Goal: Task Accomplishment & Management: Manage account settings

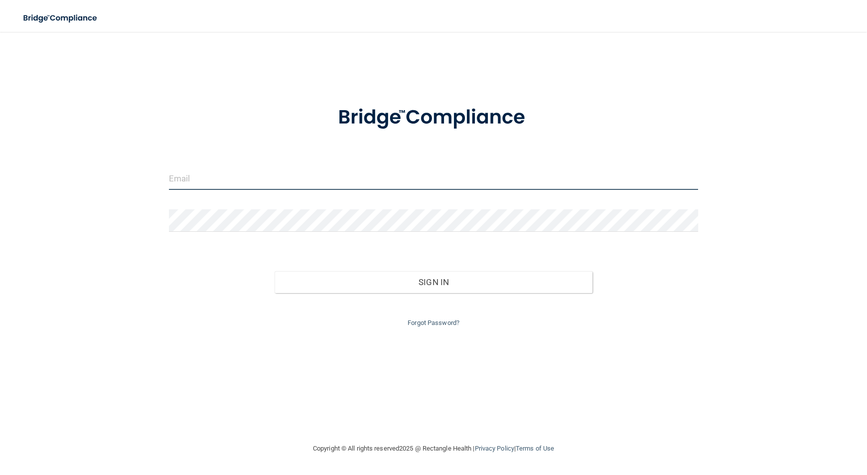
click at [241, 177] on input "email" at bounding box center [433, 179] width 529 height 22
type input "[EMAIL_ADDRESS][DOMAIN_NAME]"
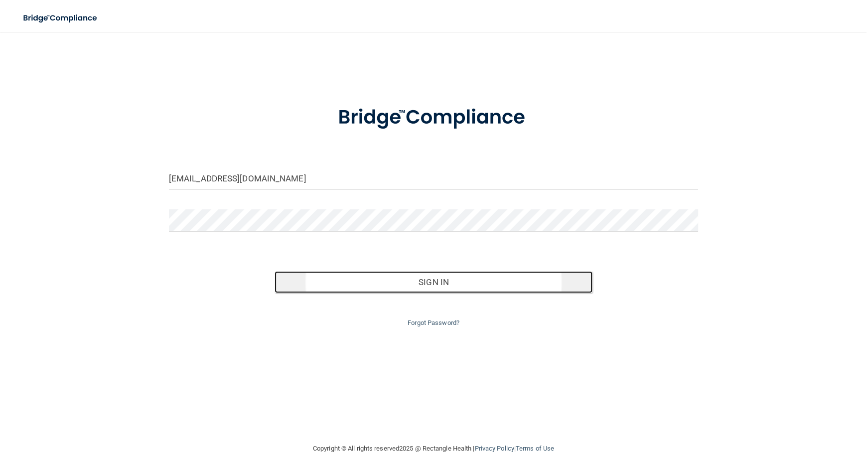
click at [430, 281] on button "Sign In" at bounding box center [434, 282] width 318 height 22
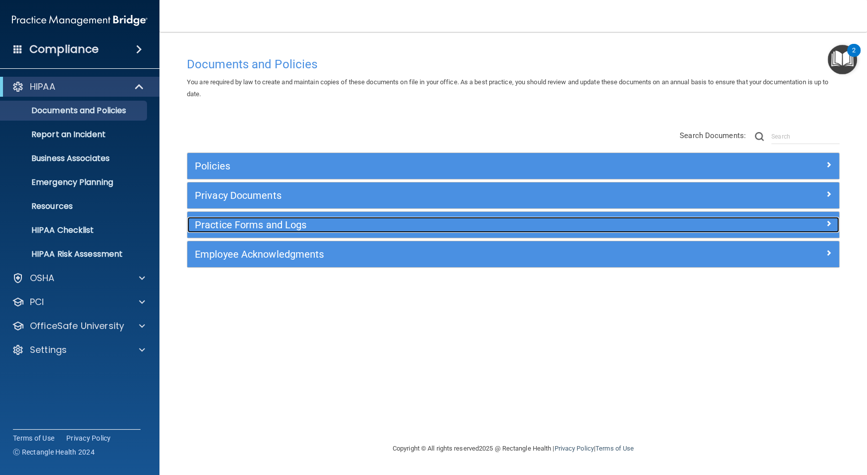
click at [330, 223] on h5 "Practice Forms and Logs" at bounding box center [432, 224] width 474 height 11
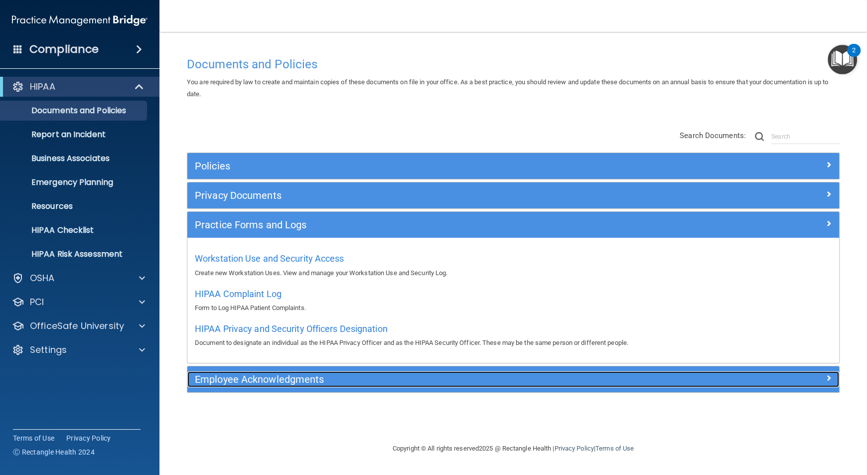
click at [311, 374] on h5 "Employee Acknowledgments" at bounding box center [432, 379] width 474 height 11
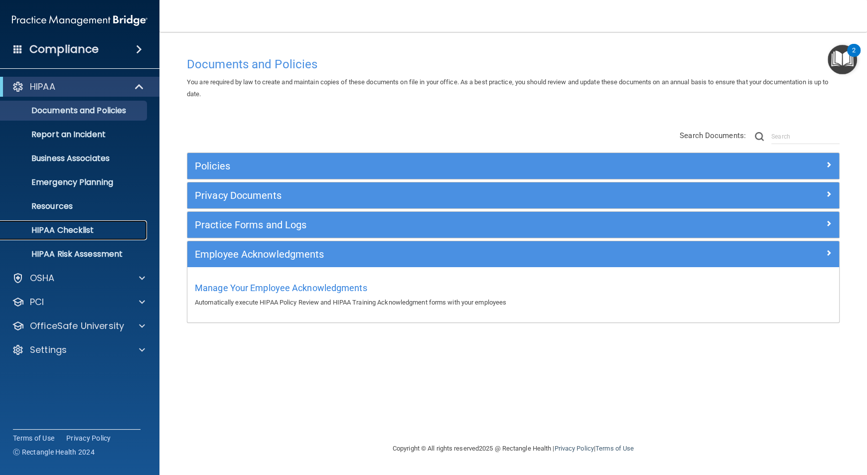
click at [84, 229] on p "HIPAA Checklist" at bounding box center [74, 230] width 136 height 10
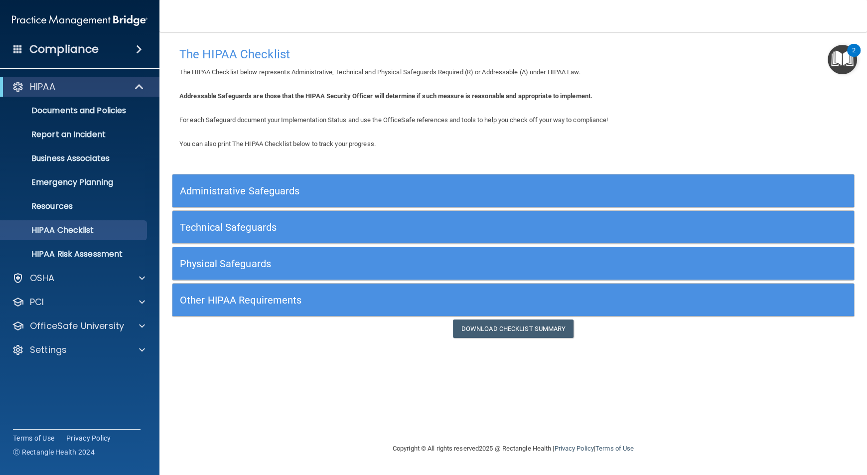
click at [254, 191] on h5 "Administrative Safeguards" at bounding box center [428, 190] width 497 height 11
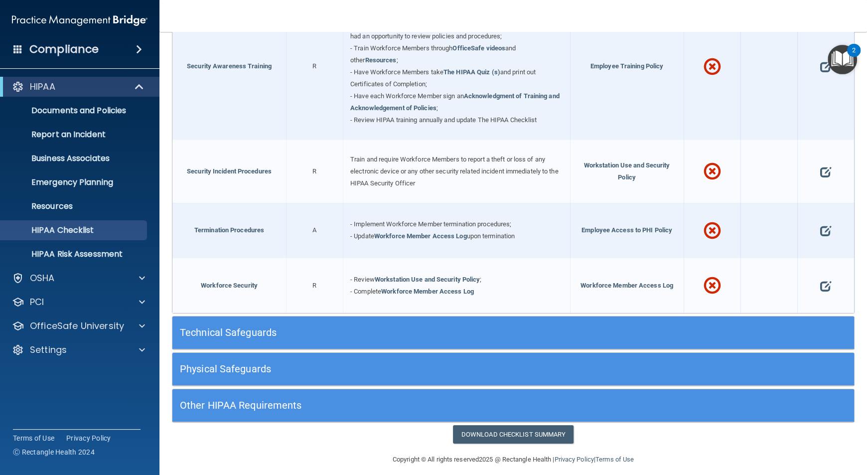
scroll to position [892, 0]
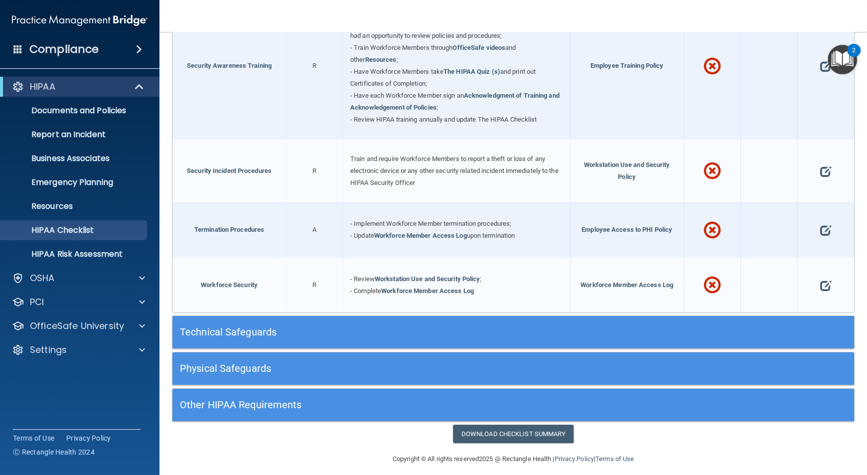
click at [676, 325] on div "Technical Safeguards" at bounding box center [427, 332] width 511 height 22
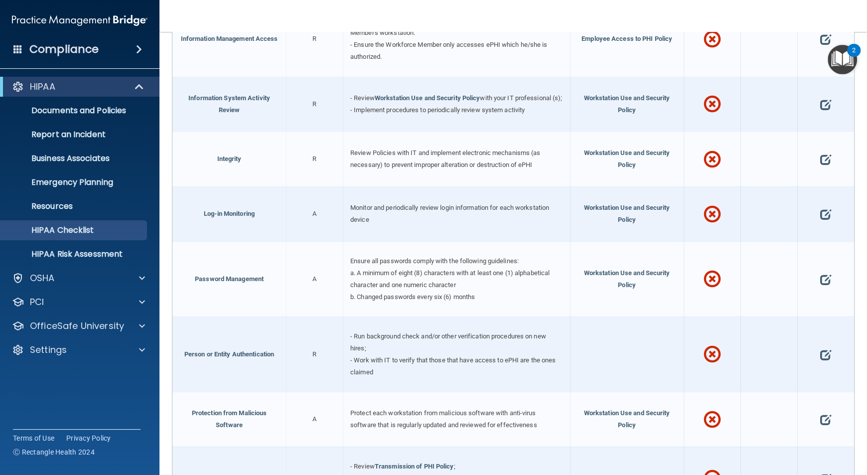
scroll to position [1725, 0]
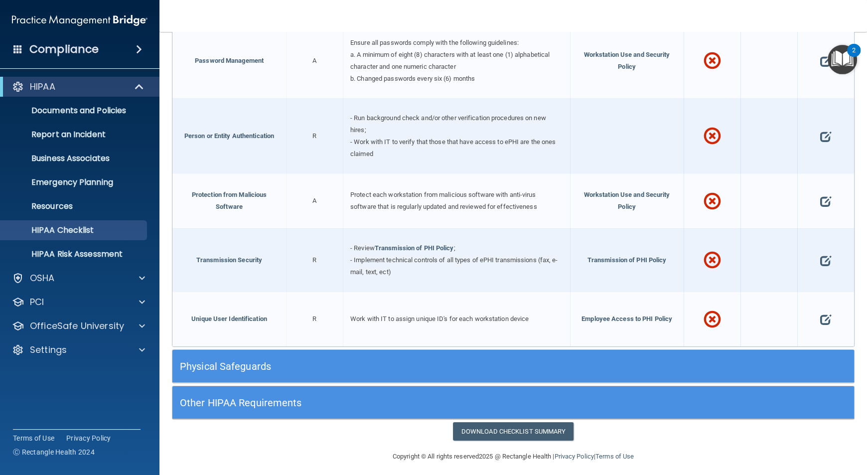
click at [665, 361] on h5 "Physical Safeguards" at bounding box center [428, 366] width 497 height 11
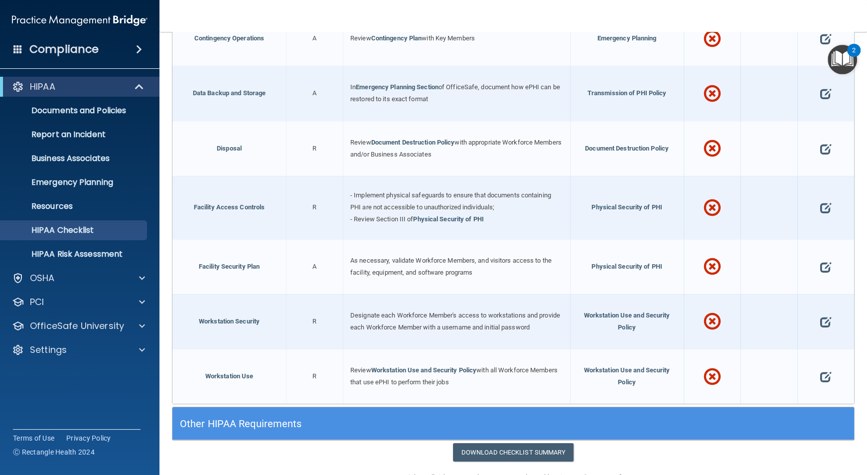
scroll to position [2153, 0]
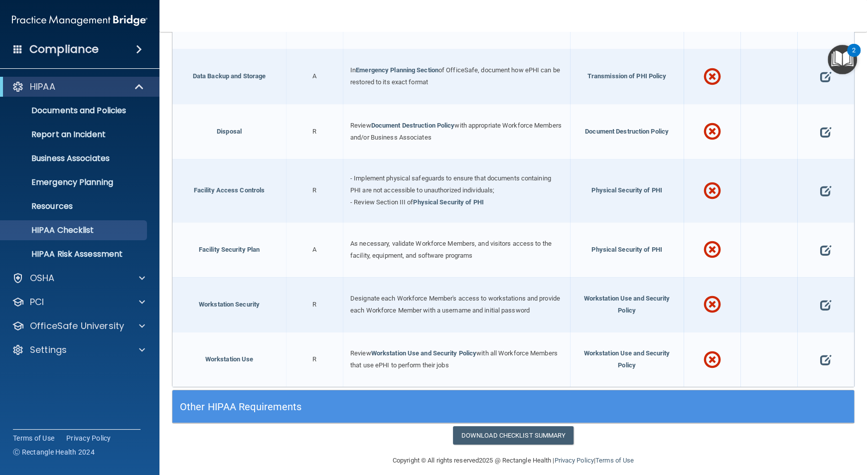
click at [648, 401] on h5 "Other HIPAA Requirements" at bounding box center [428, 406] width 497 height 11
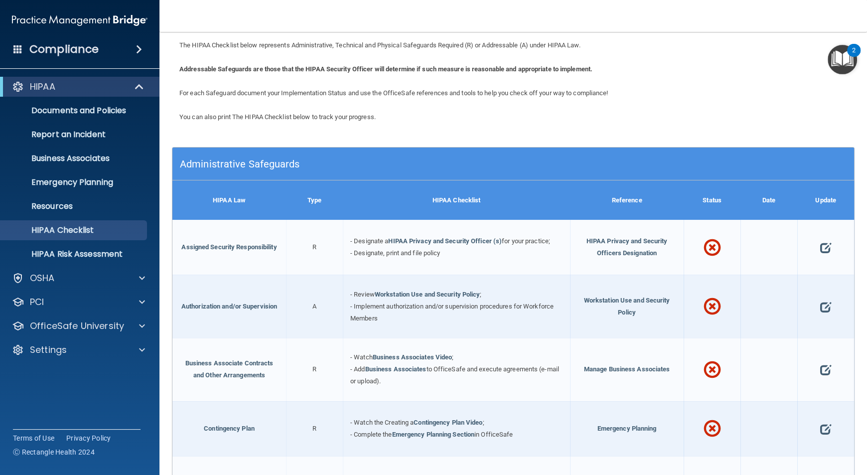
scroll to position [0, 0]
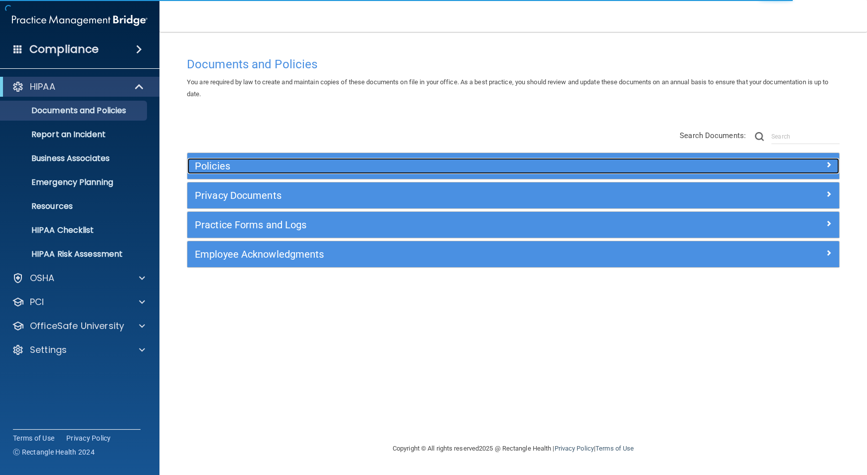
click at [456, 171] on h5 "Policies" at bounding box center [432, 166] width 474 height 11
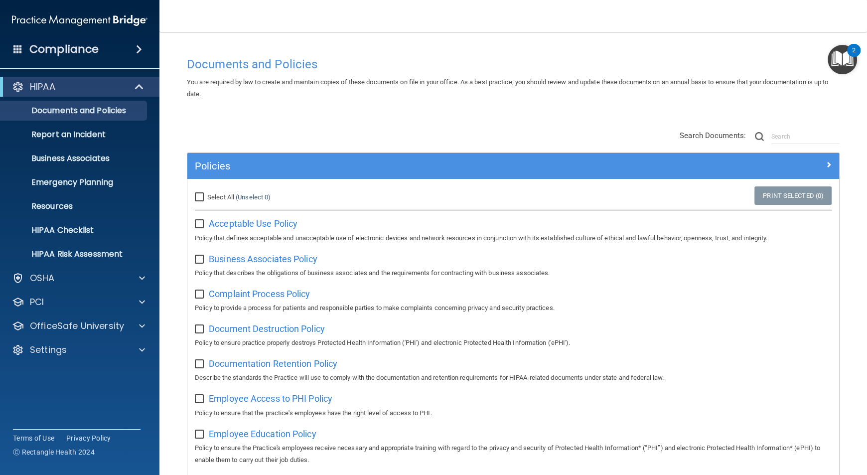
click at [201, 198] on input "Select All (Unselect 0) Unselect All" at bounding box center [200, 197] width 11 height 8
checkbox input "true"
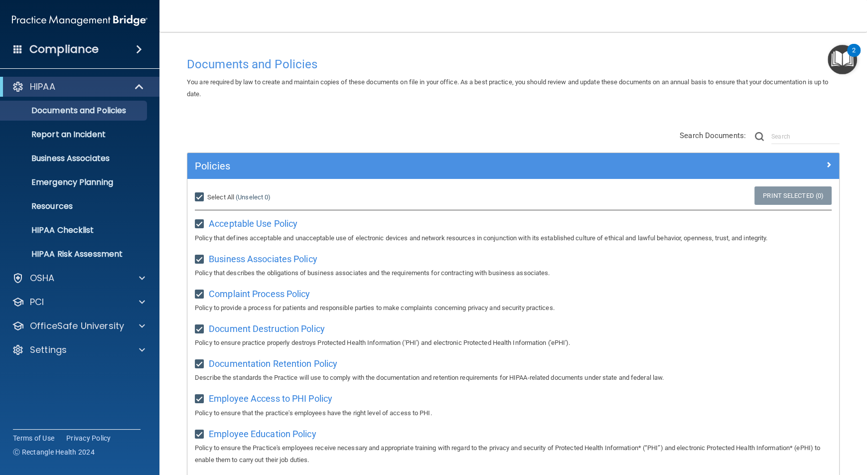
checkbox input "true"
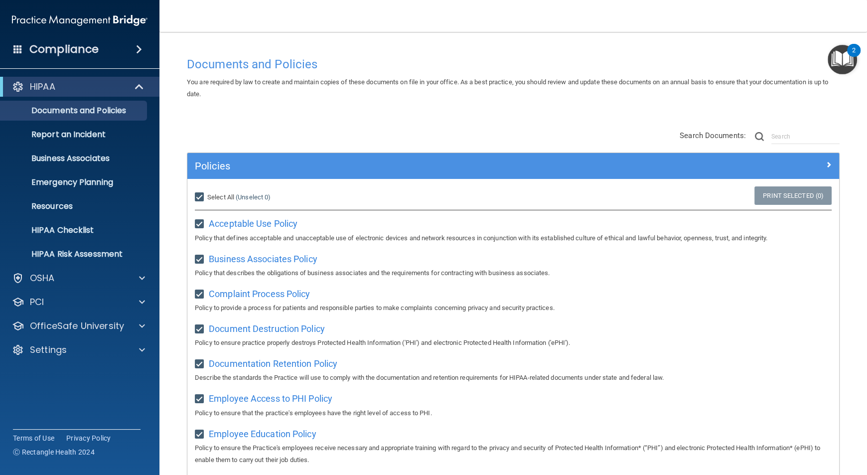
checkbox input "true"
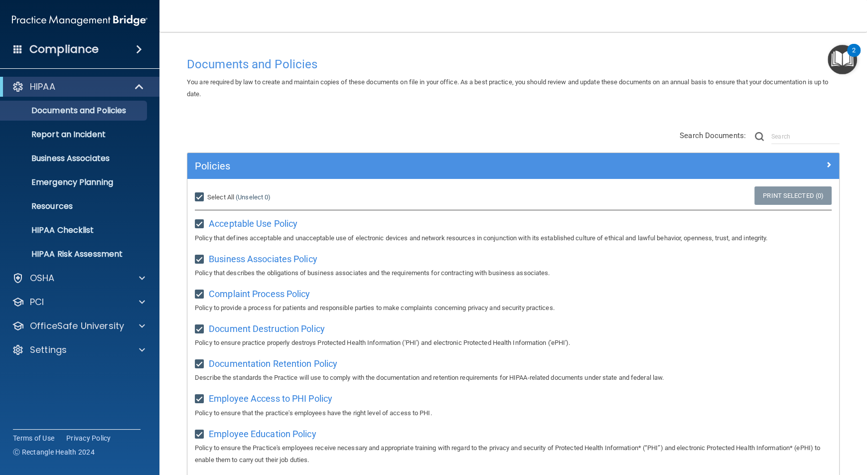
checkbox input "true"
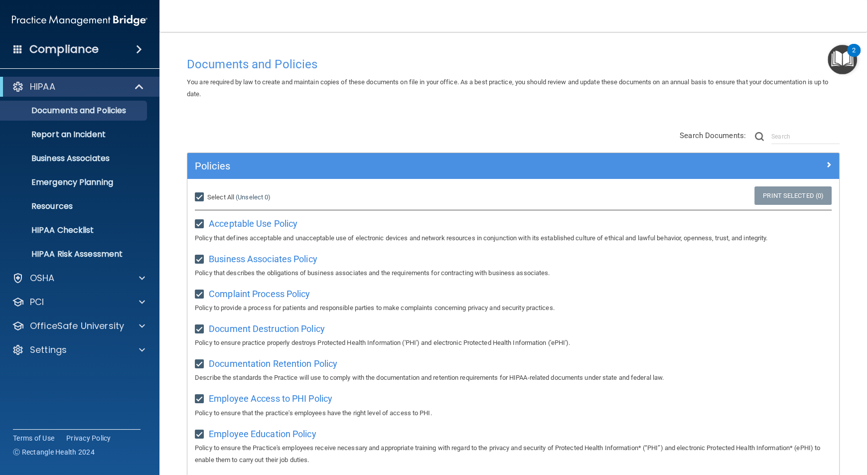
checkbox input "true"
click at [242, 226] on span "Acceptable Use Policy" at bounding box center [253, 223] width 89 height 10
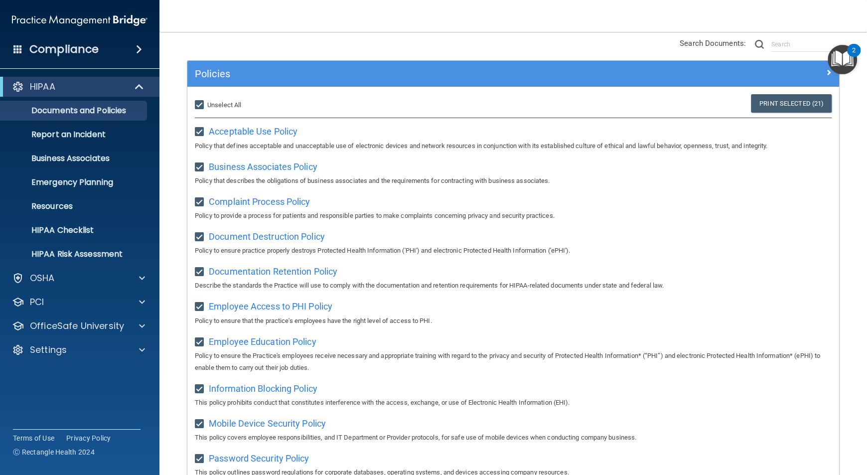
scroll to position [93, 0]
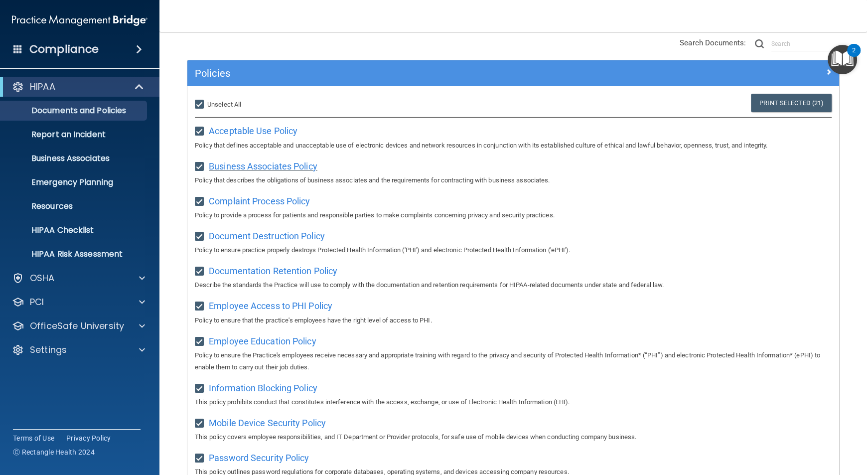
click at [283, 167] on span "Business Associates Policy" at bounding box center [263, 166] width 109 height 10
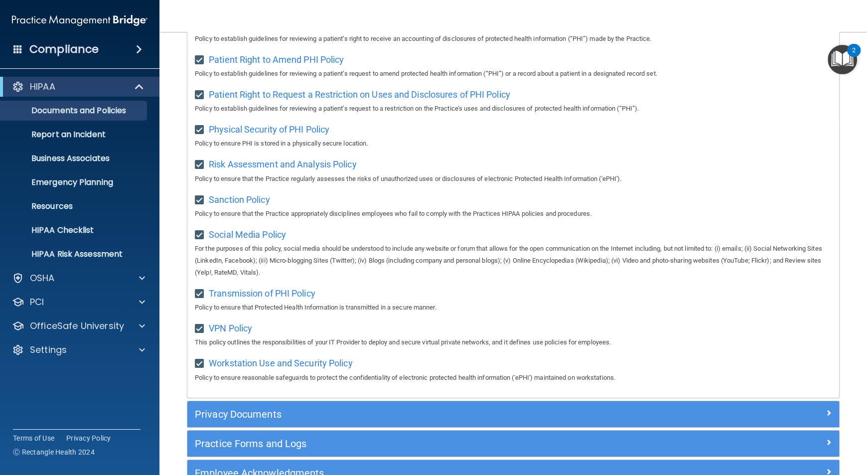
scroll to position [662, 0]
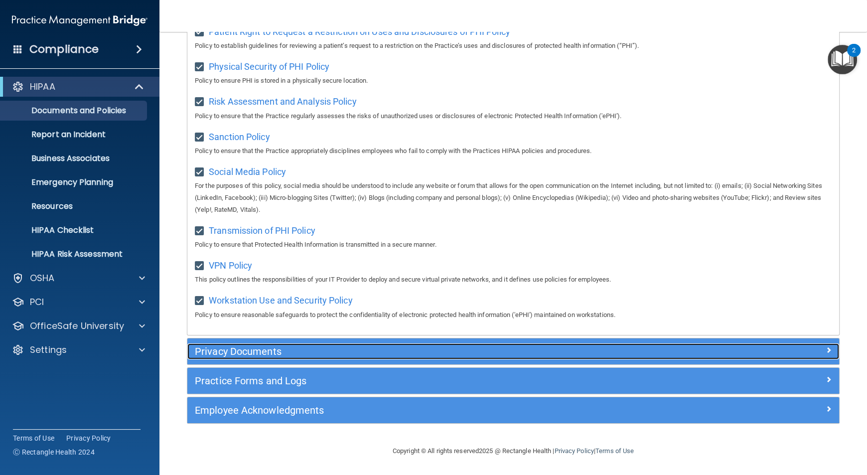
click at [263, 350] on h5 "Privacy Documents" at bounding box center [432, 351] width 474 height 11
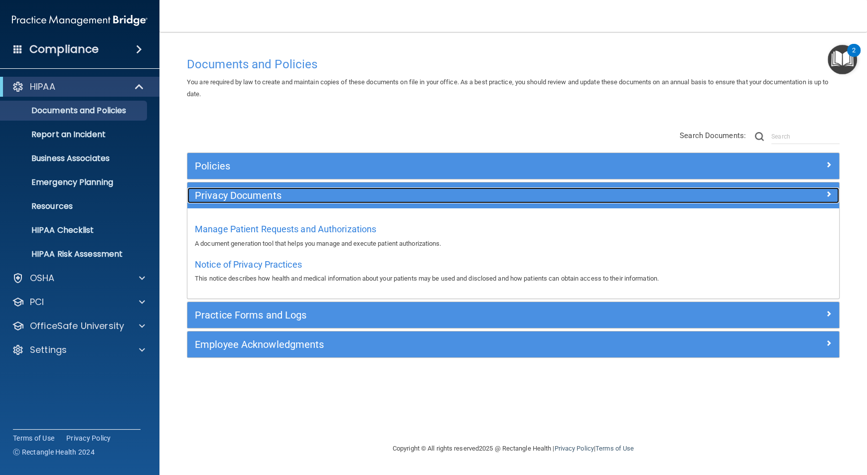
scroll to position [0, 0]
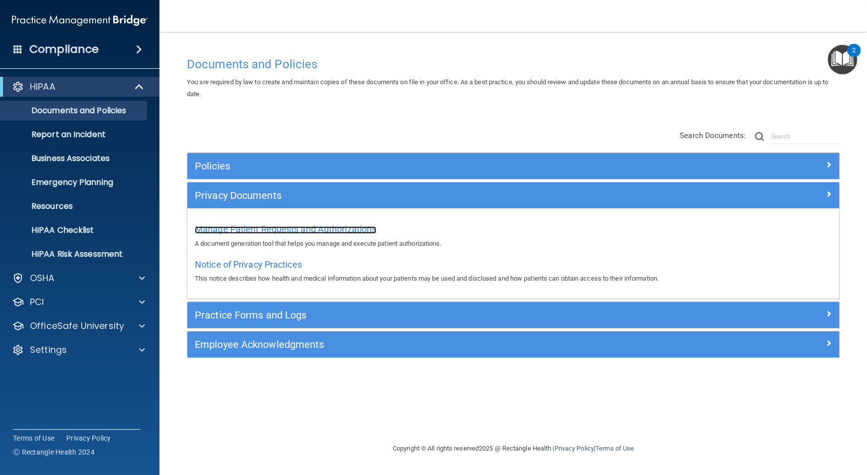
click at [351, 231] on span "Manage Patient Requests and Authorizations" at bounding box center [285, 229] width 181 height 10
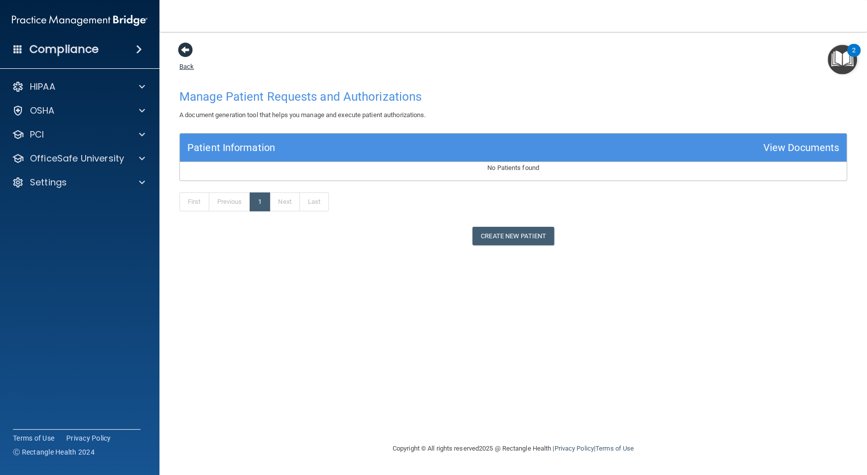
click at [189, 48] on span at bounding box center [185, 49] width 15 height 15
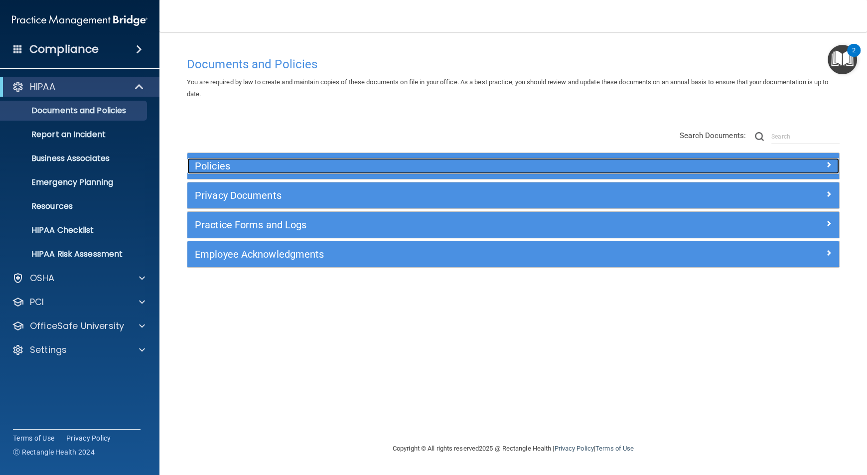
click at [236, 162] on h5 "Policies" at bounding box center [432, 166] width 474 height 11
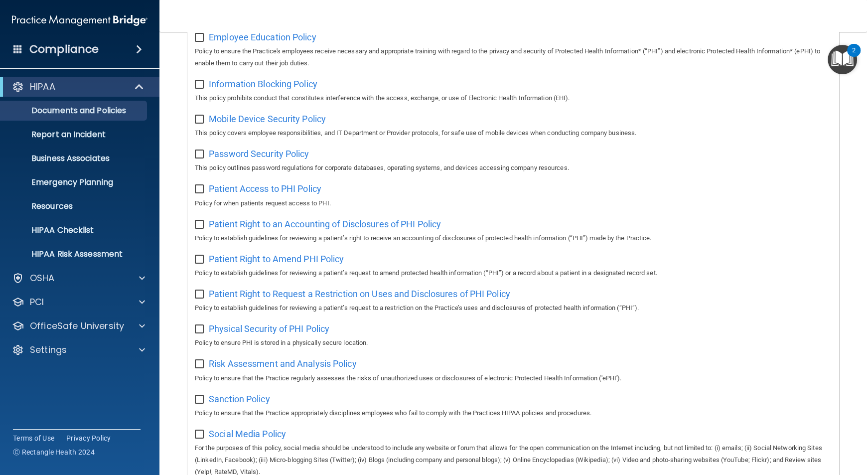
scroll to position [662, 0]
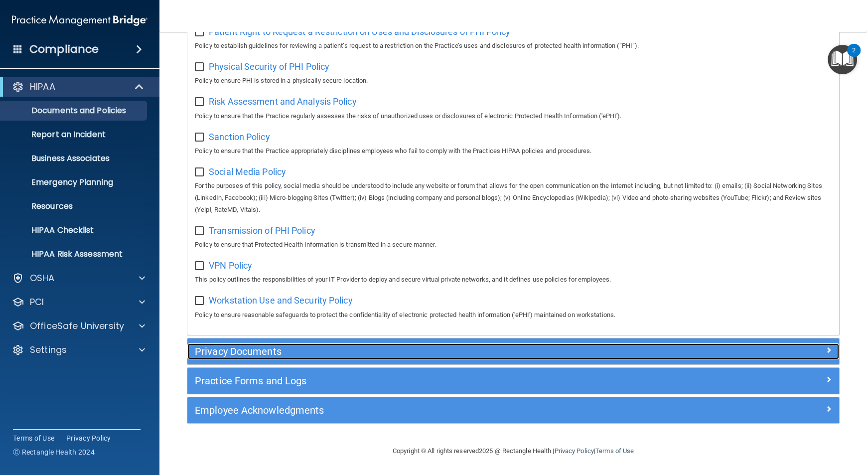
click at [248, 347] on h5 "Privacy Documents" at bounding box center [432, 351] width 474 height 11
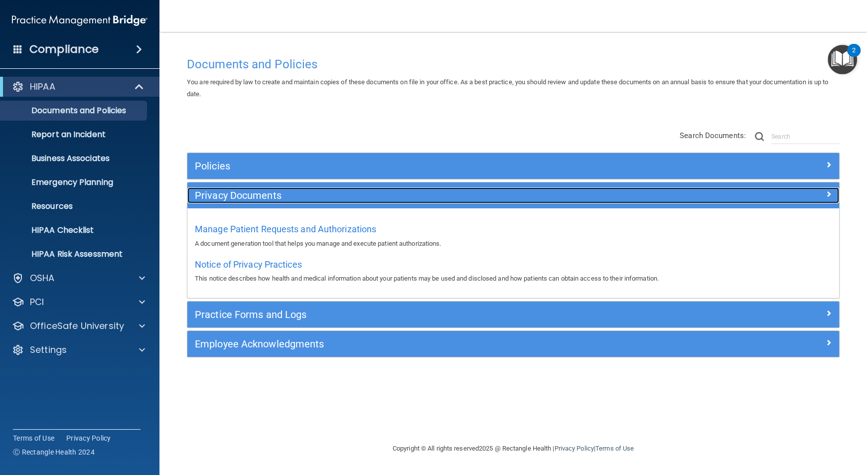
scroll to position [0, 0]
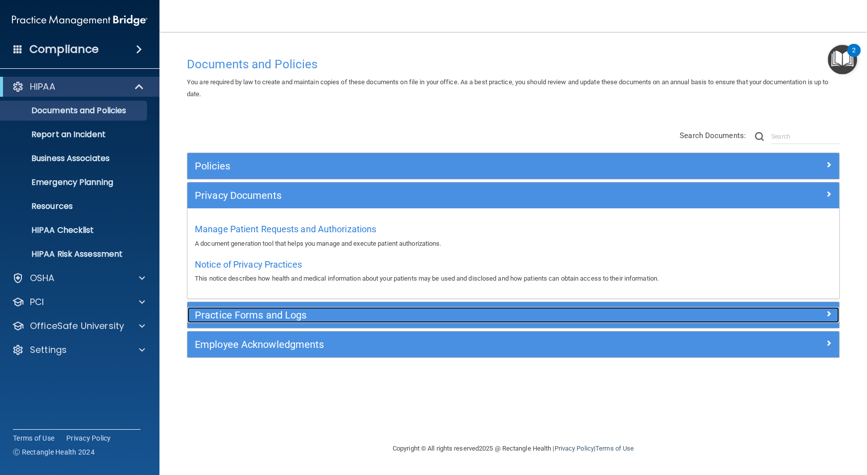
click at [279, 310] on h5 "Practice Forms and Logs" at bounding box center [432, 315] width 474 height 11
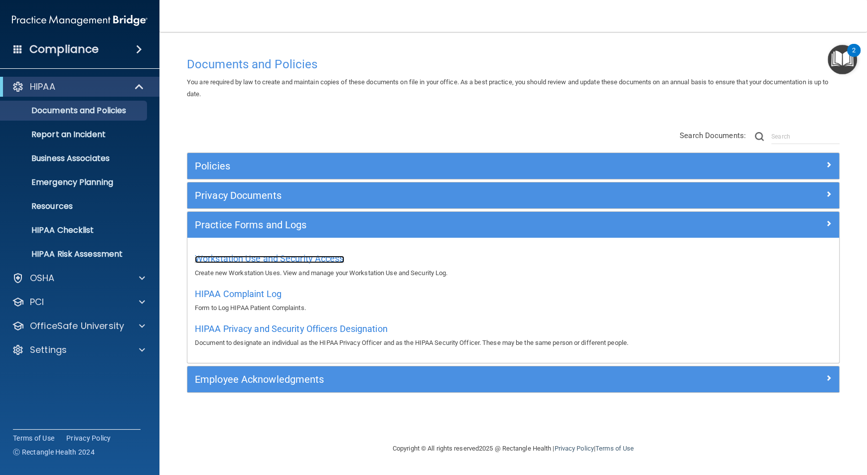
click at [332, 263] on span "Workstation Use and Security Access" at bounding box center [270, 258] width 150 height 10
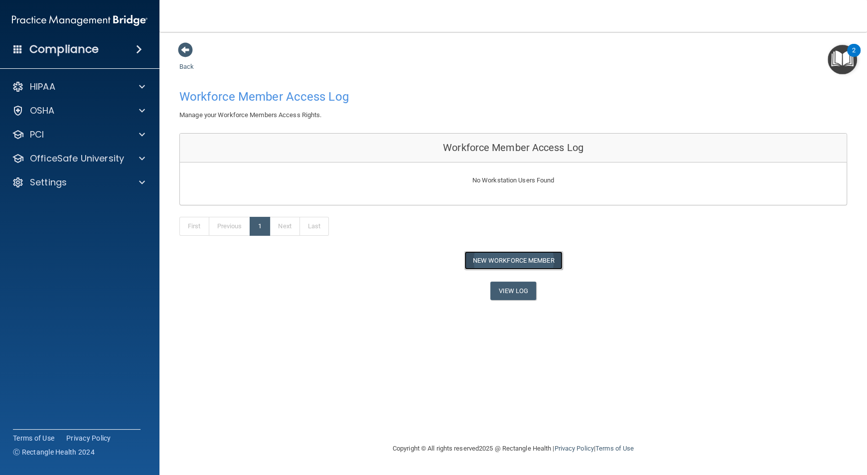
click at [487, 260] on button "New Workforce Member" at bounding box center [514, 260] width 98 height 18
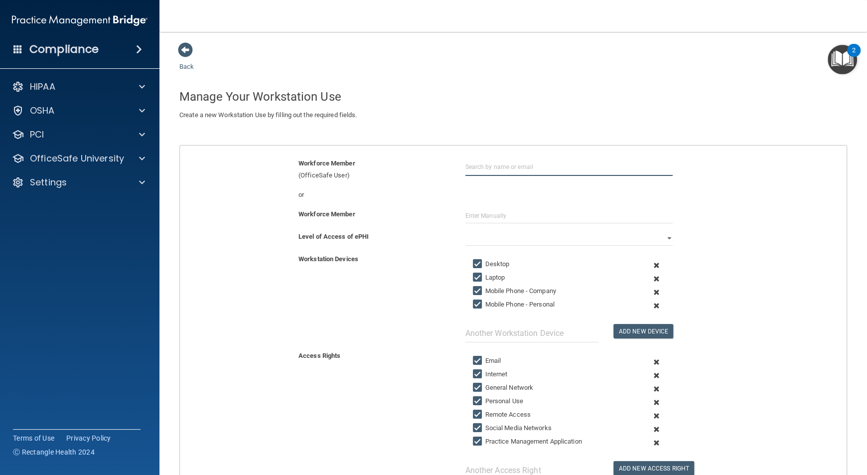
click at [502, 166] on input "text" at bounding box center [569, 167] width 207 height 18
type input "Kendra Pickrel"
click at [502, 166] on input "Kendra Pickrel" at bounding box center [569, 167] width 207 height 18
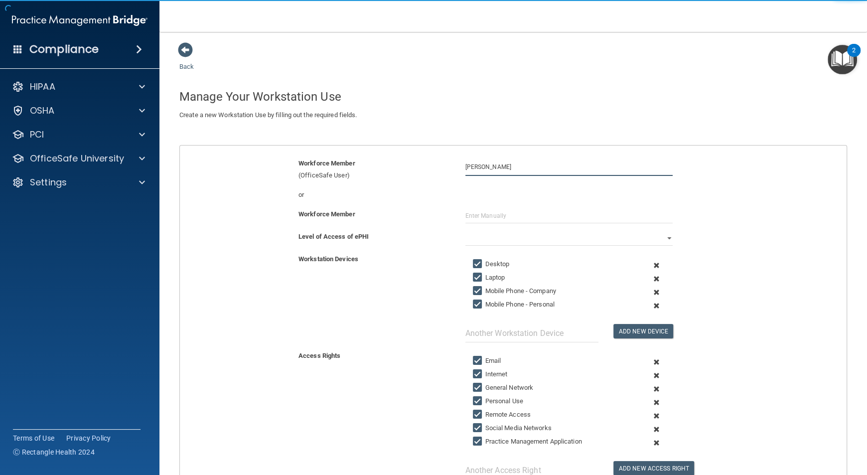
drag, startPoint x: 502, startPoint y: 166, endPoint x: 432, endPoint y: 163, distance: 69.9
click at [432, 163] on div "Workforce Member (OfficeSafe User) Kendra Pickrel" at bounding box center [513, 170] width 682 height 24
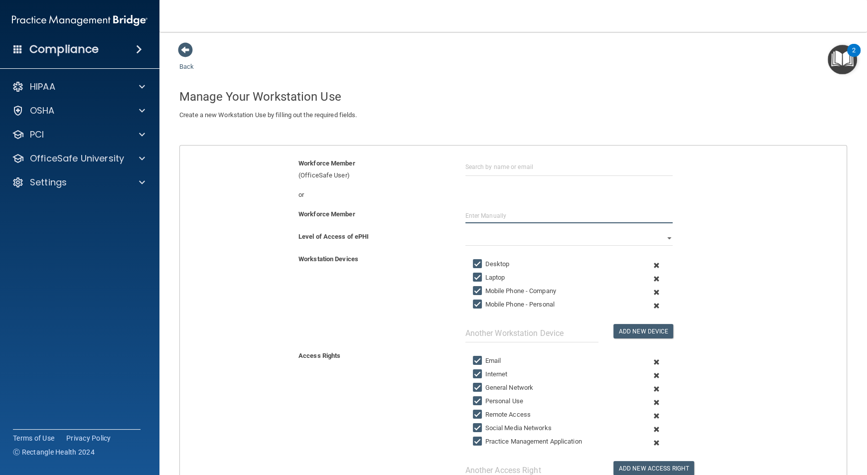
click at [477, 222] on input "text" at bounding box center [569, 215] width 207 height 15
paste input "Kendra Pickrel"
type input "Kendra Pickrel"
click at [484, 238] on select "Full Limited None" at bounding box center [569, 238] width 207 height 15
click at [466, 231] on select "Full Limited None" at bounding box center [569, 238] width 207 height 15
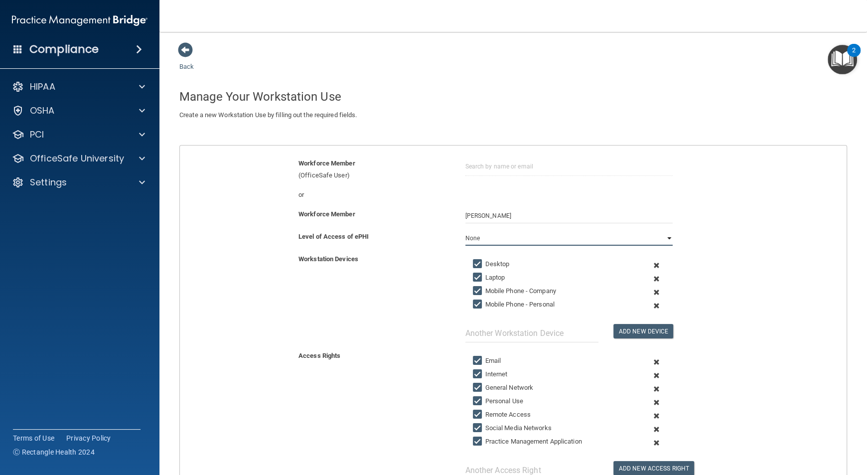
click at [665, 236] on select "Full Limited None" at bounding box center [569, 238] width 207 height 15
click at [466, 231] on select "Full Limited None" at bounding box center [569, 238] width 207 height 15
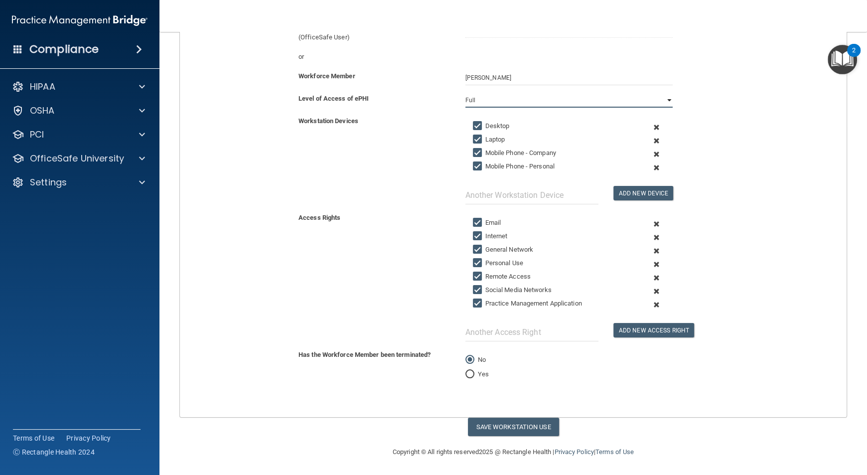
scroll to position [138, 0]
click at [510, 427] on button "Save Workstation Use" at bounding box center [513, 427] width 91 height 18
select select "? string:Full ?"
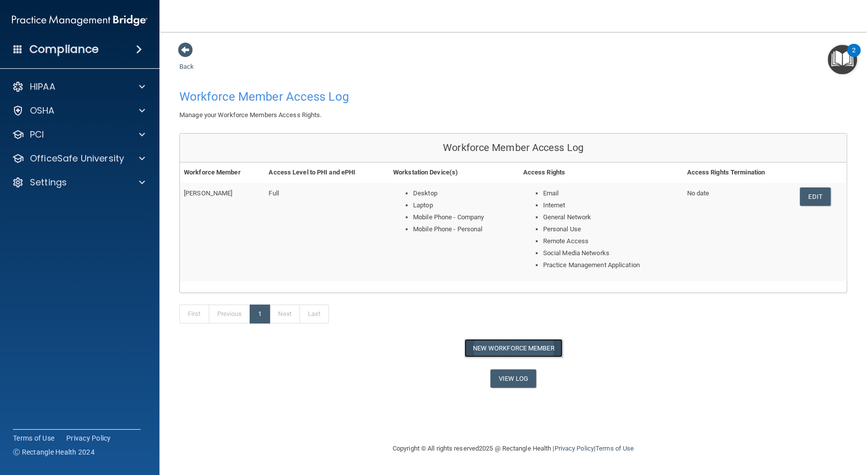
click at [500, 346] on button "New Workforce Member" at bounding box center [514, 348] width 98 height 18
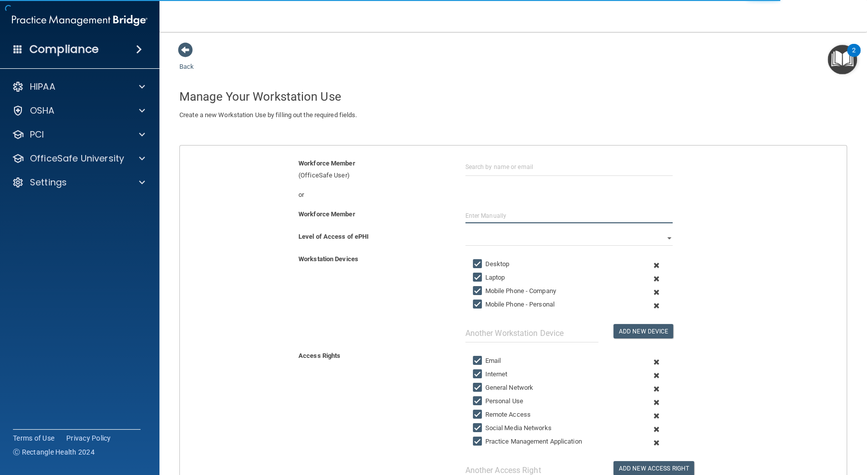
click at [510, 211] on input "text" at bounding box center [569, 215] width 207 height 15
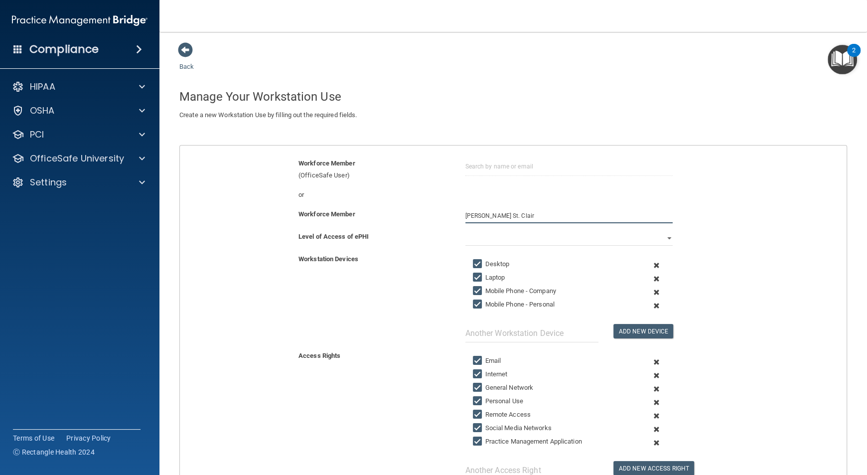
type input "Lee St. Clair"
click at [508, 238] on select "Full Limited None" at bounding box center [569, 238] width 207 height 15
click at [466, 231] on select "Full Limited None" at bounding box center [569, 238] width 207 height 15
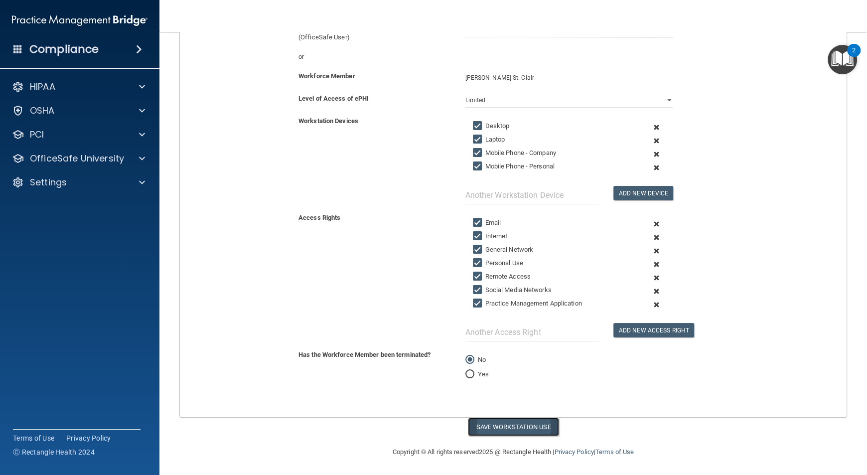
click at [521, 430] on button "Save Workstation Use" at bounding box center [513, 427] width 91 height 18
select select "? string:Full ?"
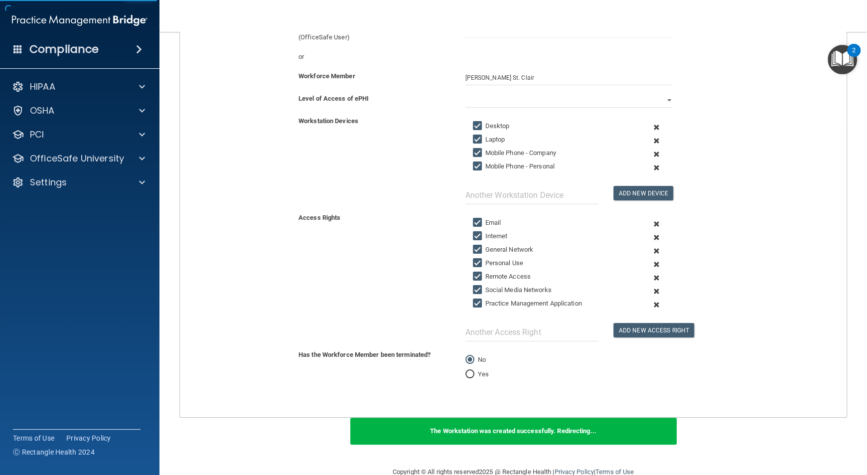
scroll to position [29, 0]
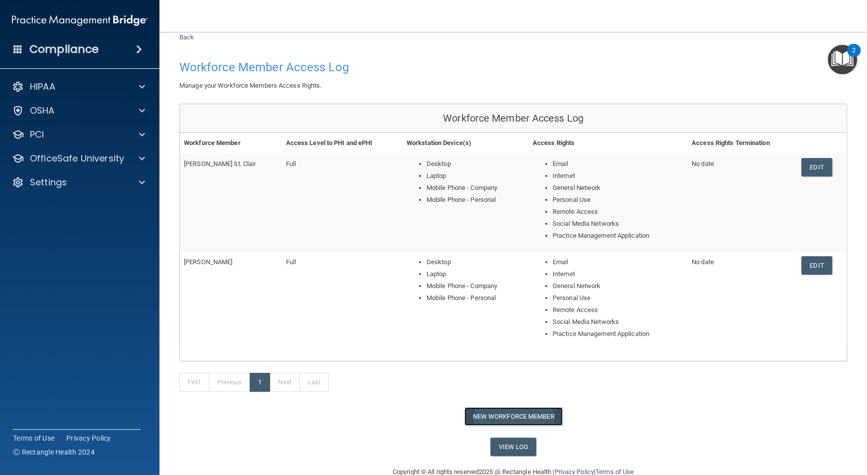
click at [498, 415] on button "New Workforce Member" at bounding box center [514, 416] width 98 height 18
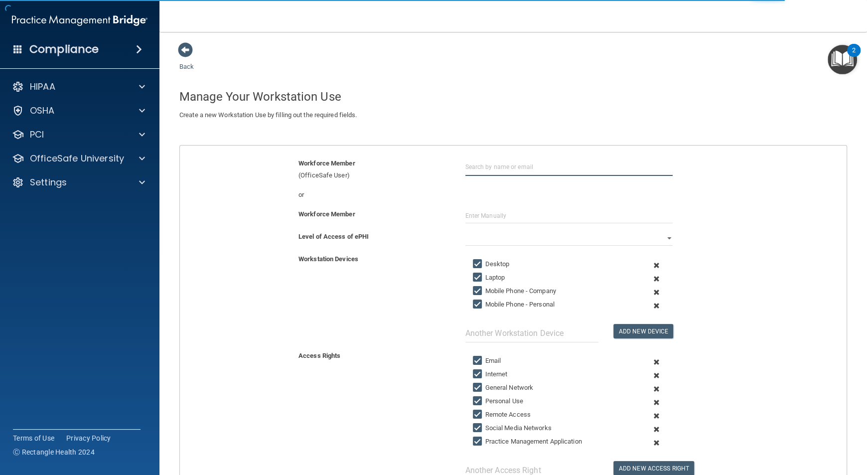
click at [531, 165] on input "text" at bounding box center [569, 167] width 207 height 18
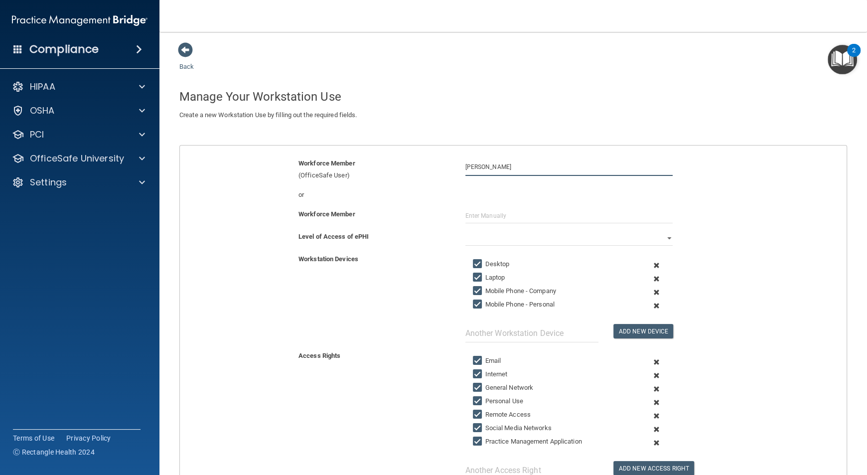
type input "Hannah Daily"
drag, startPoint x: 531, startPoint y: 165, endPoint x: 434, endPoint y: 150, distance: 97.9
click at [434, 150] on div "Workforce Member (OfficeSafe User) Hannah Daily or Workforce Member Level of Ac…" at bounding box center [513, 350] width 668 height 411
click at [479, 214] on input "text" at bounding box center [569, 215] width 207 height 15
paste input "Hannah Daily"
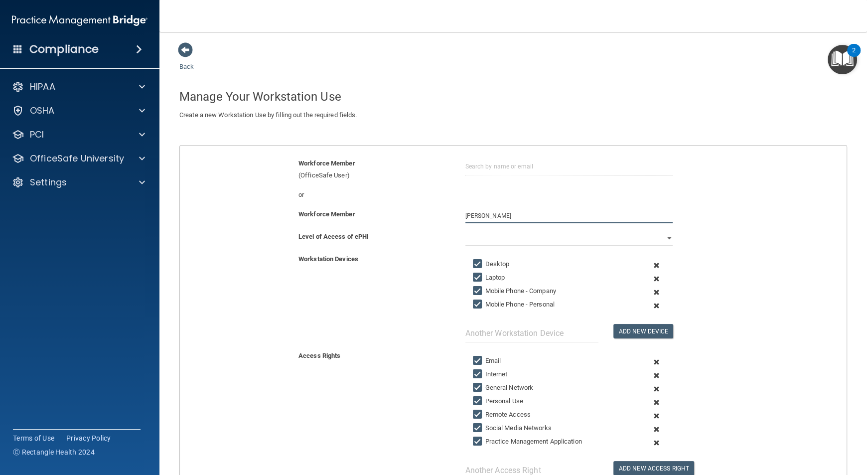
type input "Hannah Daily"
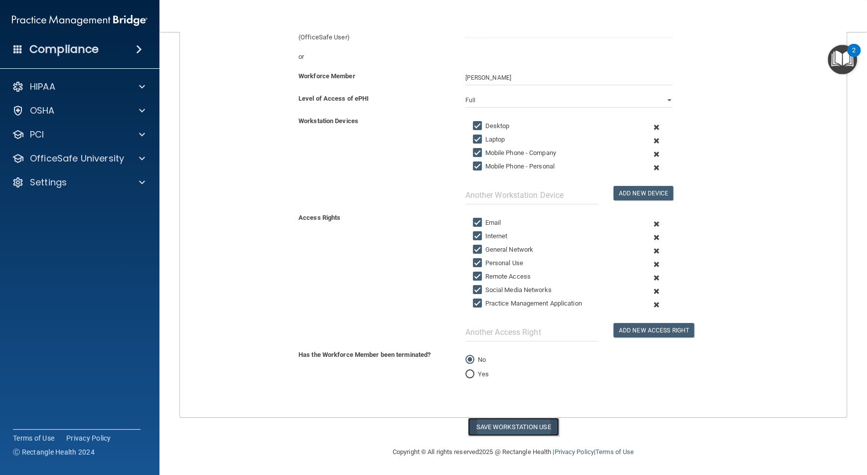
click at [531, 425] on button "Save Workstation Use" at bounding box center [513, 427] width 91 height 18
select select "? string:Full ?"
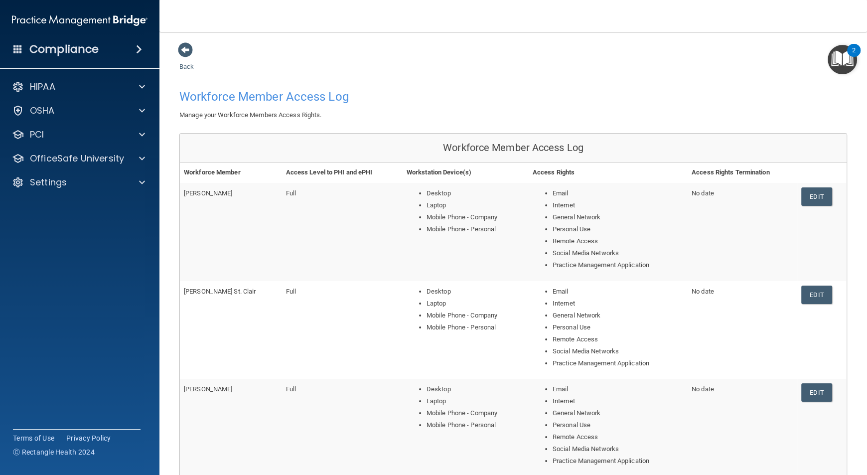
scroll to position [148, 0]
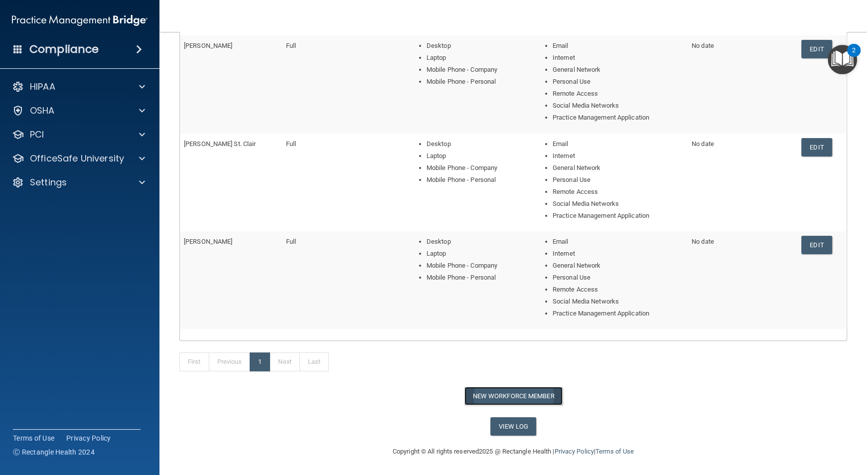
click at [532, 401] on button "New Workforce Member" at bounding box center [514, 396] width 98 height 18
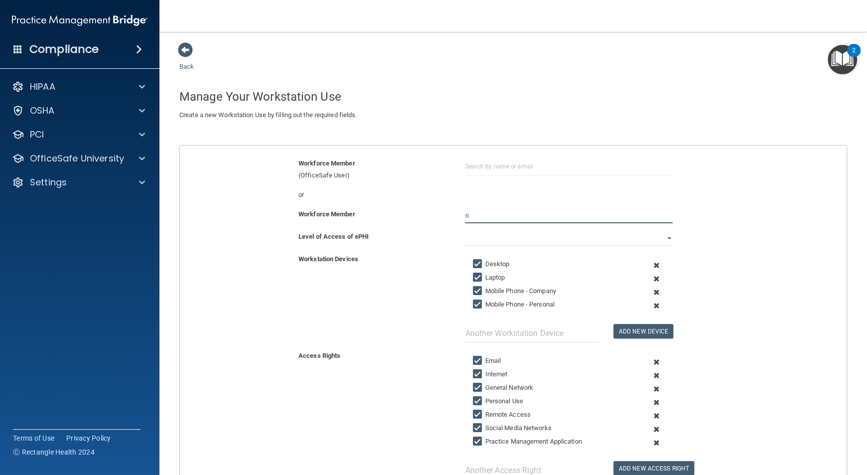
type input "r"
type input "Valeria Rodriguez"
click at [507, 228] on div "Workforce Member Valeria Rodriguez" at bounding box center [513, 219] width 682 height 22
click at [505, 233] on select "Full Limited None" at bounding box center [569, 238] width 207 height 15
click at [466, 231] on select "Full Limited None" at bounding box center [569, 238] width 207 height 15
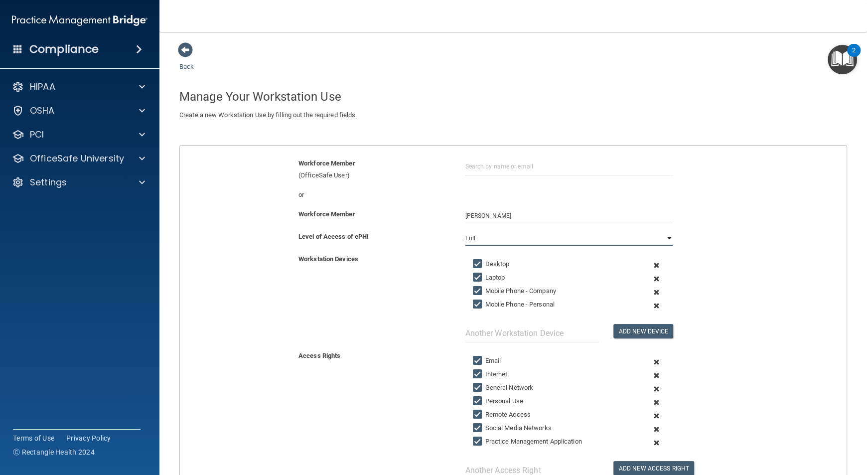
scroll to position [138, 0]
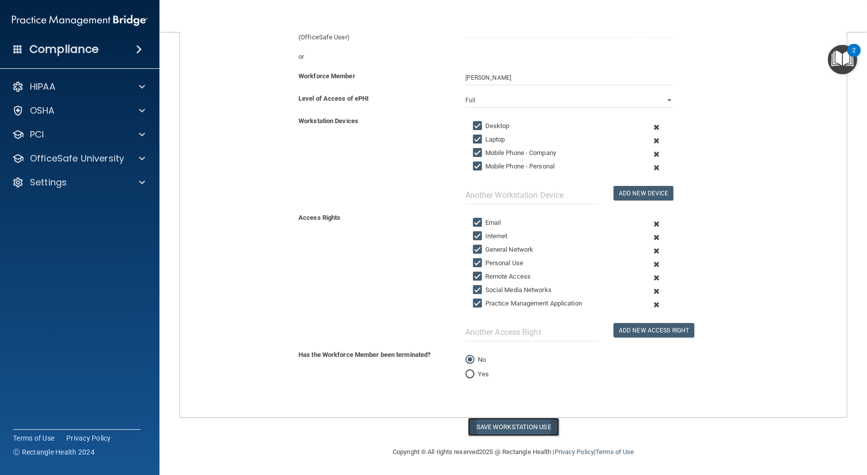
click at [520, 431] on button "Save Workstation Use" at bounding box center [513, 427] width 91 height 18
select select "? string:Full ?"
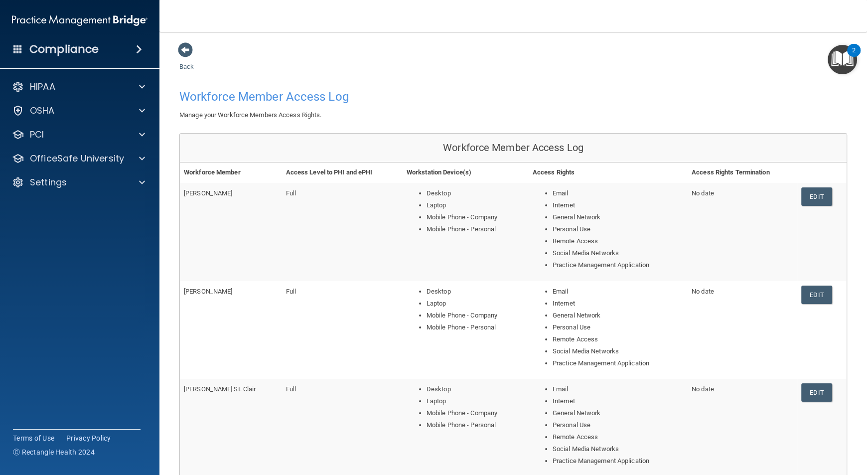
scroll to position [245, 0]
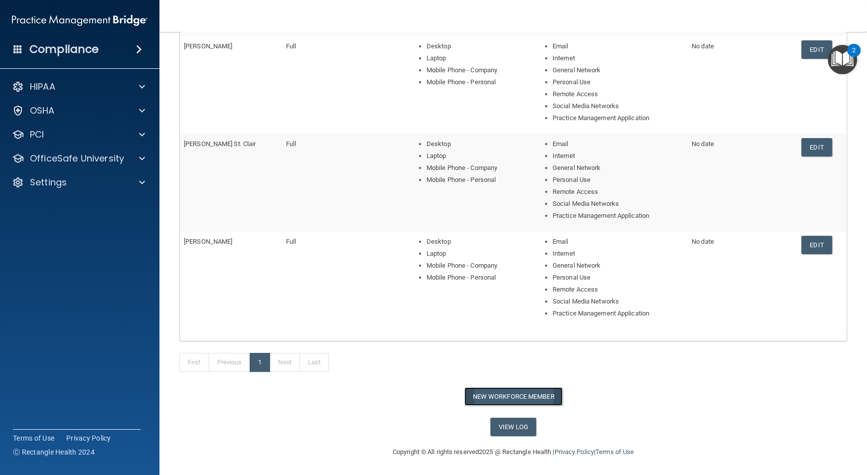
click at [512, 399] on button "New Workforce Member" at bounding box center [514, 396] width 98 height 18
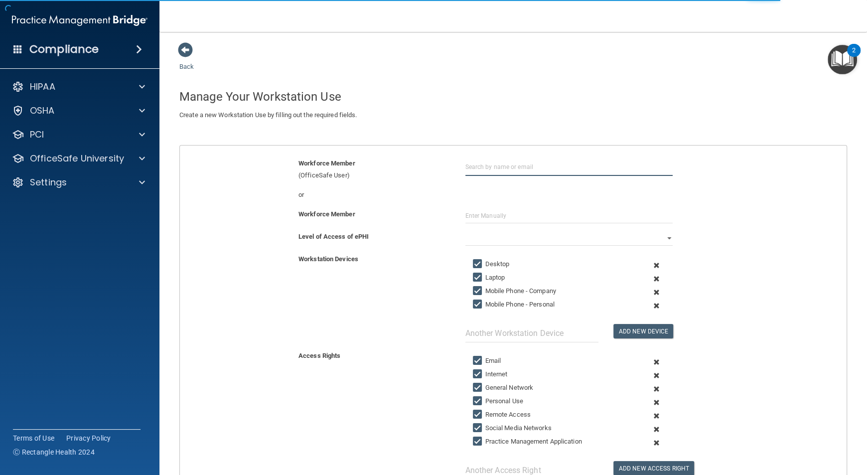
click at [527, 164] on input "text" at bounding box center [569, 167] width 207 height 18
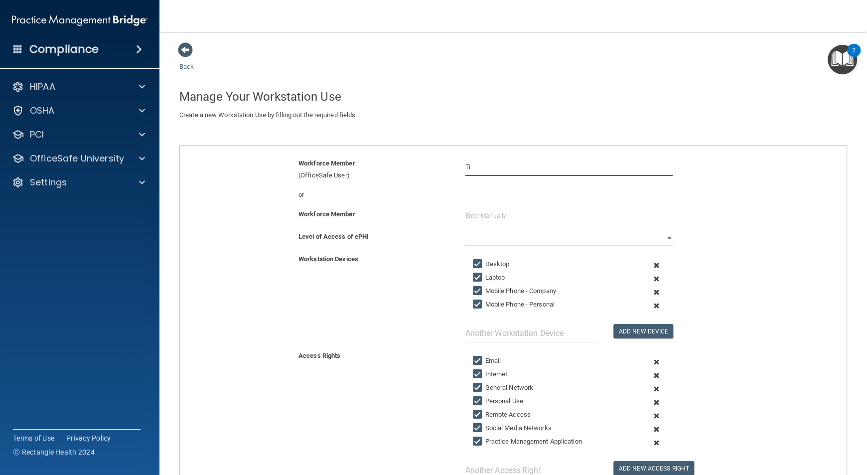
type input "T"
click at [517, 216] on input "text" at bounding box center [569, 215] width 207 height 15
type input "[PERSON_NAME]"
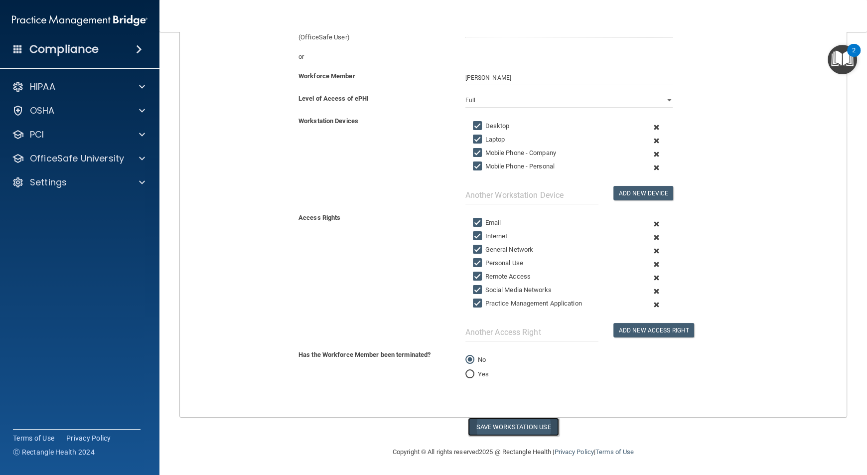
click at [498, 425] on button "Save Workstation Use" at bounding box center [513, 427] width 91 height 18
select select "? string:Full ?"
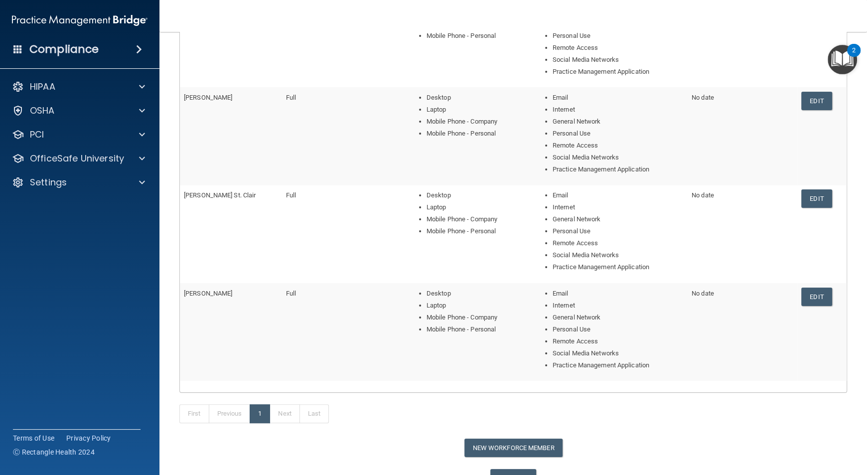
scroll to position [343, 0]
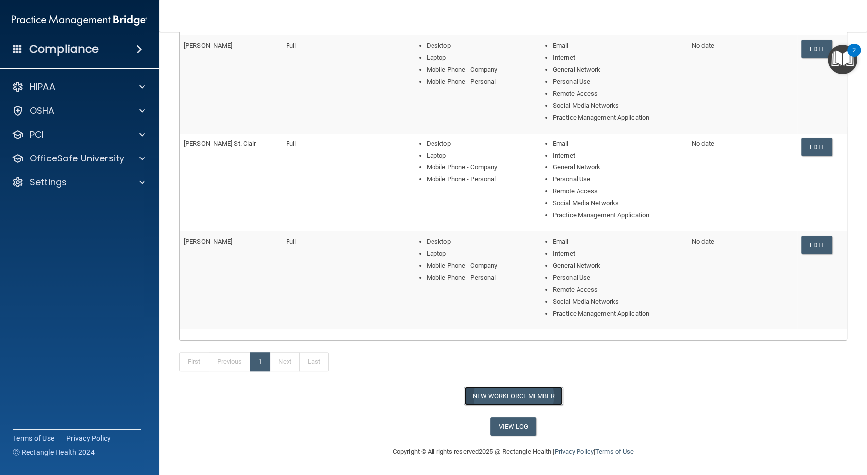
click at [531, 393] on button "New Workforce Member" at bounding box center [514, 396] width 98 height 18
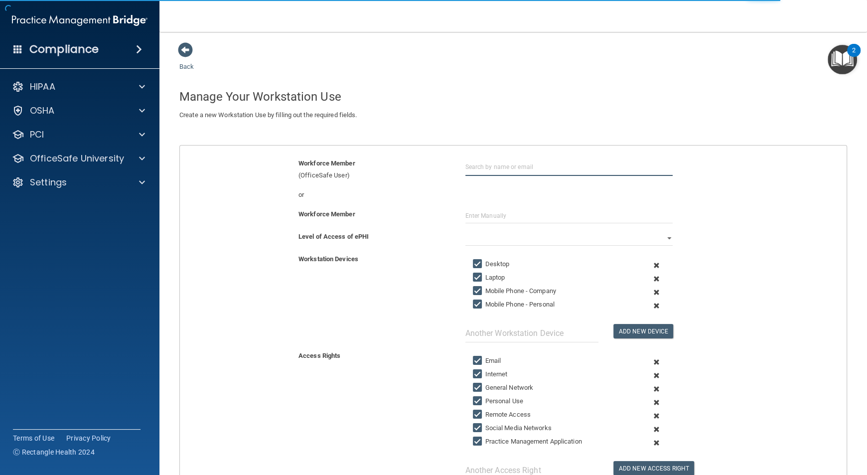
click at [516, 170] on input "text" at bounding box center [569, 167] width 207 height 18
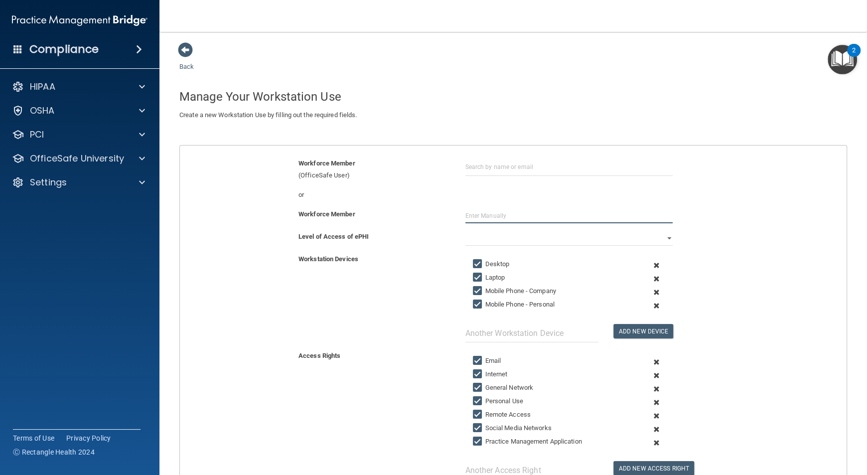
click at [509, 211] on input "text" at bounding box center [569, 215] width 207 height 15
type input "Julia Pinkston"
click at [523, 244] on select "Full Limited None" at bounding box center [569, 238] width 207 height 15
select select "1"
click at [466, 231] on select "Full Limited None" at bounding box center [569, 238] width 207 height 15
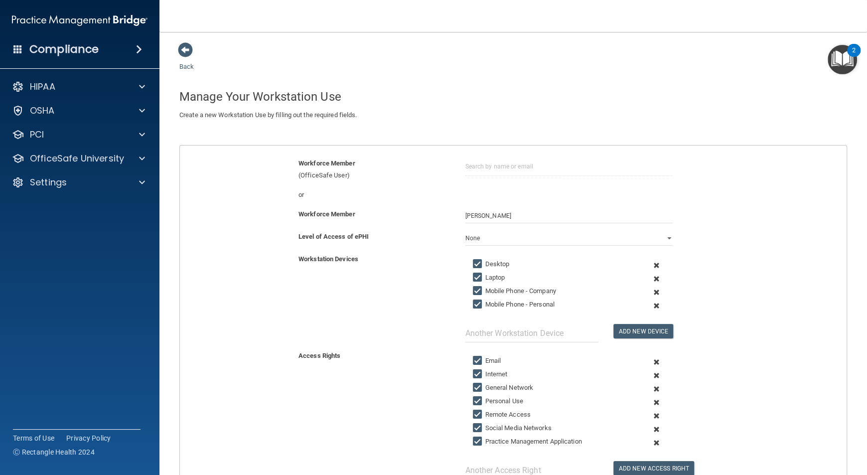
click at [477, 279] on input "Laptop" at bounding box center [478, 278] width 11 height 8
checkbox input "false"
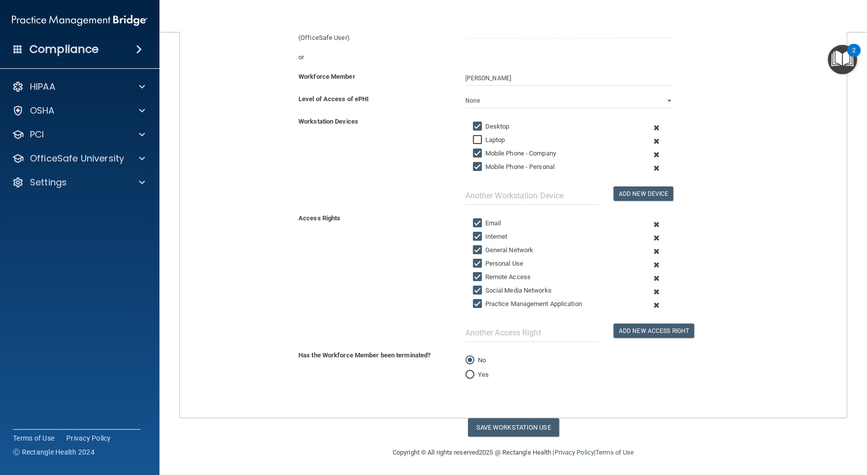
scroll to position [138, 0]
click at [473, 273] on input "Remote Access" at bounding box center [478, 277] width 11 height 8
checkbox input "false"
click at [473, 291] on input "Social Media Networks" at bounding box center [478, 290] width 11 height 8
checkbox input "false"
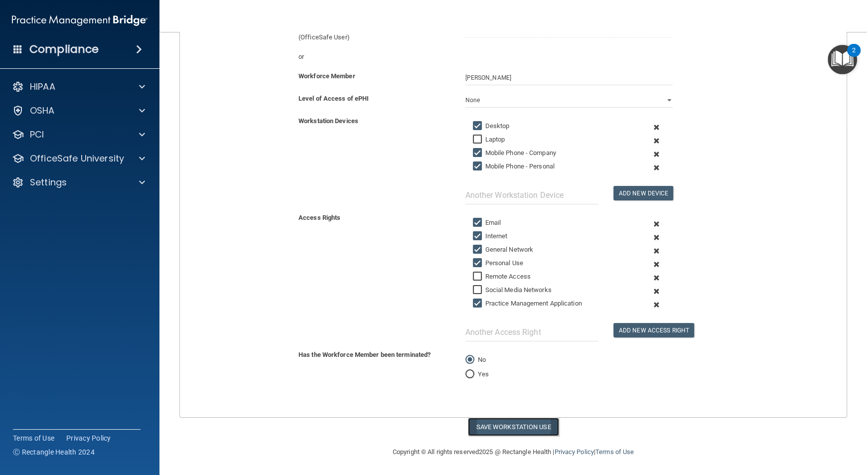
click at [504, 425] on button "Save Workstation Use" at bounding box center [513, 427] width 91 height 18
select select "? string:Limited ?"
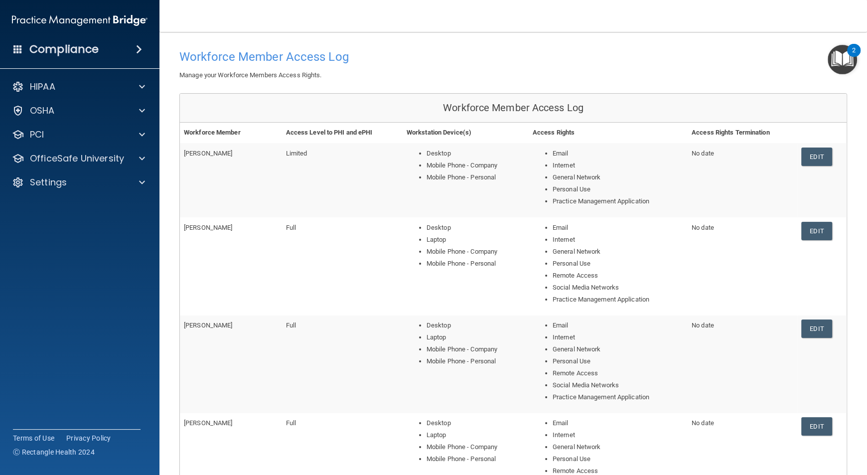
scroll to position [320, 0]
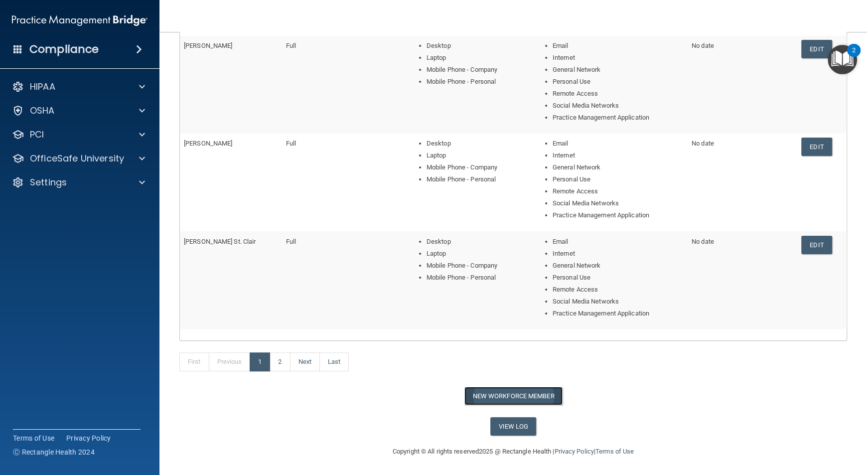
click at [507, 397] on button "New Workforce Member" at bounding box center [514, 396] width 98 height 18
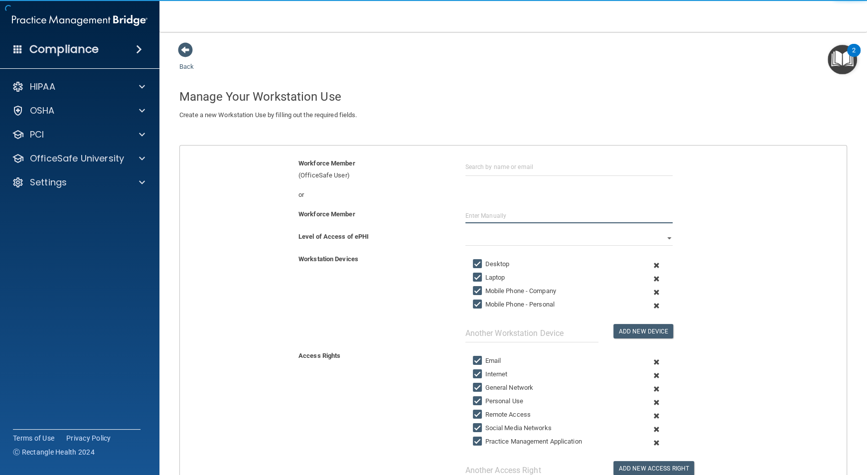
drag, startPoint x: 483, startPoint y: 164, endPoint x: 465, endPoint y: 215, distance: 54.6
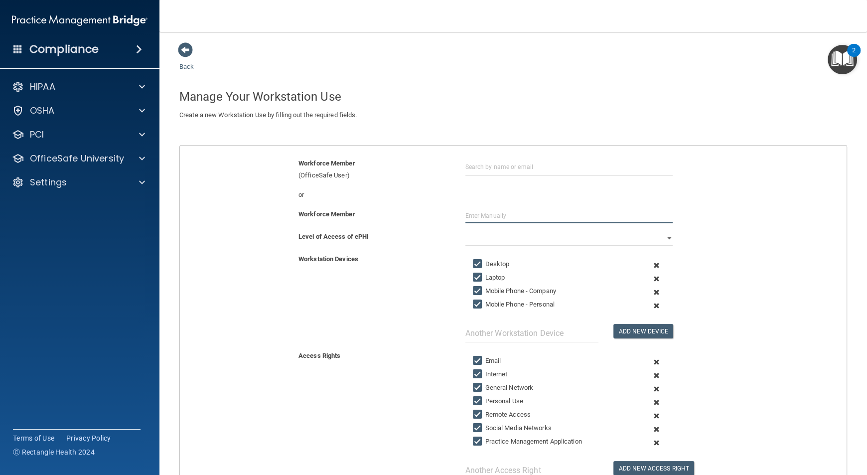
click at [466, 215] on input "text" at bounding box center [569, 215] width 207 height 15
type input "Michelle McEntee"
click at [486, 241] on select "Full Limited None" at bounding box center [569, 238] width 207 height 15
select select "1"
click at [466, 231] on select "Full Limited None" at bounding box center [569, 238] width 207 height 15
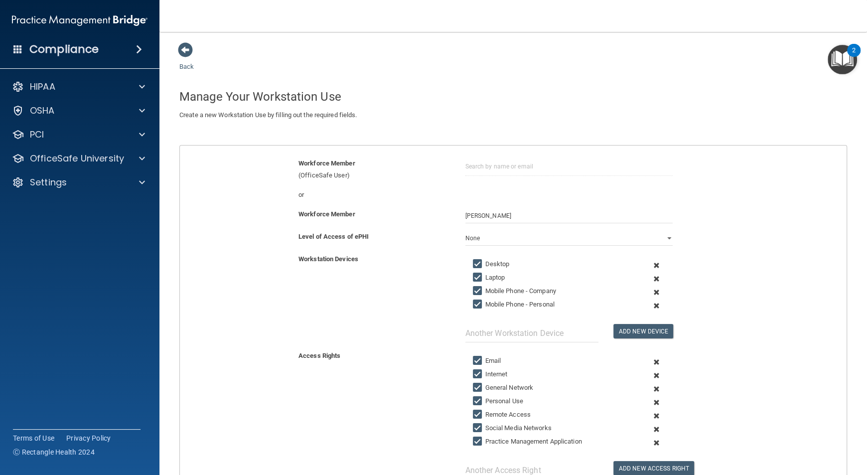
click at [475, 277] on input "Laptop" at bounding box center [478, 278] width 11 height 8
checkbox input "false"
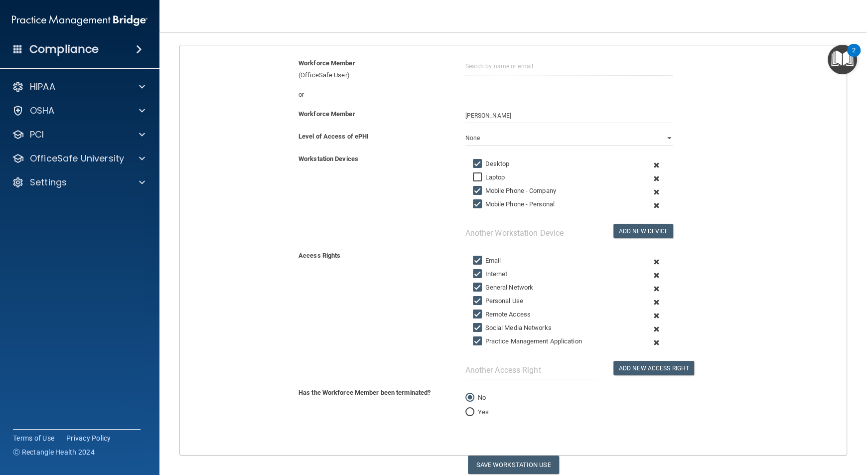
scroll to position [105, 0]
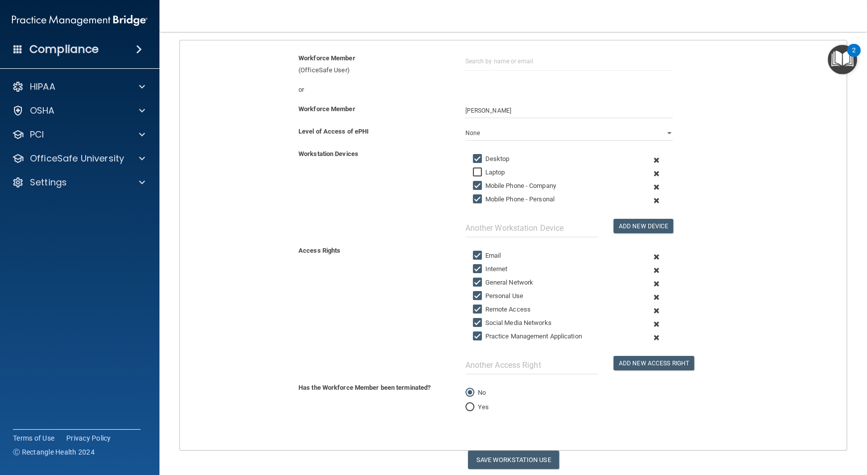
click at [475, 306] on input "Remote Access" at bounding box center [478, 310] width 11 height 8
checkbox input "false"
click at [475, 292] on input "Personal Use" at bounding box center [478, 296] width 11 height 8
checkbox input "false"
click at [475, 279] on input "General Network" at bounding box center [478, 283] width 11 height 8
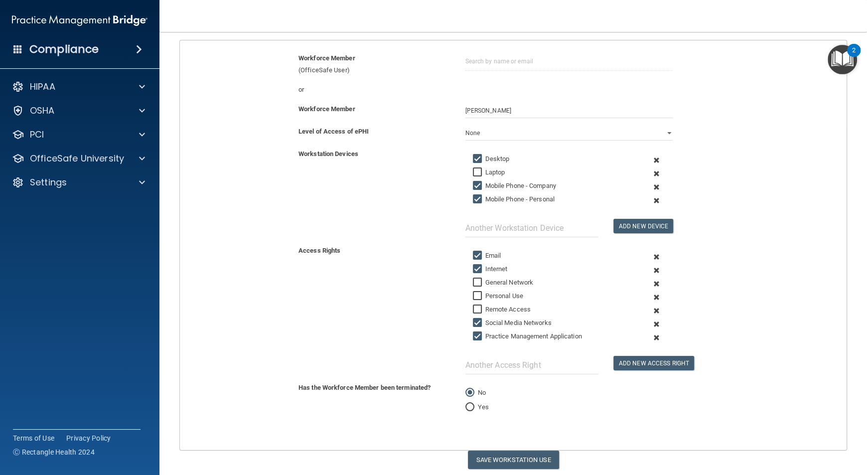
click at [474, 279] on input "General Network" at bounding box center [478, 283] width 11 height 8
checkbox input "true"
click at [473, 258] on input "Email" at bounding box center [478, 256] width 11 height 8
checkbox input "false"
click at [476, 325] on input "Social Media Networks" at bounding box center [478, 323] width 11 height 8
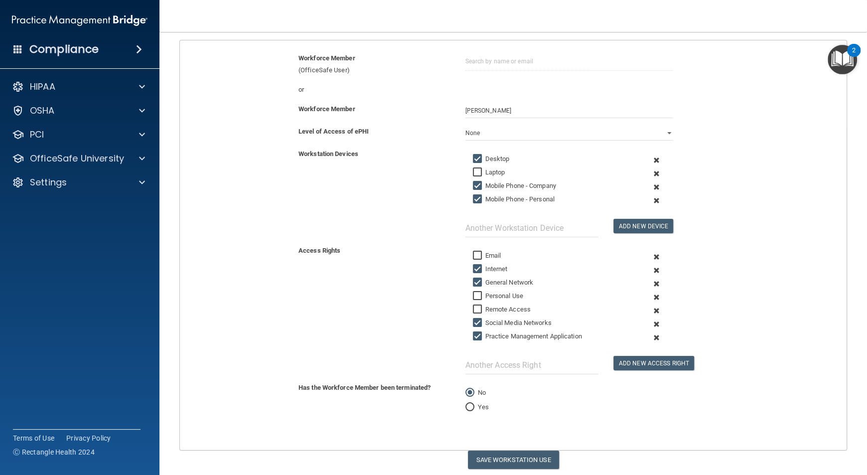
checkbox input "false"
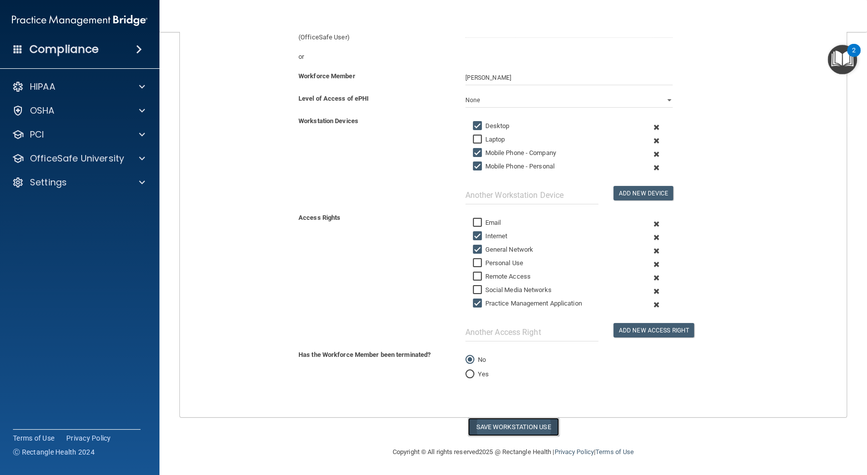
click at [516, 429] on button "Save Workstation Use" at bounding box center [513, 427] width 91 height 18
select select "? string:Limited ?"
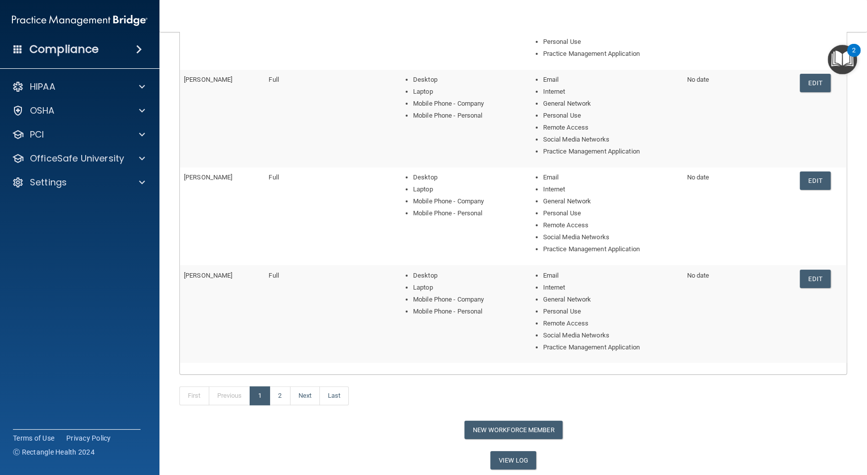
scroll to position [272, 0]
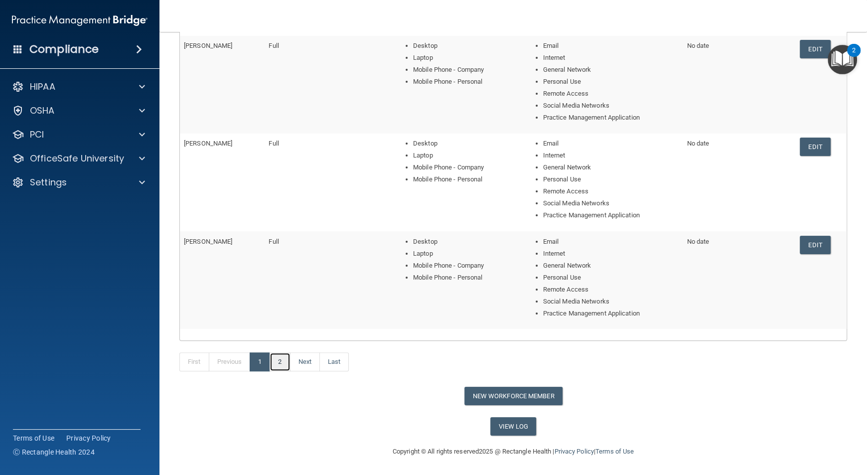
click at [285, 362] on link "2" at bounding box center [280, 361] width 20 height 19
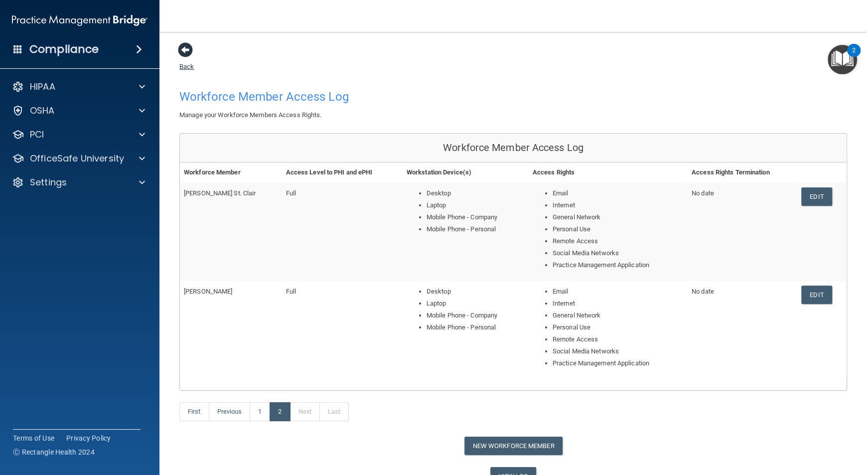
click at [189, 52] on span at bounding box center [185, 49] width 15 height 15
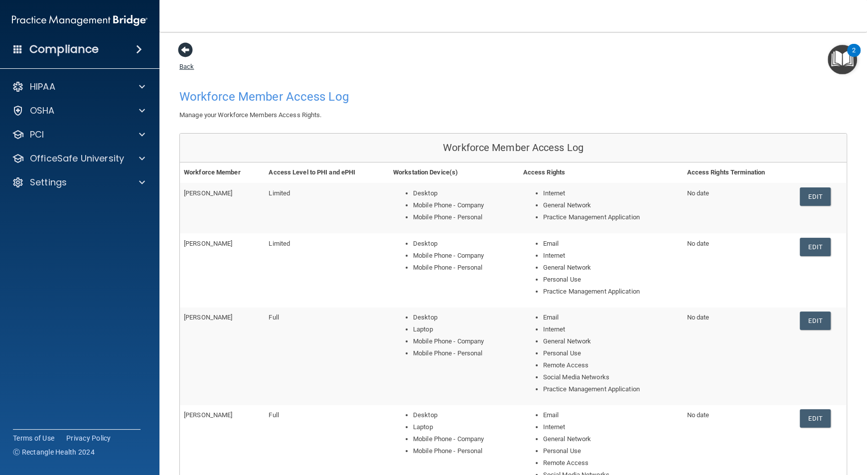
click at [186, 46] on span at bounding box center [185, 49] width 15 height 15
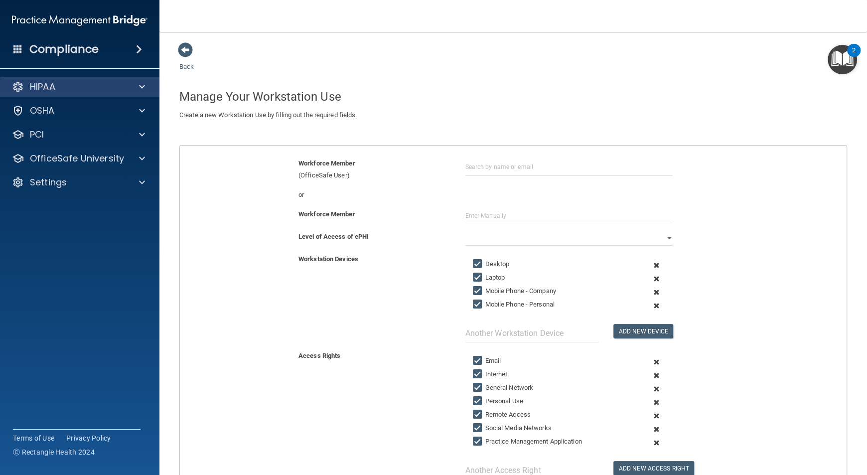
click at [122, 94] on div "HIPAA" at bounding box center [80, 87] width 160 height 20
click at [145, 81] on div at bounding box center [140, 87] width 25 height 12
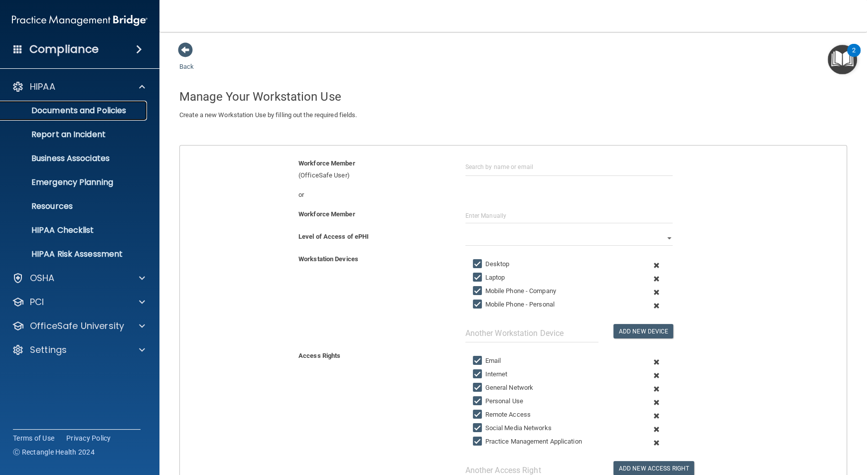
click at [119, 110] on p "Documents and Policies" at bounding box center [74, 111] width 136 height 10
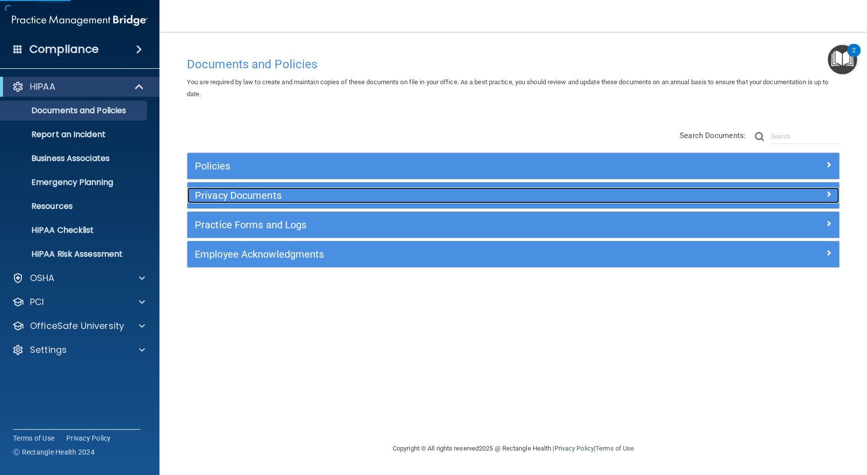
click at [297, 197] on h5 "Privacy Documents" at bounding box center [432, 195] width 474 height 11
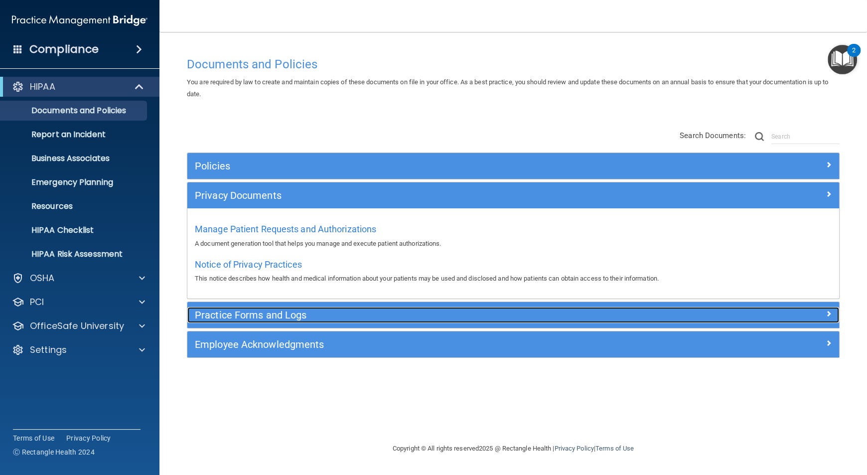
click at [287, 311] on h5 "Practice Forms and Logs" at bounding box center [432, 315] width 474 height 11
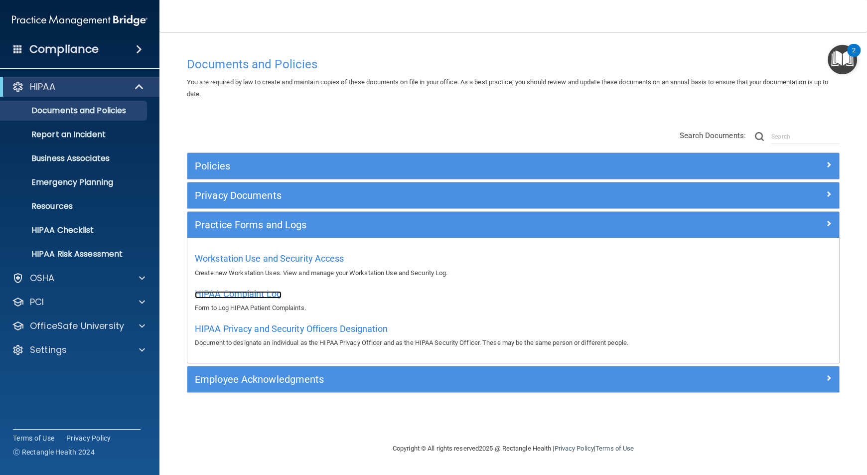
click at [260, 294] on span "HIPAA Complaint Log" at bounding box center [238, 294] width 87 height 10
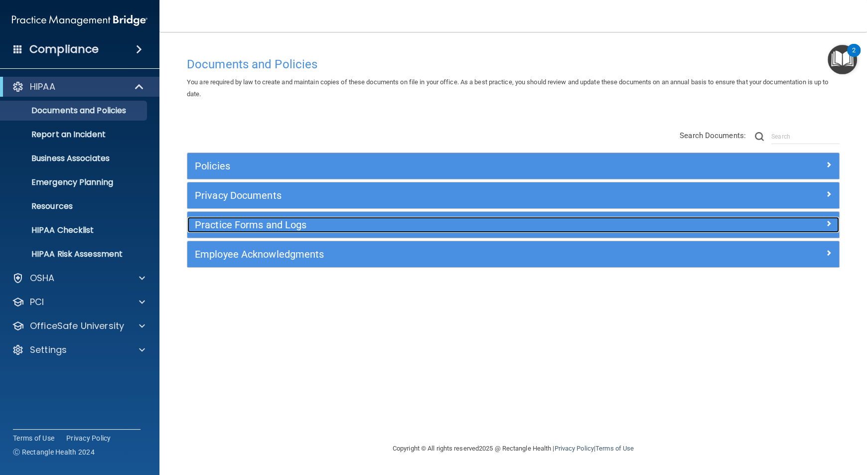
click at [306, 225] on h5 "Practice Forms and Logs" at bounding box center [432, 224] width 474 height 11
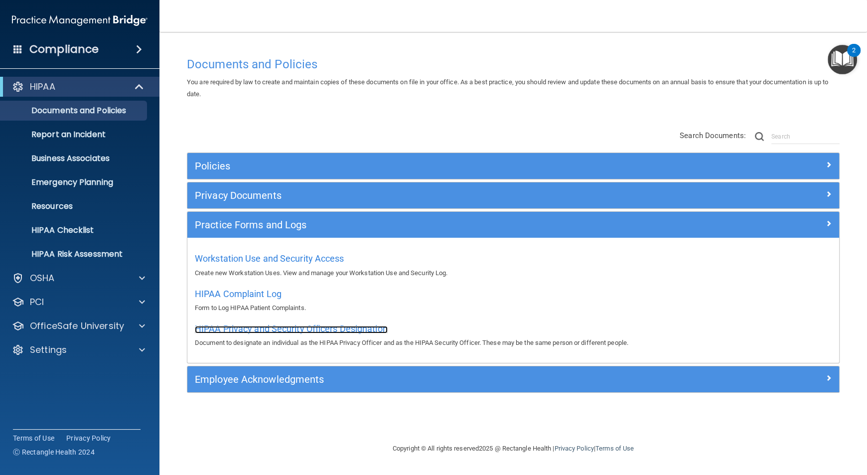
click at [260, 334] on span "HIPAA Privacy and Security Officers Designation" at bounding box center [291, 329] width 193 height 10
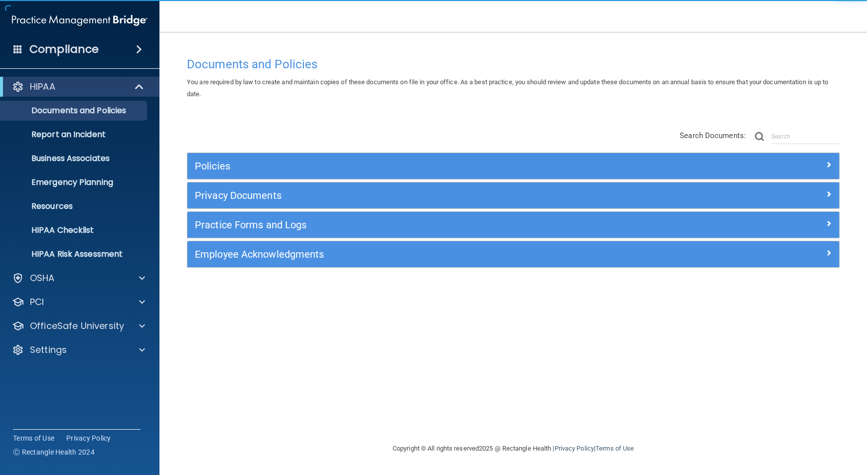
click at [292, 263] on div "Employee Acknowledgments" at bounding box center [513, 254] width 652 height 26
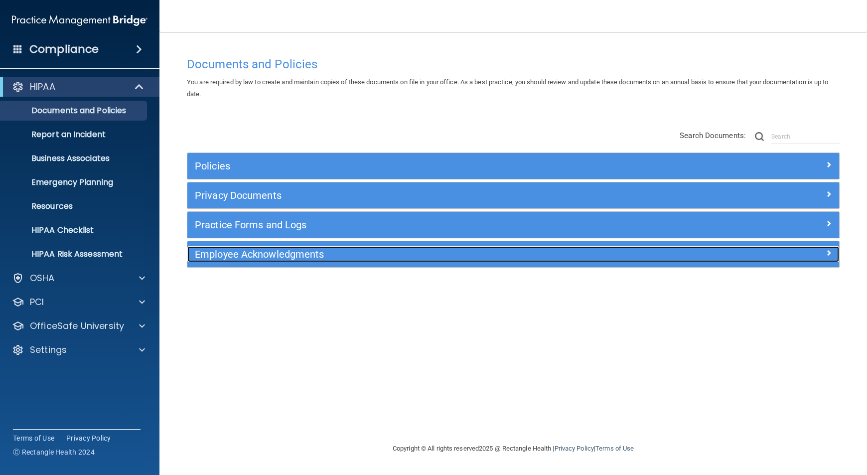
click at [292, 251] on h5 "Employee Acknowledgments" at bounding box center [432, 254] width 474 height 11
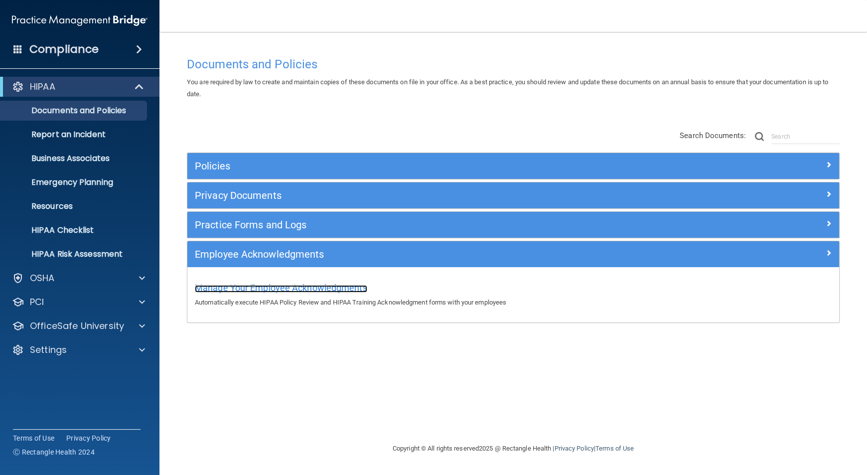
click at [304, 289] on span "Manage Your Employee Acknowledgments" at bounding box center [281, 288] width 172 height 10
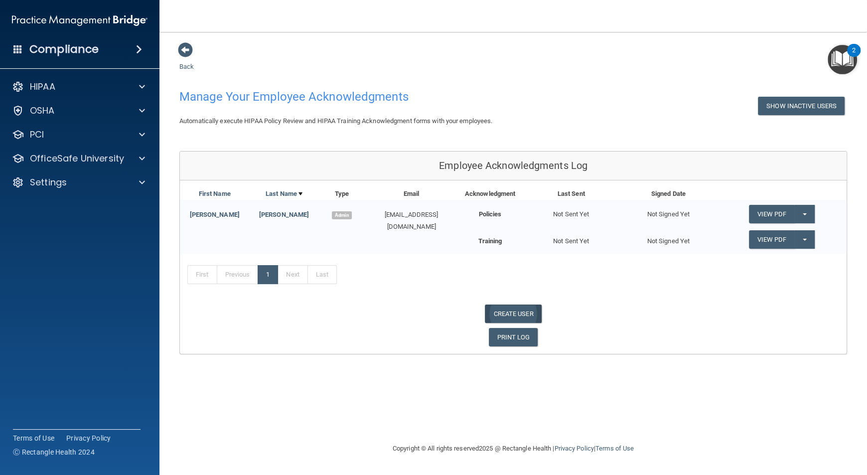
click at [521, 319] on link "CREATE USER" at bounding box center [513, 314] width 56 height 18
select select "practice_admin"
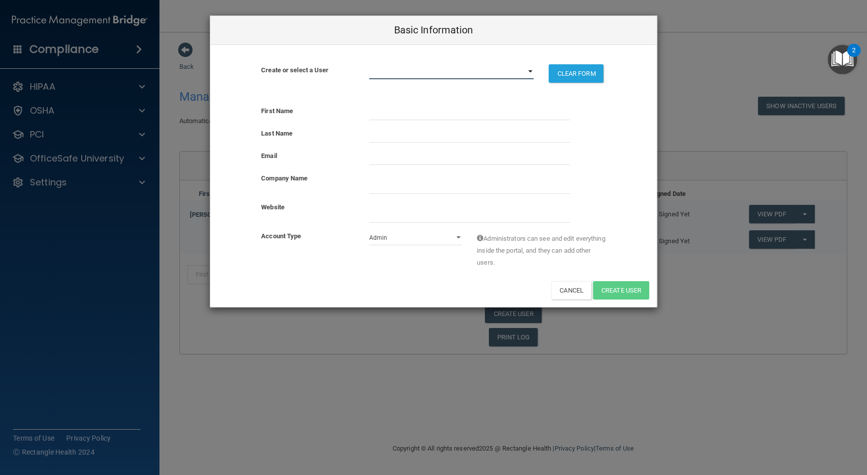
drag, startPoint x: 531, startPoint y: 71, endPoint x: 517, endPoint y: 71, distance: 14.0
click at [517, 71] on select "[EMAIL_ADDRESS][DOMAIN_NAME]" at bounding box center [451, 71] width 165 height 15
click at [456, 116] on input "text" at bounding box center [469, 112] width 201 height 15
type input "Kendra"
type input "Pickrel"
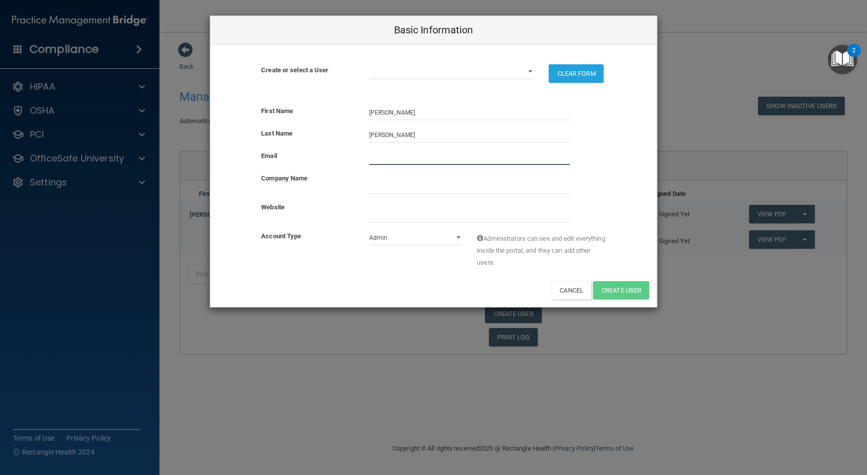
click at [416, 153] on input "email" at bounding box center [469, 157] width 201 height 15
type input "[EMAIL_ADDRESS][DOMAIN_NAME]"
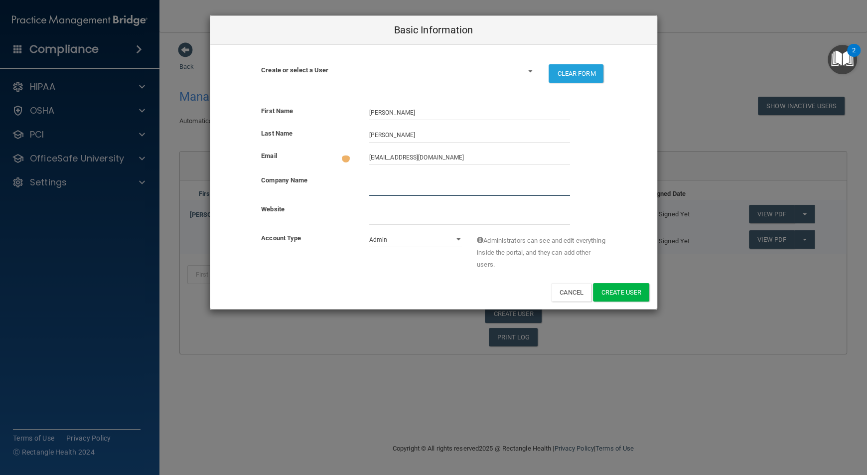
click at [398, 179] on div at bounding box center [470, 184] width 216 height 21
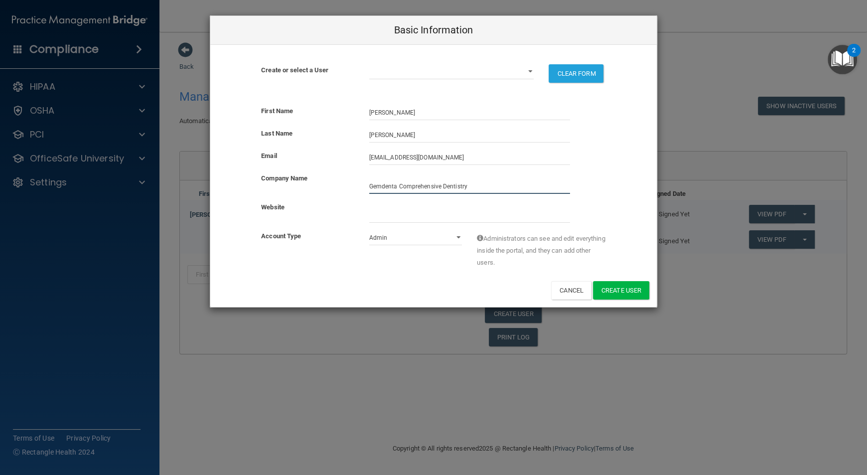
type input "Gemdenta Comprehensive Dentistry"
click at [400, 221] on input "website" at bounding box center [469, 215] width 201 height 15
type input "www.gemdenta.com"
click at [416, 242] on select "Admin Member" at bounding box center [415, 237] width 93 height 15
select select "practice_member"
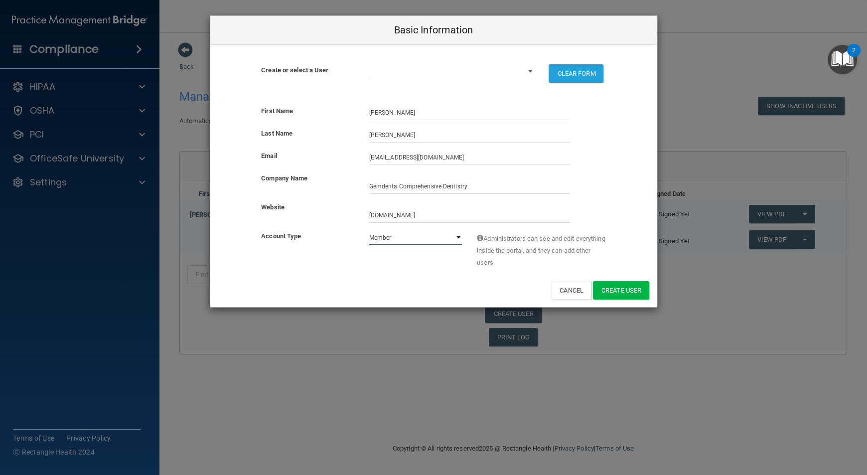
click at [369, 230] on select "Admin Member" at bounding box center [415, 237] width 93 height 15
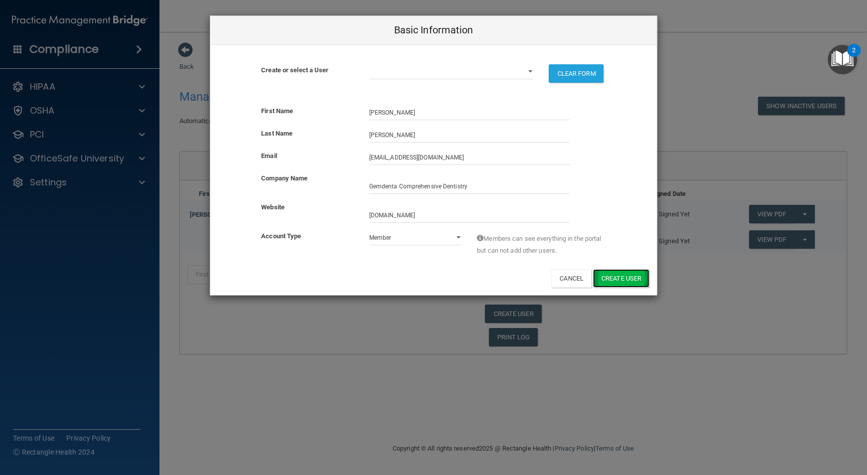
click at [611, 280] on button "Create User" at bounding box center [621, 278] width 56 height 18
click at [458, 238] on select "Admin Member" at bounding box center [415, 237] width 93 height 15
click at [494, 258] on div "Members can see everything in the portal but can not add other users." at bounding box center [542, 245] width 144 height 31
click at [552, 259] on div "Members can see everything in the portal but can not add other users." at bounding box center [542, 245] width 144 height 31
click at [579, 282] on button "Cancel" at bounding box center [571, 278] width 40 height 18
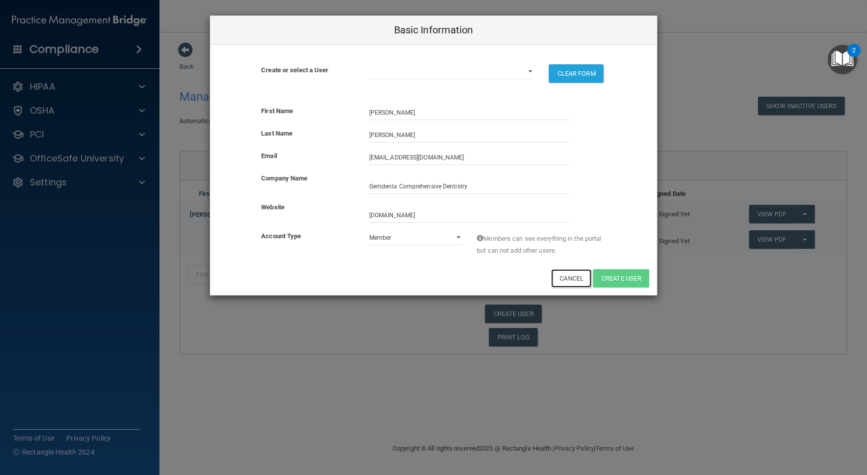
select select "practice_admin"
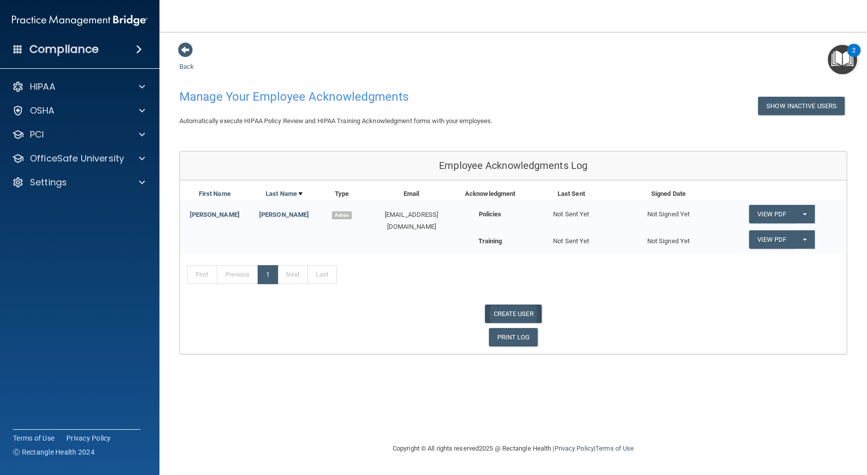
click at [513, 311] on link "CREATE USER" at bounding box center [513, 314] width 56 height 18
select select "practice_admin"
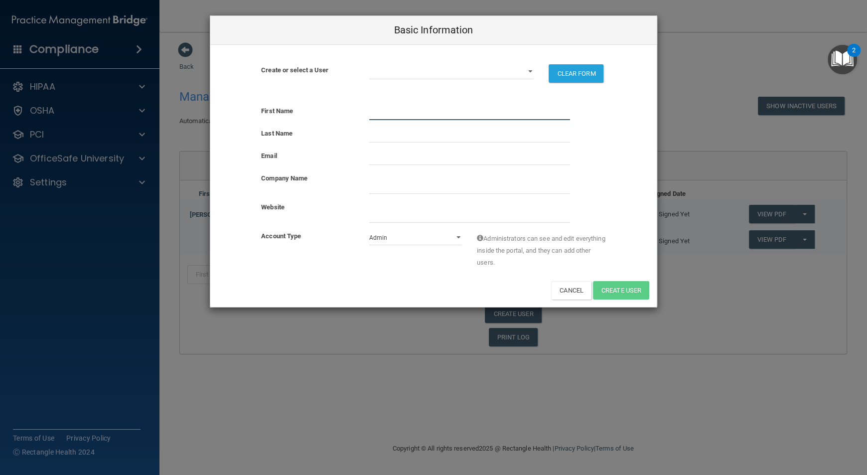
click at [415, 119] on input "text" at bounding box center [469, 112] width 201 height 15
type input "Kendta"
type input "Q"
type input "Pickrel"
click at [430, 121] on div "First Name Kendta" at bounding box center [433, 116] width 447 height 22
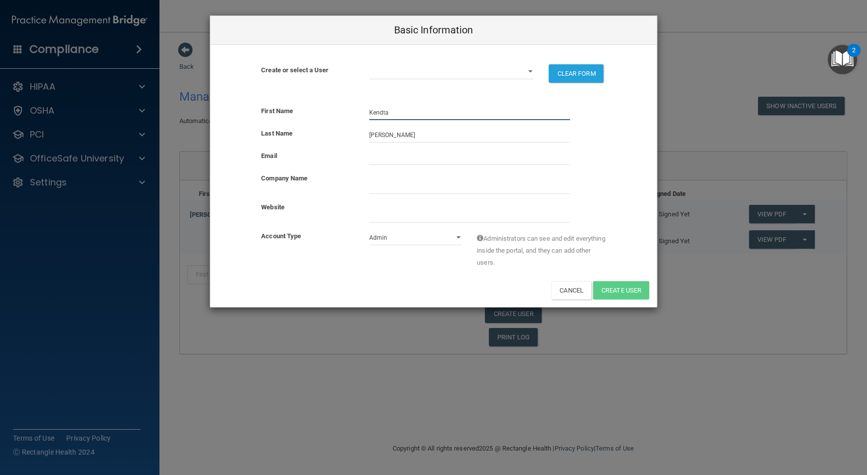
click at [451, 109] on input "Kendta" at bounding box center [469, 112] width 201 height 15
type input "Kendra"
click at [395, 161] on input "email" at bounding box center [469, 157] width 201 height 15
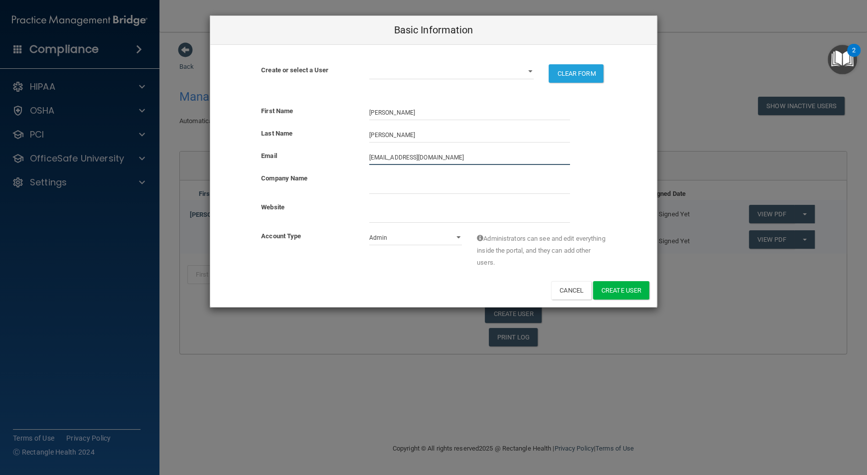
type input "klpickrel@yahoo.com"
click at [396, 185] on input "company_name" at bounding box center [469, 186] width 201 height 15
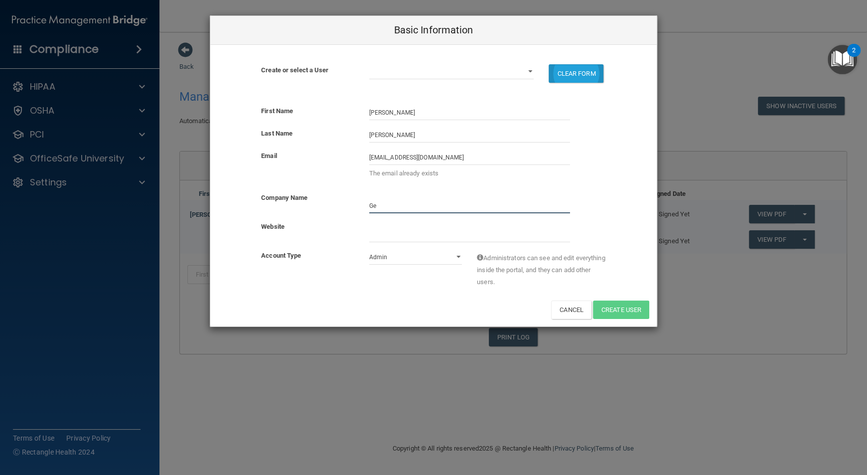
type input "Ge"
click at [578, 76] on button "CLEAR FORM" at bounding box center [576, 73] width 55 height 18
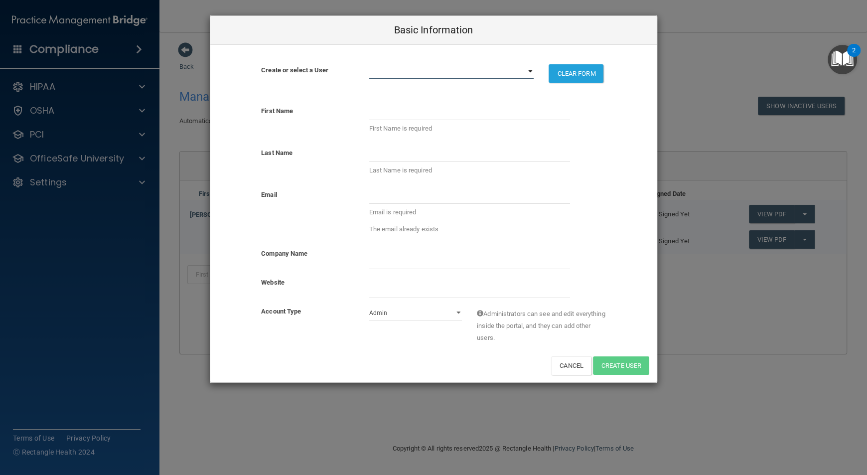
click at [527, 70] on select "klpickrel@yahoo.com drpinkston@gemdenta.com" at bounding box center [451, 71] width 165 height 15
select select "0"
click at [369, 64] on select "klpickrel@yahoo.com drpinkston@gemdenta.com" at bounding box center [451, 71] width 165 height 15
select select "practice_member"
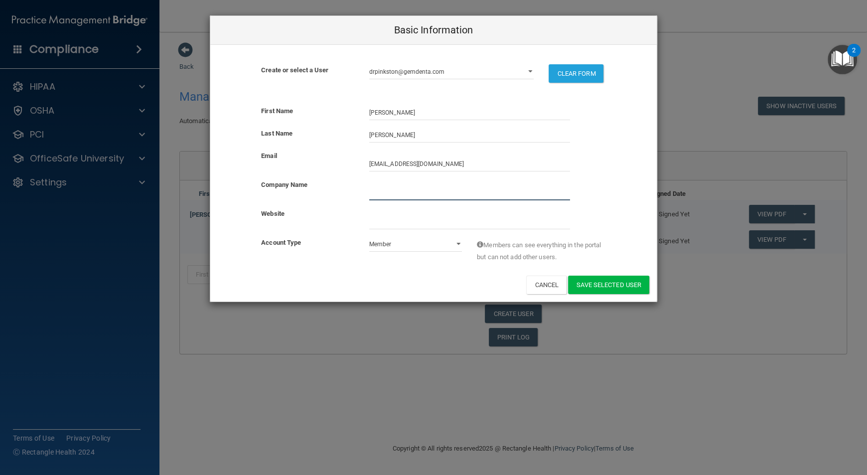
click at [406, 193] on input "company_name" at bounding box center [469, 192] width 201 height 15
type input "Gemdenta Comprehensive Dentistry"
click at [401, 229] on input "website" at bounding box center [469, 221] width 201 height 15
type input "www.gemdenta.com"
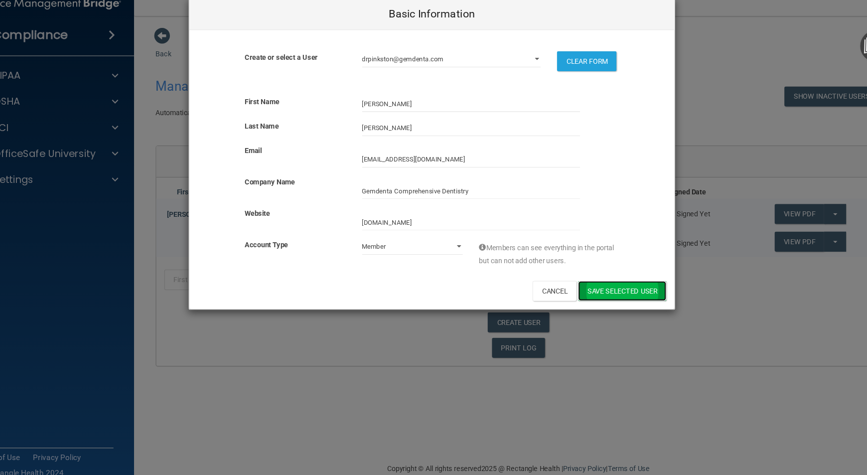
click at [613, 288] on button "Save selected User" at bounding box center [608, 285] width 81 height 18
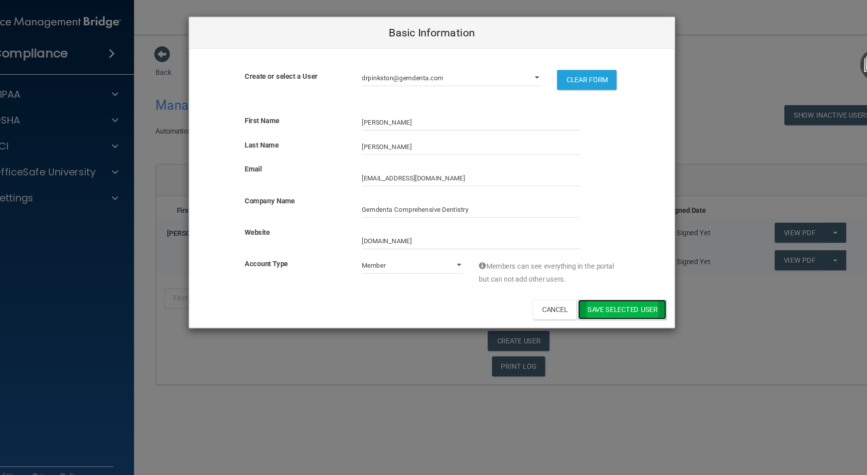
click at [633, 291] on button "Save selected User" at bounding box center [608, 285] width 81 height 18
drag, startPoint x: 475, startPoint y: 197, endPoint x: 398, endPoint y: 194, distance: 76.9
click at [398, 194] on input "company_name" at bounding box center [469, 192] width 201 height 15
type input "Gemdenta"
click at [615, 285] on button "Save selected User" at bounding box center [608, 285] width 81 height 18
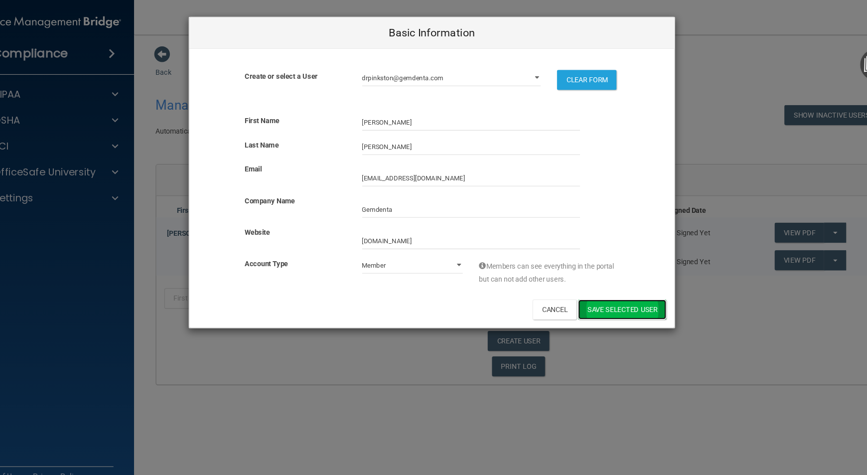
click at [615, 285] on button "Save selected User" at bounding box center [608, 285] width 81 height 18
click at [617, 310] on div "Basic Information Create or select a User klpickrel@yahoo.com drpinkston@gemden…" at bounding box center [433, 237] width 867 height 475
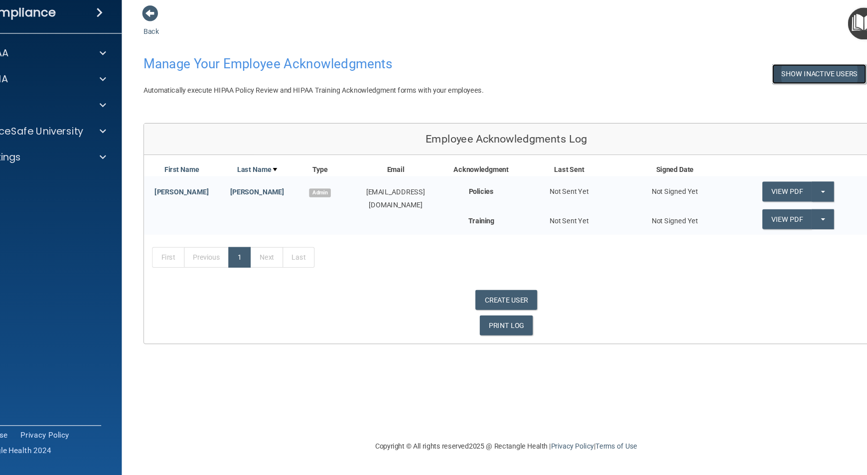
click at [793, 102] on button "Show Inactive Users" at bounding box center [801, 106] width 87 height 18
click at [793, 102] on button "Hide Inactive Users" at bounding box center [804, 106] width 82 height 18
click at [586, 262] on div "First Previous 1 Next Last" at bounding box center [513, 277] width 667 height 46
click at [525, 314] on link "CREATE USER" at bounding box center [513, 314] width 56 height 18
select select "practice_admin"
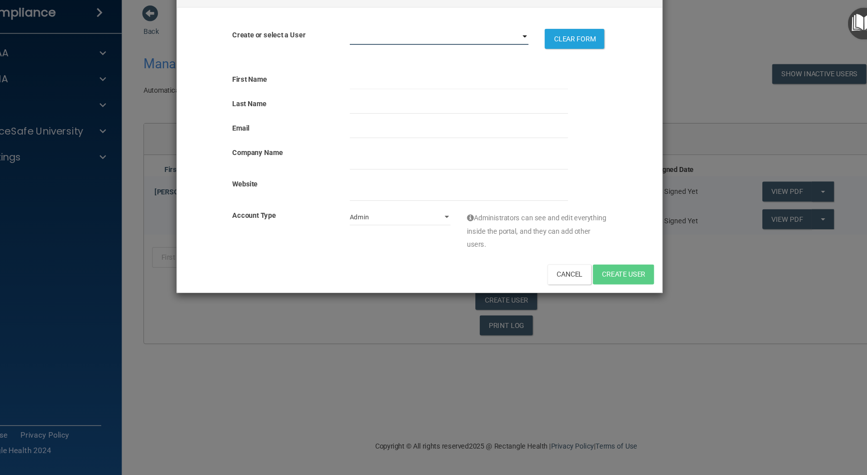
click at [531, 68] on select "klpickrel@yahoo.com drpinkston@gemdenta.com" at bounding box center [451, 71] width 165 height 15
select select "0"
click at [369, 64] on select "klpickrel@yahoo.com drpinkston@gemdenta.com" at bounding box center [451, 71] width 165 height 15
select select "practice_member"
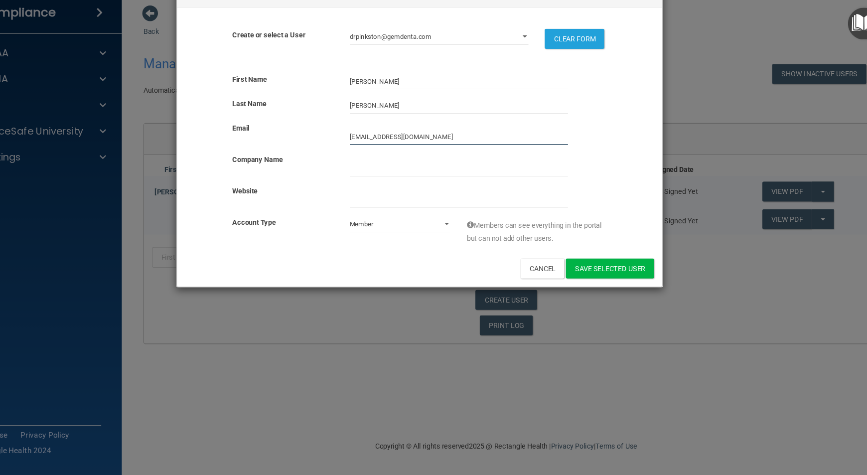
drag, startPoint x: 428, startPoint y: 165, endPoint x: 325, endPoint y: 167, distance: 102.7
click at [325, 167] on div "Email klpickrel@yahoo.com" at bounding box center [433, 160] width 447 height 21
type input "info@gemdenta.com"
click at [410, 193] on input "company_name" at bounding box center [469, 192] width 201 height 15
click at [530, 74] on select "info@gemdenta.com drpinkston@gemdenta.com" at bounding box center [451, 71] width 165 height 15
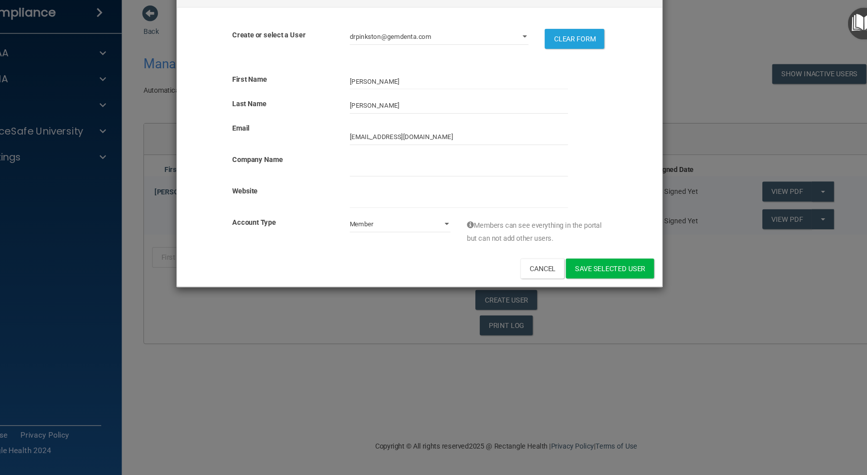
click at [601, 110] on div "First Name Kendra" at bounding box center [433, 112] width 447 height 15
click at [539, 290] on button "Cancel" at bounding box center [546, 285] width 40 height 18
select select "practice_admin"
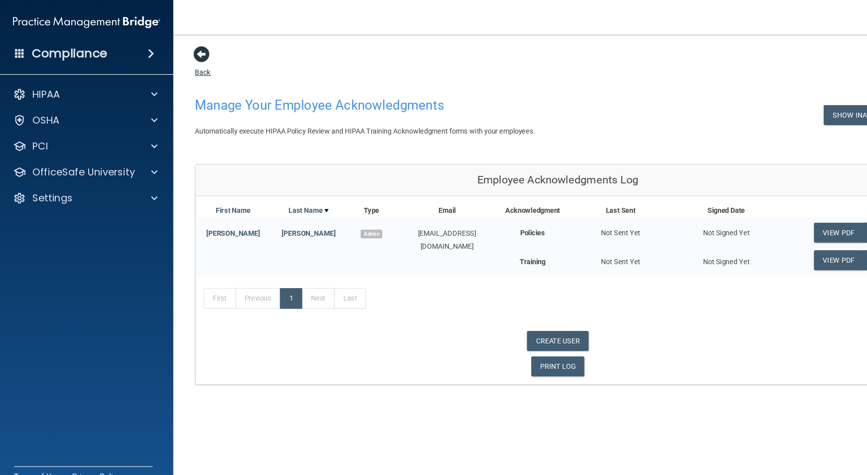
click at [190, 50] on span at bounding box center [185, 49] width 15 height 15
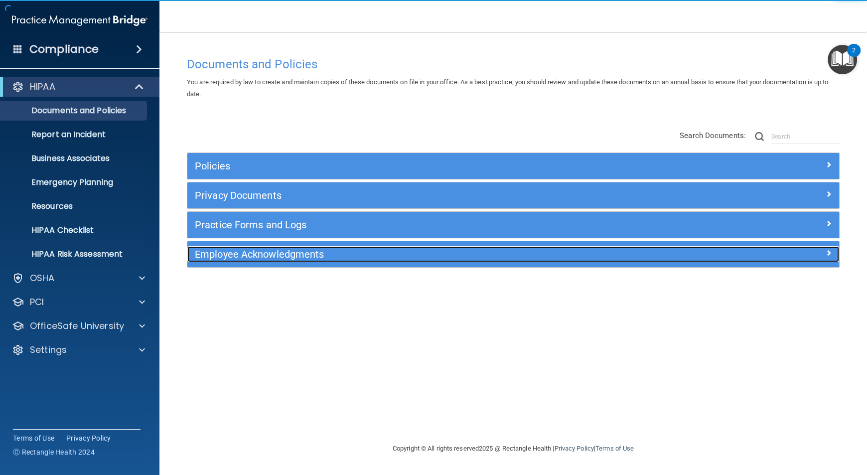
click at [275, 251] on h5 "Employee Acknowledgments" at bounding box center [432, 254] width 474 height 11
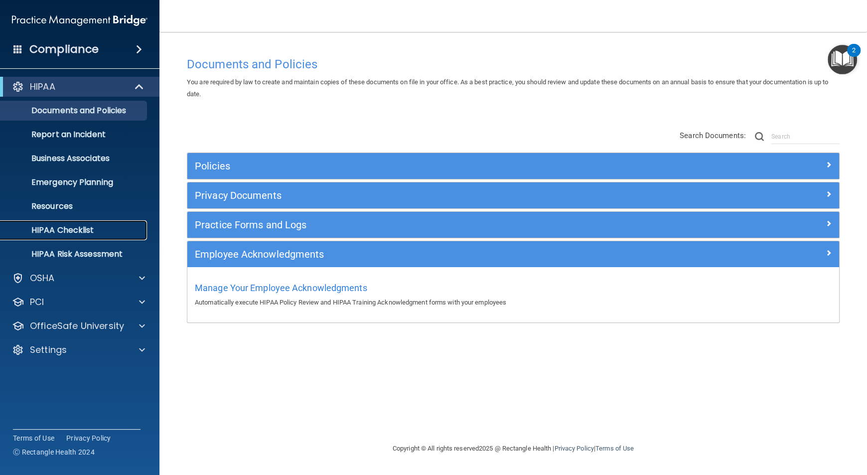
click at [94, 232] on p "HIPAA Checklist" at bounding box center [74, 230] width 136 height 10
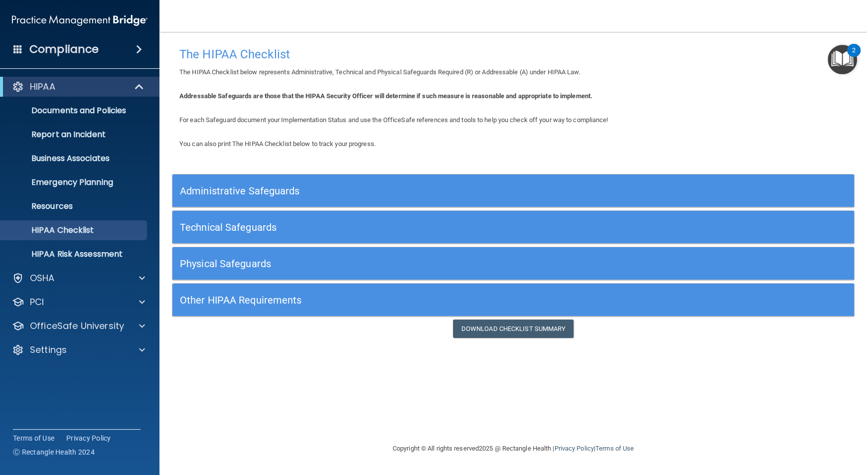
click at [452, 190] on h5 "Administrative Safeguards" at bounding box center [428, 190] width 497 height 11
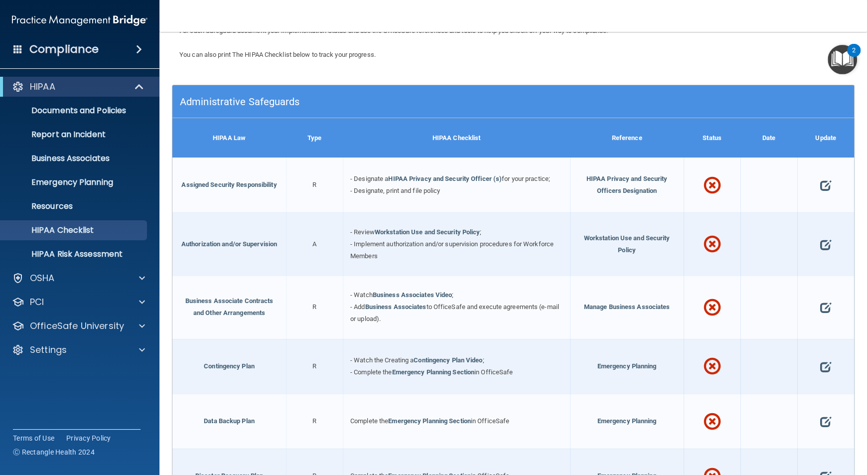
scroll to position [90, 0]
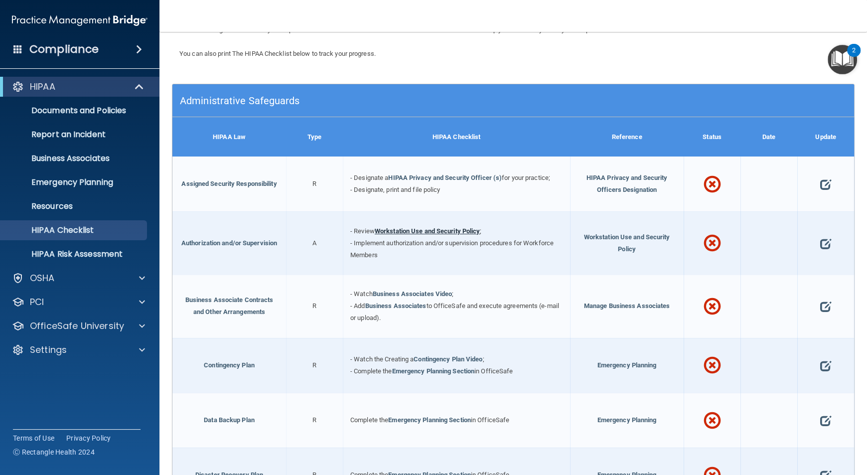
click at [441, 231] on link "Workstation Use and Security Policy" at bounding box center [428, 230] width 106 height 7
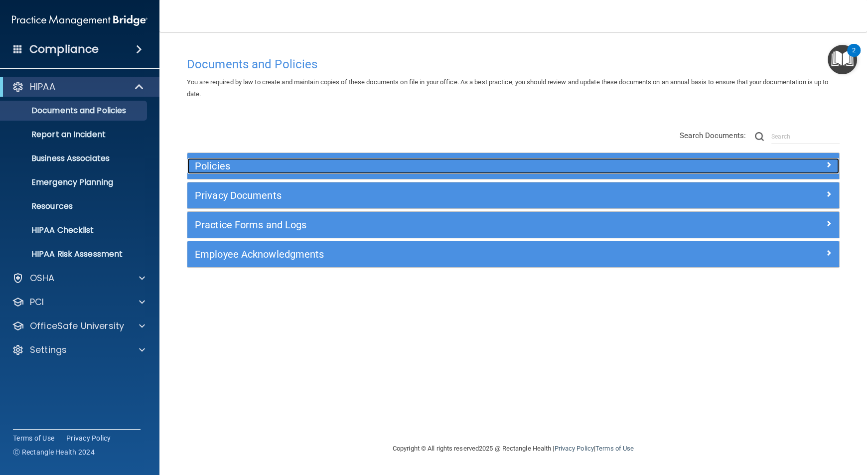
click at [526, 167] on h5 "Policies" at bounding box center [432, 166] width 474 height 11
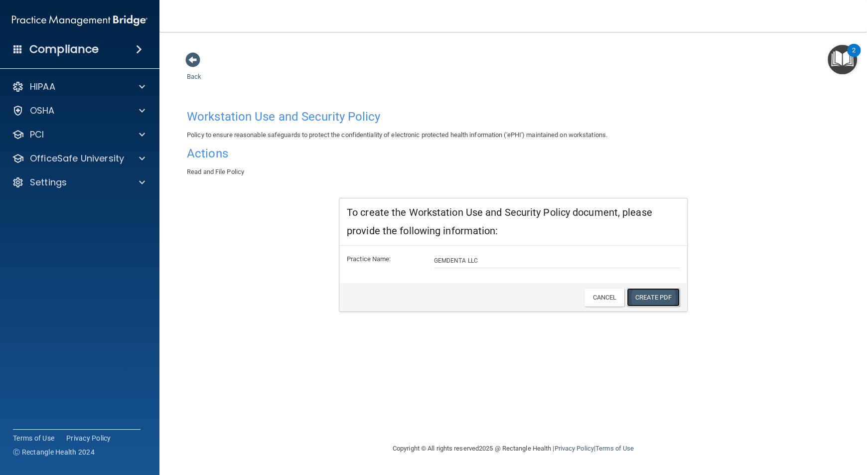
click at [663, 295] on link "Create PDF" at bounding box center [653, 297] width 53 height 18
click at [196, 66] on span at bounding box center [192, 59] width 15 height 15
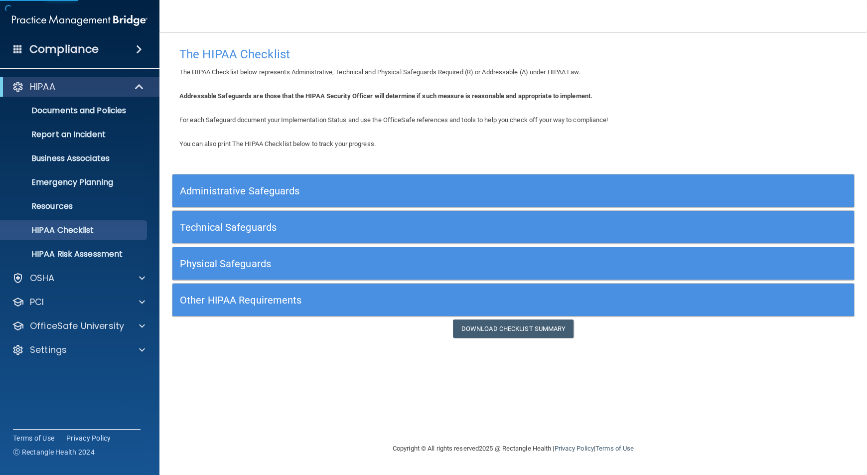
click at [423, 190] on h5 "Administrative Safeguards" at bounding box center [428, 190] width 497 height 11
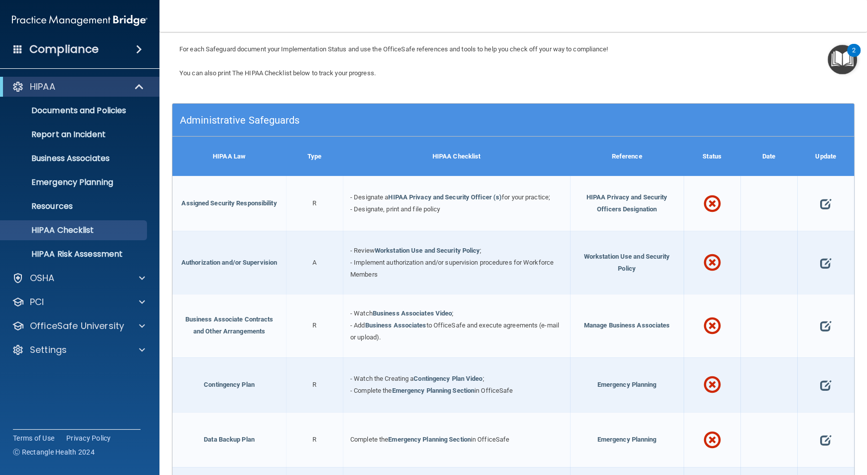
scroll to position [72, 0]
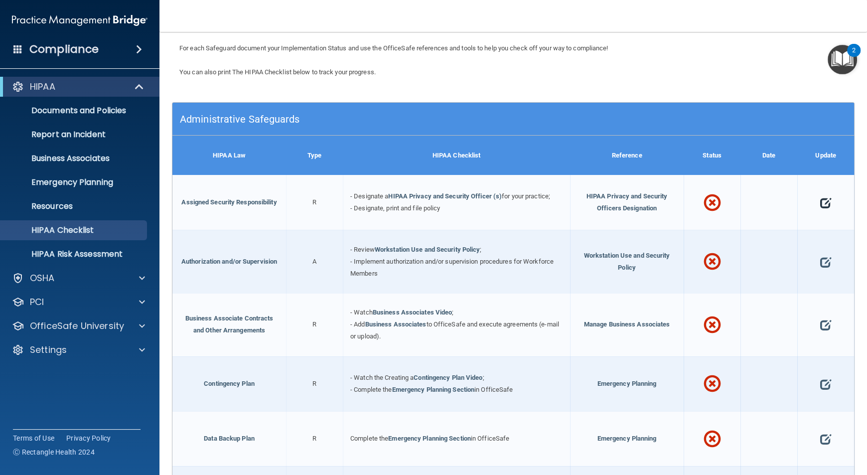
click at [821, 206] on span at bounding box center [826, 203] width 11 height 28
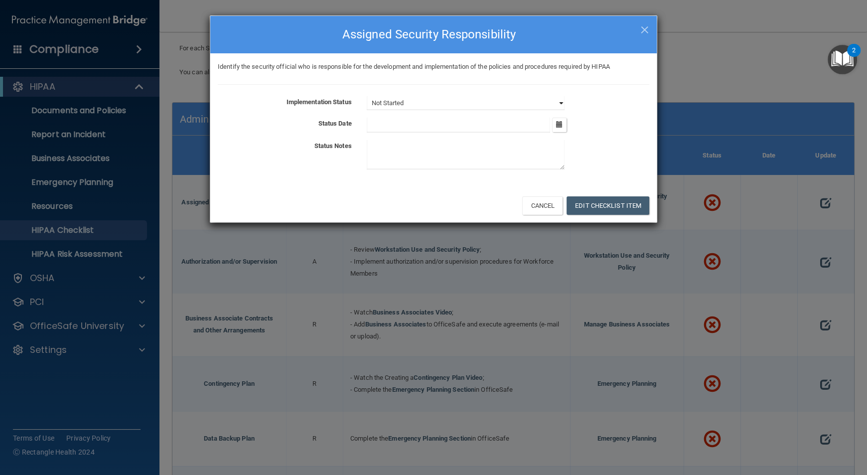
click at [559, 102] on select "Not Started In Progress Completed" at bounding box center [466, 103] width 198 height 14
select select "completed"
click at [367, 96] on select "Not Started In Progress Completed" at bounding box center [466, 103] width 198 height 14
click at [562, 124] on icon "button" at bounding box center [559, 124] width 6 height 6
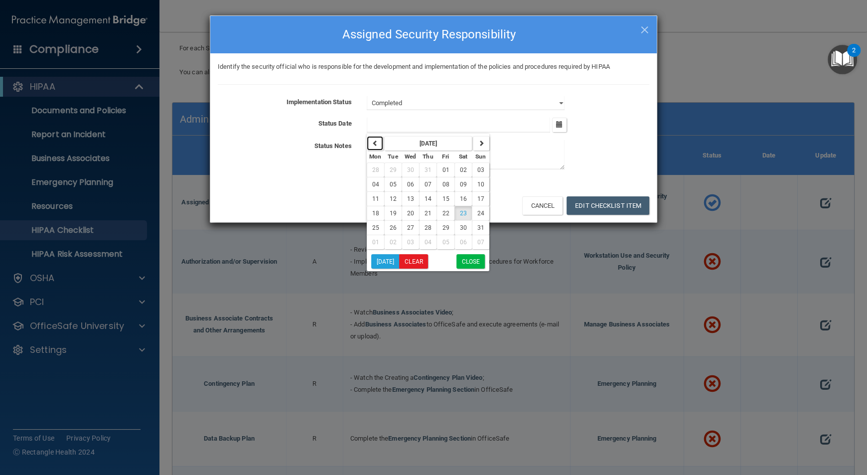
click at [379, 144] on button "button" at bounding box center [375, 143] width 16 height 14
click at [390, 184] on span "03" at bounding box center [393, 184] width 7 height 7
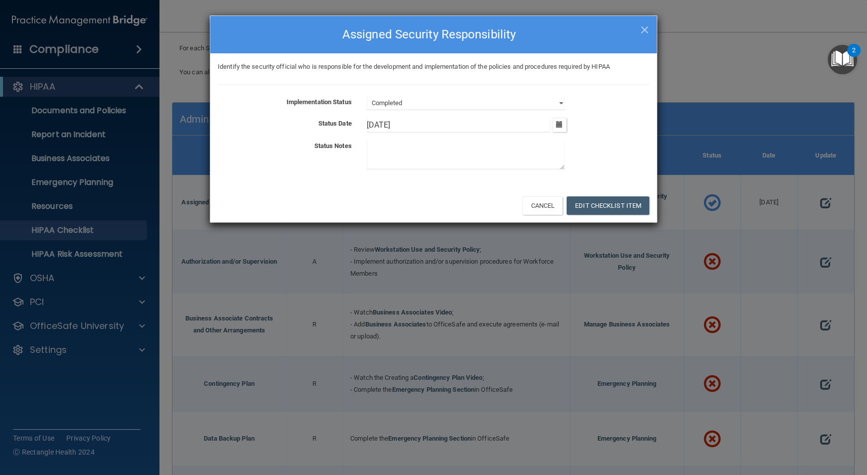
click at [466, 150] on textarea at bounding box center [466, 154] width 198 height 29
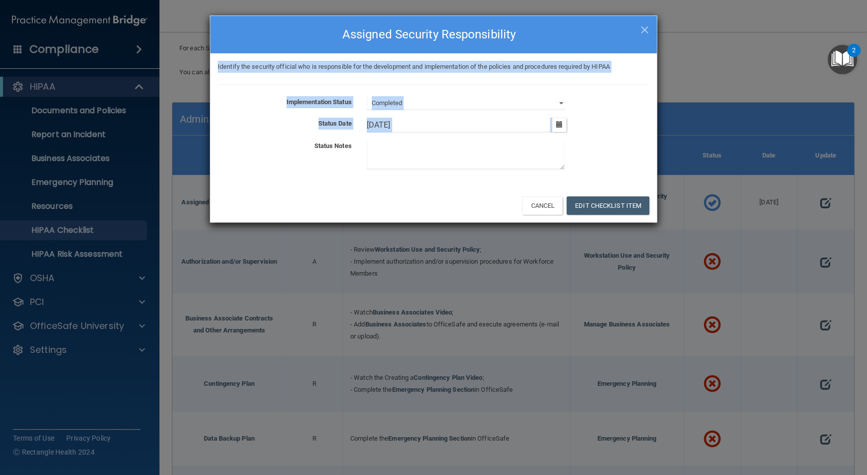
drag, startPoint x: 522, startPoint y: 30, endPoint x: 804, endPoint y: 109, distance: 292.1
click at [810, 109] on div "× Close Assigned Security Responsibility Identify the security official who is …" at bounding box center [433, 237] width 867 height 475
click at [563, 129] on button "button" at bounding box center [559, 125] width 14 height 14
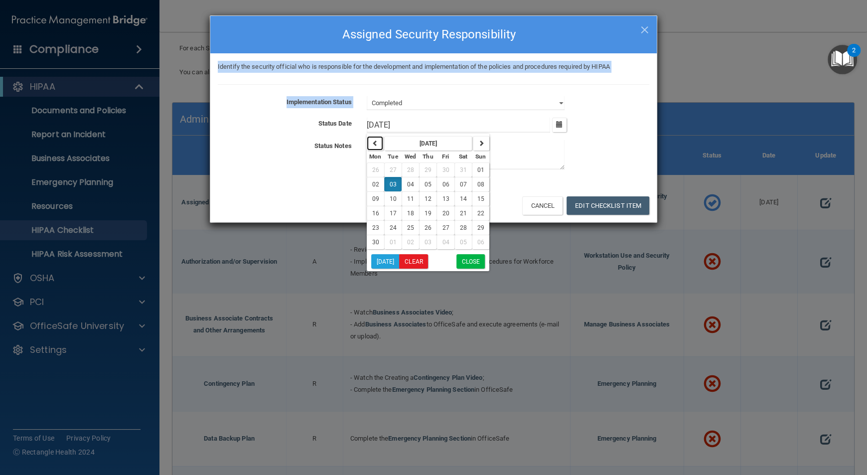
click at [377, 141] on icon "button" at bounding box center [375, 143] width 6 height 6
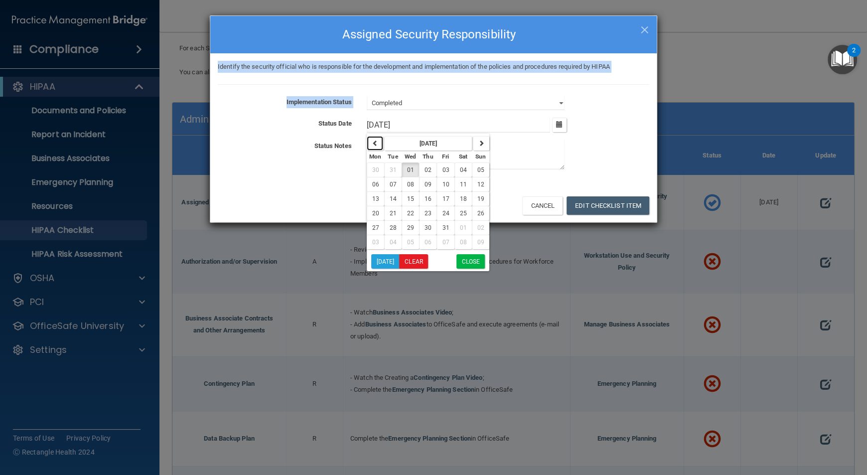
click at [377, 141] on icon "button" at bounding box center [375, 143] width 6 height 6
click at [393, 216] on span "22" at bounding box center [393, 213] width 7 height 7
type input "[DATE]"
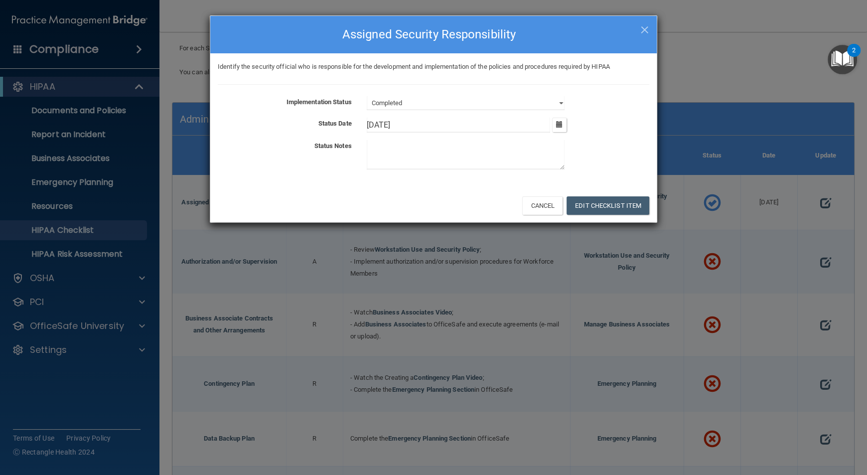
click at [499, 152] on textarea at bounding box center [466, 154] width 198 height 29
type textarea "Took over when office was purchased"
click at [586, 205] on button "Edit Checklist Item" at bounding box center [608, 205] width 83 height 18
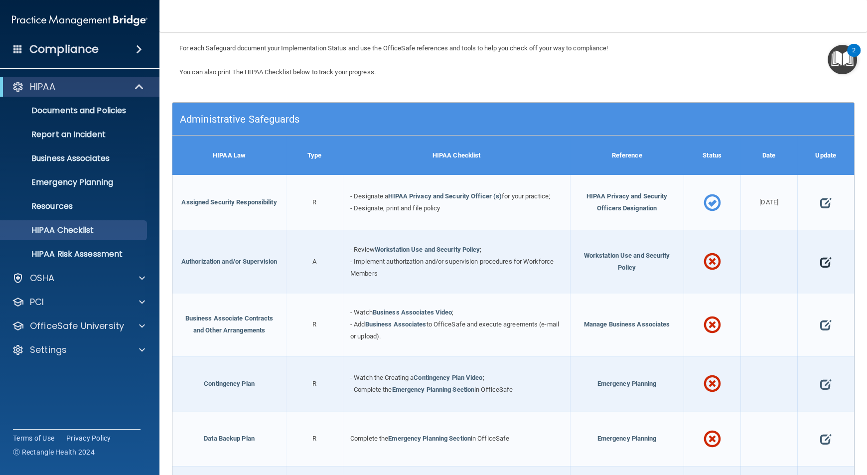
click at [821, 254] on span at bounding box center [826, 262] width 11 height 28
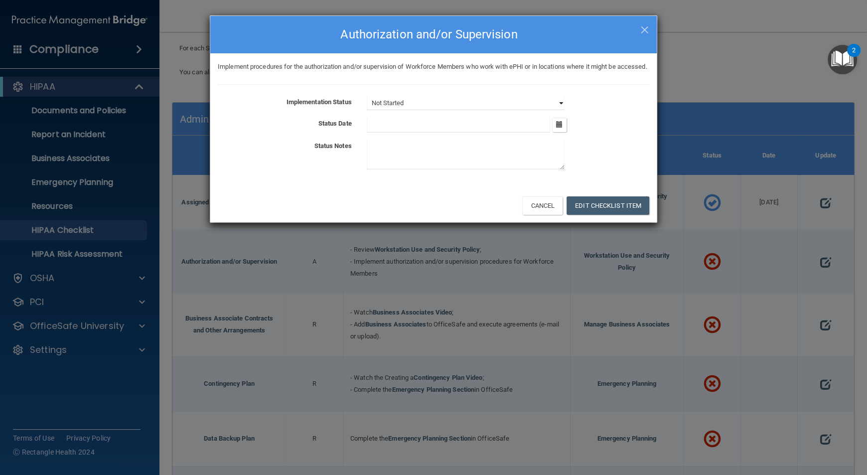
click at [558, 110] on select "Not Started In Progress Completed" at bounding box center [466, 103] width 198 height 14
select select "completed"
click at [367, 108] on select "Not Started In Progress Completed" at bounding box center [466, 103] width 198 height 14
click at [565, 132] on button "button" at bounding box center [559, 125] width 14 height 14
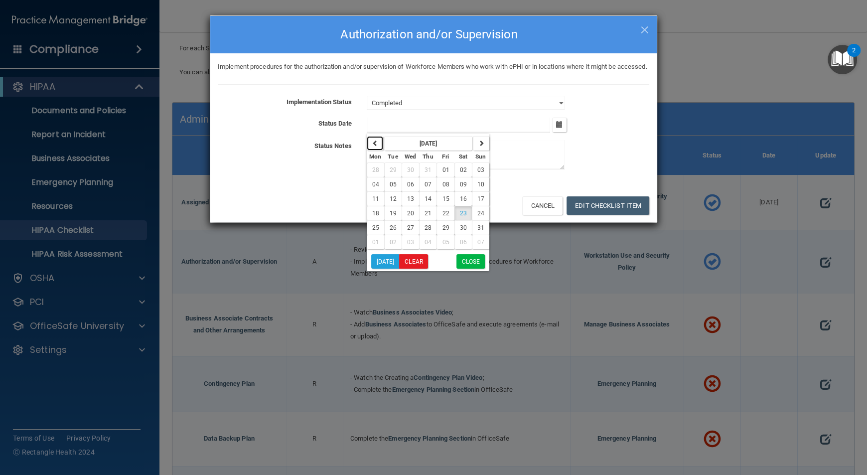
click at [377, 151] on button "button" at bounding box center [375, 143] width 16 height 14
click at [396, 191] on button "03" at bounding box center [392, 184] width 17 height 14
type input "[DATE]"
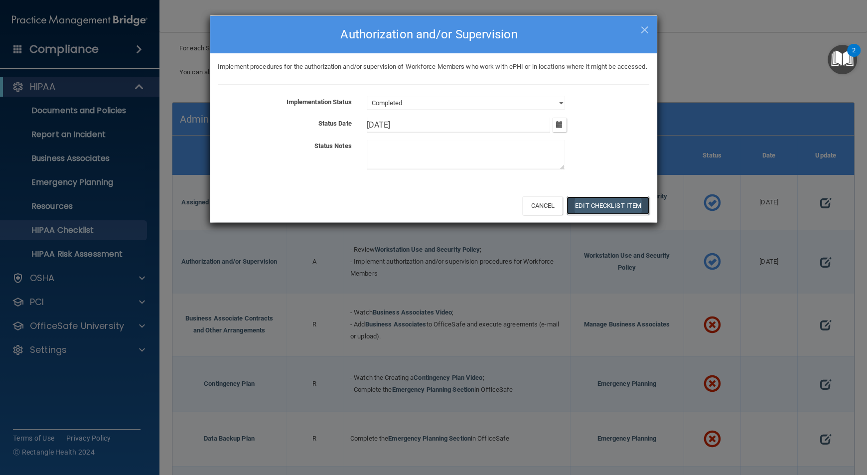
click at [593, 213] on button "Edit Checklist Item" at bounding box center [608, 205] width 83 height 18
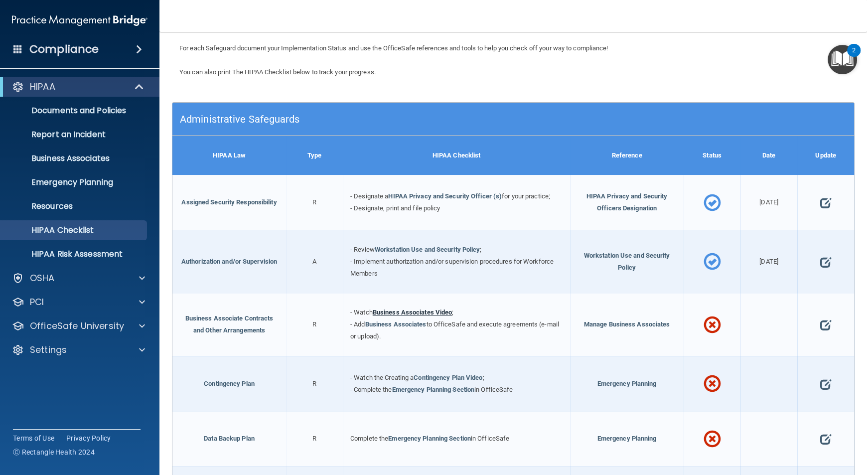
click at [427, 311] on link "Business Associates Video" at bounding box center [413, 312] width 80 height 7
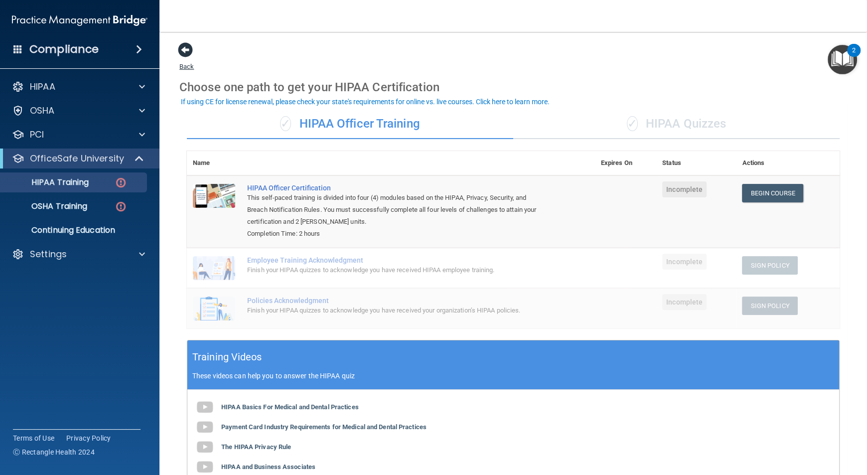
click at [179, 46] on span at bounding box center [185, 49] width 15 height 15
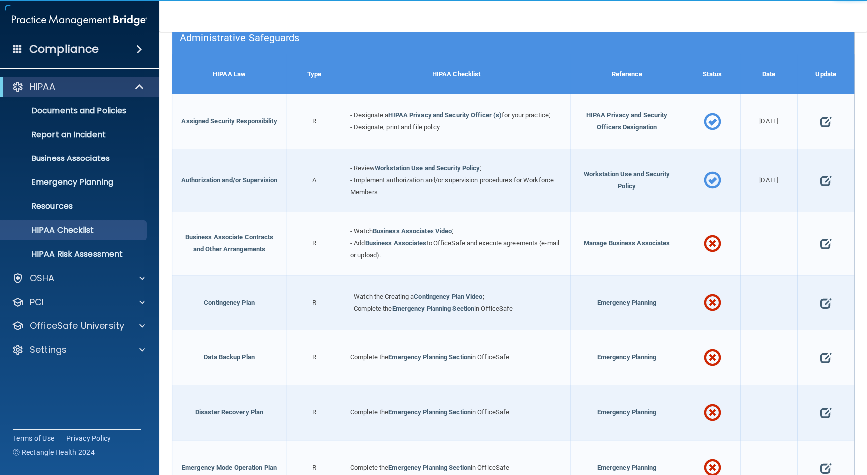
scroll to position [153, 0]
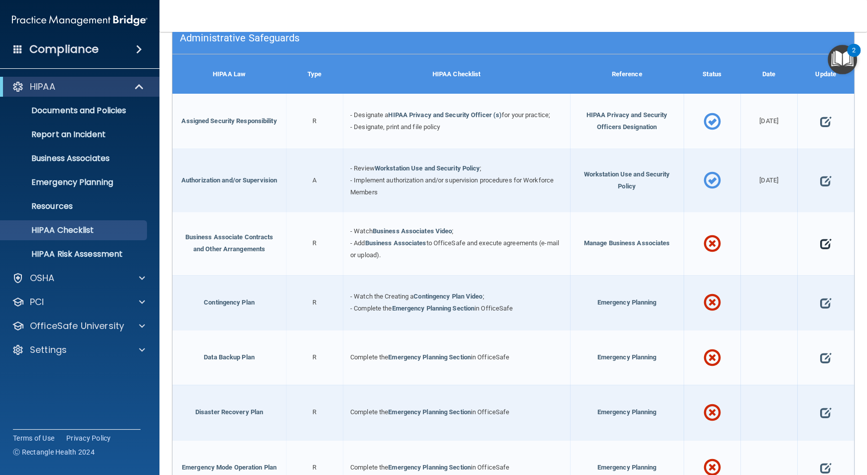
click at [821, 245] on span at bounding box center [826, 244] width 11 height 28
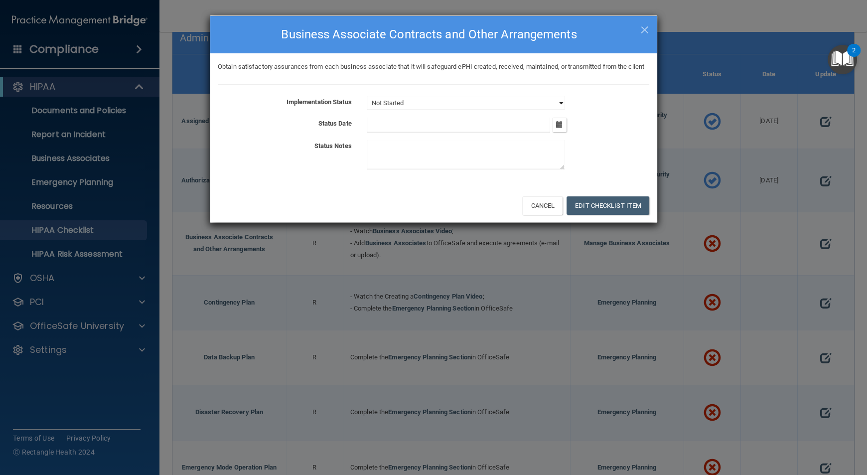
click at [555, 110] on select "Not Started In Progress Completed" at bounding box center [466, 103] width 198 height 14
select select "in_progress"
click at [367, 108] on select "Not Started In Progress Completed" at bounding box center [466, 103] width 198 height 14
click at [608, 215] on button "Edit Checklist Item" at bounding box center [608, 205] width 83 height 18
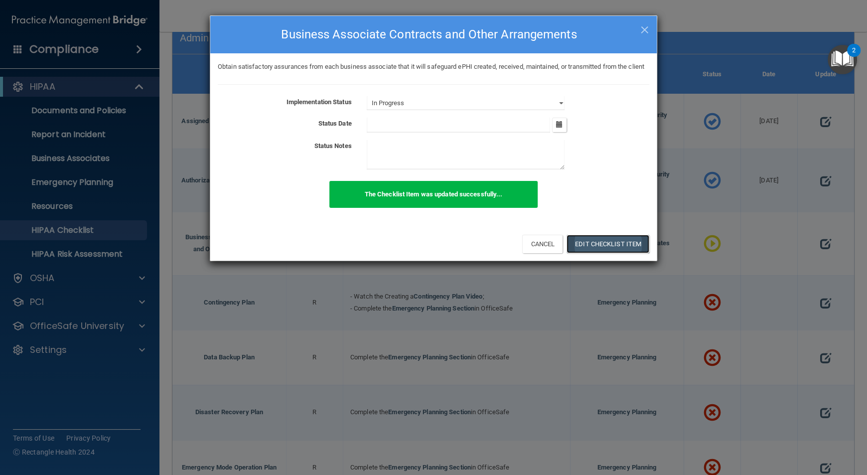
click at [596, 253] on button "Edit Checklist Item" at bounding box center [608, 244] width 83 height 18
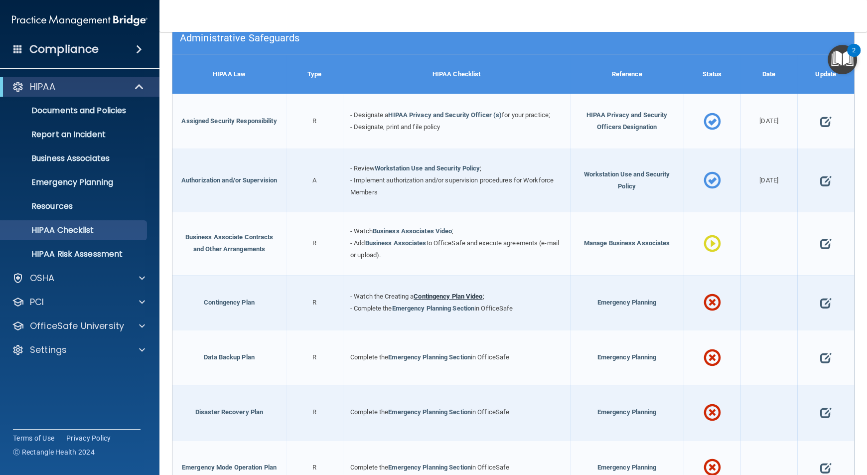
click at [472, 293] on link "Contingency Plan Video" at bounding box center [448, 296] width 69 height 7
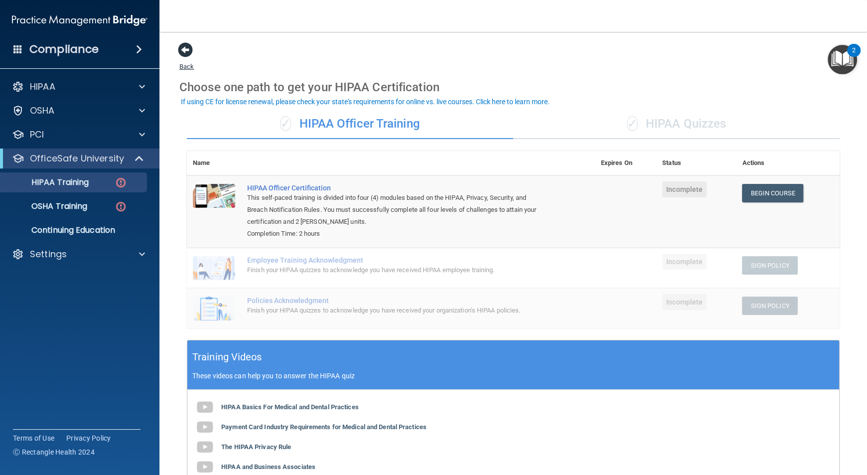
click at [183, 48] on span at bounding box center [185, 49] width 15 height 15
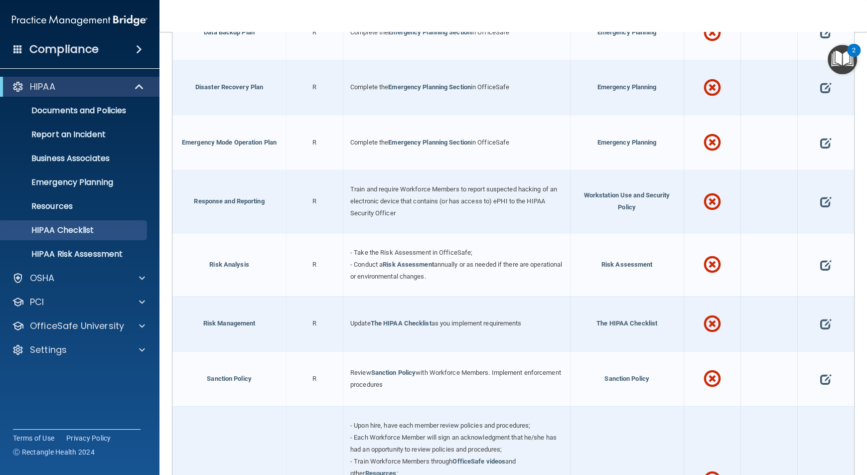
scroll to position [481, 0]
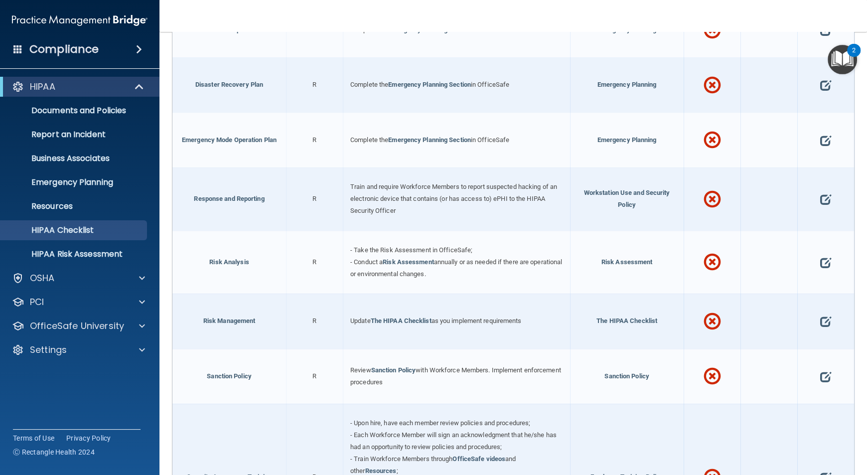
drag, startPoint x: 823, startPoint y: 192, endPoint x: 795, endPoint y: 170, distance: 35.2
click at [798, 170] on div at bounding box center [826, 199] width 57 height 63
click at [823, 198] on span at bounding box center [826, 199] width 11 height 28
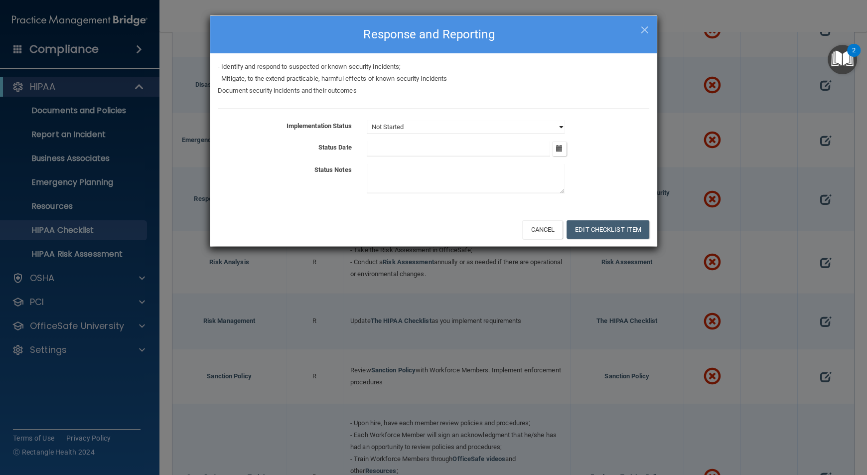
click at [558, 128] on select "Not Started In Progress Completed" at bounding box center [466, 127] width 198 height 14
select select "completed"
click at [367, 120] on select "Not Started In Progress Completed" at bounding box center [466, 127] width 198 height 14
click at [565, 152] on button "button" at bounding box center [559, 149] width 14 height 14
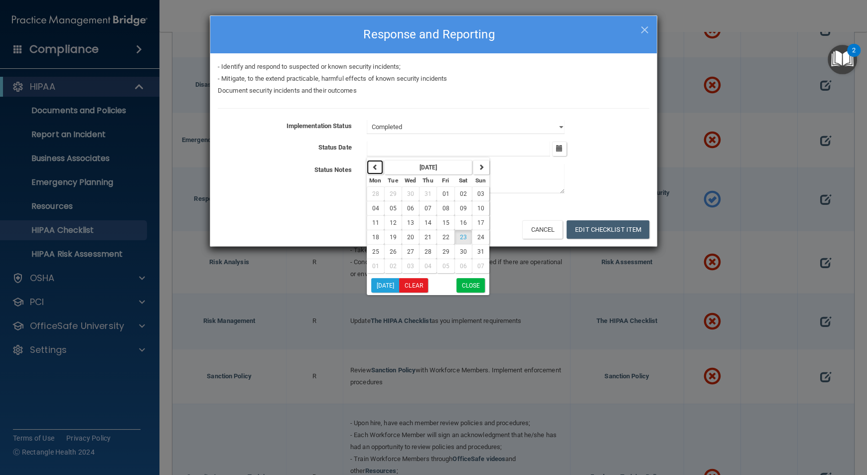
click at [375, 167] on icon "button" at bounding box center [375, 167] width 6 height 6
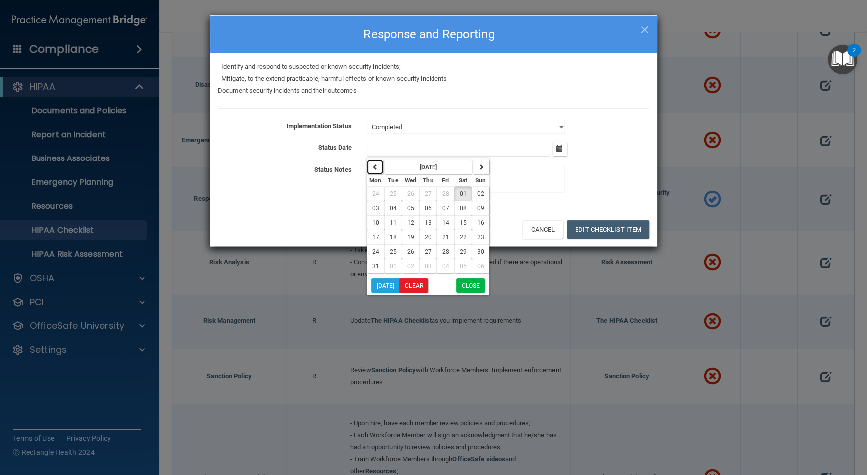
click at [375, 167] on icon "button" at bounding box center [375, 167] width 6 height 6
click at [392, 211] on span "04" at bounding box center [393, 208] width 7 height 7
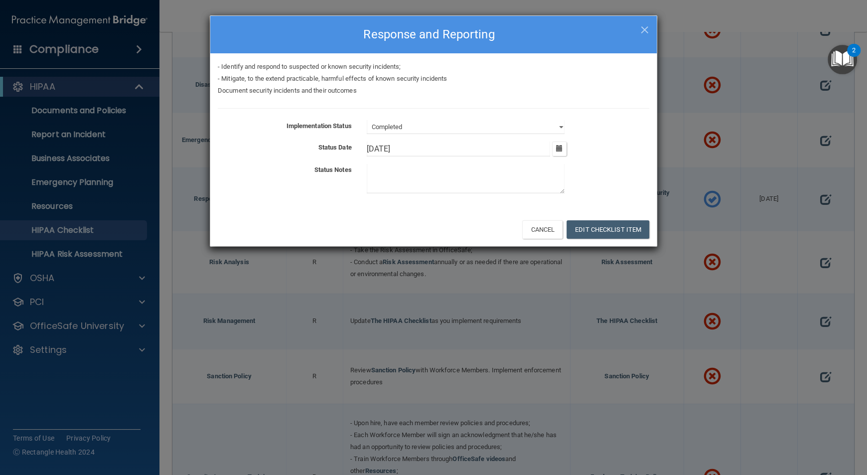
click at [568, 147] on div "2/4/25 February 2025 Mon Tue Wed Thu Fri Sat Sun 27 28 29 30 31 01 02 03 04 05 …" at bounding box center [508, 149] width 298 height 15
click at [560, 148] on icon "button" at bounding box center [559, 148] width 6 height 6
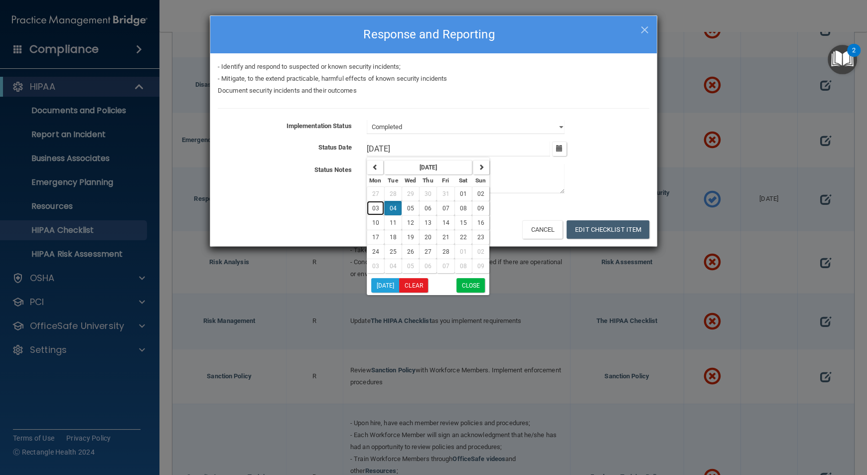
click at [374, 211] on button "03" at bounding box center [375, 208] width 17 height 14
type input "[DATE]"
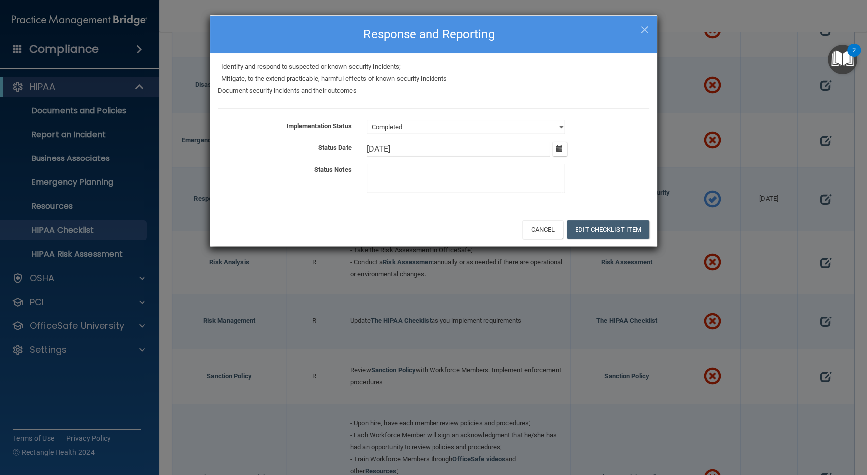
click at [495, 177] on textarea at bounding box center [466, 178] width 198 height 29
type textarea "H"
click at [625, 229] on button "Edit Checklist Item" at bounding box center [608, 229] width 83 height 18
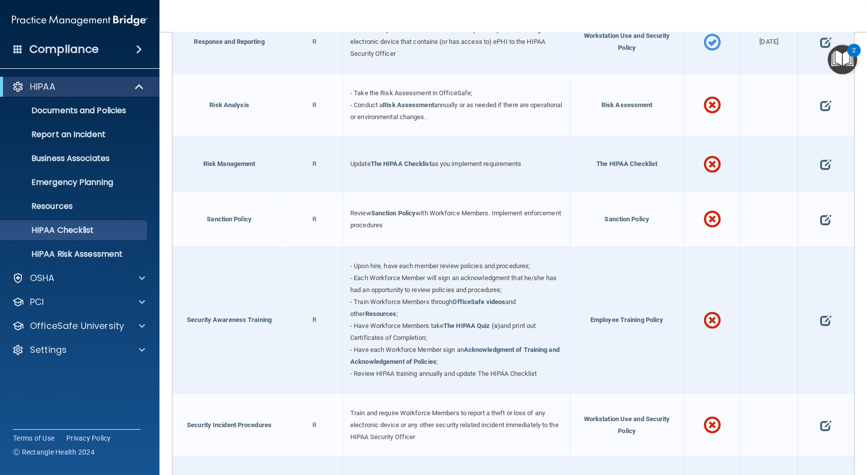
scroll to position [639, 0]
click at [627, 214] on span "Sanction Policy" at bounding box center [627, 217] width 45 height 7
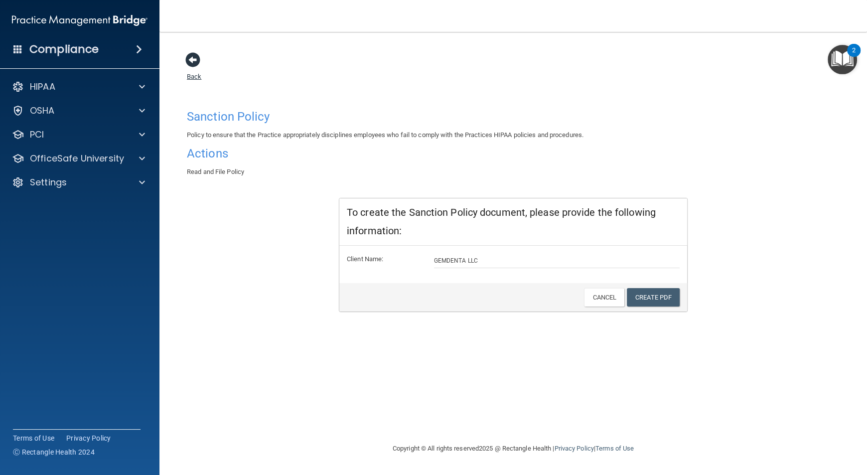
click at [191, 56] on span at bounding box center [192, 59] width 15 height 15
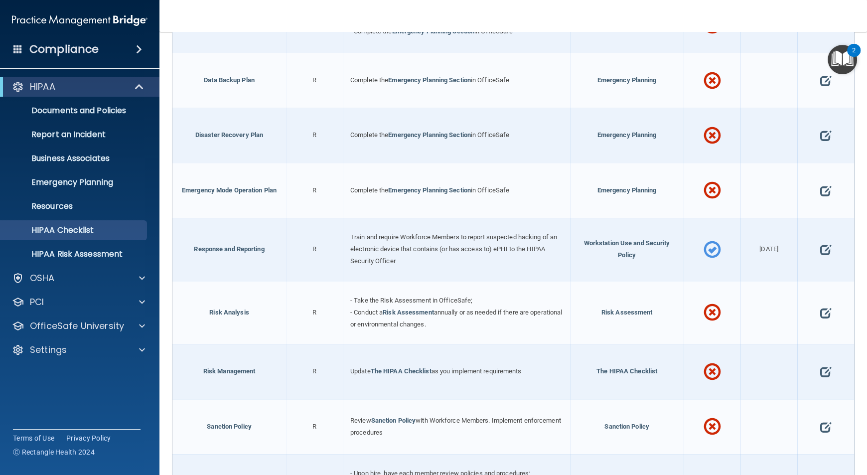
scroll to position [464, 0]
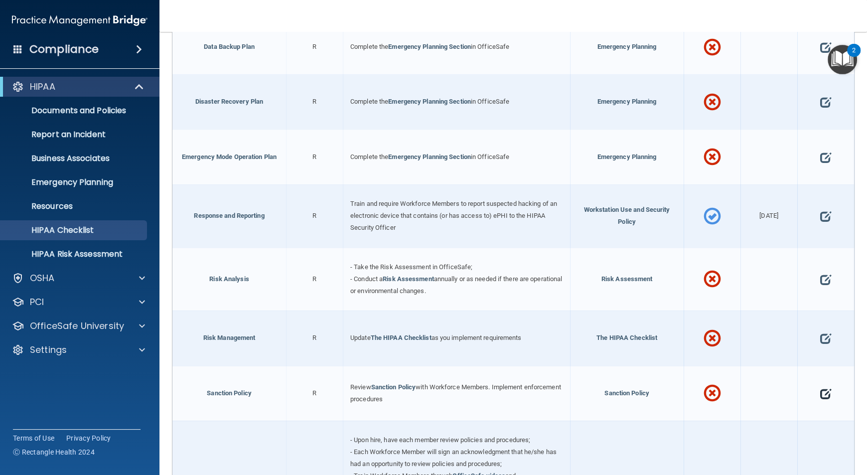
click at [821, 388] on span at bounding box center [826, 394] width 11 height 28
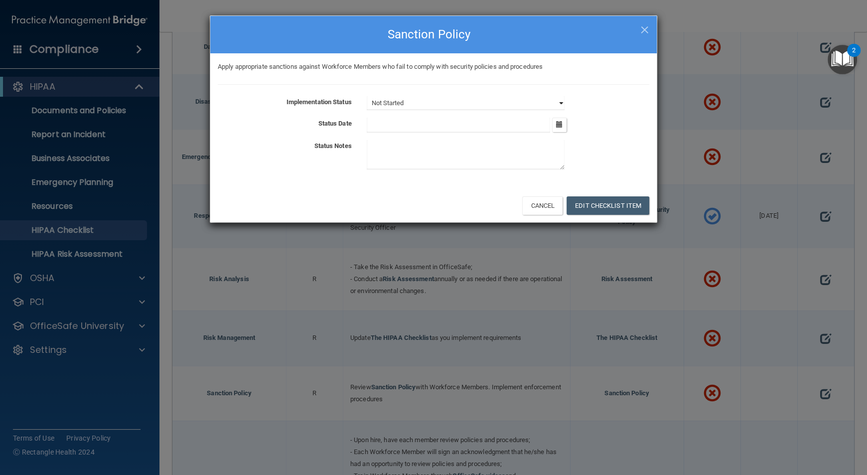
click at [557, 107] on select "Not Started In Progress Completed" at bounding box center [466, 103] width 198 height 14
select select "completed"
click at [367, 96] on select "Not Started In Progress Completed" at bounding box center [466, 103] width 198 height 14
click at [561, 127] on icon "button" at bounding box center [559, 124] width 6 height 6
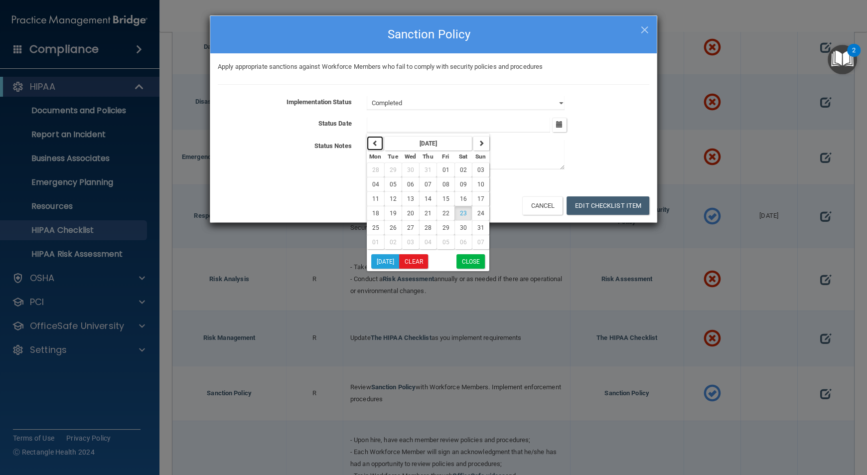
click at [375, 143] on icon "button" at bounding box center [375, 143] width 6 height 6
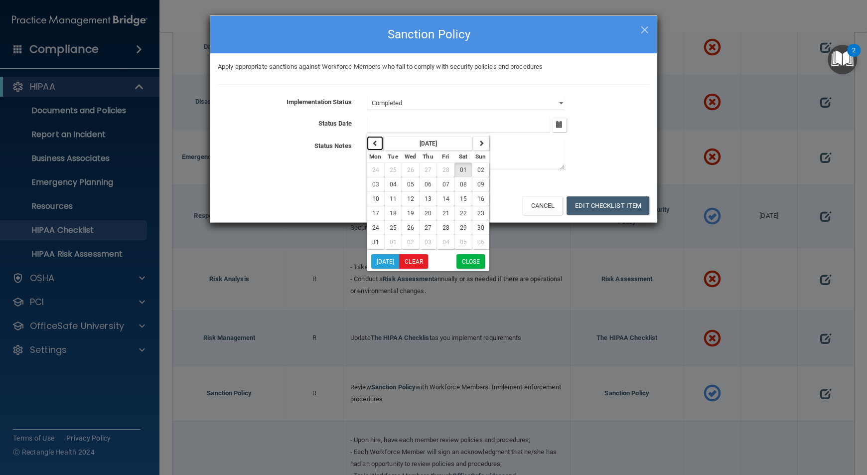
click at [375, 143] on icon "button" at bounding box center [375, 143] width 6 height 6
click at [395, 182] on span "04" at bounding box center [393, 184] width 7 height 7
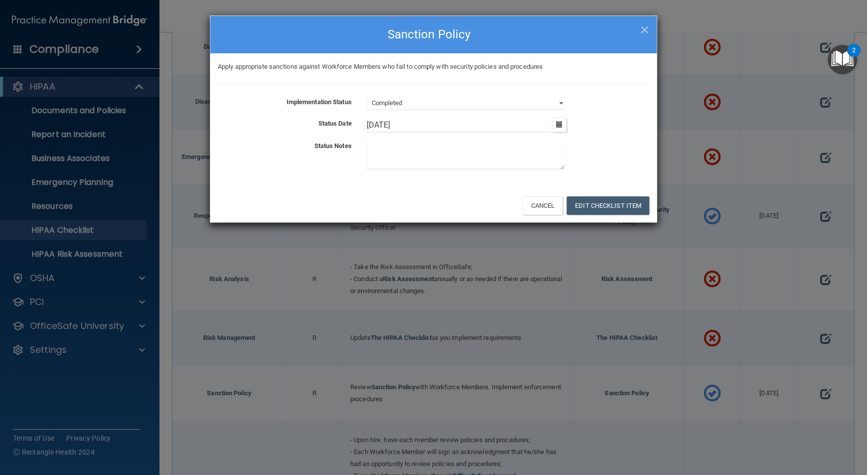
click at [379, 127] on input "2/4/25" at bounding box center [459, 125] width 184 height 15
type input "2/3/25"
click at [592, 200] on button "Edit Checklist Item" at bounding box center [608, 205] width 83 height 18
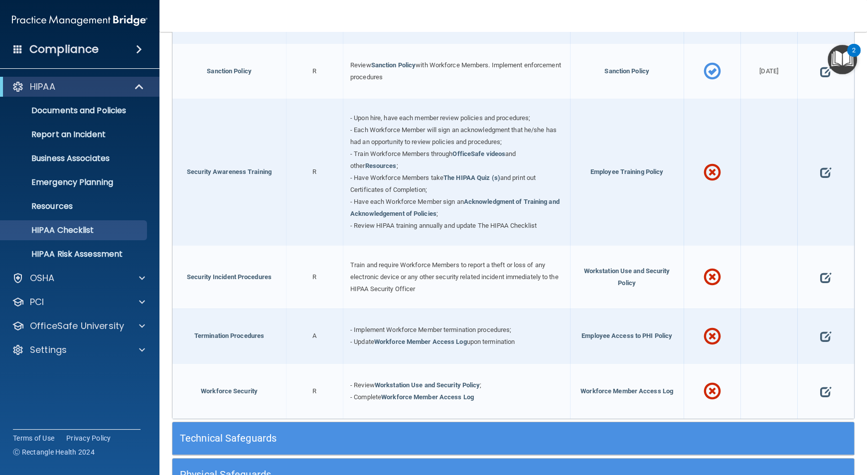
scroll to position [786, 0]
click at [260, 168] on link "Security Awareness Training" at bounding box center [229, 171] width 85 height 7
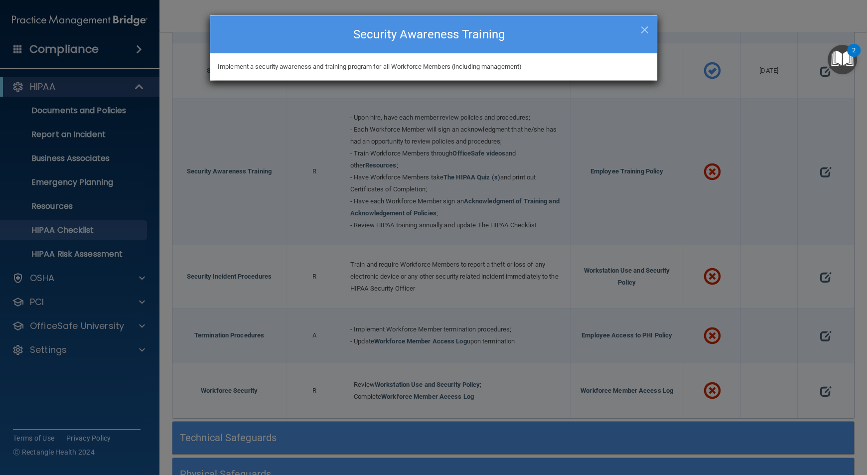
click at [372, 66] on div "Implement a security awareness and training program for all Workforce Members (…" at bounding box center [433, 67] width 447 height 12
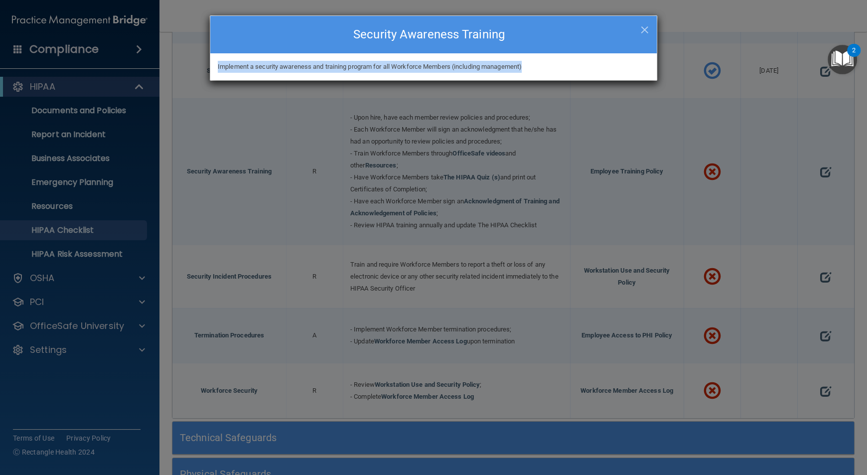
drag, startPoint x: 534, startPoint y: 69, endPoint x: 213, endPoint y: 67, distance: 321.6
click at [213, 67] on div "Implement a security awareness and training program for all Workforce Members (…" at bounding box center [433, 67] width 447 height 12
copy div "Implement a security awareness and training program for all Workforce Members (…"
click at [642, 28] on span "×" at bounding box center [645, 28] width 9 height 20
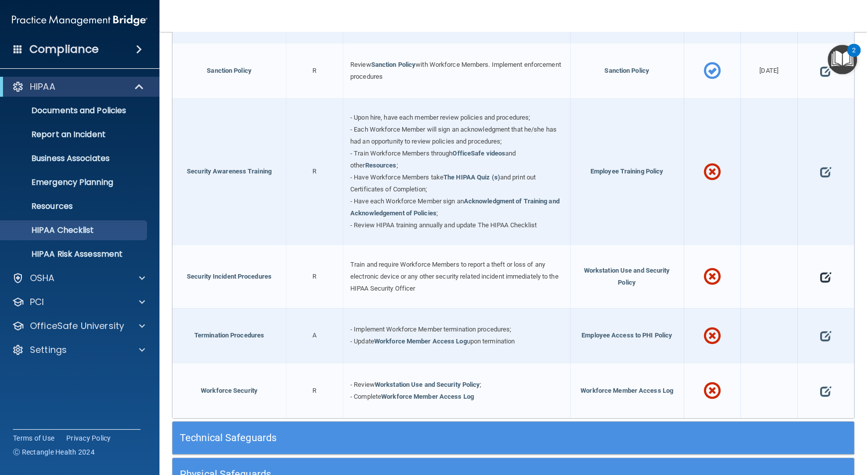
click at [821, 269] on span at bounding box center [826, 277] width 11 height 28
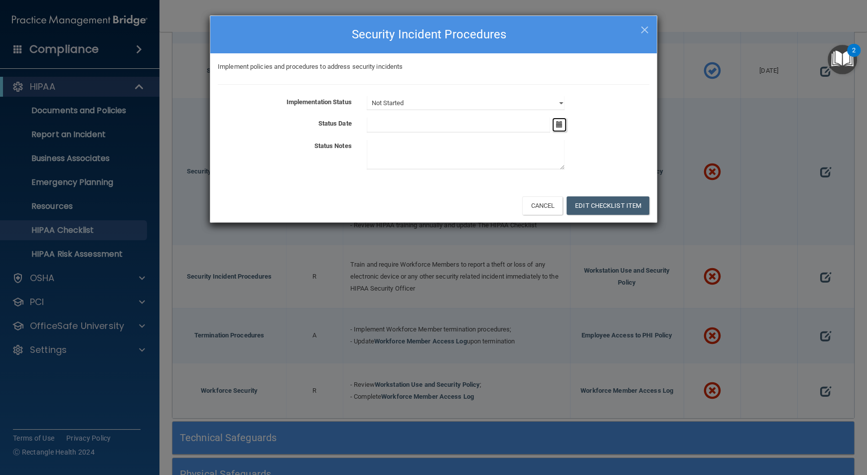
click at [557, 129] on button "button" at bounding box center [559, 125] width 14 height 14
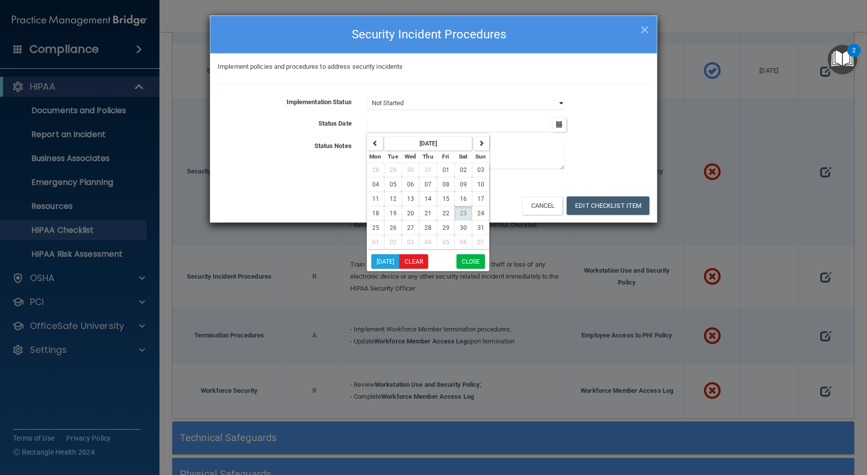
click at [562, 105] on select "Not Started In Progress Completed" at bounding box center [466, 103] width 198 height 14
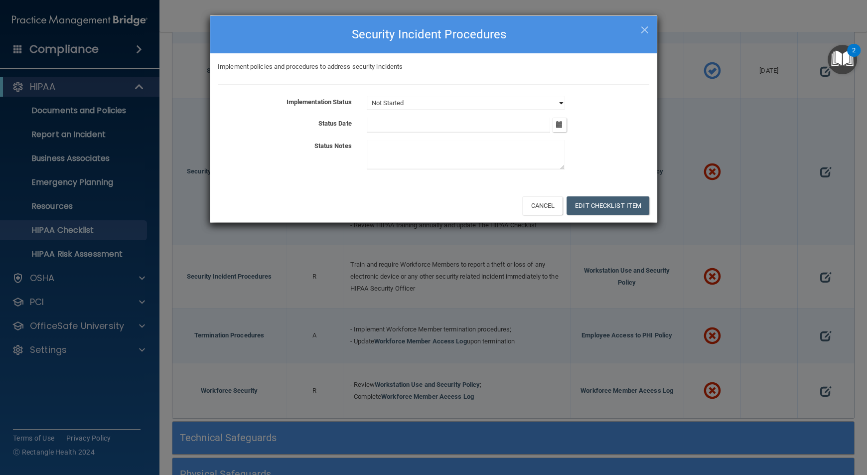
select select "in_progress"
click at [367, 96] on select "Not Started In Progress Completed" at bounding box center [466, 103] width 198 height 14
click at [600, 209] on button "Edit Checklist Item" at bounding box center [608, 205] width 83 height 18
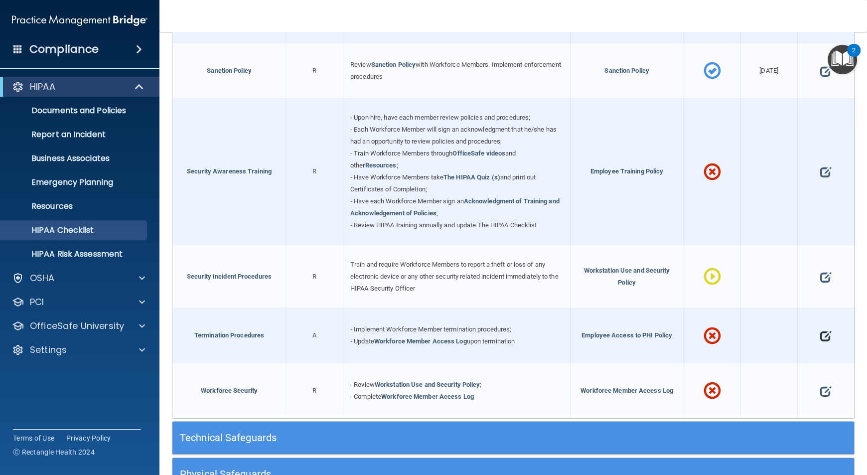
click at [821, 332] on span at bounding box center [826, 336] width 11 height 28
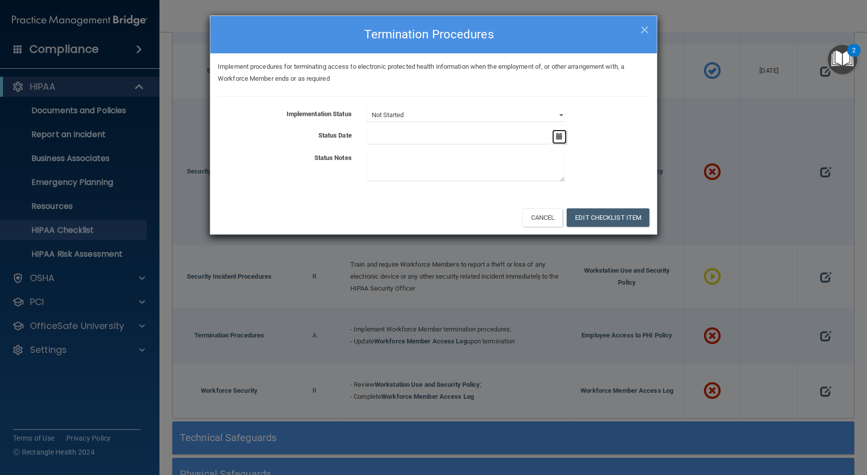
click at [557, 136] on icon "button" at bounding box center [559, 136] width 6 height 6
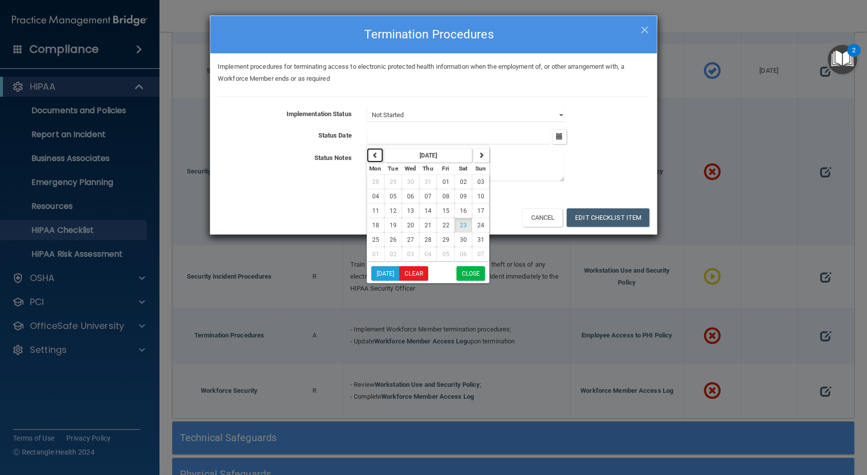
click at [373, 153] on icon "button" at bounding box center [375, 155] width 6 height 6
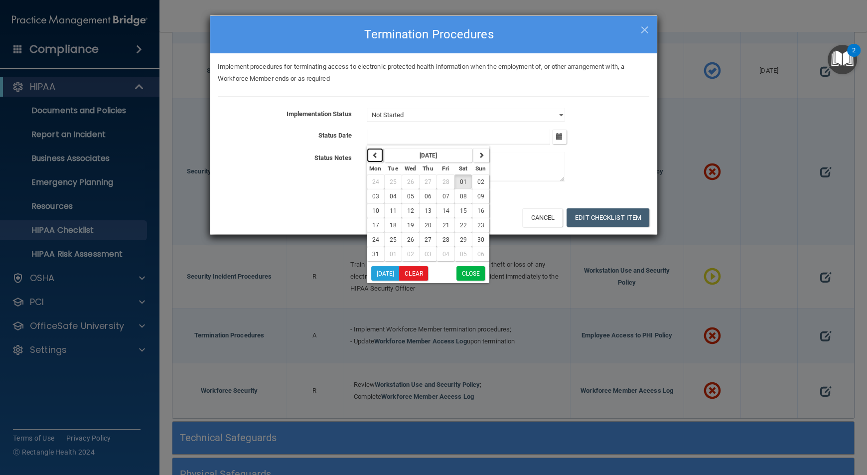
click at [373, 153] on icon "button" at bounding box center [375, 155] width 6 height 6
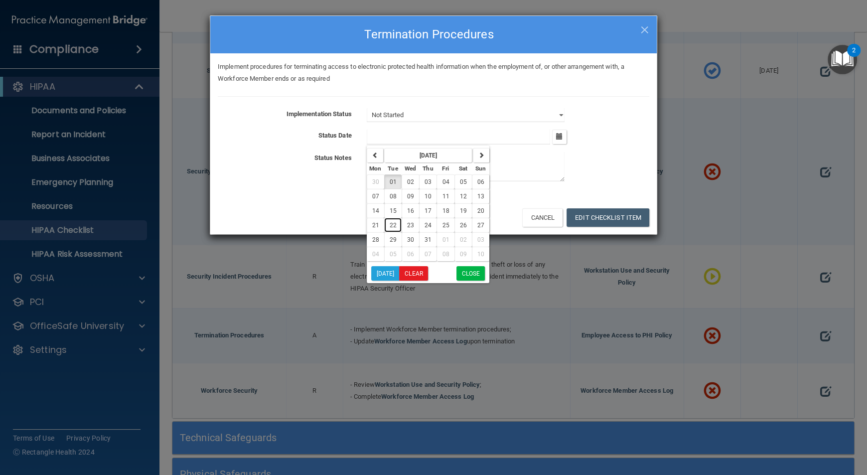
click at [395, 229] on button "22" at bounding box center [392, 225] width 17 height 14
type input "[DATE]"
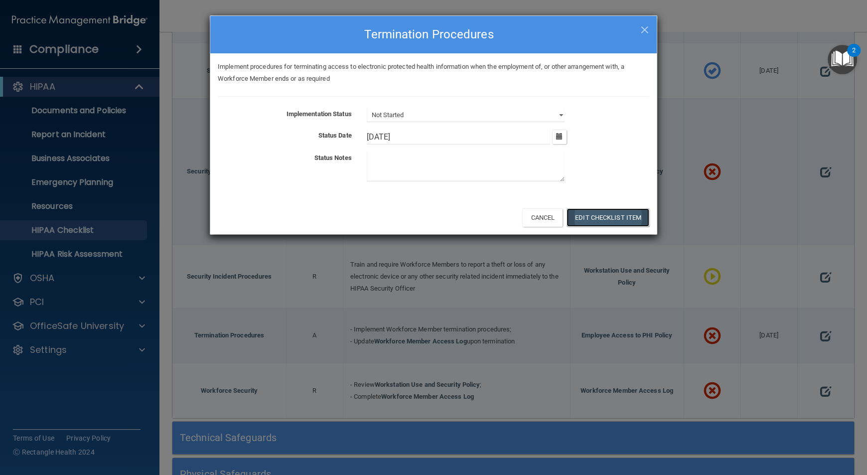
click at [611, 221] on button "Edit Checklist Item" at bounding box center [608, 217] width 83 height 18
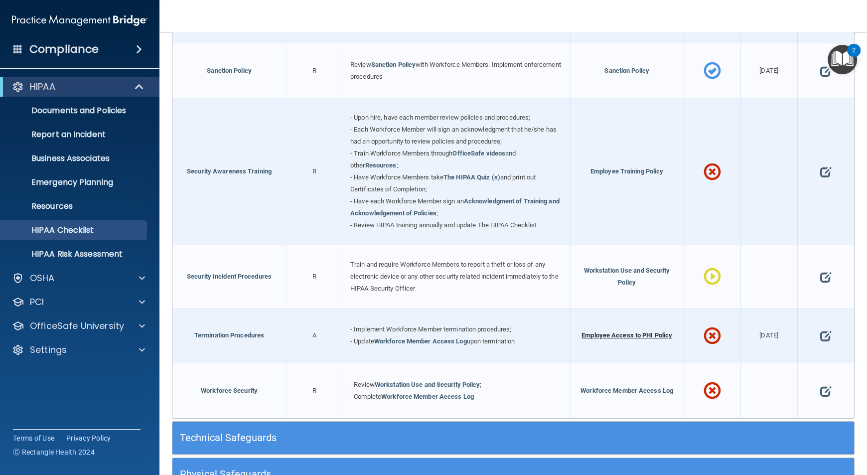
click at [641, 332] on span "Employee Access to PHI Policy" at bounding box center [627, 335] width 91 height 7
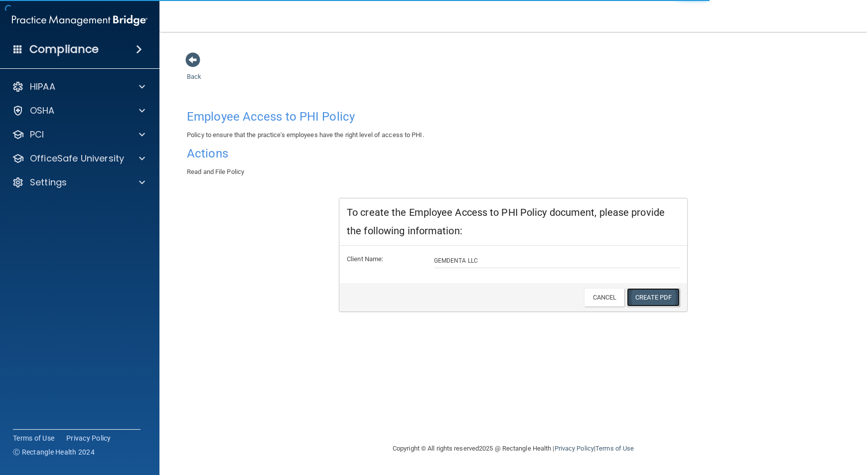
click at [645, 292] on link "Create PDF" at bounding box center [653, 297] width 53 height 18
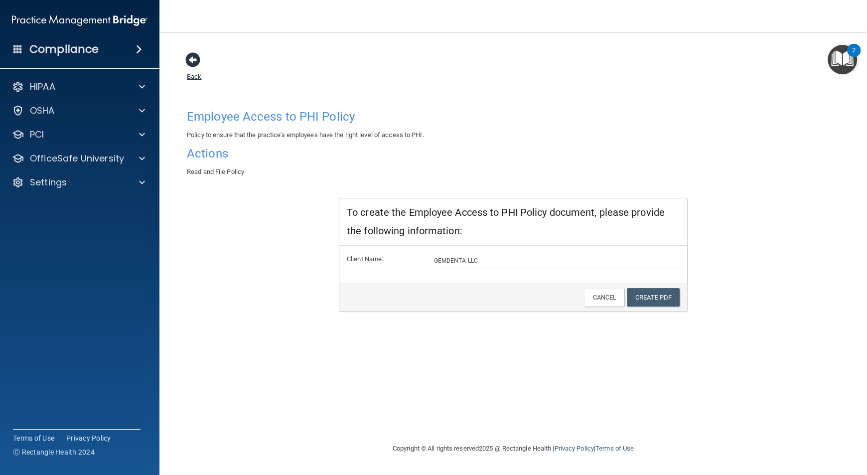
click at [191, 56] on span at bounding box center [192, 59] width 15 height 15
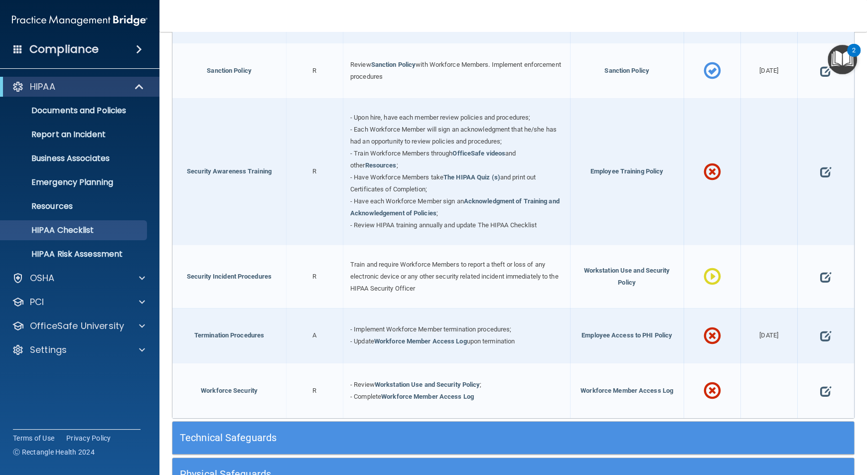
scroll to position [809, 0]
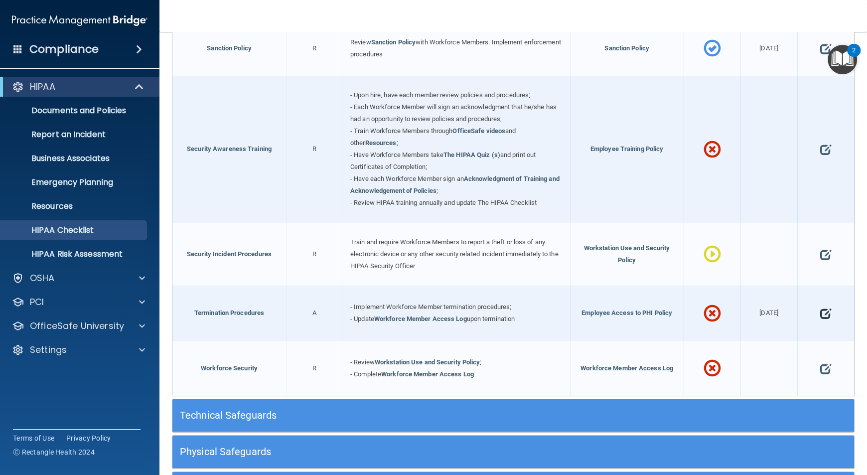
click at [821, 310] on span at bounding box center [826, 314] width 11 height 28
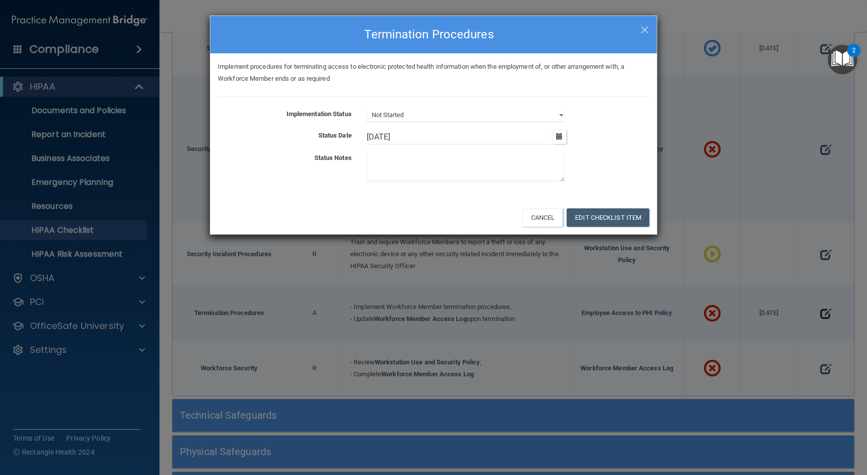
click at [813, 310] on div "× Close Termination Procedures Implement procedures for terminating access to e…" at bounding box center [433, 237] width 867 height 475
click at [558, 118] on select "Not Started In Progress Completed" at bounding box center [466, 115] width 198 height 14
select select "completed"
click at [367, 108] on select "Not Started In Progress Completed" at bounding box center [466, 115] width 198 height 14
click at [589, 224] on button "Edit Checklist Item" at bounding box center [608, 217] width 83 height 18
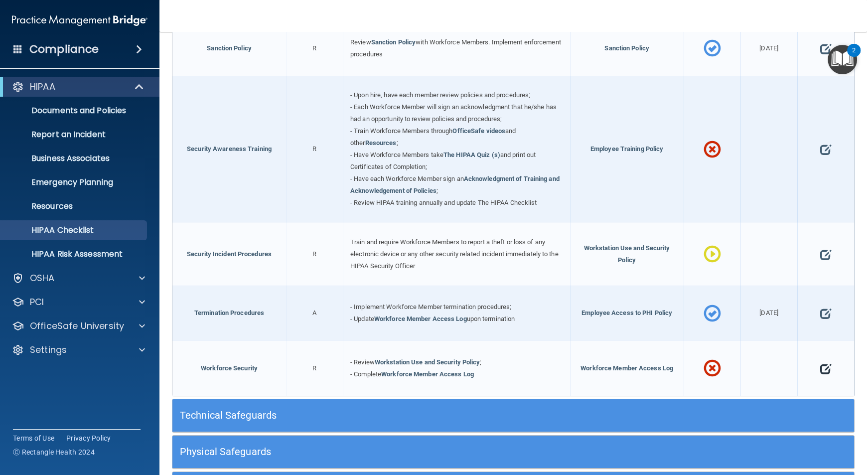
click at [821, 364] on span at bounding box center [826, 369] width 11 height 28
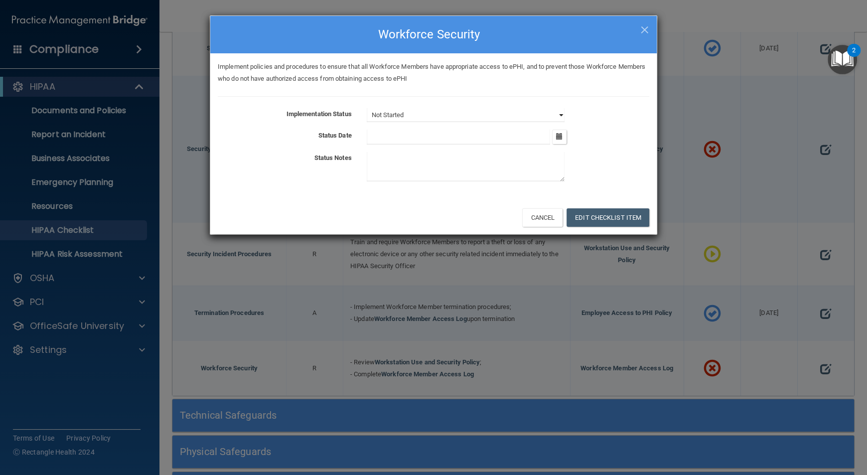
click at [551, 114] on select "Not Started In Progress Completed" at bounding box center [466, 115] width 198 height 14
select select "completed"
click at [367, 108] on select "Not Started In Progress Completed" at bounding box center [466, 115] width 198 height 14
click at [554, 134] on button "button" at bounding box center [559, 137] width 14 height 14
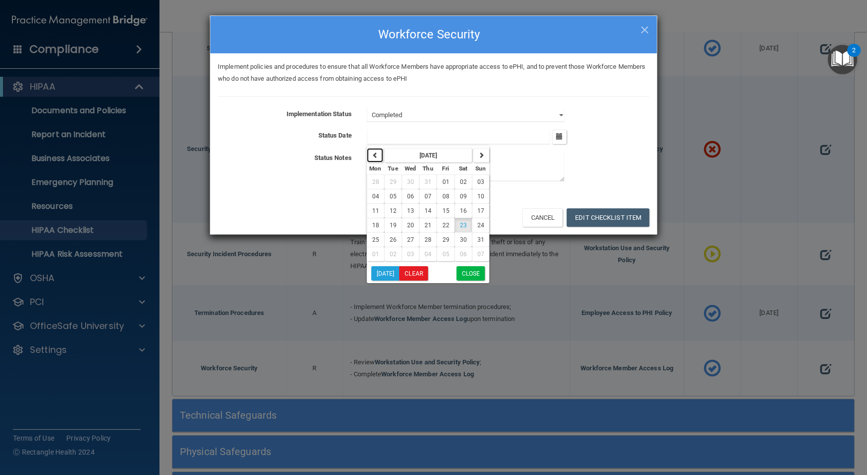
click at [379, 160] on button "button" at bounding box center [375, 155] width 16 height 14
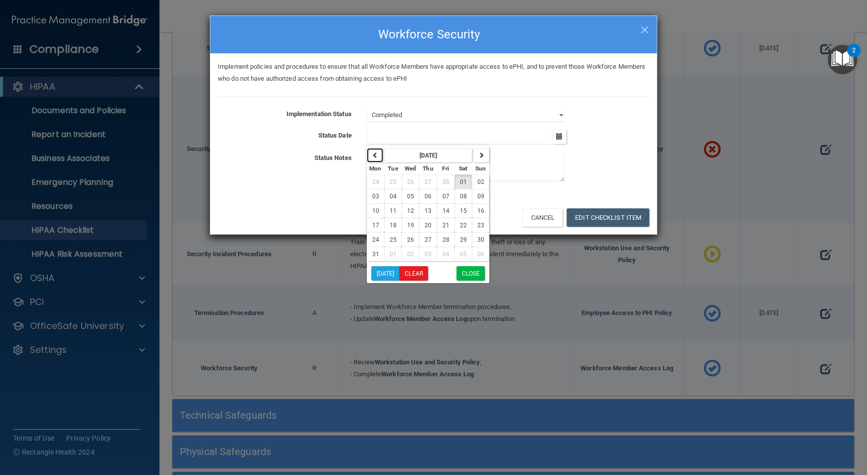
click at [379, 160] on button "button" at bounding box center [375, 155] width 16 height 14
click at [473, 157] on button "button" at bounding box center [481, 155] width 16 height 14
click at [377, 156] on icon "button" at bounding box center [375, 155] width 6 height 6
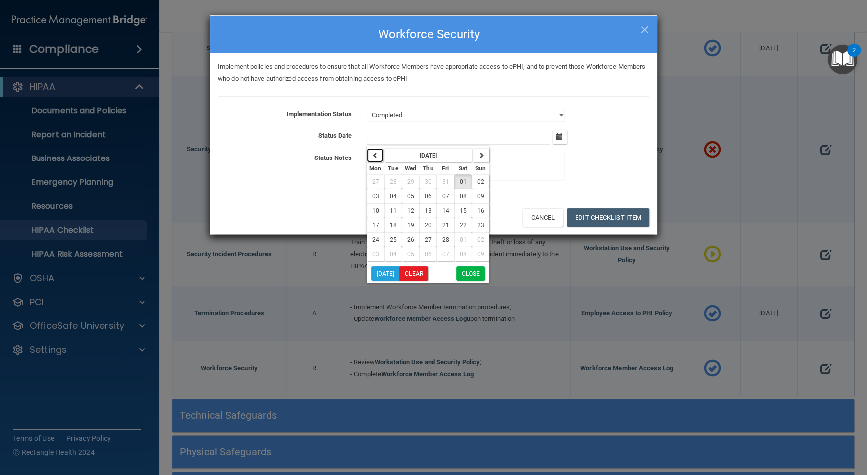
click at [377, 156] on icon "button" at bounding box center [375, 155] width 6 height 6
click at [396, 226] on span "22" at bounding box center [393, 225] width 7 height 7
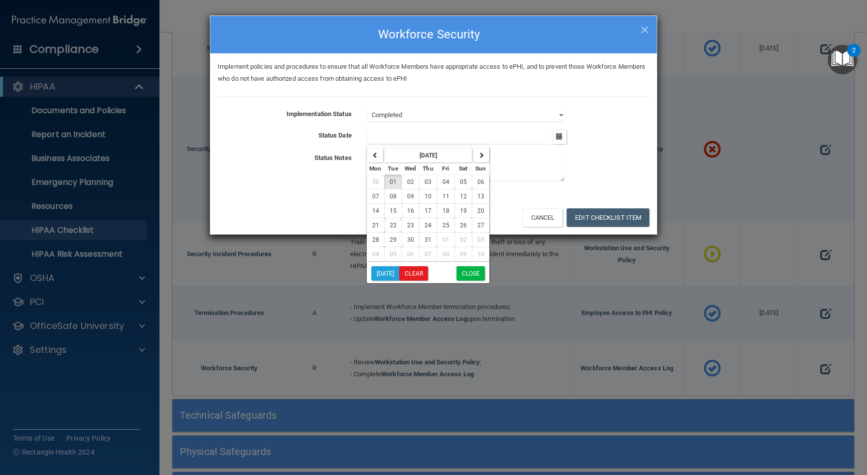
type input "[DATE]"
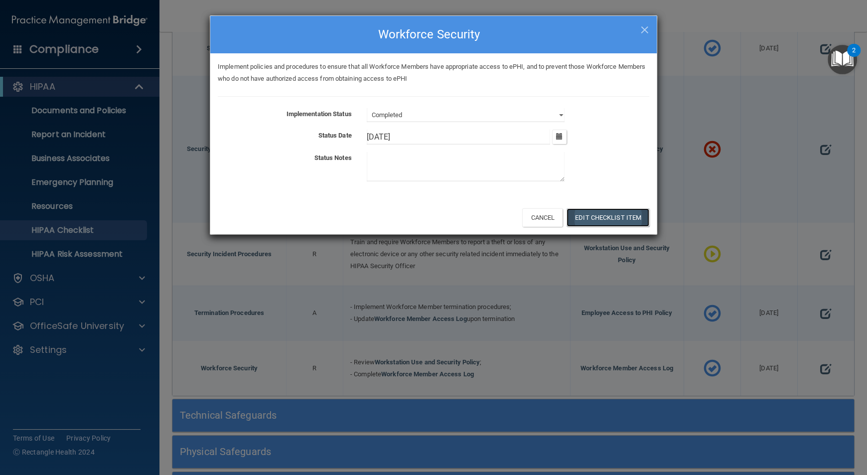
click at [627, 214] on button "Edit Checklist Item" at bounding box center [608, 217] width 83 height 18
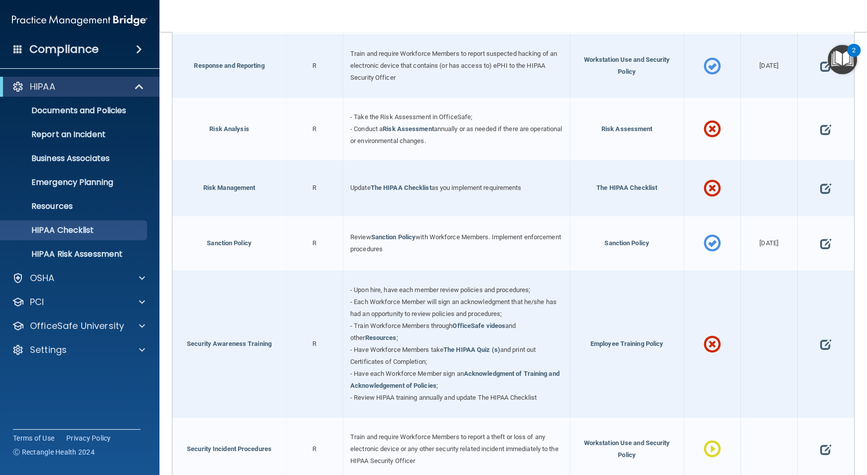
scroll to position [892, 0]
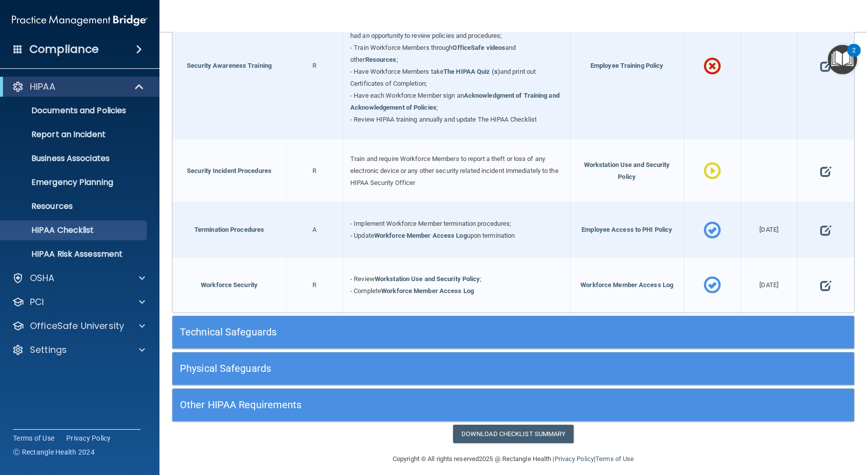
click at [437, 327] on h5 "Technical Safeguards" at bounding box center [428, 332] width 497 height 11
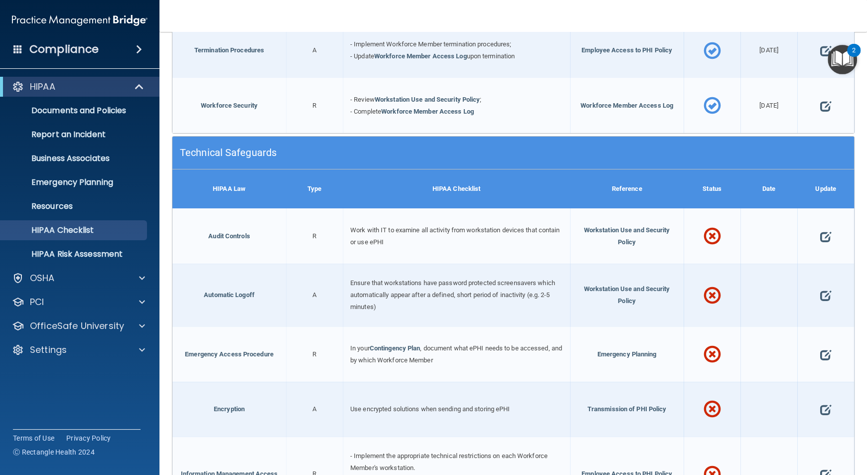
scroll to position [1073, 0]
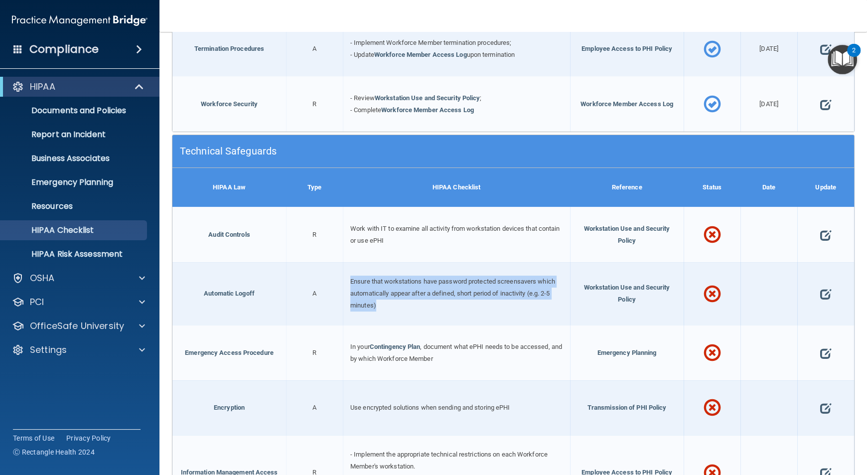
drag, startPoint x: 376, startPoint y: 301, endPoint x: 346, endPoint y: 268, distance: 44.8
click at [346, 268] on div "Ensure that workstations have password protected screensavers which automatical…" at bounding box center [456, 293] width 227 height 63
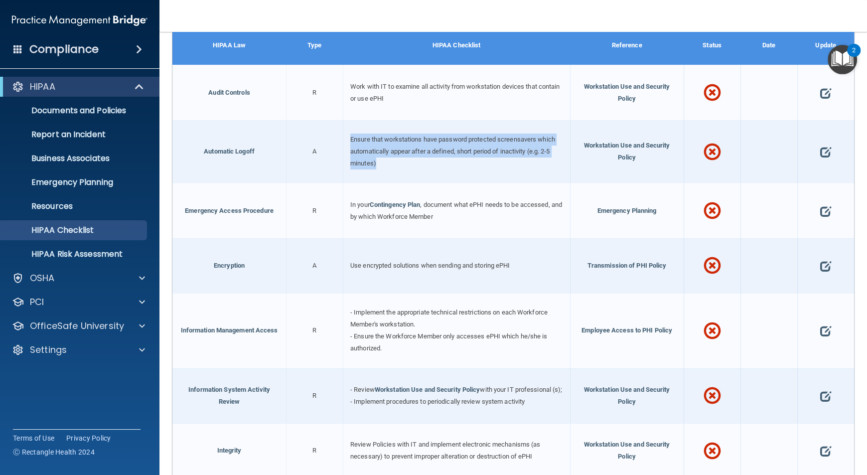
scroll to position [1217, 0]
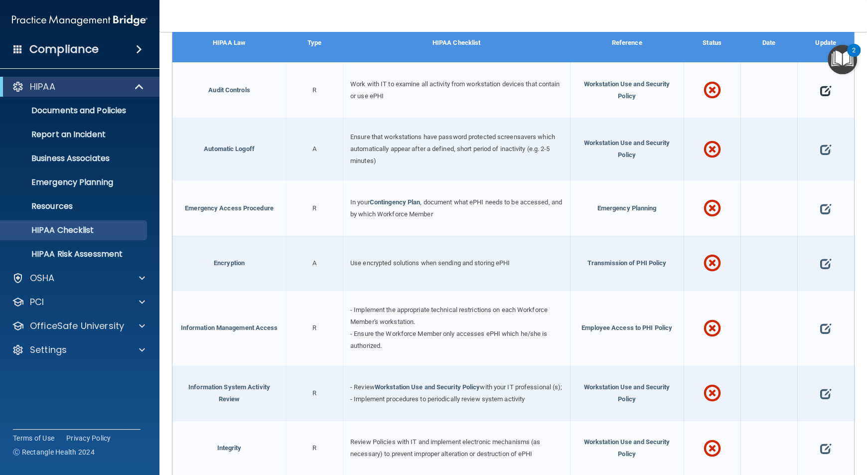
click at [821, 83] on span at bounding box center [826, 91] width 11 height 28
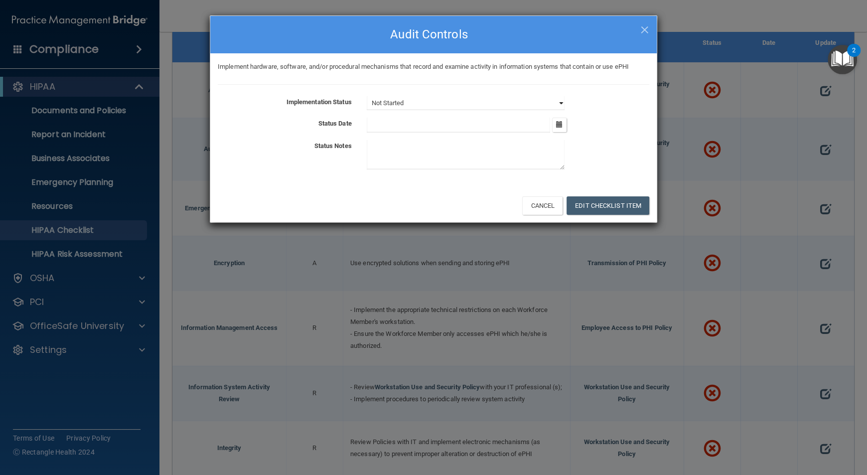
click at [560, 102] on select "Not Started In Progress Completed" at bounding box center [466, 103] width 198 height 14
select select "completed"
click at [367, 96] on select "Not Started In Progress Completed" at bounding box center [466, 103] width 198 height 14
click at [560, 125] on icon "button" at bounding box center [559, 124] width 6 height 6
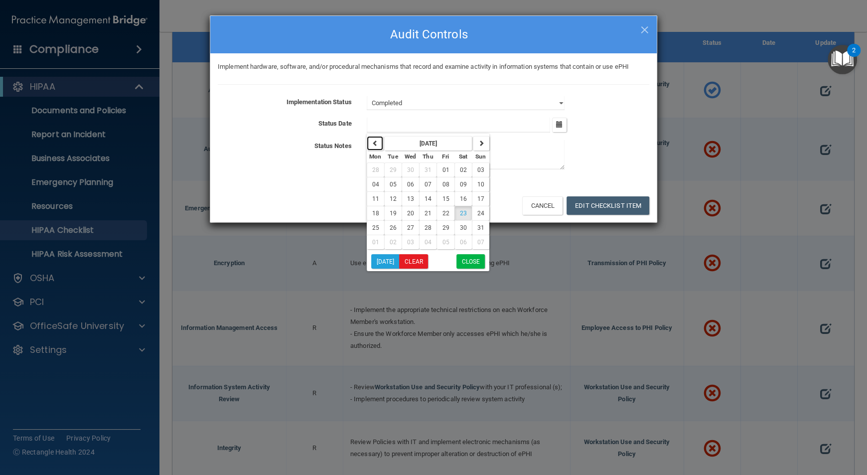
click at [376, 149] on button "button" at bounding box center [375, 143] width 16 height 14
click at [395, 186] on span "03" at bounding box center [393, 184] width 7 height 7
type input "[DATE]"
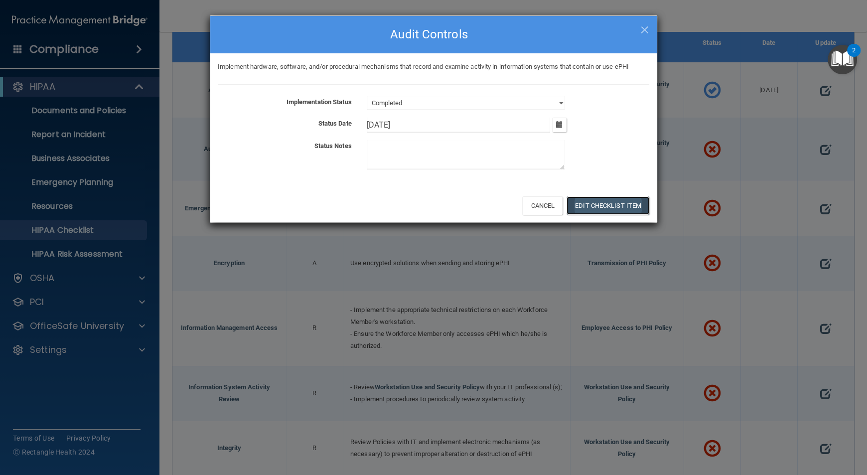
click at [590, 205] on button "Edit Checklist Item" at bounding box center [608, 205] width 83 height 18
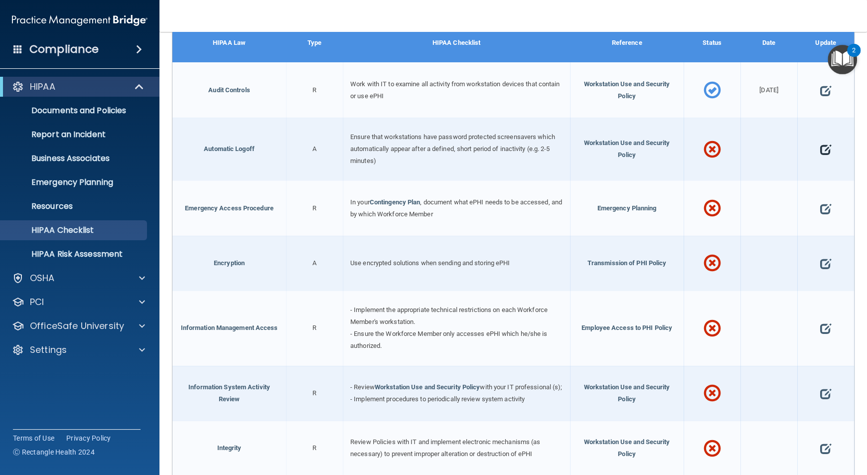
click at [821, 140] on span at bounding box center [826, 150] width 11 height 28
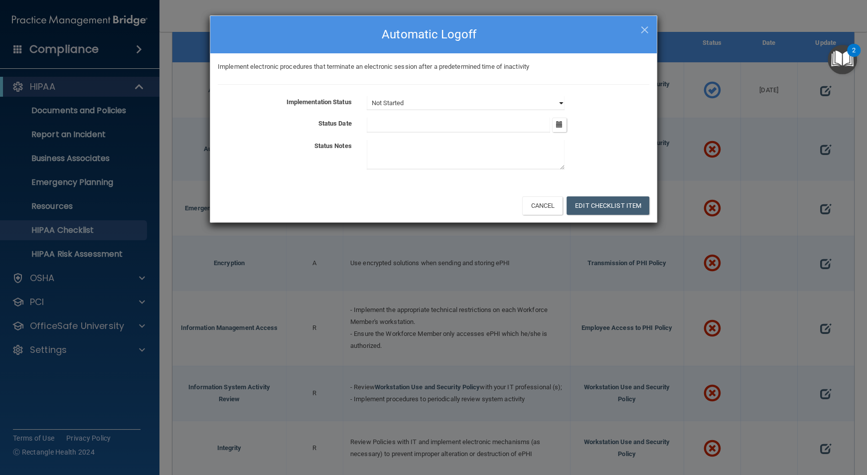
click at [559, 104] on select "Not Started In Progress Completed" at bounding box center [466, 103] width 198 height 14
select select "completed"
click at [367, 96] on select "Not Started In Progress Completed" at bounding box center [466, 103] width 198 height 14
click at [558, 126] on icon "button" at bounding box center [559, 124] width 6 height 6
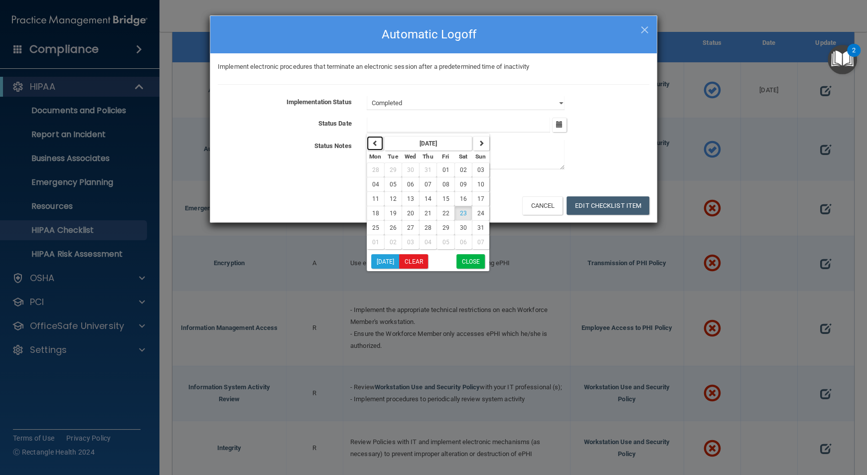
click at [372, 142] on icon "button" at bounding box center [375, 143] width 6 height 6
click at [378, 146] on button "button" at bounding box center [375, 143] width 16 height 14
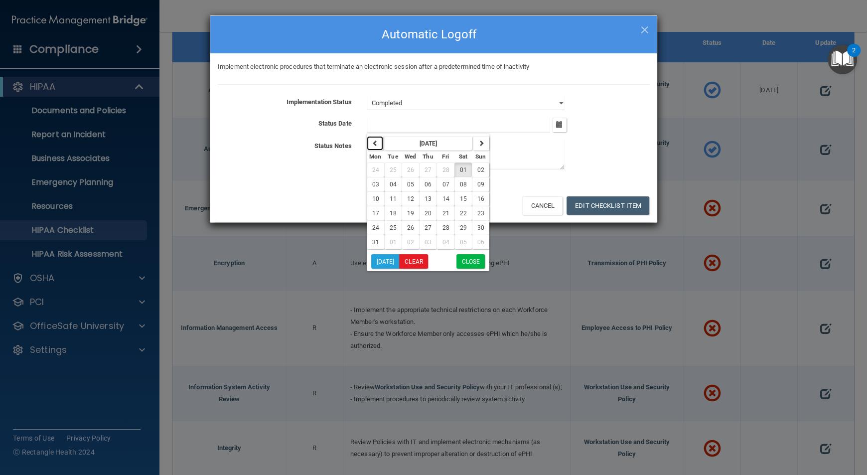
click at [378, 146] on button "button" at bounding box center [375, 143] width 16 height 14
click at [393, 188] on button "04" at bounding box center [392, 184] width 17 height 14
type input "[DATE]"
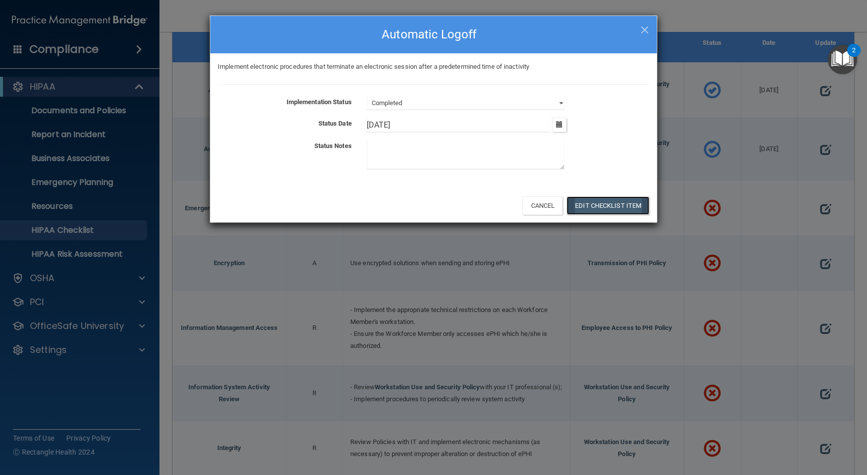
click at [628, 203] on button "Edit Checklist Item" at bounding box center [608, 205] width 83 height 18
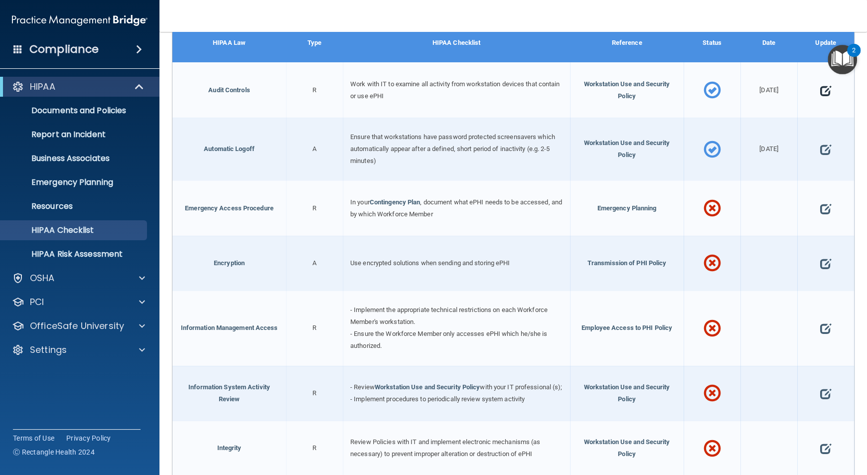
click at [821, 88] on span at bounding box center [826, 91] width 11 height 28
select select "completed"
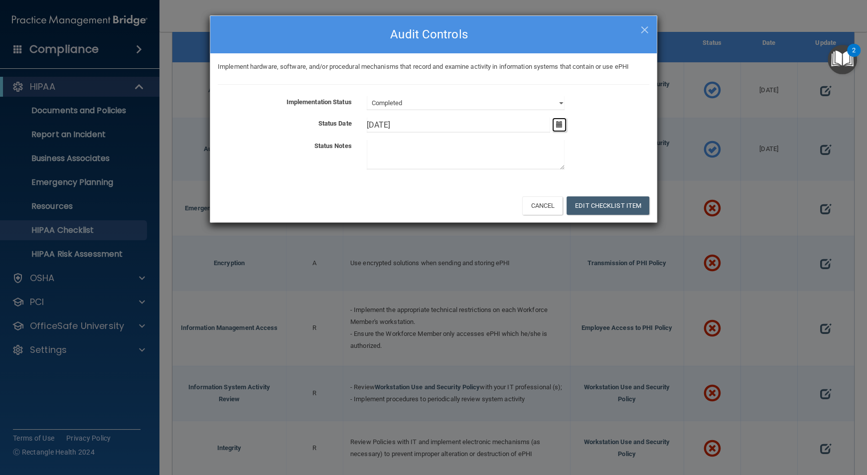
click at [557, 125] on icon "button" at bounding box center [559, 124] width 6 height 6
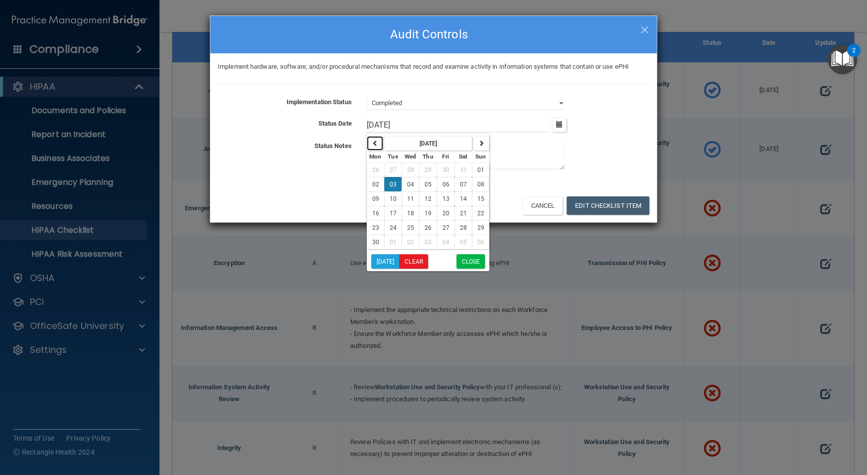
click at [374, 140] on icon "button" at bounding box center [375, 143] width 6 height 6
click at [376, 148] on button "button" at bounding box center [375, 143] width 16 height 14
click at [391, 185] on span "04" at bounding box center [393, 184] width 7 height 7
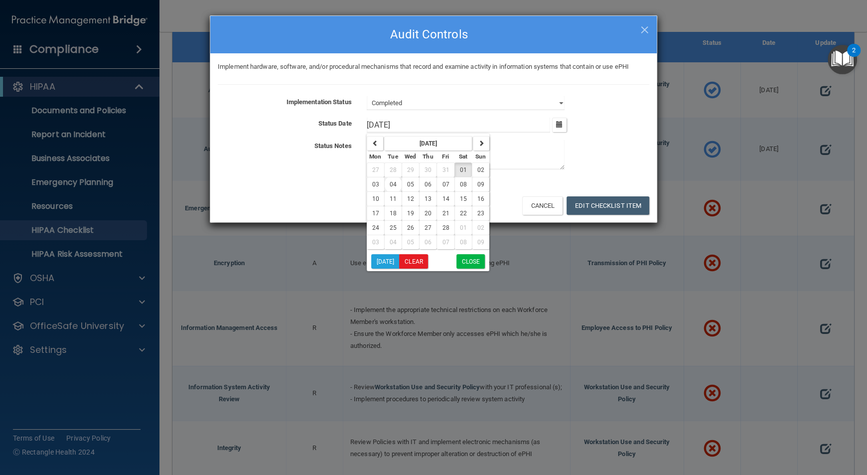
type input "[DATE]"
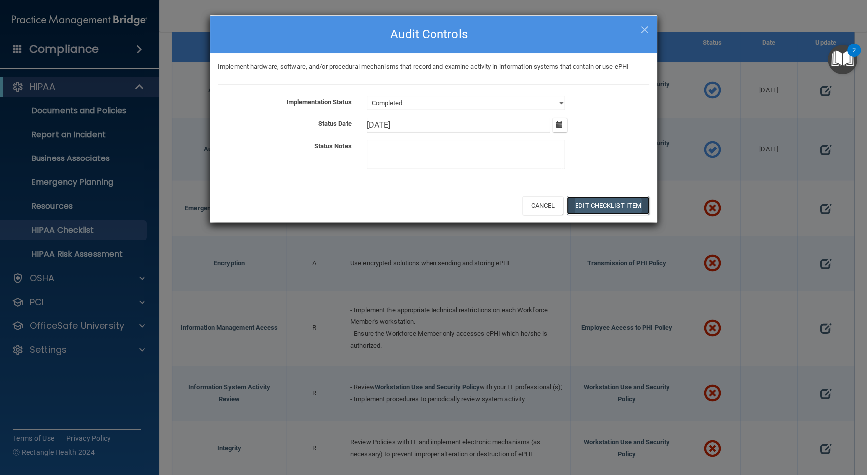
click at [636, 211] on button "Edit Checklist Item" at bounding box center [608, 205] width 83 height 18
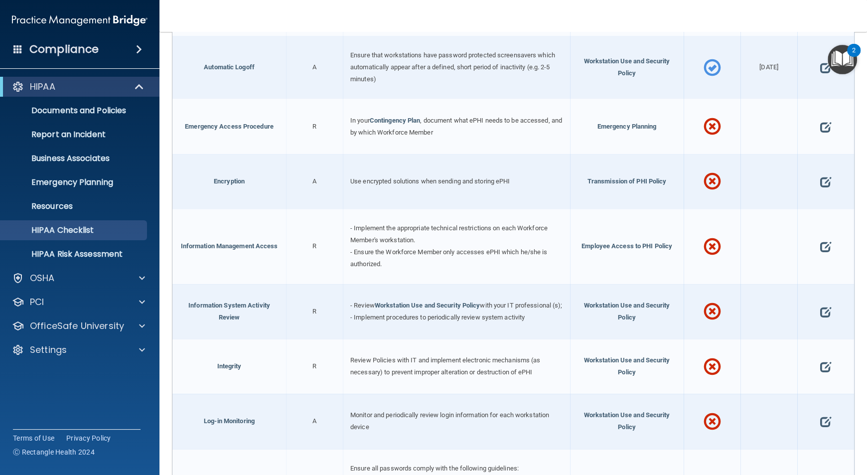
scroll to position [1322, 0]
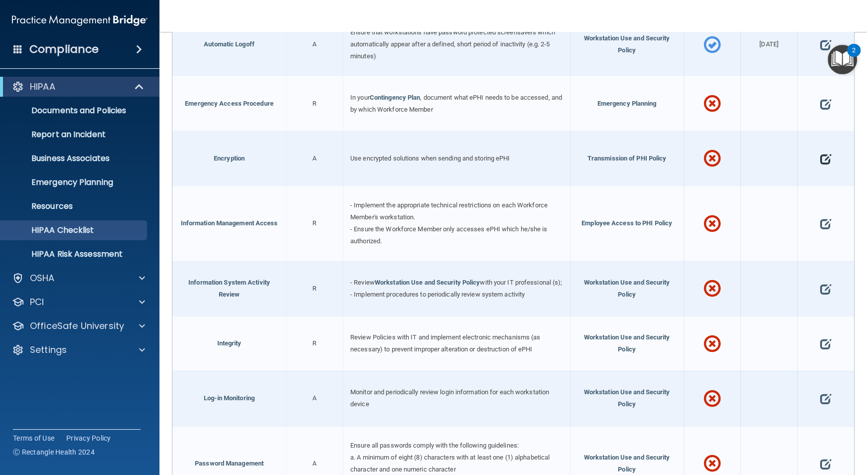
click at [821, 146] on span at bounding box center [826, 159] width 11 height 28
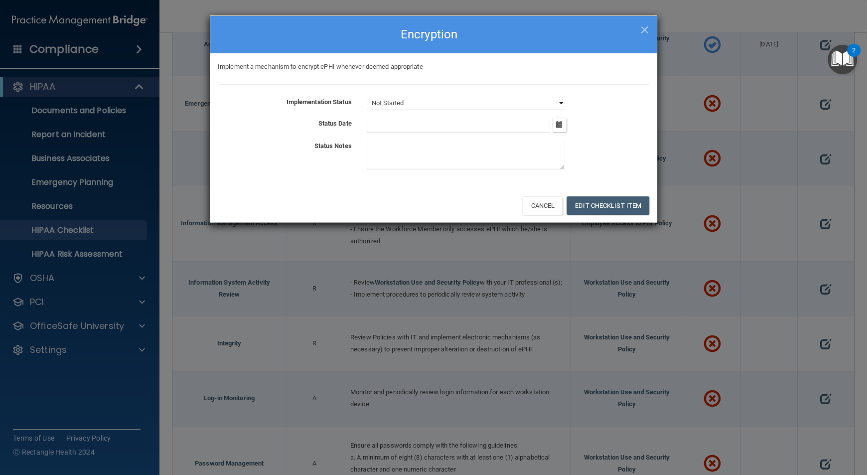
click at [558, 102] on select "Not Started In Progress Completed" at bounding box center [466, 103] width 198 height 14
select select "completed"
click at [367, 96] on select "Not Started In Progress Completed" at bounding box center [466, 103] width 198 height 14
click at [558, 128] on button "button" at bounding box center [559, 125] width 14 height 14
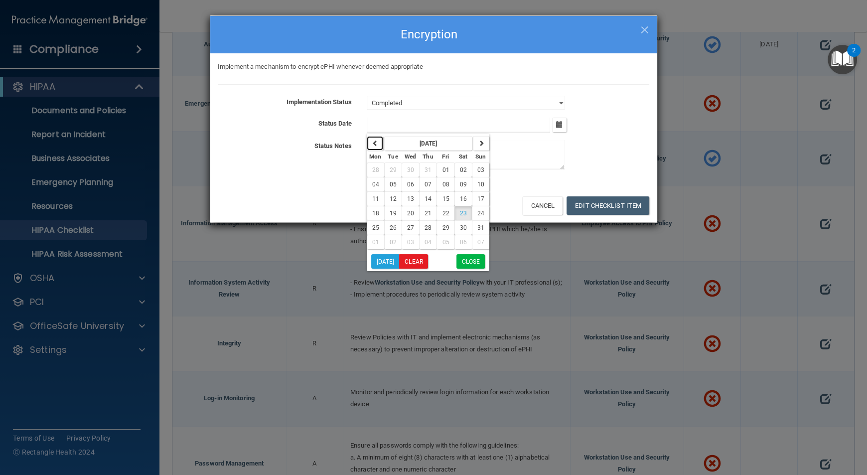
click at [376, 142] on icon "button" at bounding box center [375, 143] width 6 height 6
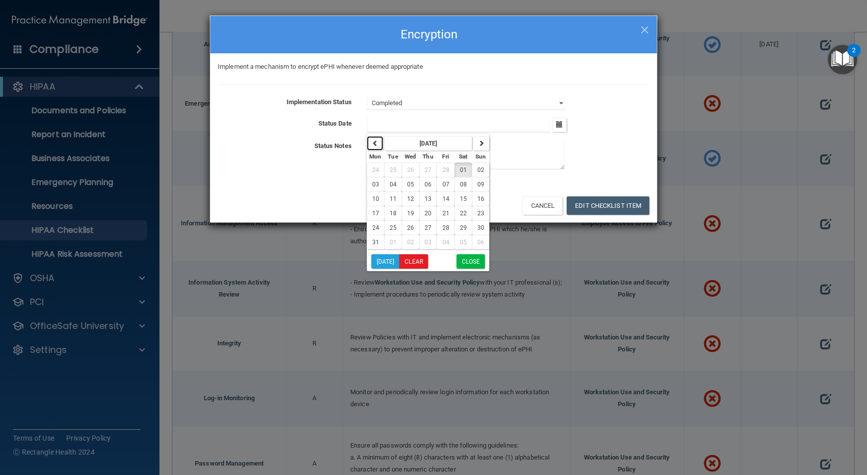
click at [376, 142] on icon "button" at bounding box center [375, 143] width 6 height 6
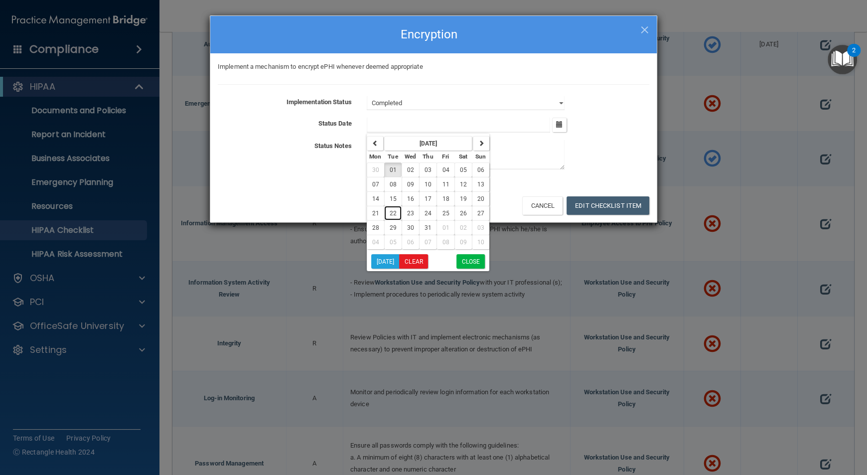
click at [398, 209] on button "22" at bounding box center [392, 213] width 17 height 14
type input "[DATE]"
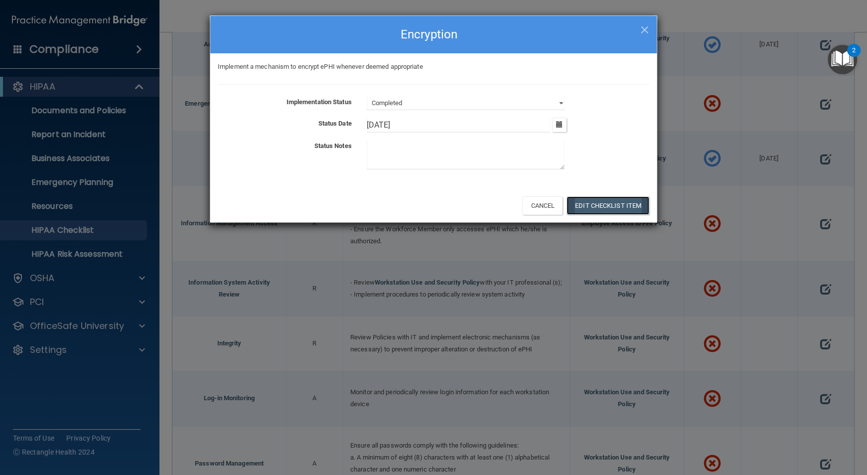
click at [609, 207] on button "Edit Checklist Item" at bounding box center [608, 205] width 83 height 18
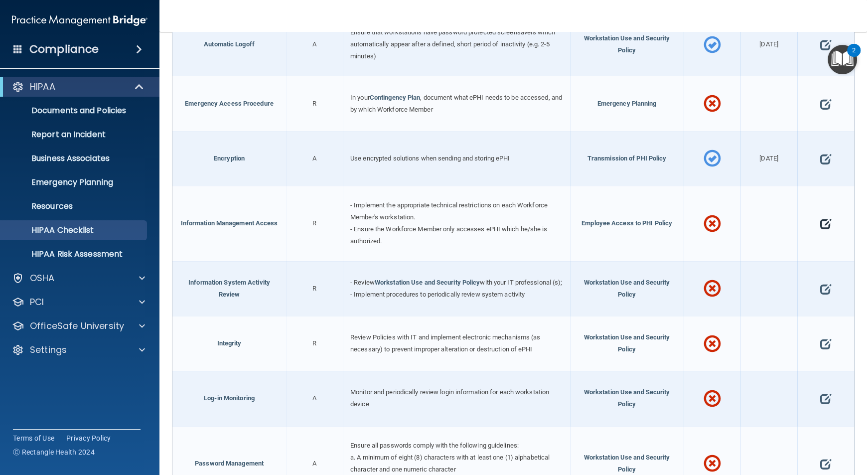
click at [823, 216] on span at bounding box center [826, 224] width 11 height 28
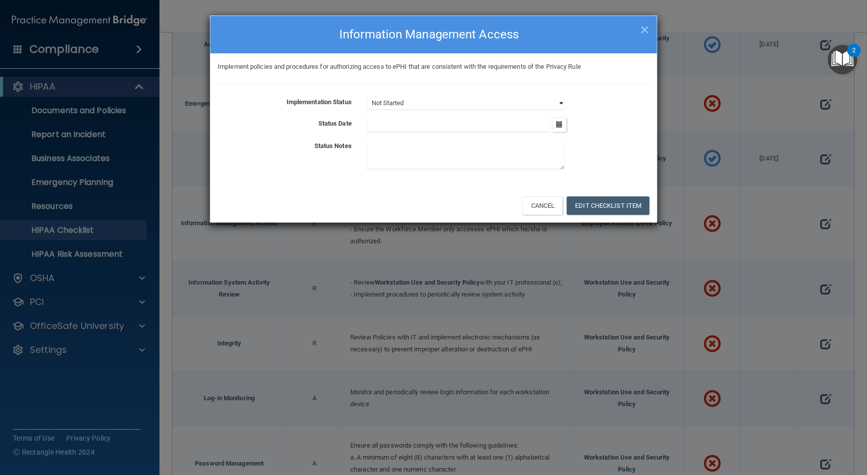
click at [559, 105] on select "Not Started In Progress Completed" at bounding box center [466, 103] width 198 height 14
select select "completed"
click at [367, 96] on select "Not Started In Progress Completed" at bounding box center [466, 103] width 198 height 14
click at [561, 124] on icon "button" at bounding box center [559, 124] width 6 height 6
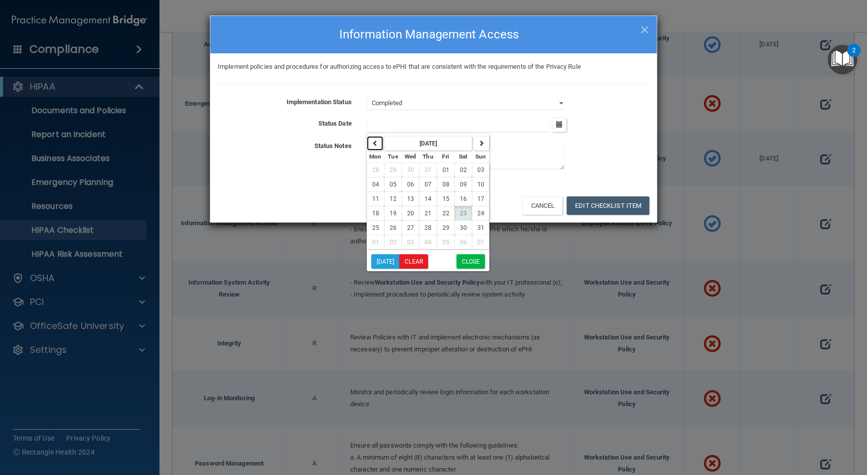
click at [378, 147] on button "button" at bounding box center [375, 143] width 16 height 14
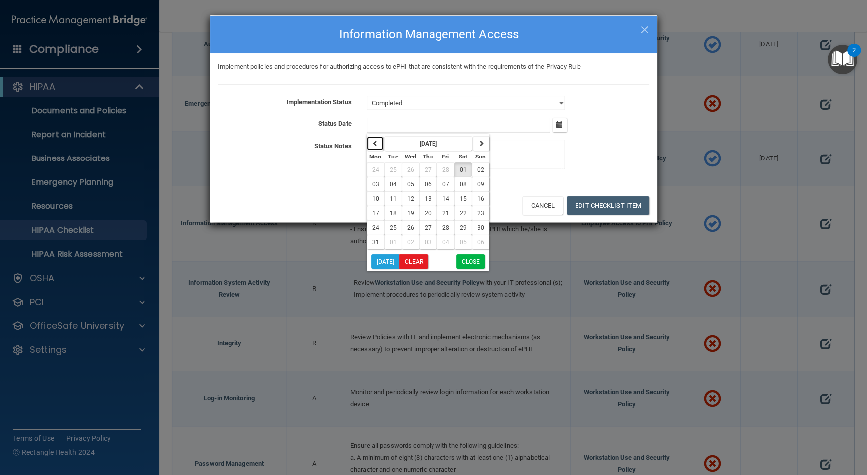
click at [378, 147] on button "button" at bounding box center [375, 143] width 16 height 14
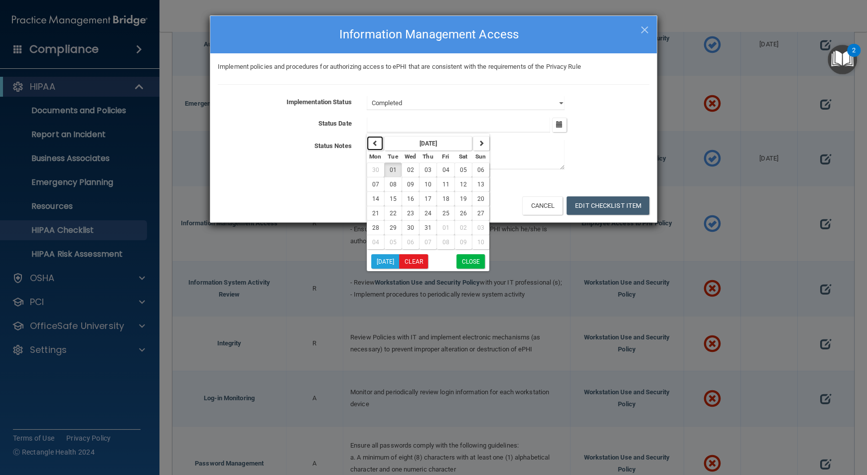
click at [378, 147] on button "button" at bounding box center [375, 143] width 16 height 14
click at [485, 147] on button "button" at bounding box center [481, 143] width 16 height 14
click at [390, 211] on span "22" at bounding box center [393, 213] width 7 height 7
type input "[DATE]"
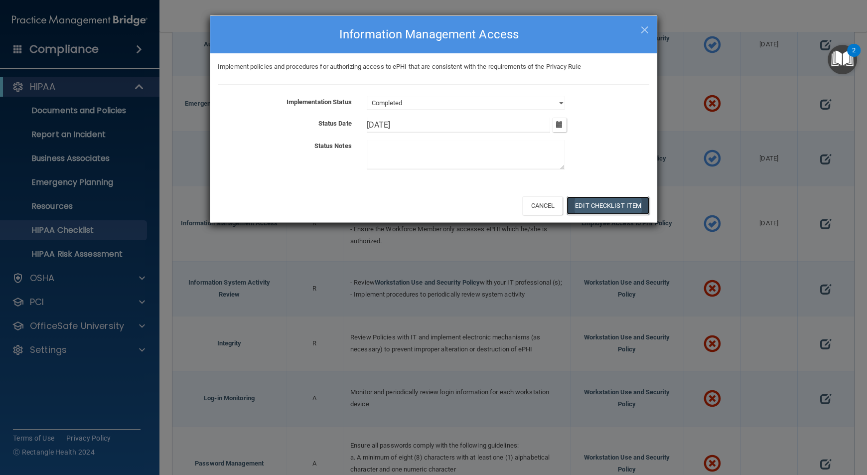
click at [606, 201] on button "Edit Checklist Item" at bounding box center [608, 205] width 83 height 18
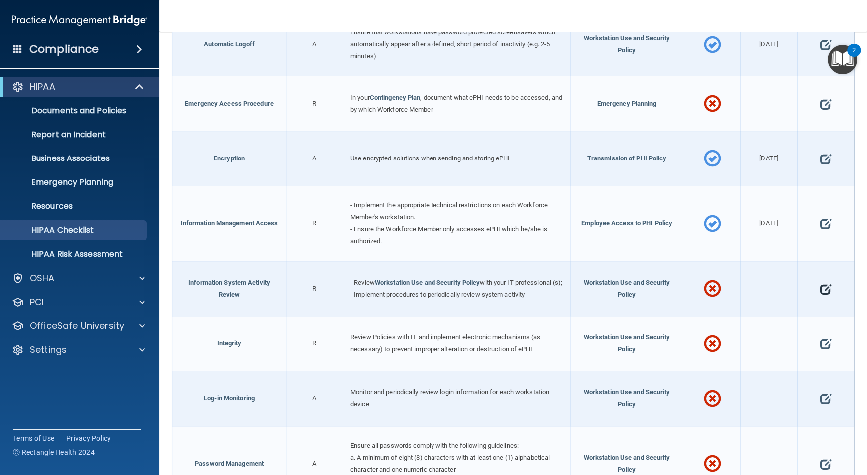
click at [821, 285] on span at bounding box center [826, 289] width 11 height 28
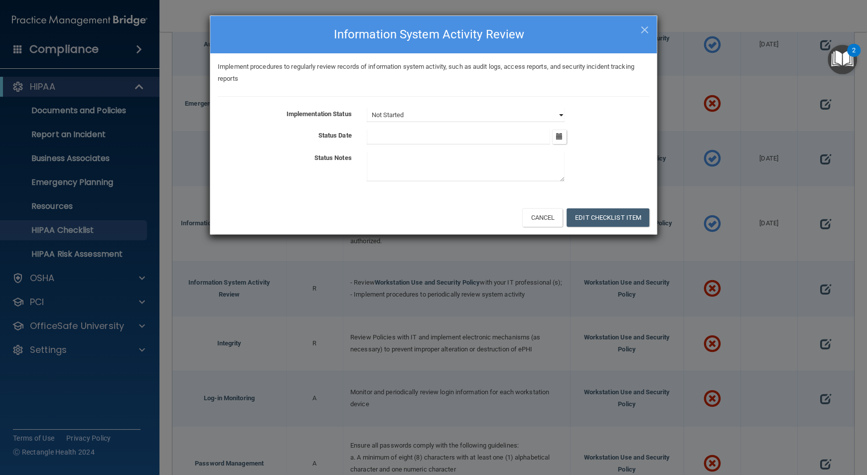
click at [559, 116] on select "Not Started In Progress Completed" at bounding box center [466, 115] width 198 height 14
select select "completed"
click at [367, 108] on select "Not Started In Progress Completed" at bounding box center [466, 115] width 198 height 14
click at [557, 141] on button "button" at bounding box center [559, 137] width 14 height 14
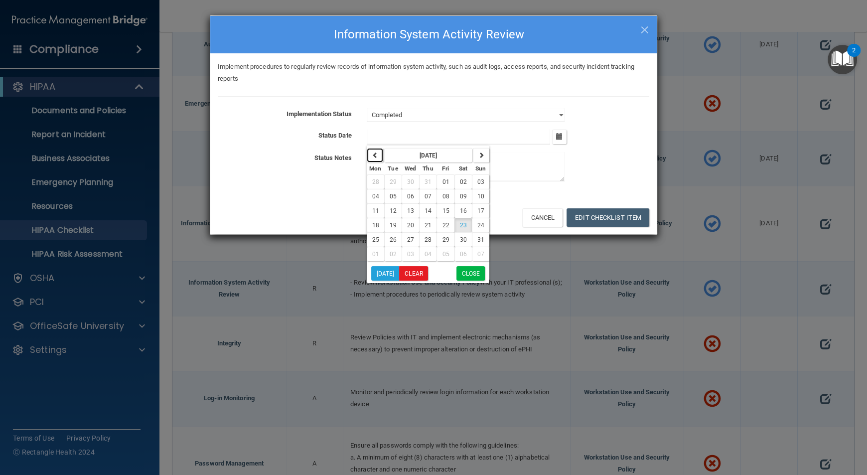
click at [367, 154] on button "button" at bounding box center [375, 155] width 16 height 14
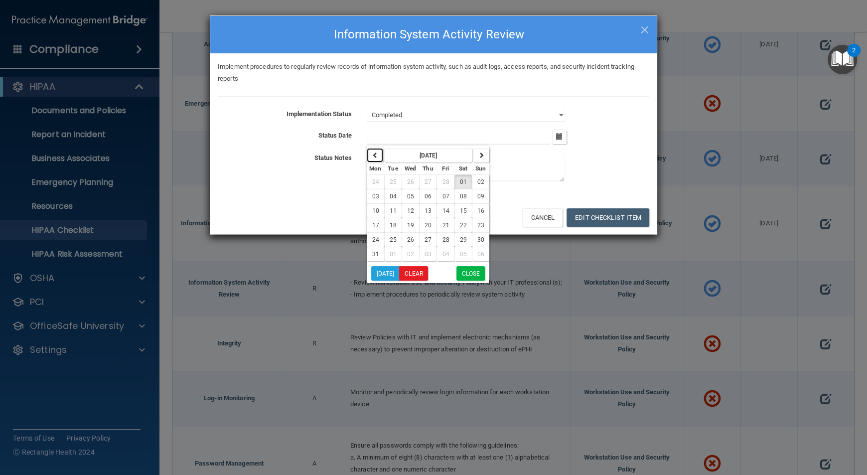
click at [367, 154] on button "button" at bounding box center [375, 155] width 16 height 14
click at [483, 156] on button "button" at bounding box center [481, 155] width 16 height 14
click at [396, 198] on span "04" at bounding box center [393, 196] width 7 height 7
type input "[DATE]"
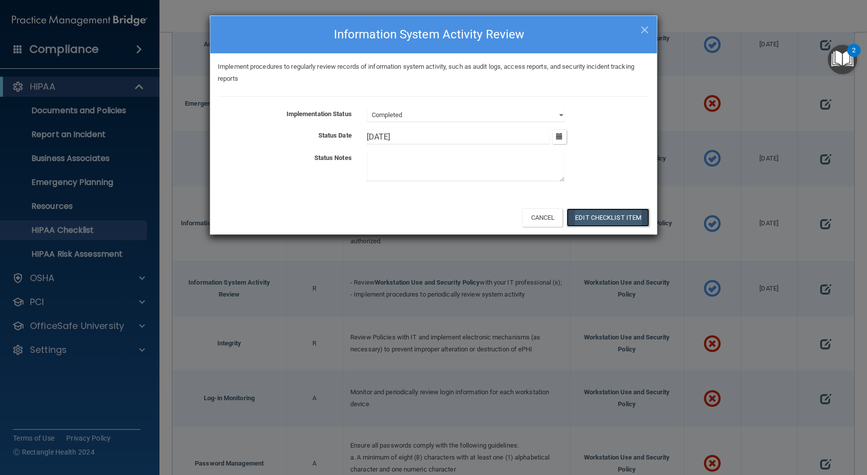
click at [627, 223] on button "Edit Checklist Item" at bounding box center [608, 217] width 83 height 18
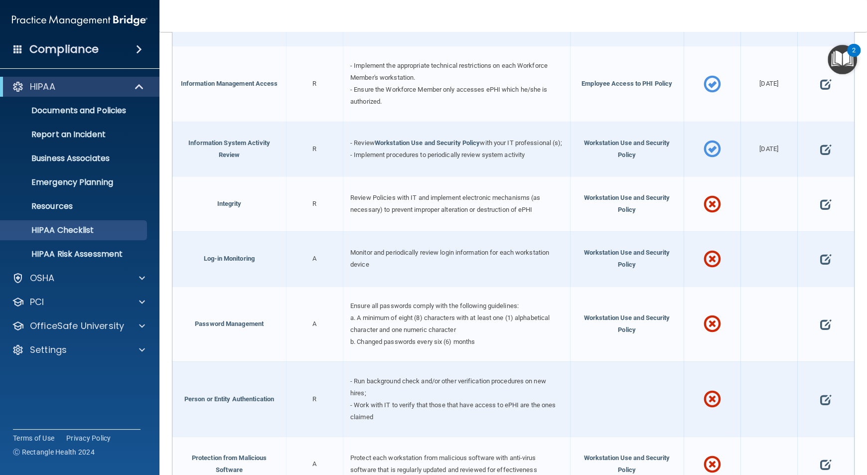
scroll to position [1461, 0]
click at [821, 206] on span at bounding box center [826, 205] width 11 height 28
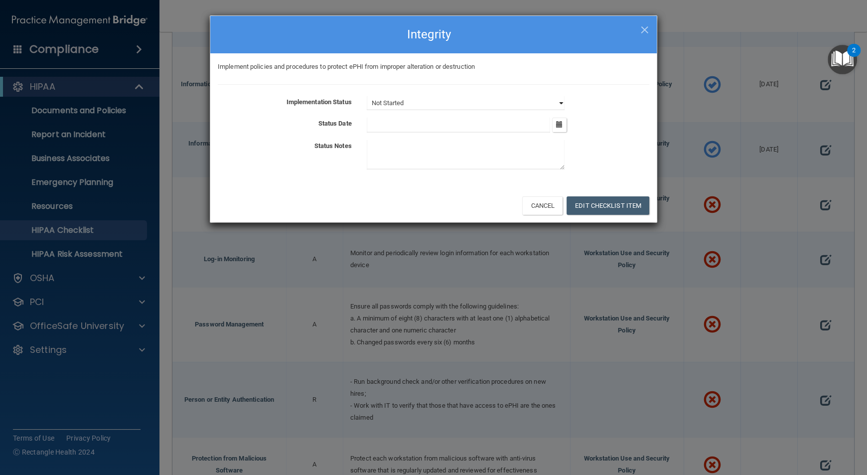
click at [560, 102] on select "Not Started In Progress Completed" at bounding box center [466, 103] width 198 height 14
select select "completed"
click at [367, 96] on select "Not Started In Progress Completed" at bounding box center [466, 103] width 198 height 14
click at [560, 129] on button "button" at bounding box center [559, 125] width 14 height 14
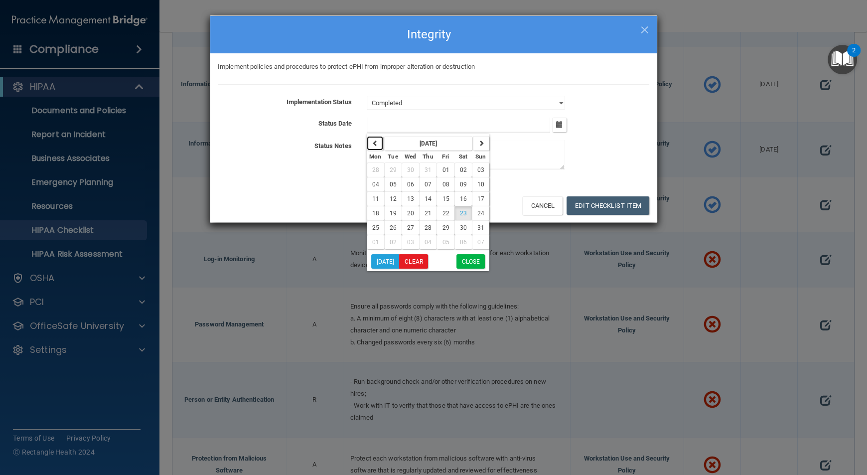
click at [381, 146] on button "button" at bounding box center [375, 143] width 16 height 14
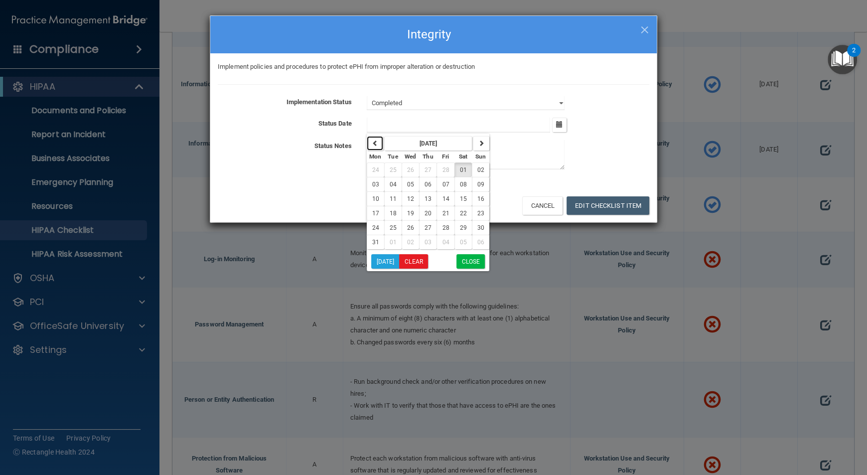
click at [381, 146] on button "button" at bounding box center [375, 143] width 16 height 14
click at [391, 185] on span "04" at bounding box center [393, 184] width 7 height 7
type input "[DATE]"
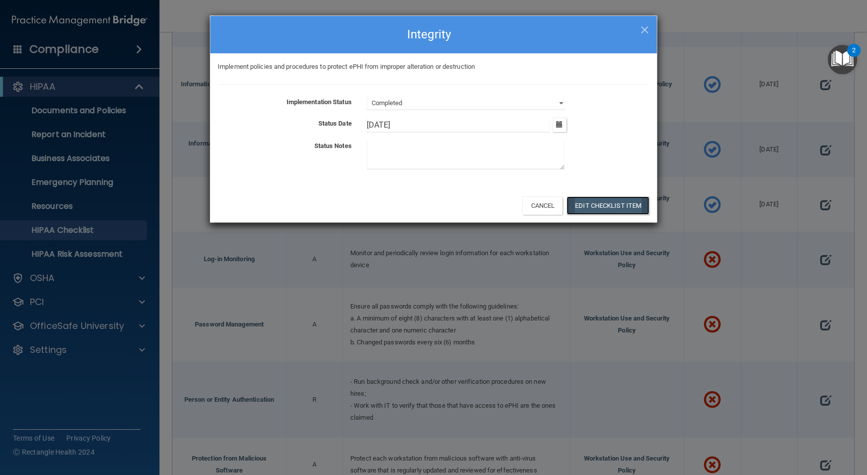
click at [606, 212] on button "Edit Checklist Item" at bounding box center [608, 205] width 83 height 18
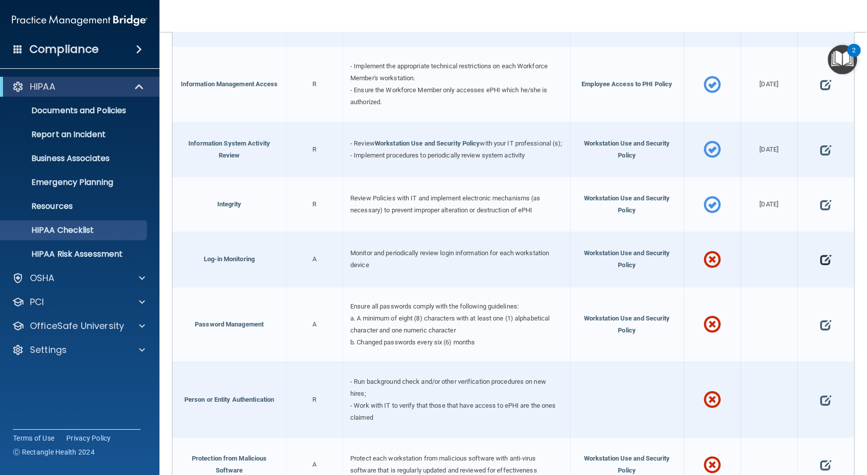
click at [821, 256] on span at bounding box center [826, 260] width 11 height 28
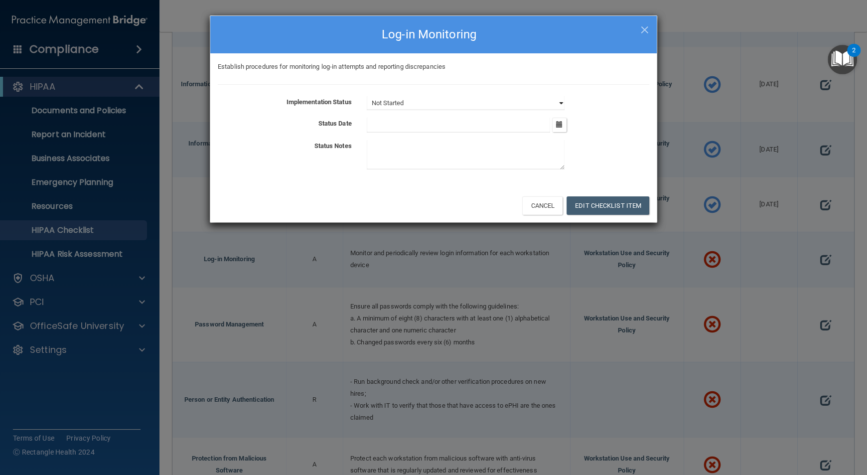
click at [556, 102] on select "Not Started In Progress Completed" at bounding box center [466, 103] width 198 height 14
select select "in_progress"
click at [367, 96] on select "Not Started In Progress Completed" at bounding box center [466, 103] width 198 height 14
click at [561, 129] on button "button" at bounding box center [559, 125] width 14 height 14
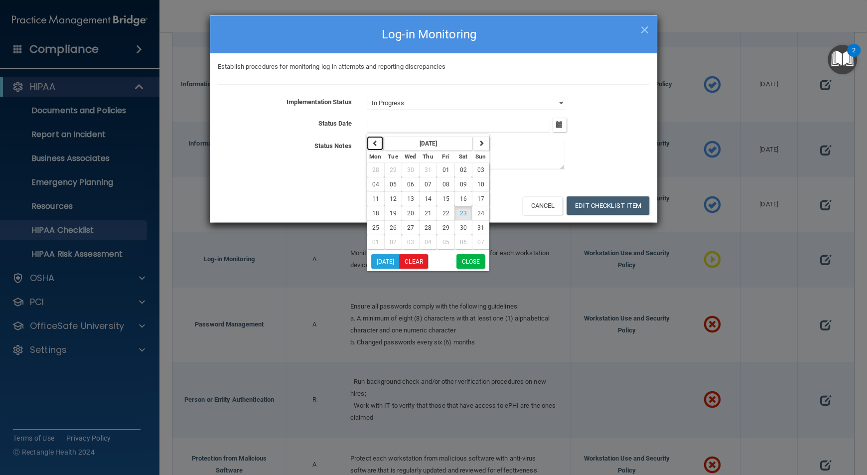
click at [368, 144] on button "button" at bounding box center [375, 143] width 16 height 14
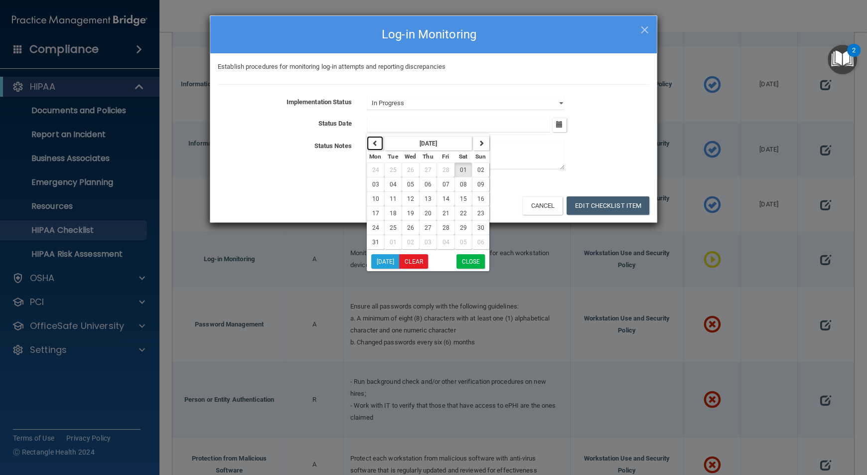
click at [368, 144] on button "button" at bounding box center [375, 143] width 16 height 14
click at [473, 144] on button "button" at bounding box center [481, 143] width 16 height 14
click at [394, 189] on button "04" at bounding box center [392, 184] width 17 height 14
type input "[DATE]"
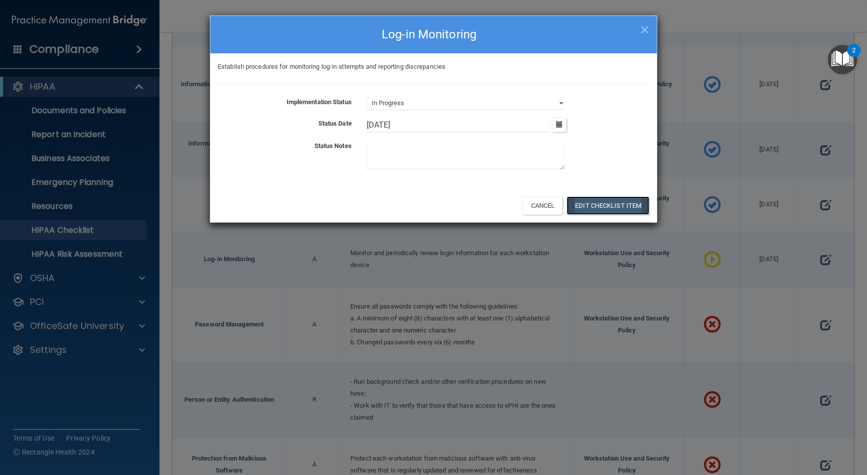
click at [588, 202] on button "Edit Checklist Item" at bounding box center [608, 205] width 83 height 18
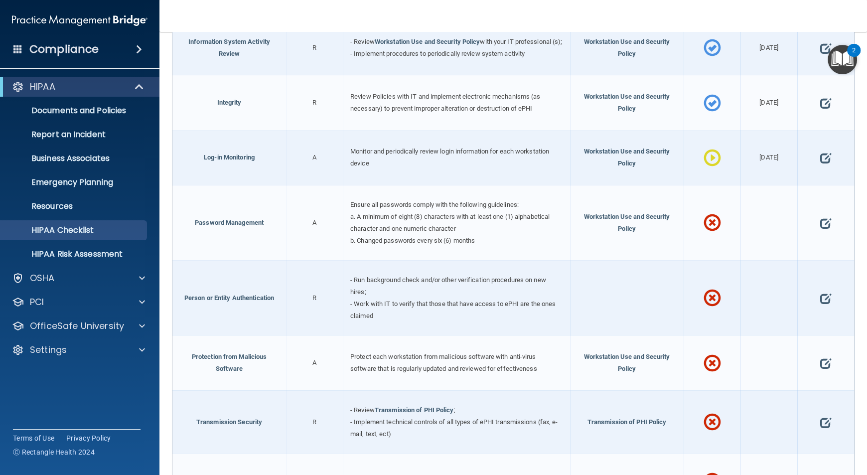
scroll to position [1566, 0]
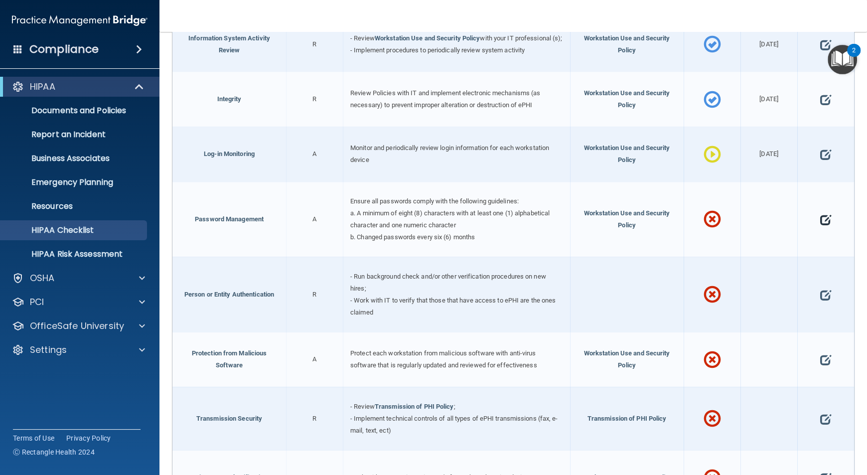
click at [821, 217] on span at bounding box center [826, 220] width 11 height 28
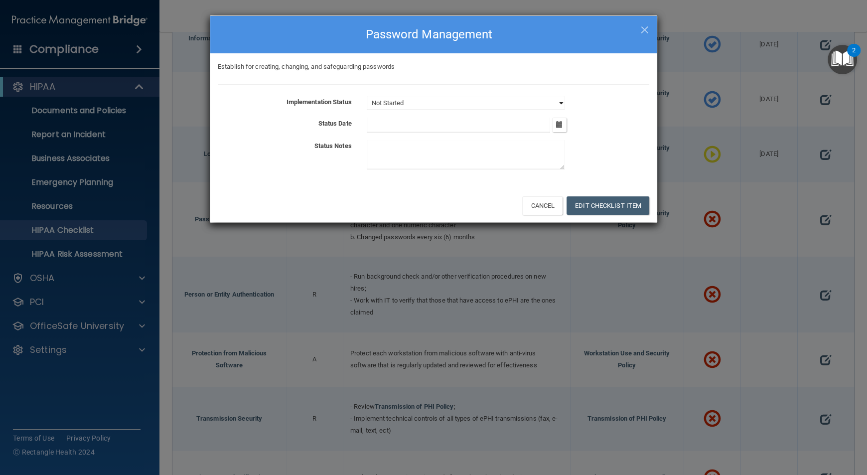
click at [558, 103] on select "Not Started In Progress Completed" at bounding box center [466, 103] width 198 height 14
select select "completed"
click at [367, 96] on select "Not Started In Progress Completed" at bounding box center [466, 103] width 198 height 14
click at [560, 124] on icon "button" at bounding box center [559, 124] width 6 height 6
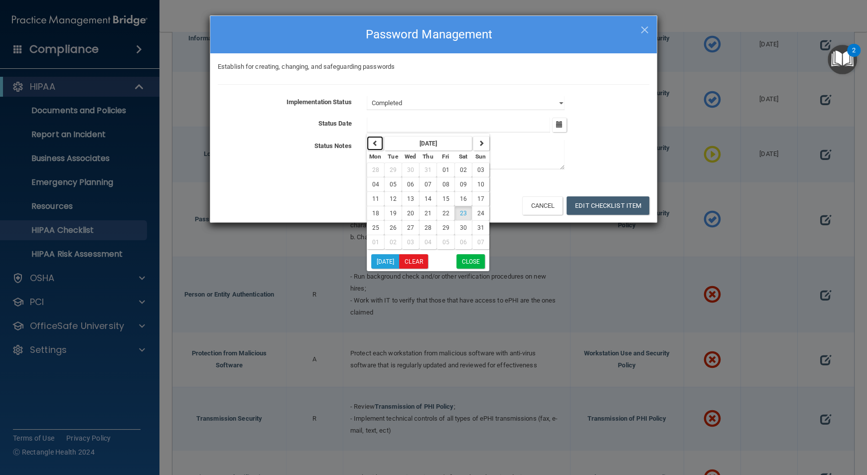
click at [373, 143] on icon "button" at bounding box center [375, 143] width 6 height 6
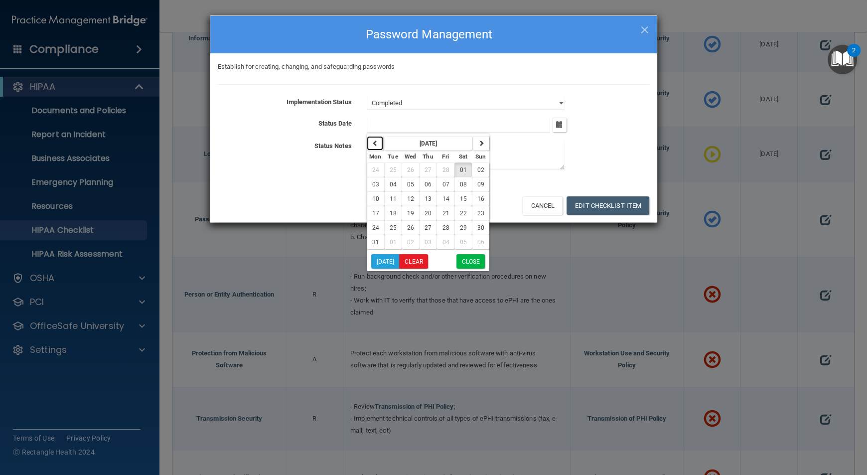
click at [373, 143] on icon "button" at bounding box center [375, 143] width 6 height 6
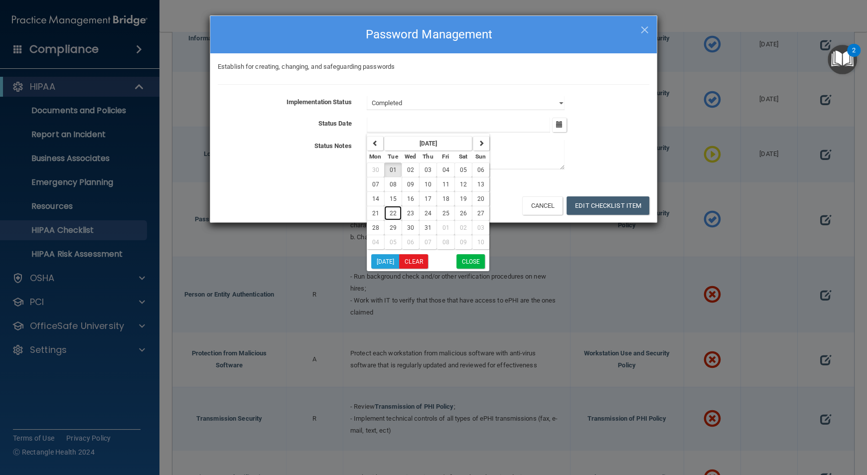
click at [396, 213] on span "22" at bounding box center [393, 213] width 7 height 7
type input "[DATE]"
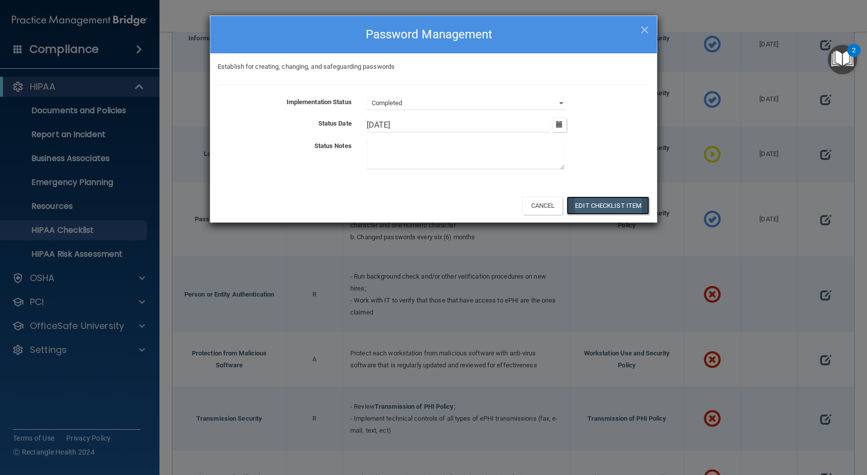
click at [590, 197] on button "Edit Checklist Item" at bounding box center [608, 205] width 83 height 18
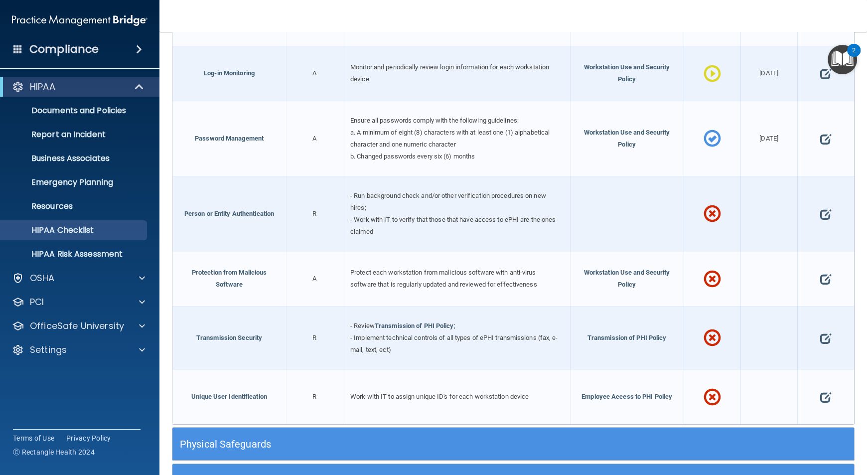
scroll to position [1648, 0]
click at [402, 292] on div "Protect each workstation from malicious software with anti-virus software that …" at bounding box center [456, 278] width 227 height 55
click at [821, 277] on span at bounding box center [826, 279] width 11 height 28
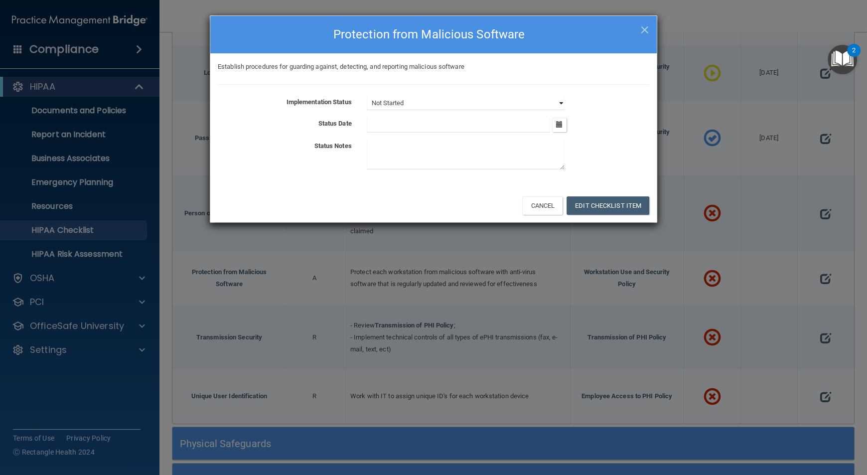
click at [530, 101] on select "Not Started In Progress Completed" at bounding box center [466, 103] width 198 height 14
select select "completed"
click at [367, 96] on select "Not Started In Progress Completed" at bounding box center [466, 103] width 198 height 14
click at [559, 123] on icon "button" at bounding box center [559, 124] width 6 height 6
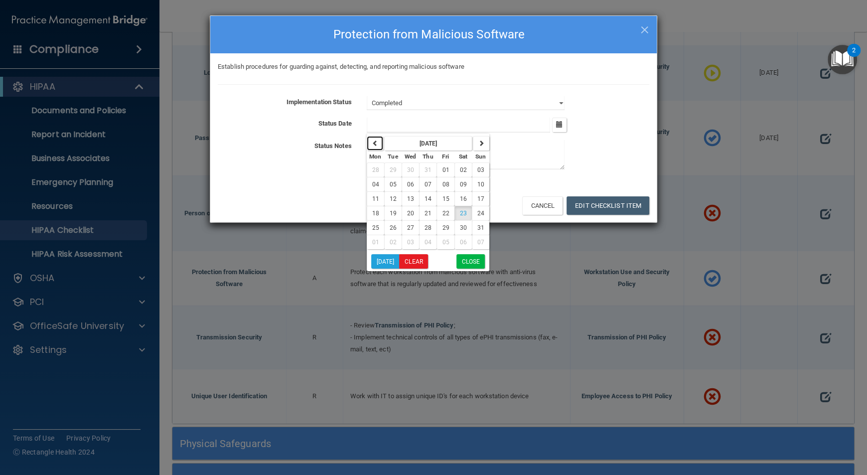
click at [382, 147] on button "button" at bounding box center [375, 143] width 16 height 14
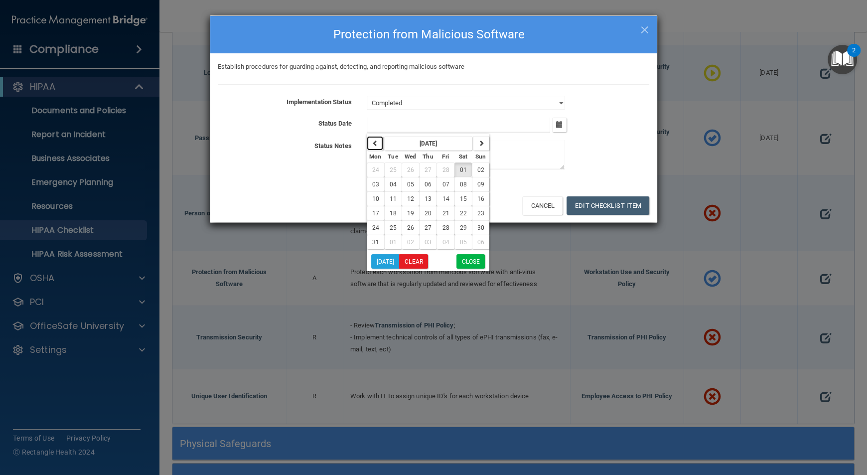
click at [382, 147] on button "button" at bounding box center [375, 143] width 16 height 14
click at [395, 187] on span "04" at bounding box center [393, 184] width 7 height 7
type input "[DATE]"
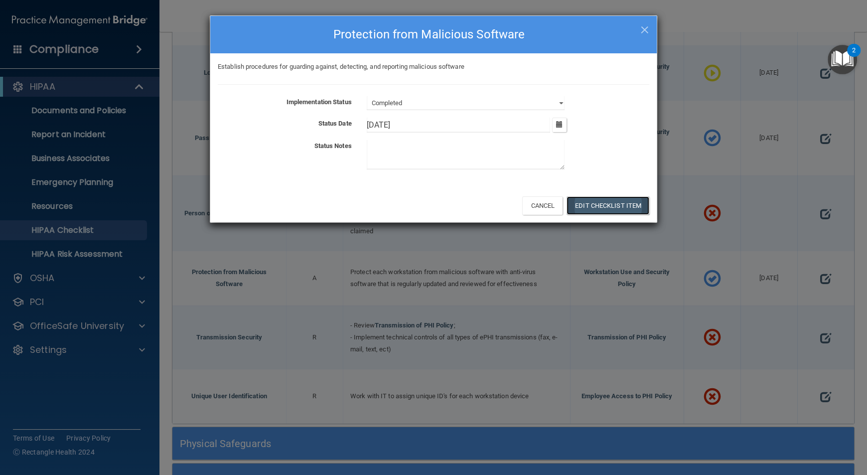
click at [632, 202] on button "Edit Checklist Item" at bounding box center [608, 205] width 83 height 18
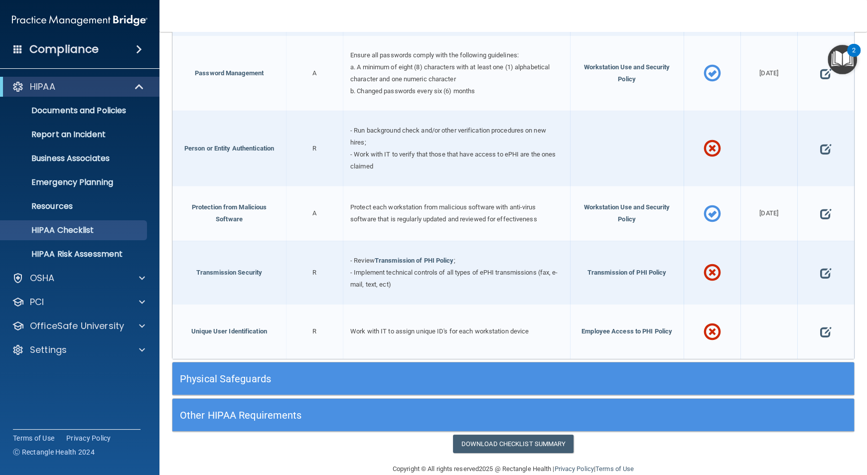
scroll to position [1725, 0]
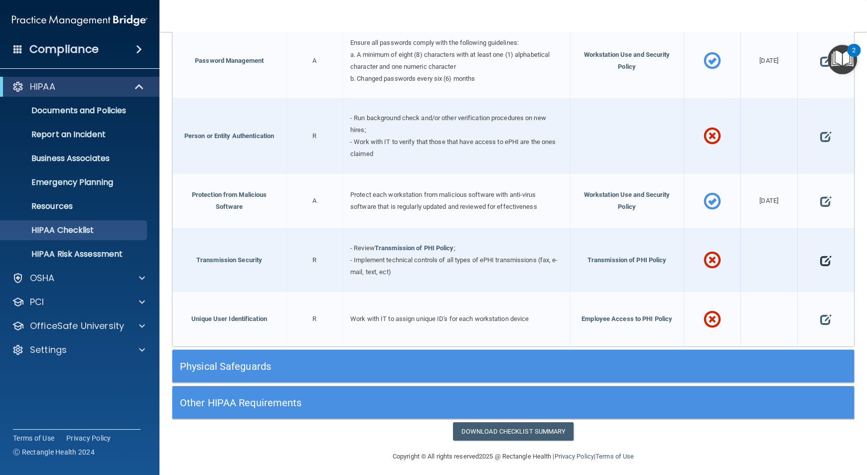
click at [821, 254] on span at bounding box center [826, 261] width 11 height 28
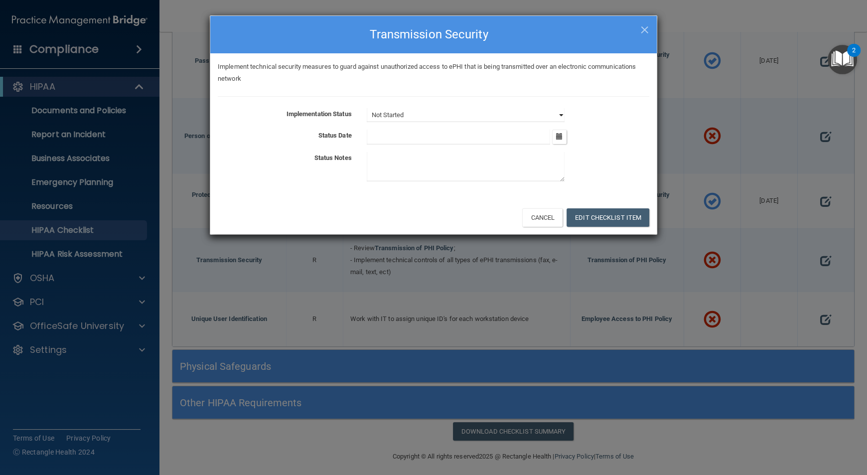
click at [557, 115] on select "Not Started In Progress Completed" at bounding box center [466, 115] width 198 height 14
select select "in_progress"
click at [367, 108] on select "Not Started In Progress Completed" at bounding box center [466, 115] width 198 height 14
click at [564, 138] on button "button" at bounding box center [559, 137] width 14 height 14
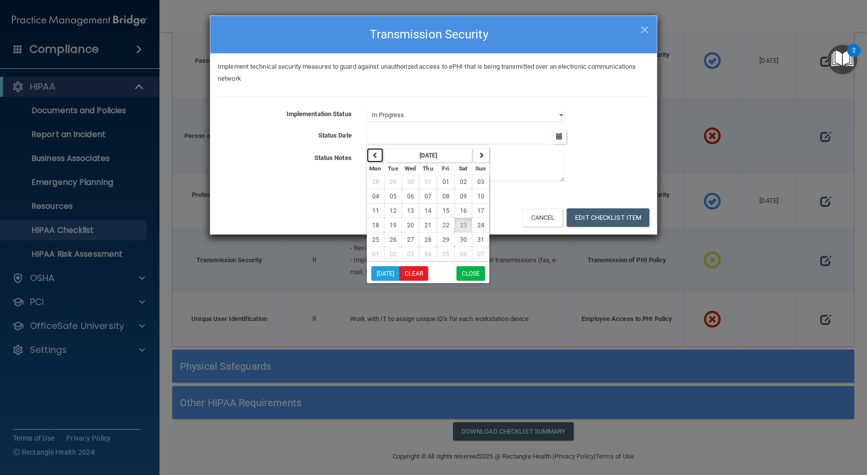
click at [373, 155] on icon "button" at bounding box center [375, 155] width 6 height 6
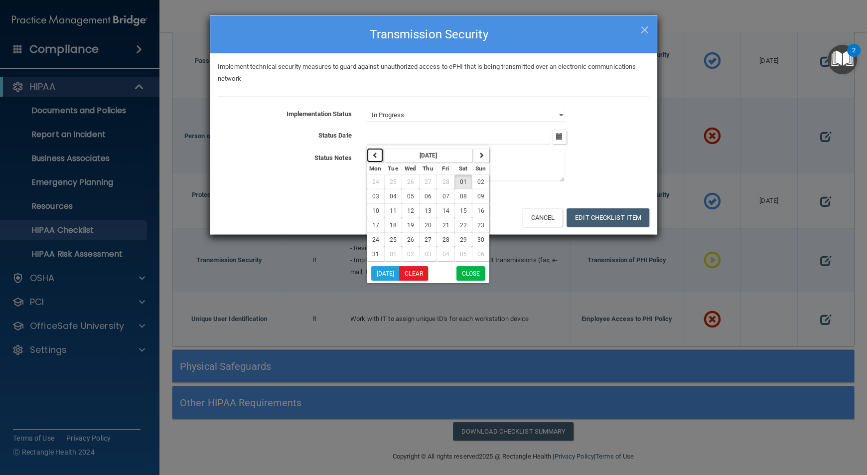
click at [373, 155] on icon "button" at bounding box center [375, 155] width 6 height 6
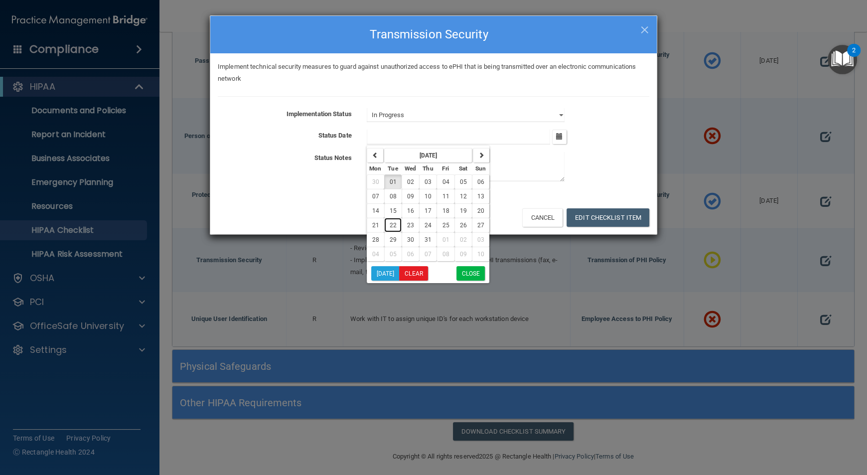
click at [393, 228] on span "22" at bounding box center [393, 225] width 7 height 7
type input "[DATE]"
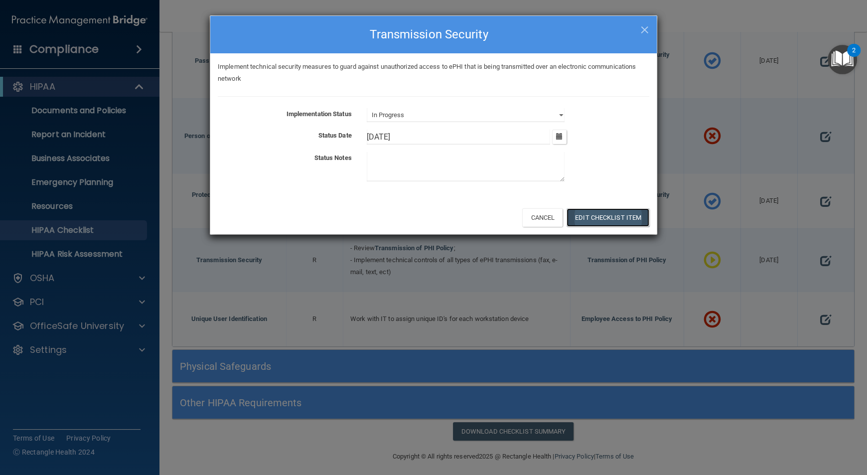
click at [608, 216] on button "Edit Checklist Item" at bounding box center [608, 217] width 83 height 18
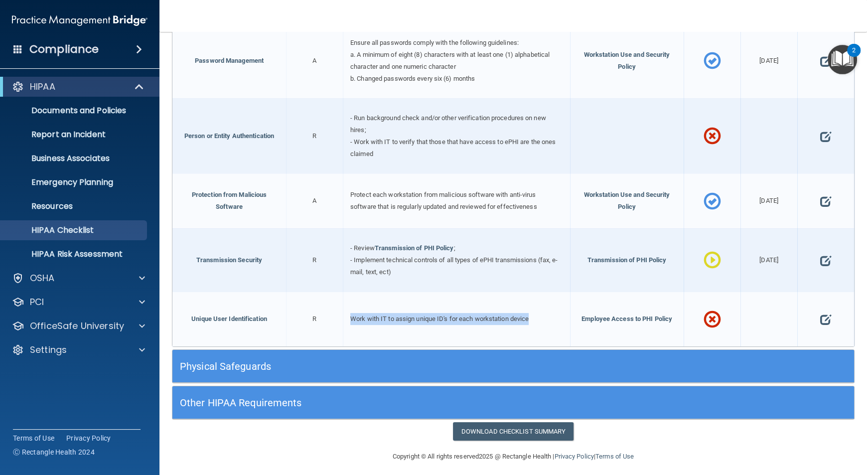
drag, startPoint x: 347, startPoint y: 314, endPoint x: 551, endPoint y: 324, distance: 204.1
click at [551, 324] on div "Work with IT to assign unique ID's for each workstation device" at bounding box center [456, 319] width 227 height 55
drag, startPoint x: 820, startPoint y: 313, endPoint x: 824, endPoint y: 317, distance: 5.6
click at [824, 317] on span at bounding box center [826, 320] width 11 height 28
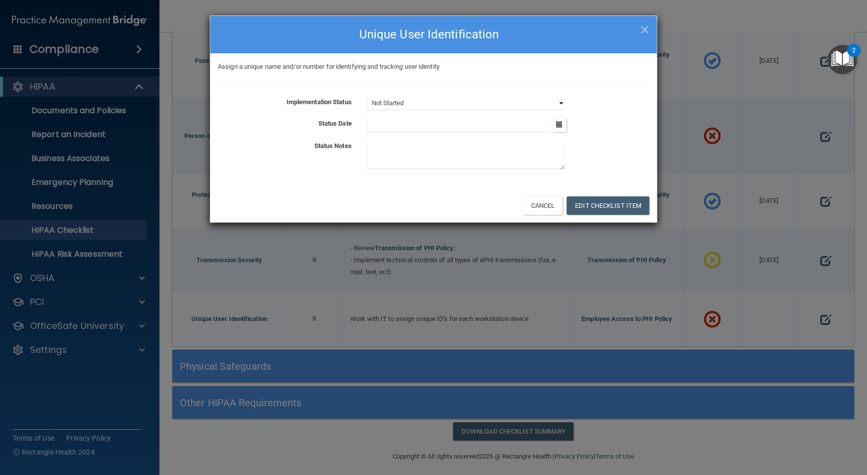
click at [560, 100] on select "Not Started In Progress Completed" at bounding box center [466, 103] width 198 height 14
select select "completed"
click at [367, 96] on select "Not Started In Progress Completed" at bounding box center [466, 103] width 198 height 14
click at [560, 124] on icon "button" at bounding box center [559, 124] width 6 height 6
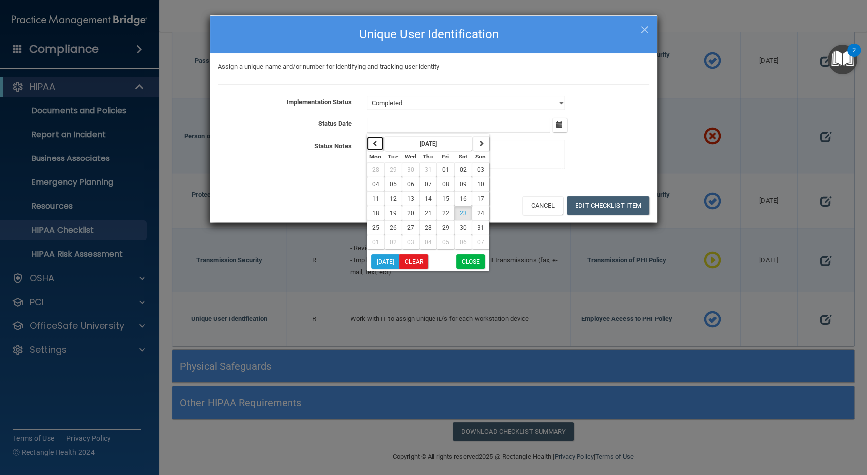
click at [378, 146] on button "button" at bounding box center [375, 143] width 16 height 14
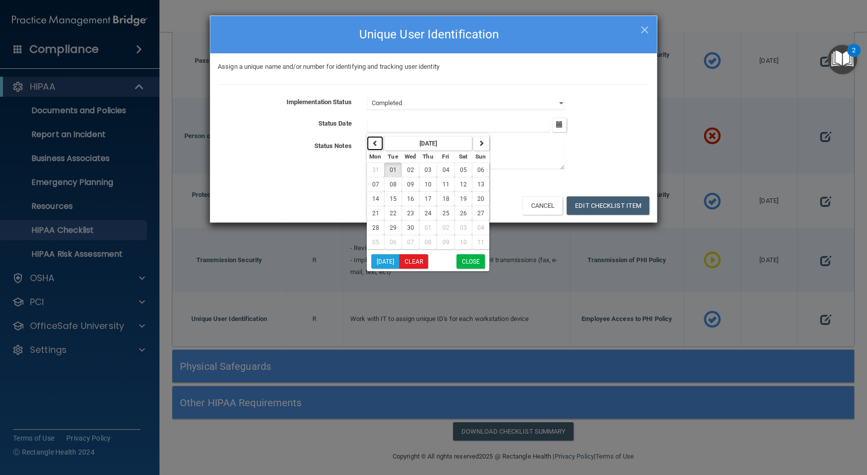
click at [378, 146] on button "button" at bounding box center [375, 143] width 16 height 14
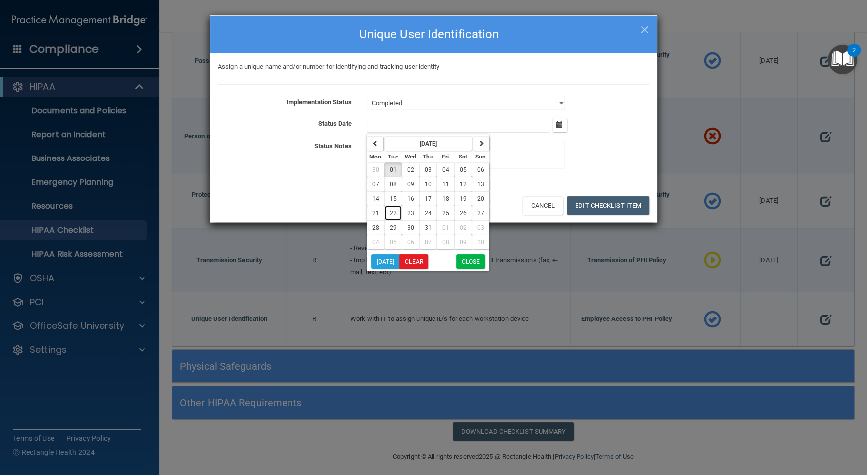
click at [395, 214] on span "22" at bounding box center [393, 213] width 7 height 7
type input "[DATE]"
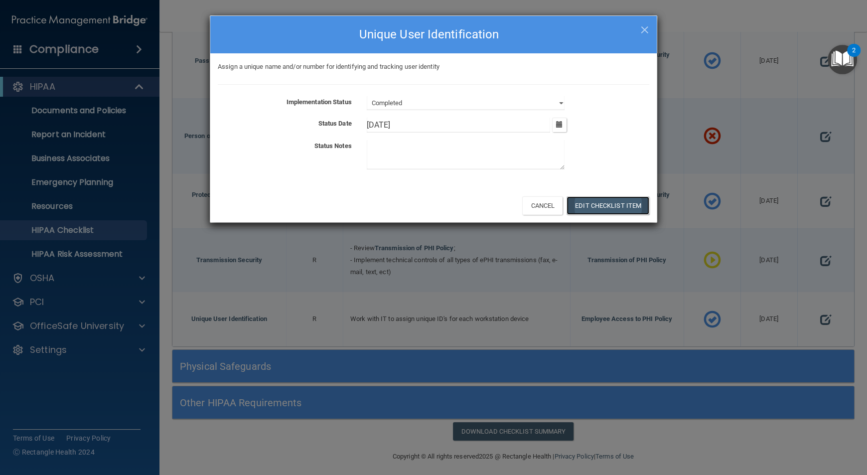
click at [601, 205] on button "Edit Checklist Item" at bounding box center [608, 205] width 83 height 18
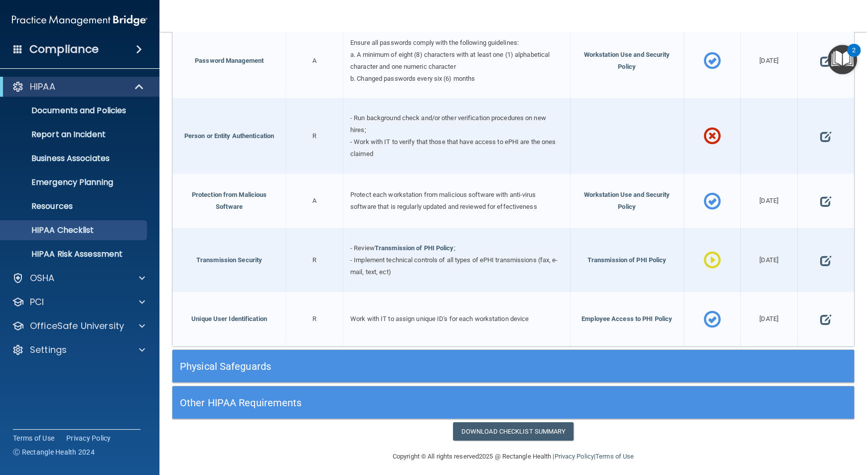
click at [613, 363] on h5 "Physical Safeguards" at bounding box center [428, 366] width 497 height 11
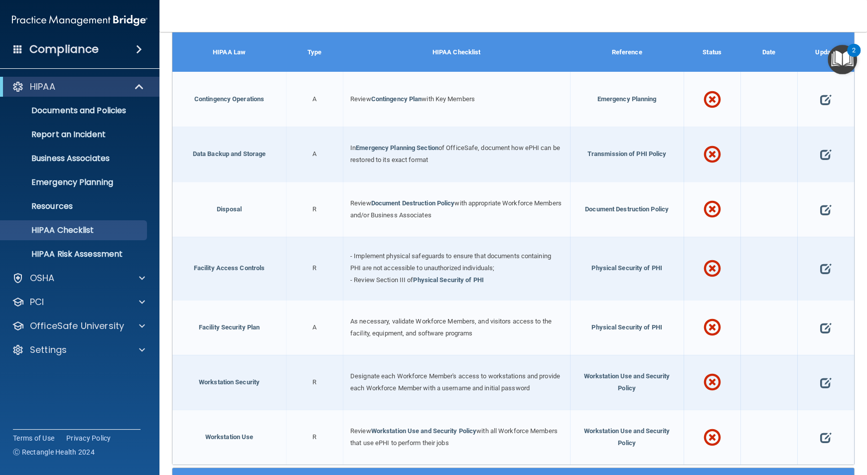
scroll to position [2073, 0]
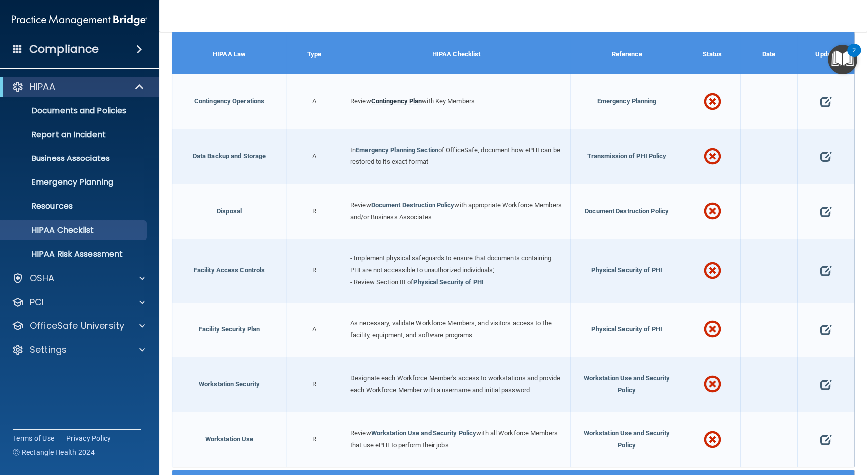
click at [405, 97] on link "Contingency Plan" at bounding box center [396, 100] width 51 height 7
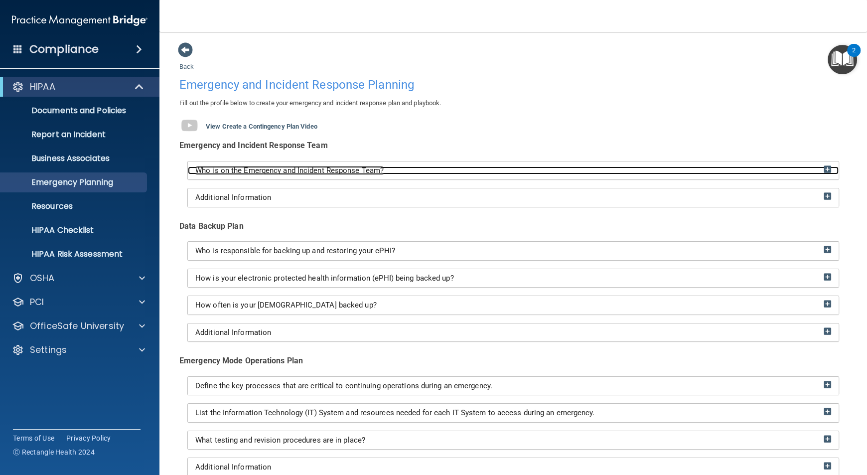
click at [453, 171] on div "Who is on the Emergency and Incident Response Team?" at bounding box center [513, 171] width 651 height 8
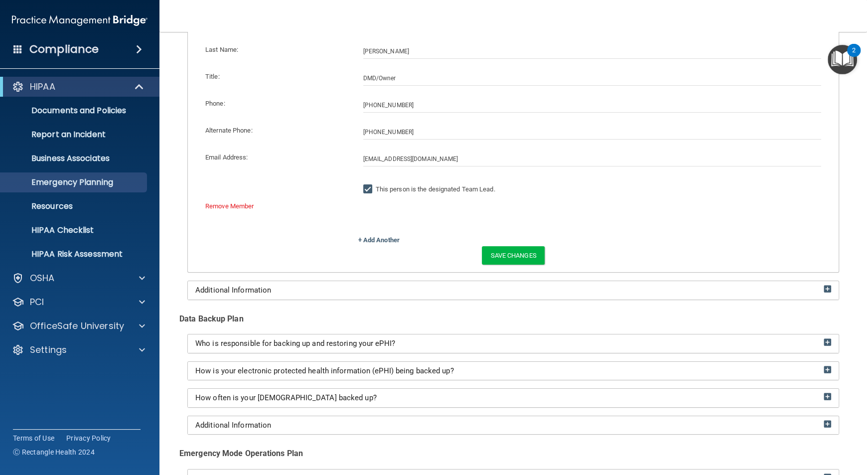
scroll to position [181, 0]
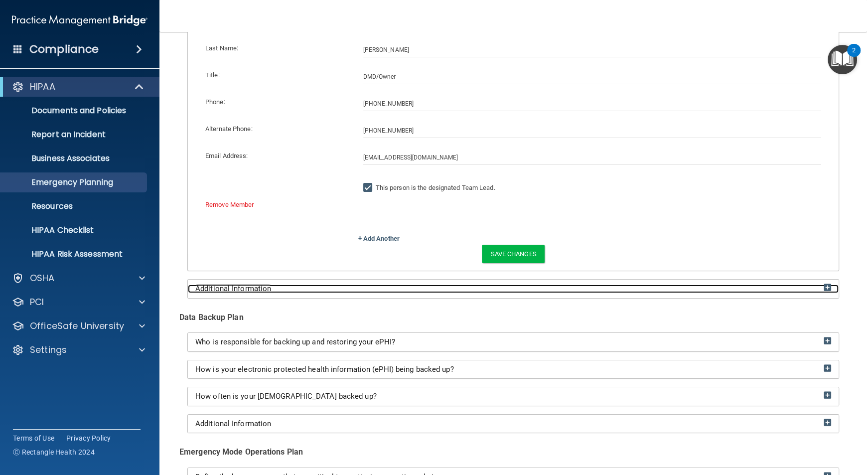
click at [388, 288] on div "Additional Information" at bounding box center [513, 289] width 651 height 8
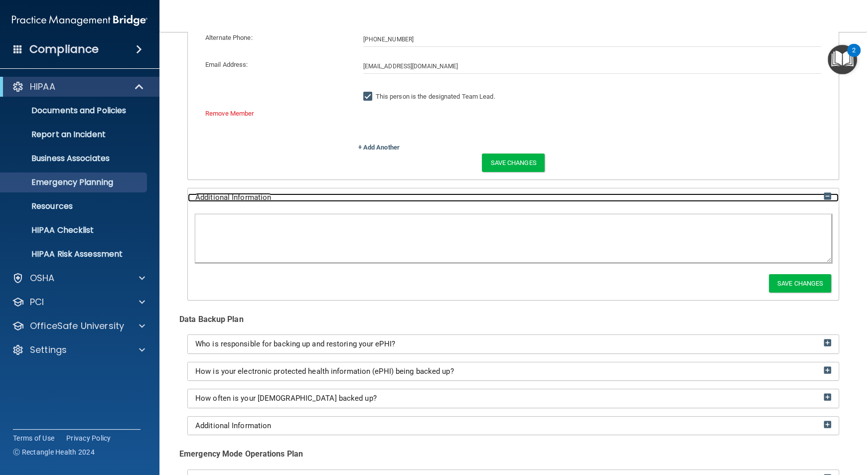
scroll to position [284, 0]
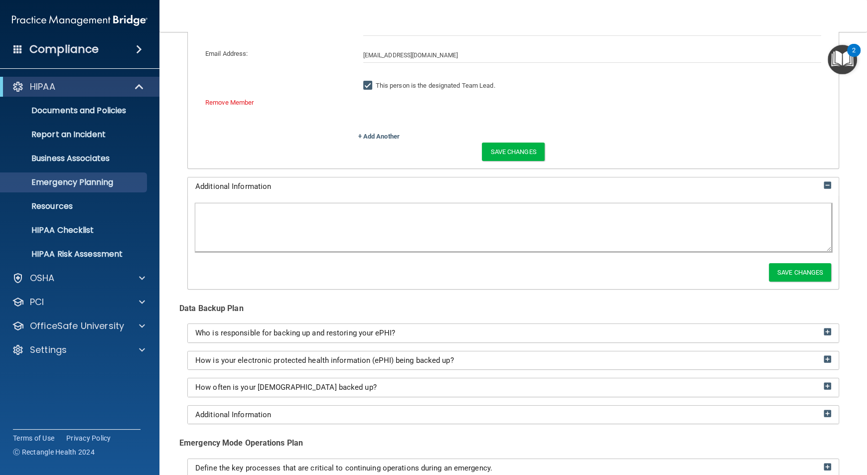
click at [471, 216] on textarea at bounding box center [513, 227] width 636 height 48
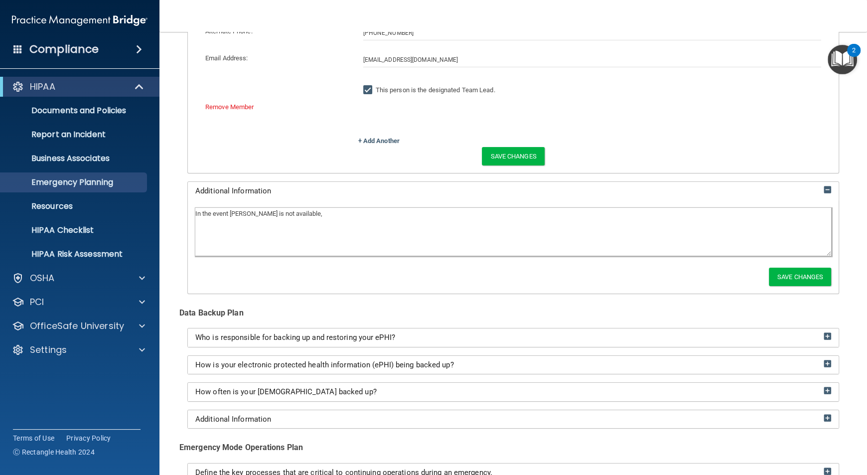
scroll to position [285, 0]
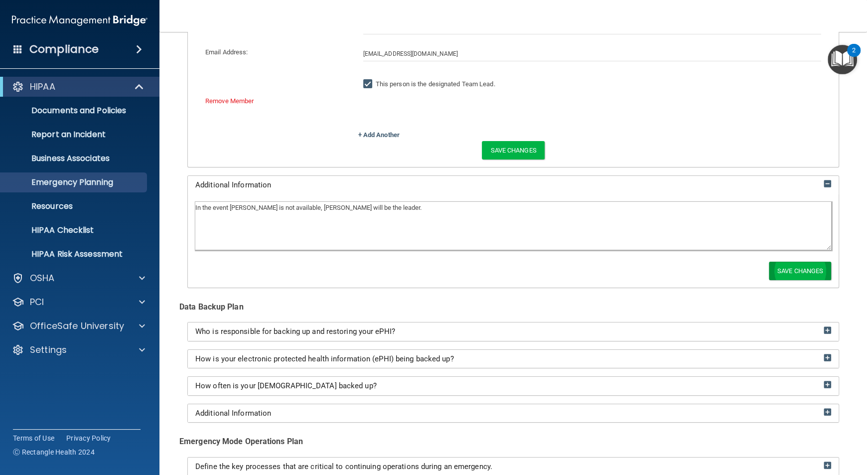
type textarea "In the event [PERSON_NAME] is not available, [PERSON_NAME] will be the leader."
click at [793, 272] on button "Save Changes" at bounding box center [800, 271] width 62 height 18
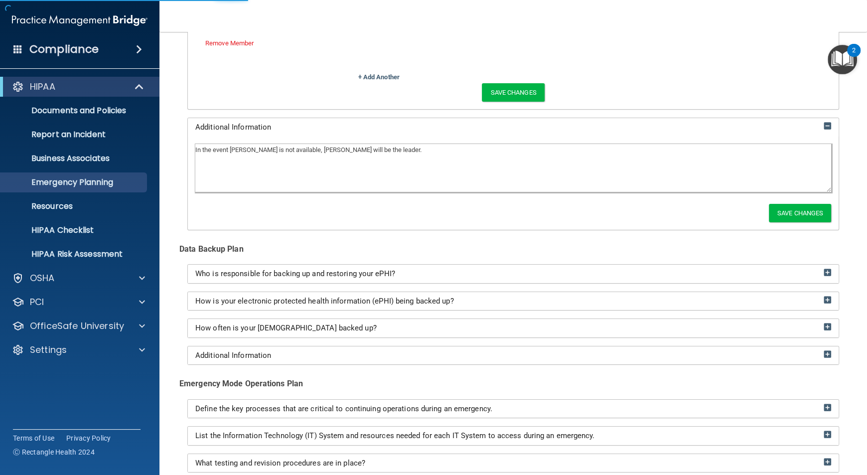
scroll to position [386, 0]
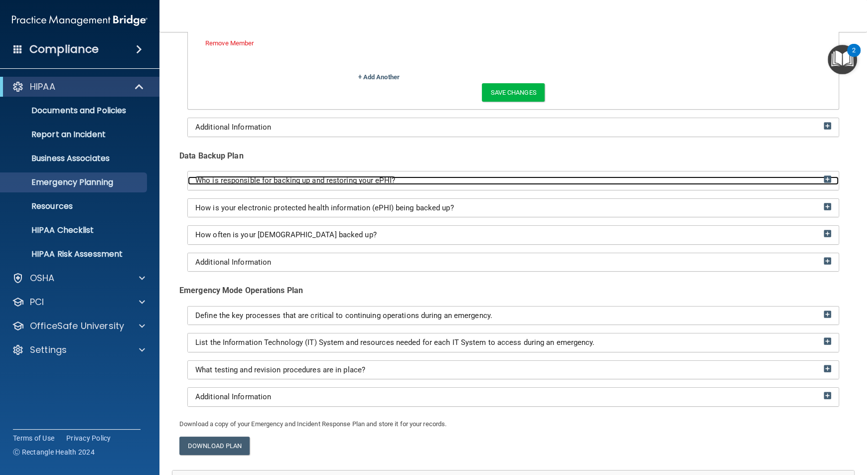
click at [764, 179] on div "Who is responsible for backing up and restoring your ePHI?" at bounding box center [513, 180] width 651 height 8
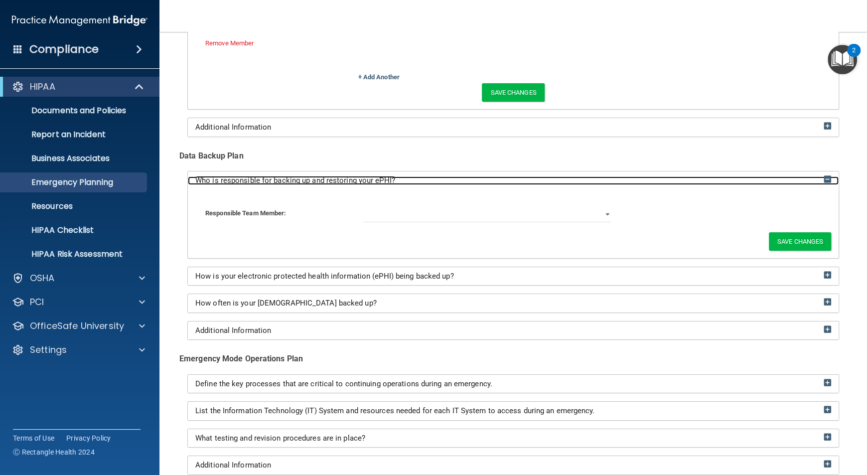
scroll to position [343, 0]
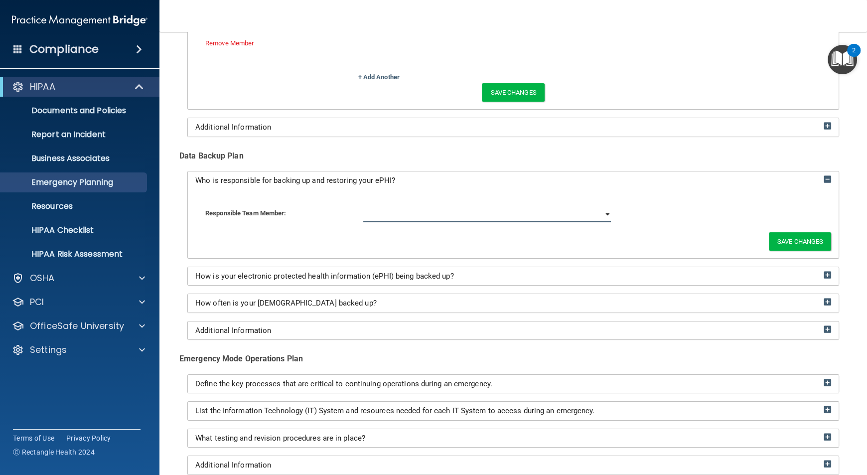
click at [603, 216] on select "[PERSON_NAME]" at bounding box center [487, 214] width 248 height 15
select select "0"
click at [363, 207] on select "[PERSON_NAME]" at bounding box center [487, 214] width 248 height 15
click at [790, 241] on button "Save Changes" at bounding box center [800, 241] width 62 height 18
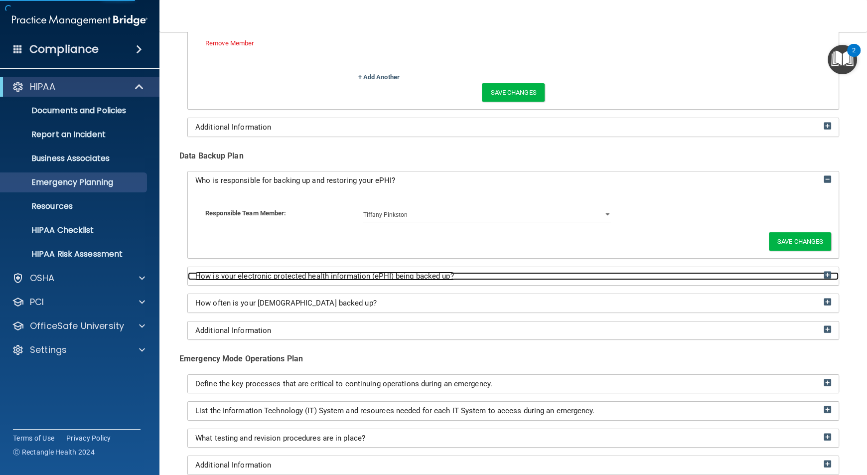
click at [541, 278] on div "How is your electronic protected health information (ePHI) being backed up?" at bounding box center [513, 276] width 651 height 8
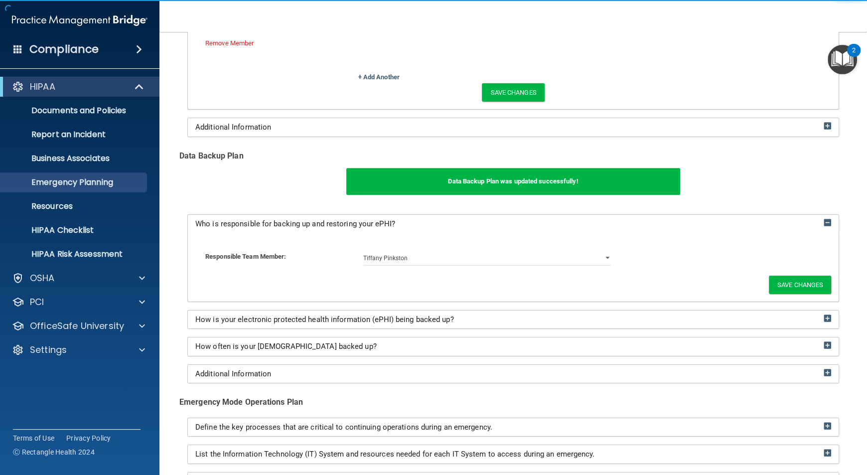
click at [579, 325] on div "How is your electronic protected health information (ePHI) being backed up?" at bounding box center [513, 320] width 651 height 18
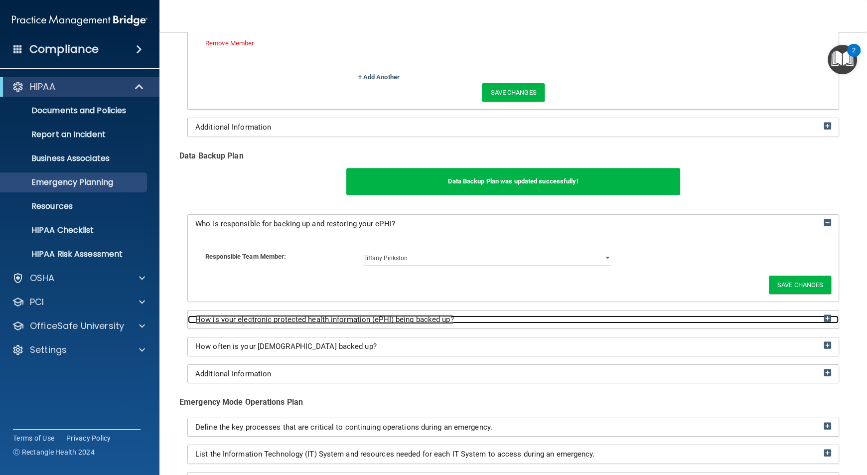
click at [442, 322] on span "How is your electronic protected health information (ePHI) being backed up?" at bounding box center [324, 319] width 259 height 9
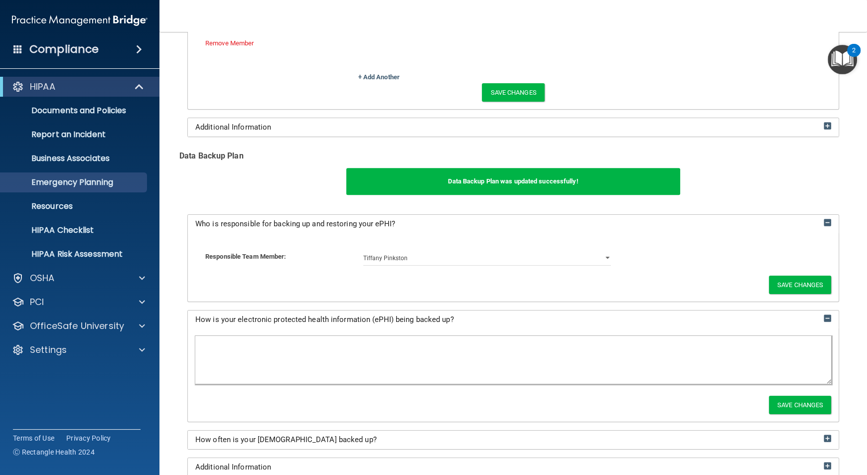
click at [331, 353] on textarea at bounding box center [513, 360] width 636 height 48
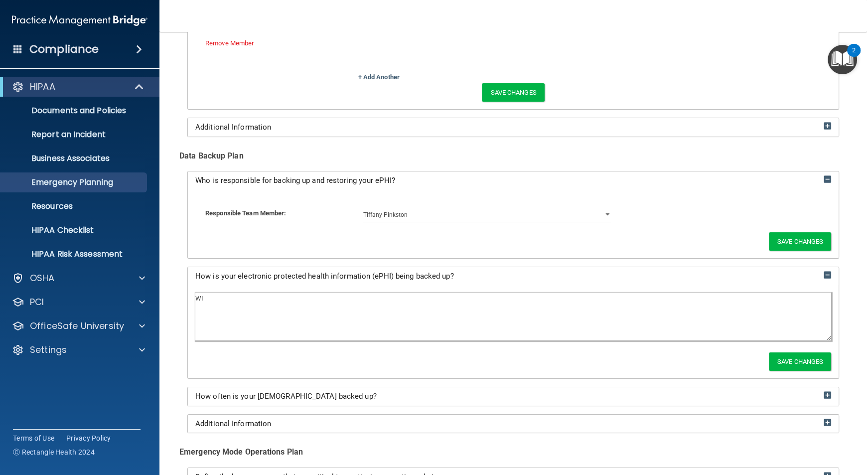
type textarea "W"
type textarea "V"
type textarea "Via protocols set in place by [PERSON_NAME] Brown Technologies."
click at [803, 363] on button "Save Changes" at bounding box center [800, 361] width 62 height 18
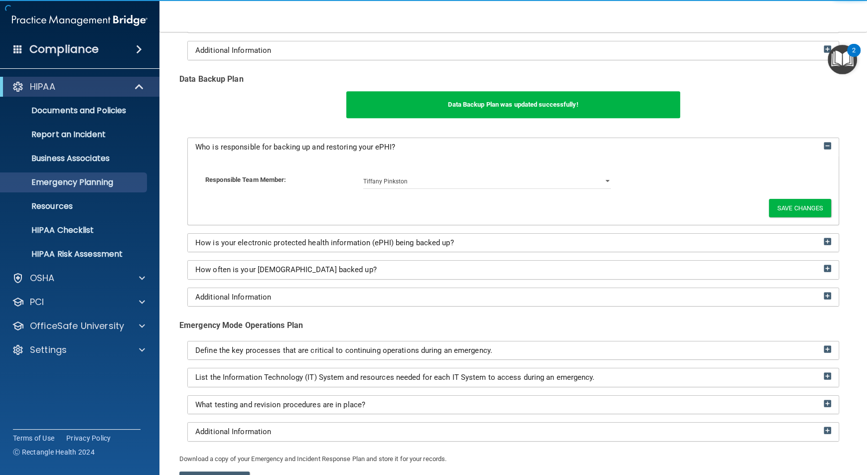
scroll to position [446, 0]
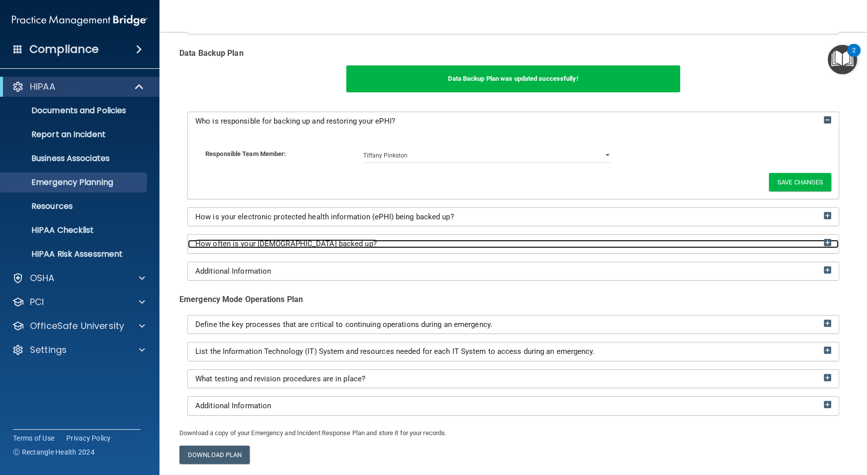
click at [426, 245] on div "How often is your [DEMOGRAPHIC_DATA] backed up?" at bounding box center [513, 244] width 651 height 8
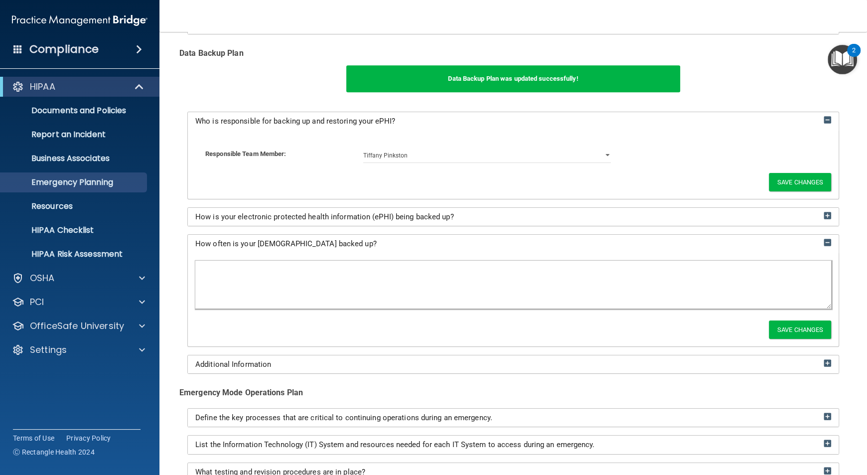
click at [350, 282] on textarea at bounding box center [513, 285] width 636 height 48
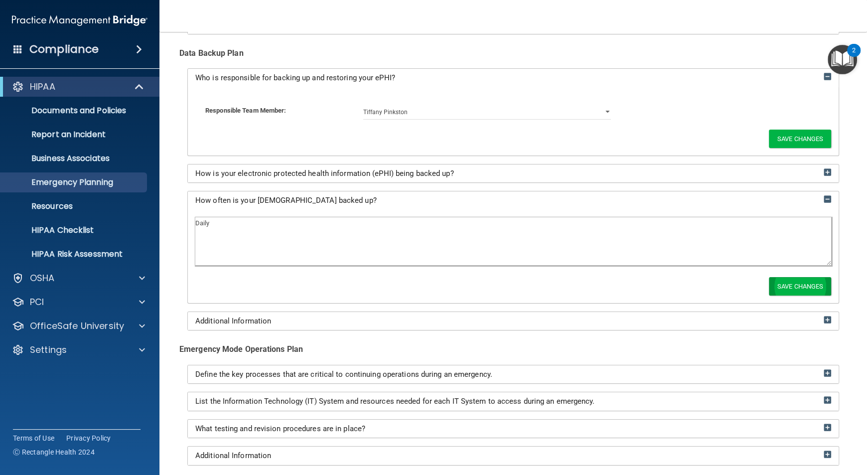
type textarea "Daily"
click at [785, 287] on button "Save Changes" at bounding box center [800, 286] width 62 height 18
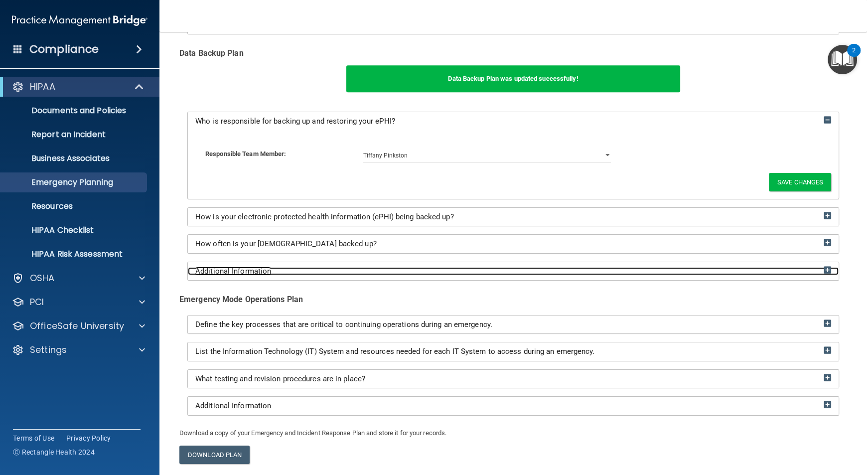
click at [423, 271] on div "Additional Information" at bounding box center [513, 271] width 651 height 8
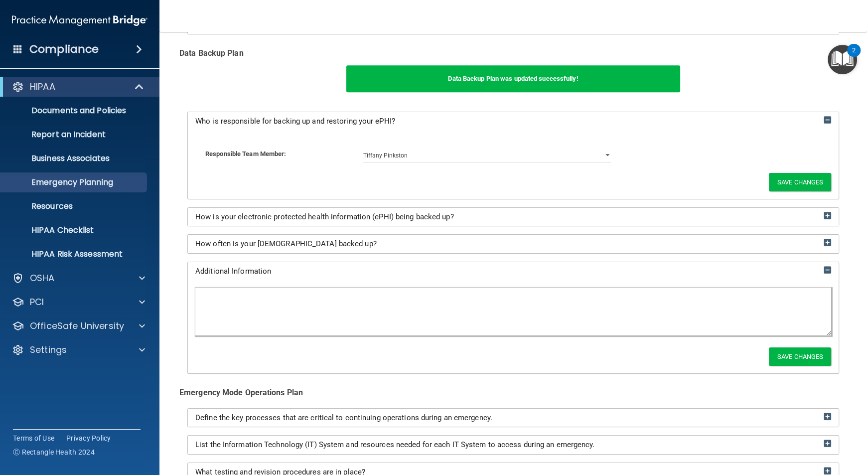
click at [448, 308] on div "Save Changes" at bounding box center [513, 326] width 651 height 93
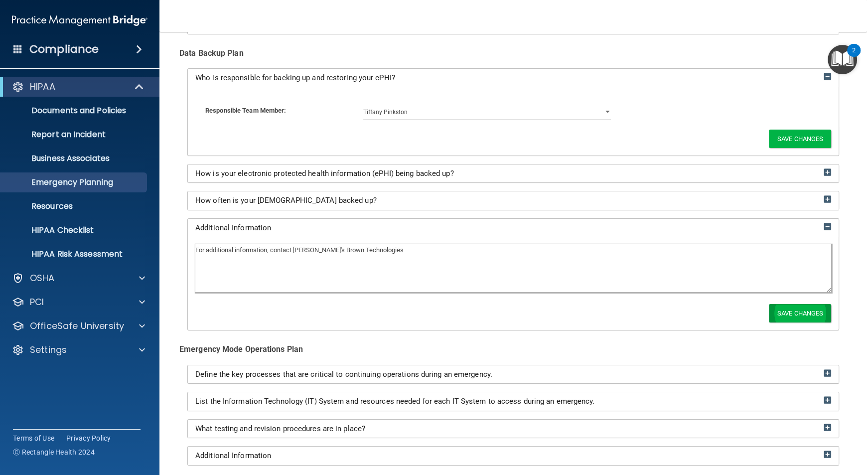
type textarea "For additional information, contact [PERSON_NAME]'s Brown Technologies"
click at [802, 311] on button "Save Changes" at bounding box center [800, 313] width 62 height 18
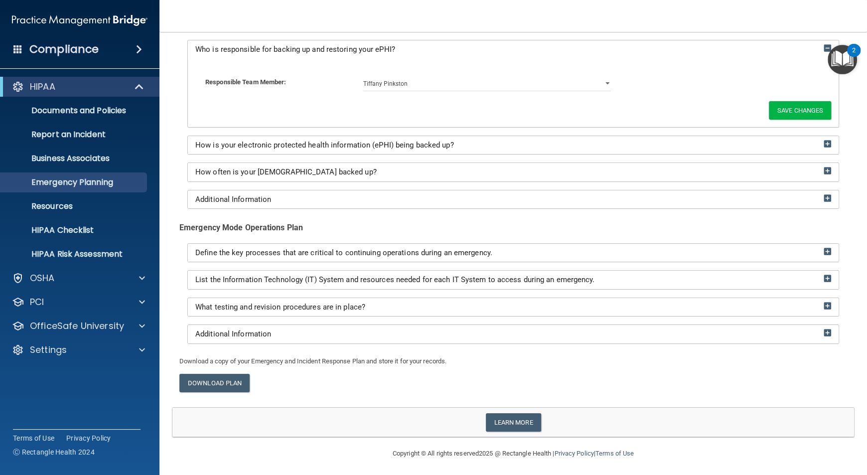
scroll to position [518, 0]
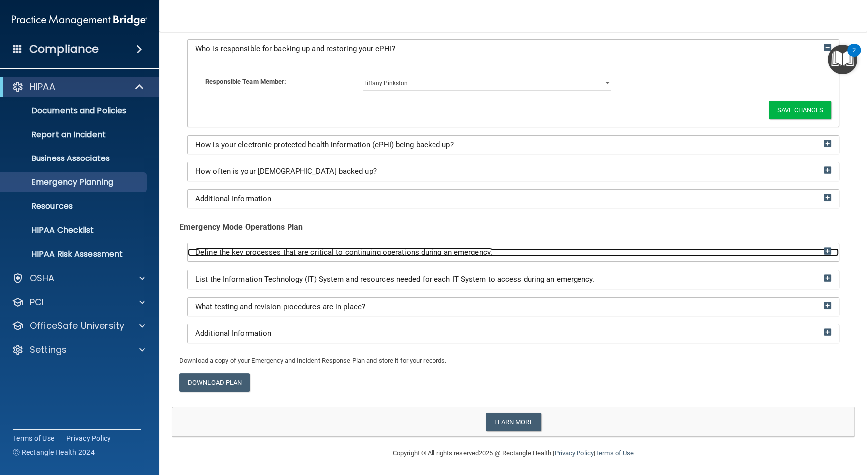
click at [339, 251] on span "Define the key processes that are critical to continuing operations during an e…" at bounding box center [343, 252] width 297 height 9
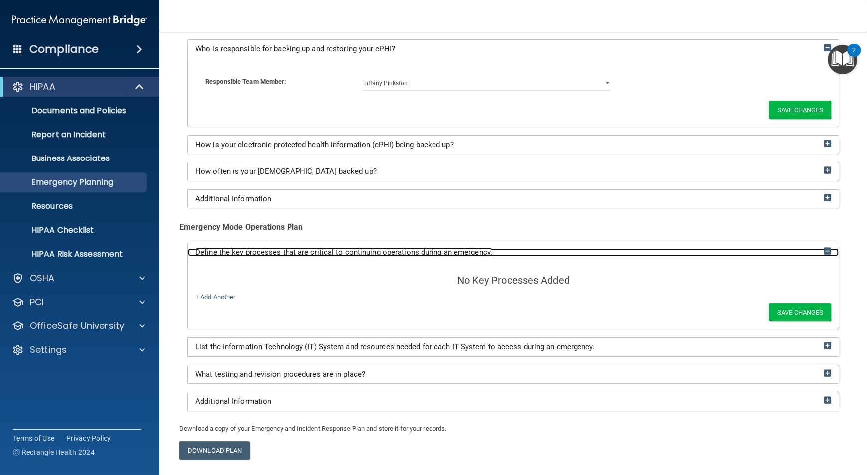
scroll to position [475, 0]
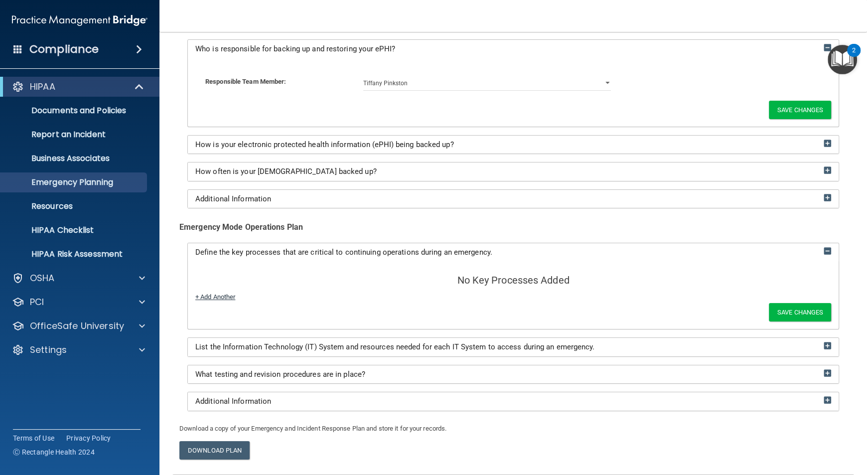
click at [214, 297] on link "+ Add Another" at bounding box center [215, 296] width 40 height 7
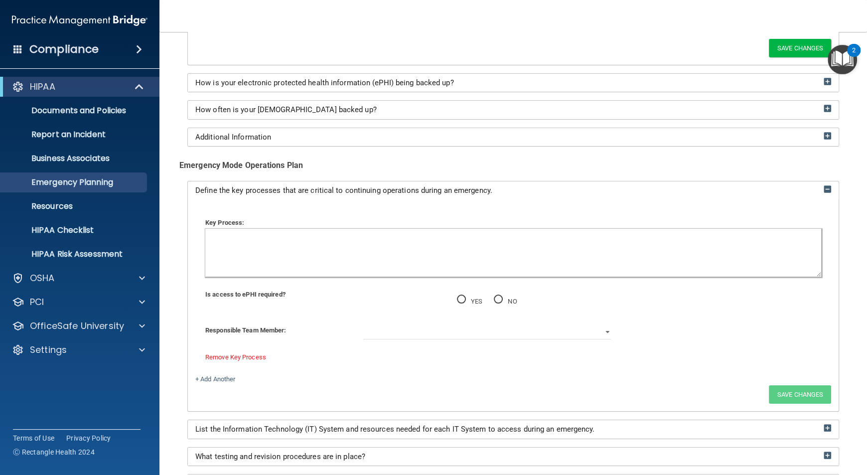
scroll to position [542, 0]
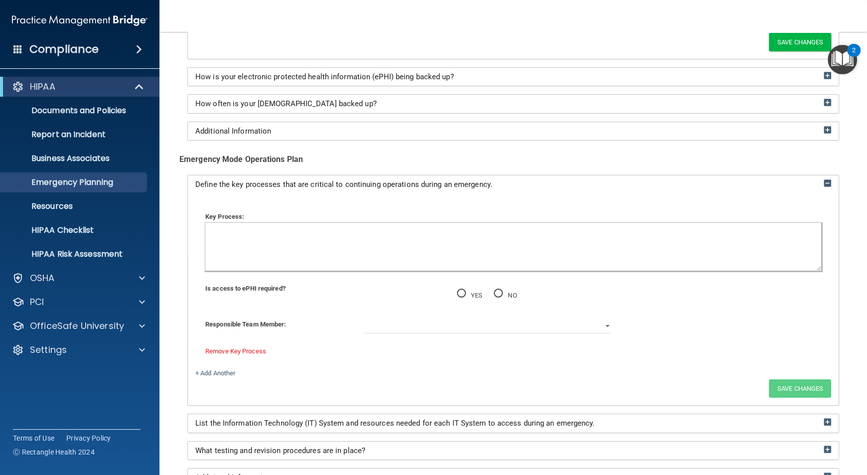
click at [305, 234] on textarea at bounding box center [513, 247] width 616 height 48
click at [461, 324] on select "[PERSON_NAME]" at bounding box center [487, 326] width 248 height 15
select select "0"
click at [363, 319] on select "[PERSON_NAME]" at bounding box center [487, 326] width 248 height 15
click at [457, 290] on input "YES" at bounding box center [461, 293] width 9 height 7
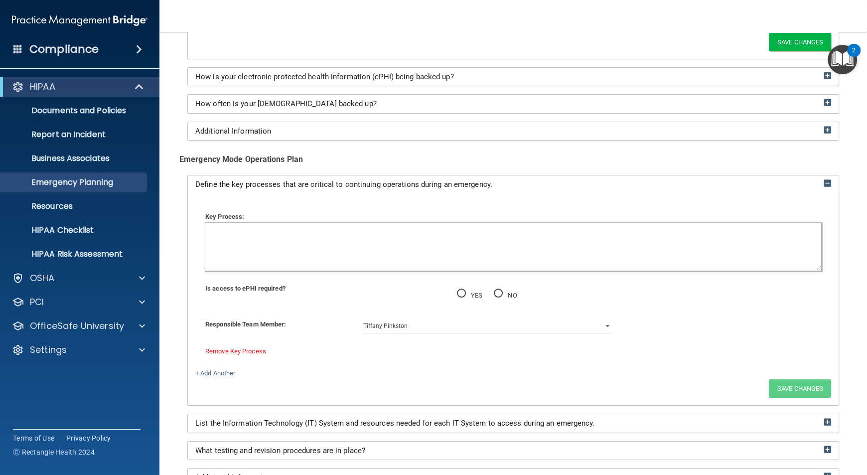
radio input "true"
click at [397, 240] on textarea at bounding box center [513, 247] width 616 height 48
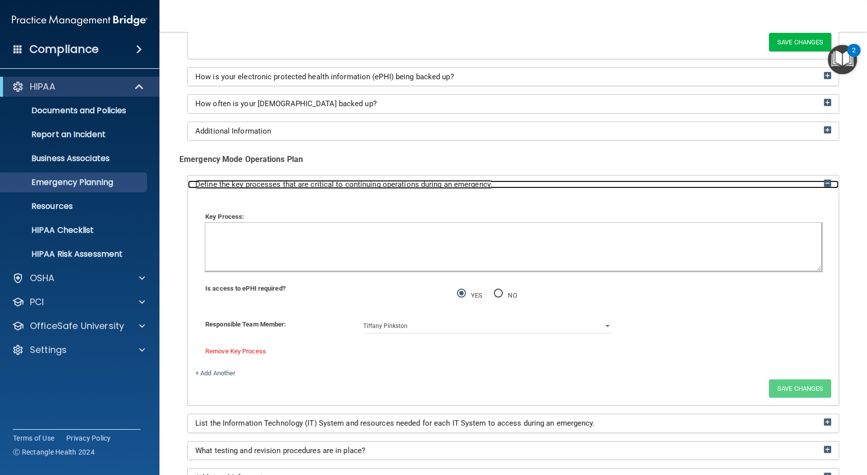
click at [277, 182] on span "Define the key processes that are critical to continuing operations during an e…" at bounding box center [343, 184] width 297 height 9
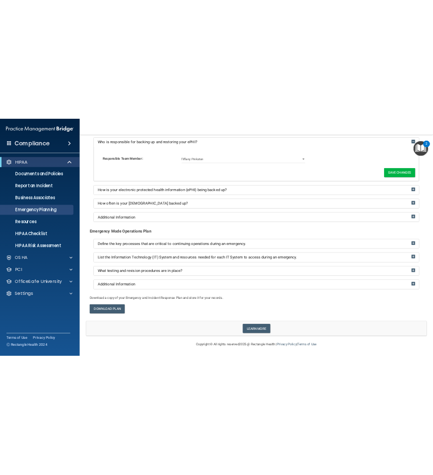
scroll to position [475, 0]
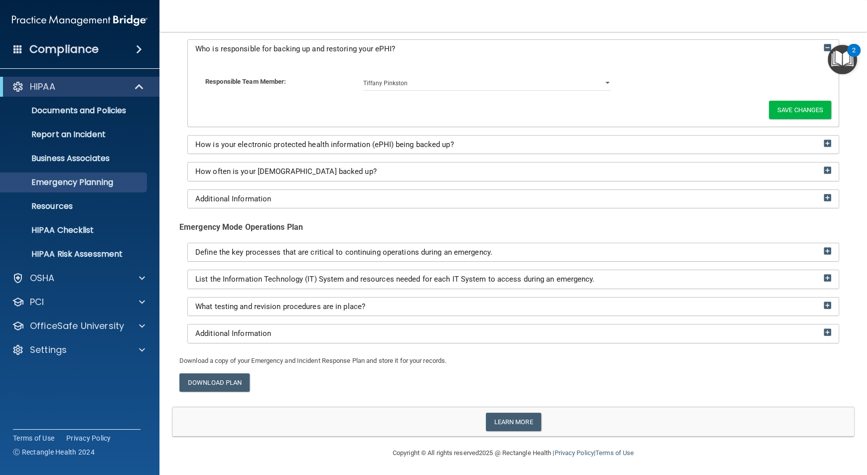
click at [277, 182] on div "Who is responsible for backing up and restoring your ePHI? Responsible Team Mem…" at bounding box center [513, 123] width 668 height 169
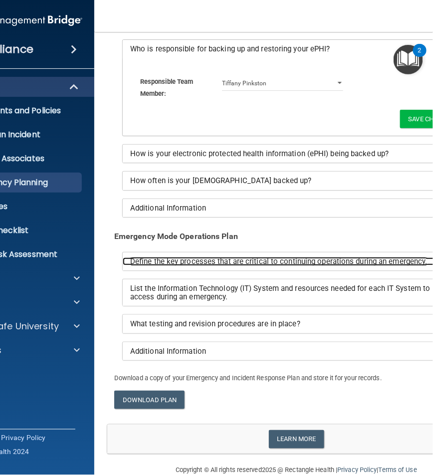
click at [219, 258] on span "Define the key processes that are critical to continuing operations during an e…" at bounding box center [278, 261] width 297 height 9
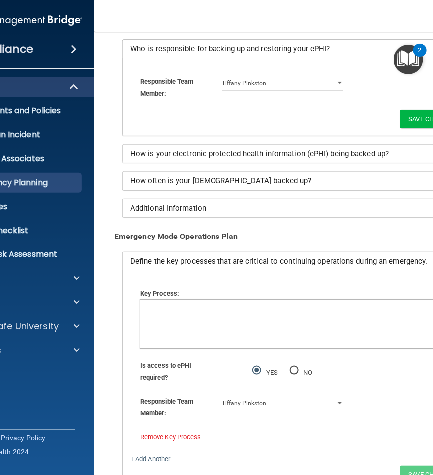
click at [201, 320] on textarea at bounding box center [296, 324] width 312 height 48
paste textarea "In the event of an emergency, the dental office will prioritize key processes c…"
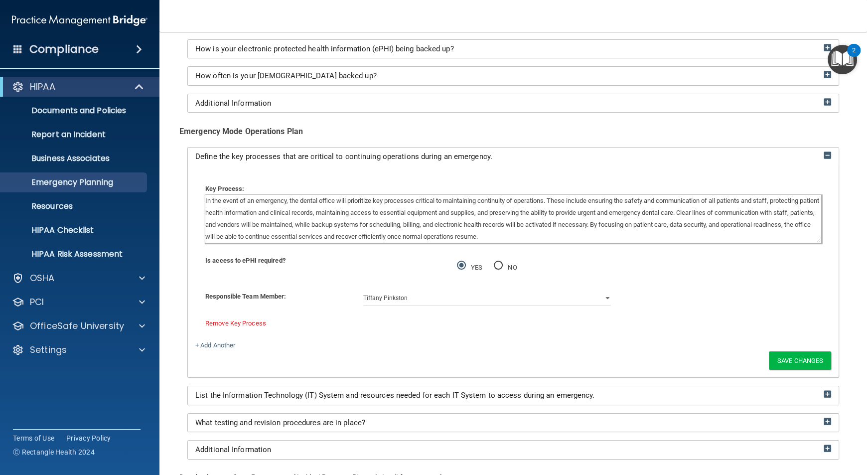
scroll to position [686, 0]
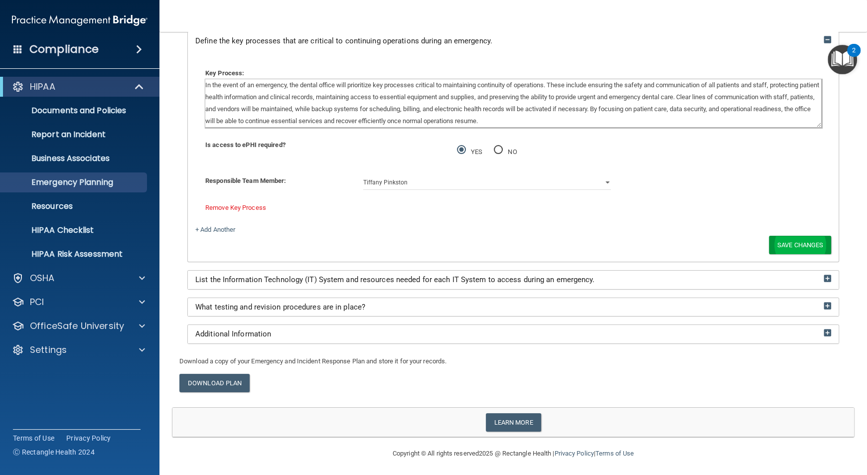
type textarea "In the event of an emergency, the dental office will prioritize key processes c…"
click at [786, 246] on button "Save Changes" at bounding box center [800, 245] width 62 height 18
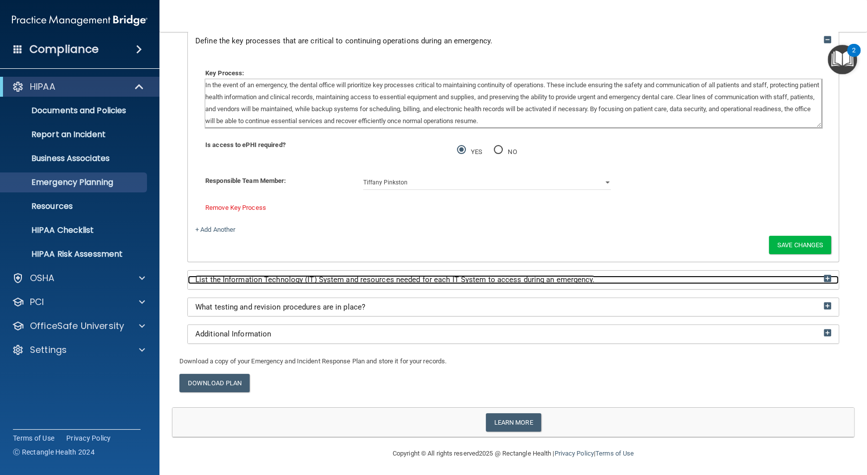
click at [406, 281] on span "List the Information Technology (IT) System and resources needed for each IT Sy…" at bounding box center [394, 279] width 399 height 9
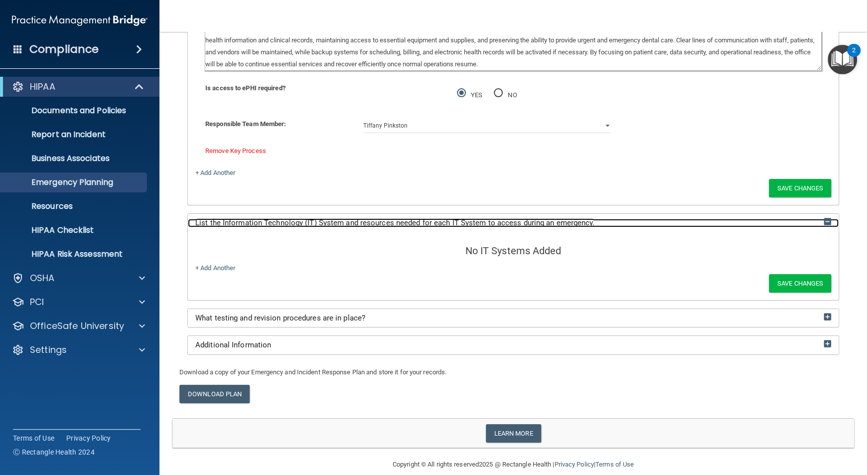
scroll to position [754, 0]
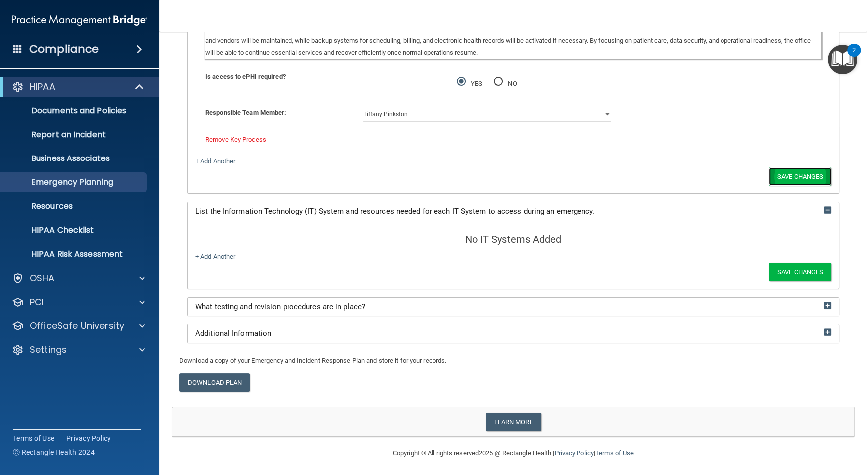
click at [787, 173] on button "Save Changes" at bounding box center [800, 177] width 62 height 18
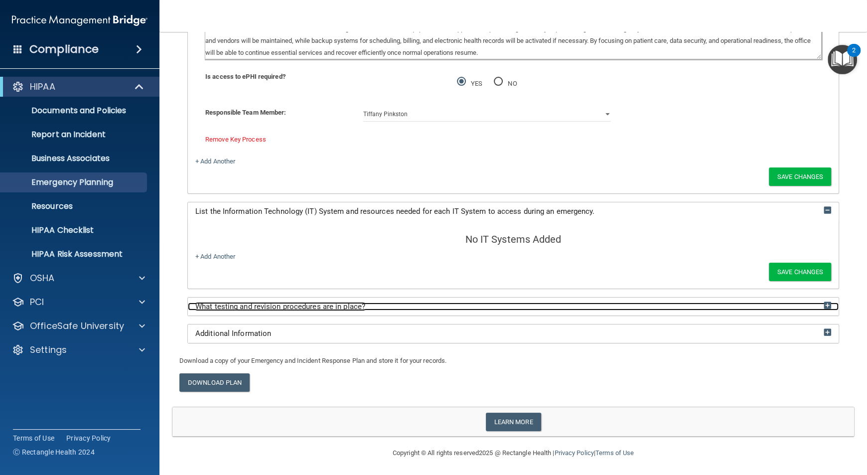
click at [313, 303] on span "What testing and revision procedures are in place?" at bounding box center [280, 306] width 170 height 9
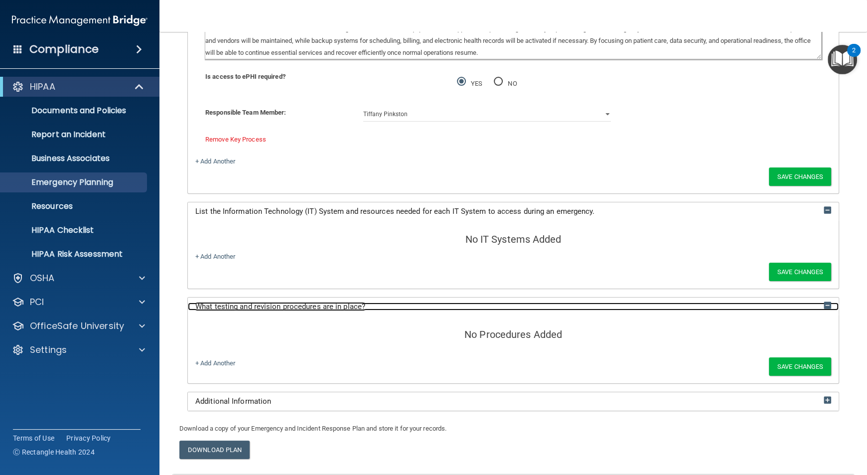
scroll to position [822, 0]
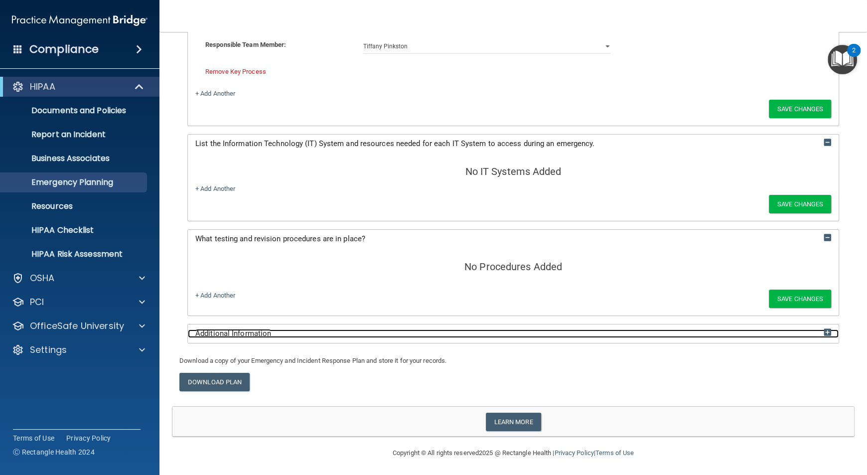
click at [244, 329] on span "Additional Information" at bounding box center [233, 333] width 76 height 9
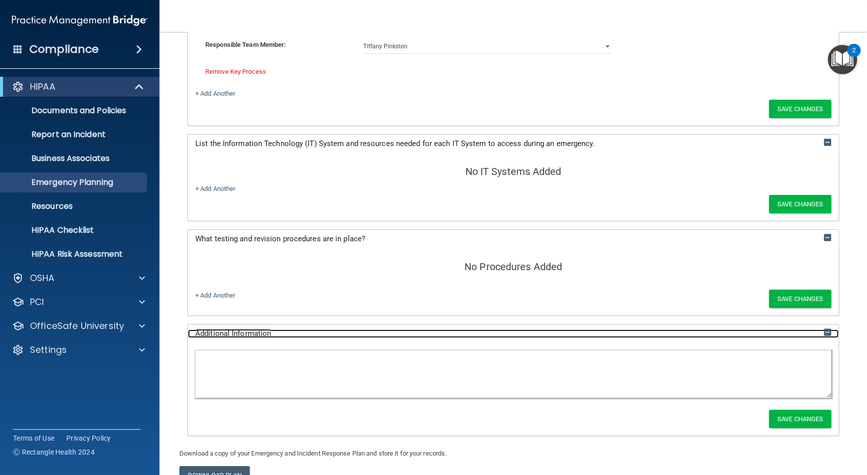
click at [248, 330] on span "Additional Information" at bounding box center [233, 333] width 76 height 9
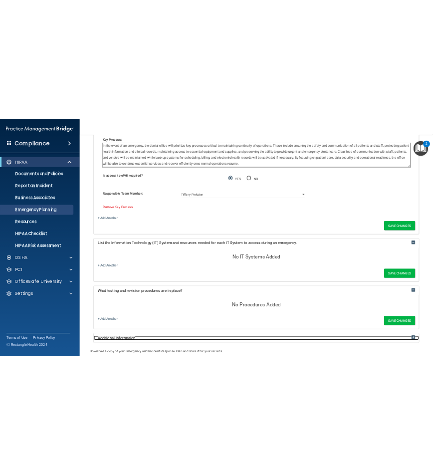
scroll to position [715, 0]
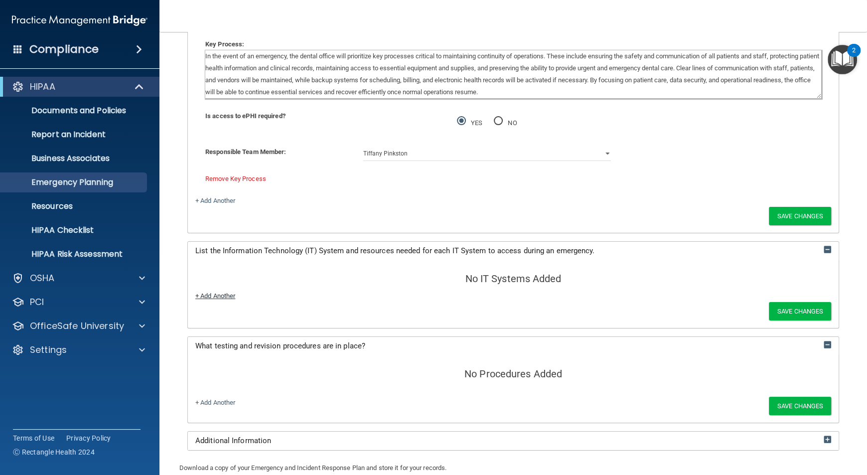
click at [216, 292] on link "+ Add Another" at bounding box center [215, 295] width 40 height 7
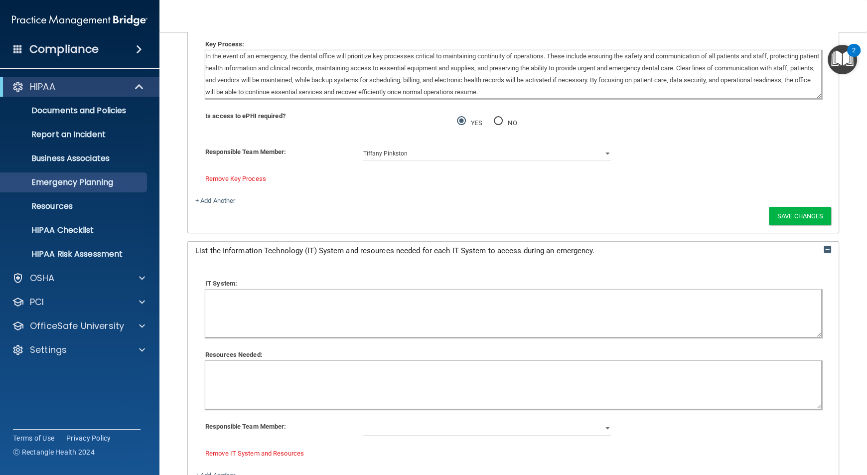
click at [274, 310] on textarea at bounding box center [513, 314] width 616 height 48
type textarea "O"
type textarea "Midserver Computer (front desk)"
click at [284, 379] on textarea at bounding box center [513, 385] width 616 height 48
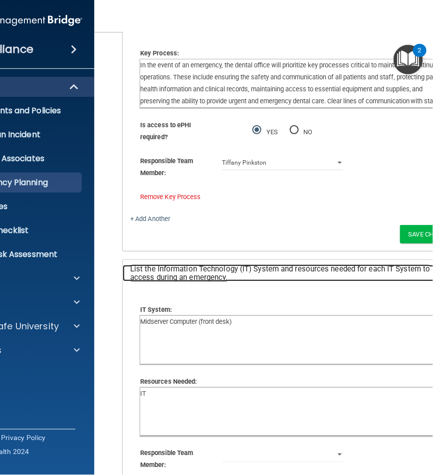
scroll to position [724, 0]
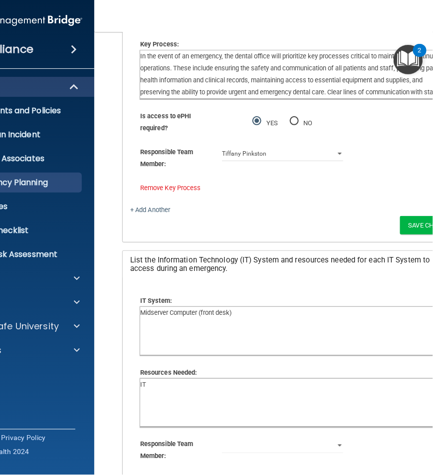
click at [123, 356] on div "No IT Systems Added IT System: Midserver Computer (front desk) Resources Needed…" at bounding box center [296, 411] width 347 height 269
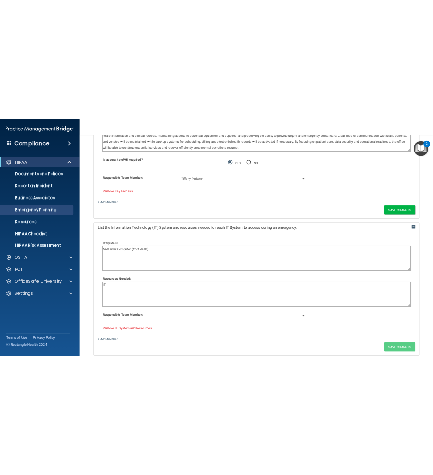
scroll to position [740, 0]
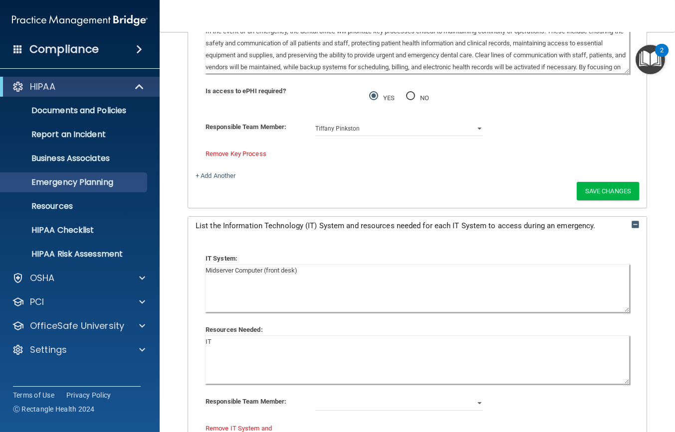
click at [260, 341] on textarea "IT" at bounding box center [416, 360] width 423 height 48
type textarea "I"
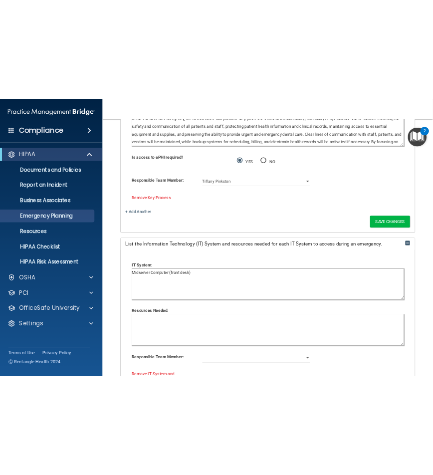
scroll to position [749, 0]
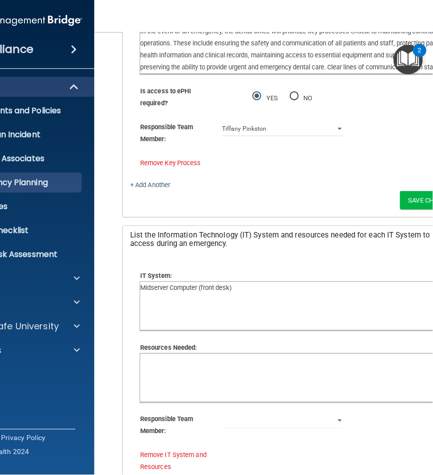
click at [153, 373] on textarea at bounding box center [296, 377] width 312 height 48
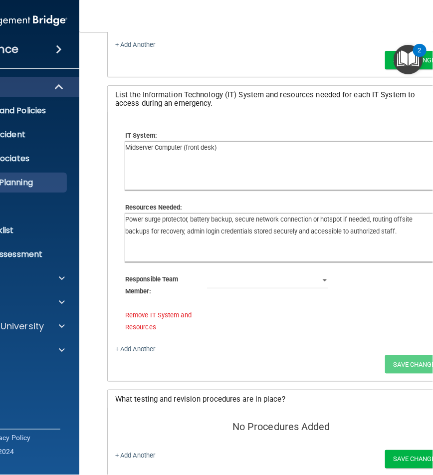
scroll to position [894, 0]
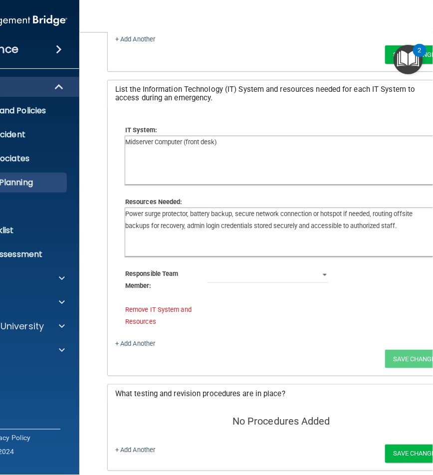
type textarea "Power surge protector, battery backup, secure network connection or hotspot if …"
click at [317, 272] on select "[PERSON_NAME]" at bounding box center [267, 275] width 121 height 15
select select "0"
click at [207, 268] on select "[PERSON_NAME]" at bounding box center [267, 275] width 121 height 15
click at [122, 344] on link "+ Add Another" at bounding box center [135, 342] width 40 height 7
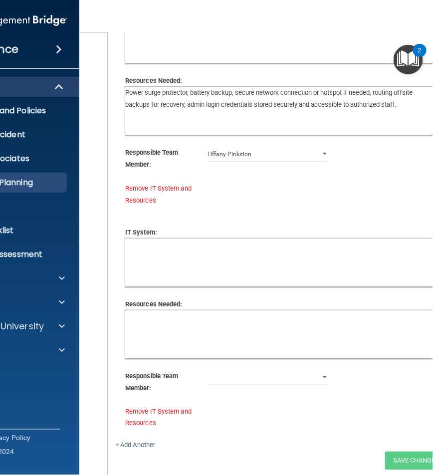
scroll to position [1016, 0]
click at [269, 265] on textarea at bounding box center [281, 262] width 312 height 48
paste textarea "Practice Management Computers (5 Operatories + 1 PANO Room)"
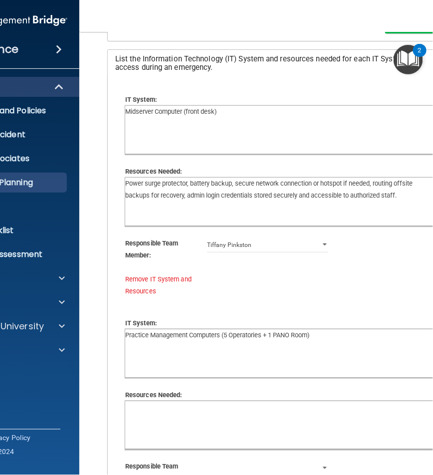
scroll to position [922, 0]
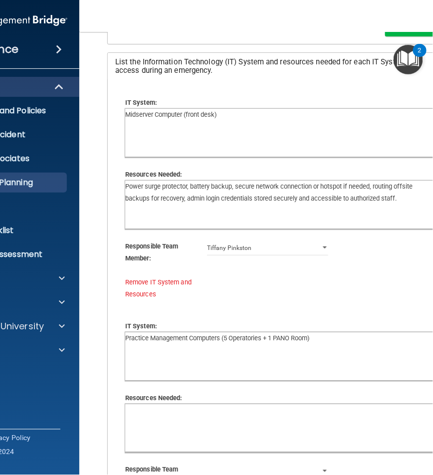
type textarea "Practice Management Computers (5 Operatories + 1 PANO Room)"
click at [204, 114] on textarea "Midserver Computer (front desk)" at bounding box center [281, 133] width 312 height 48
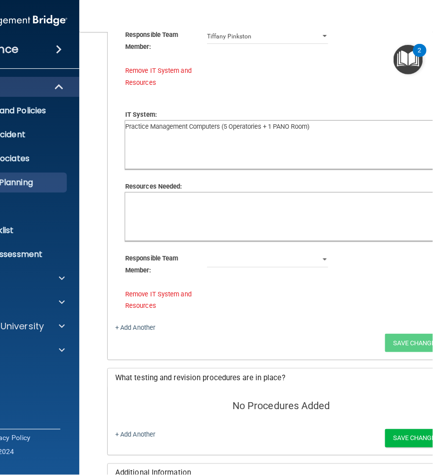
scroll to position [1134, 0]
type textarea "Midserver Computer (Main Office Server/Front Desk)"
click at [219, 209] on textarea at bounding box center [281, 216] width 312 height 48
click at [300, 207] on textarea at bounding box center [281, 216] width 312 height 48
paste textarea "Network connectivity to server or cloud-based practice management system. Acces…"
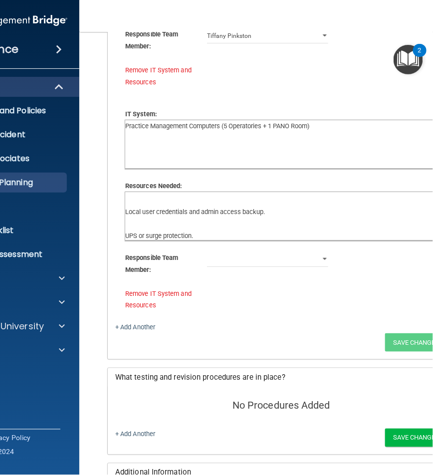
scroll to position [0, 0]
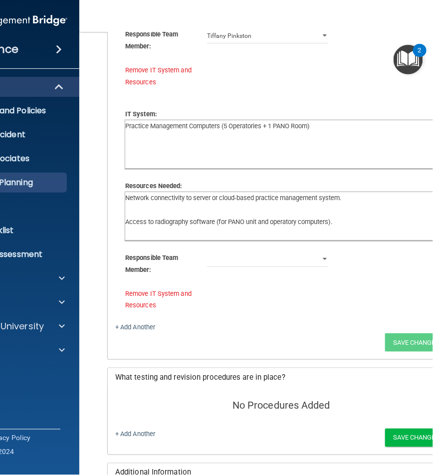
click at [383, 195] on textarea "Network connectivity to server or cloud-based practice management system. Acces…" at bounding box center [281, 216] width 312 height 48
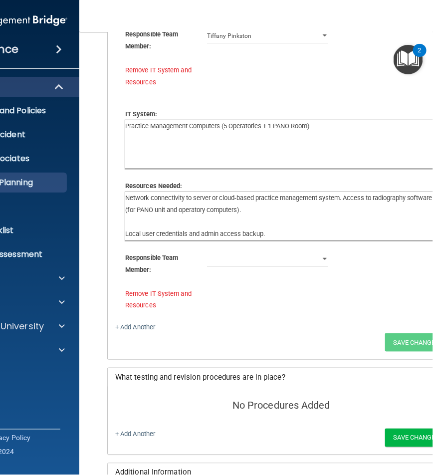
click at [349, 208] on textarea "Network connectivity to server or cloud-based practice management system. Acces…" at bounding box center [281, 216] width 312 height 48
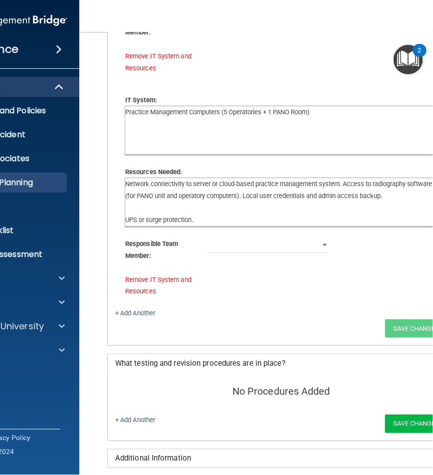
scroll to position [1149, 0]
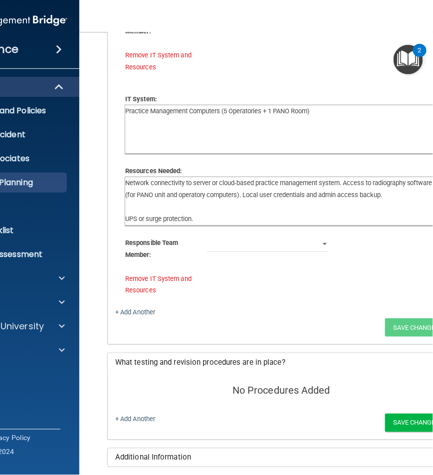
click at [420, 193] on textarea "Network connectivity to server or cloud-based practice management system. Acces…" at bounding box center [281, 201] width 312 height 48
click at [143, 205] on textarea "Network connectivity to server or cloud-based practice management system. Acces…" at bounding box center [281, 201] width 312 height 48
drag, startPoint x: 145, startPoint y: 204, endPoint x: 101, endPoint y: 209, distance: 44.2
click at [101, 209] on div "Define the key processes that are critical to continuing operations during an e…" at bounding box center [281, 22] width 364 height 889
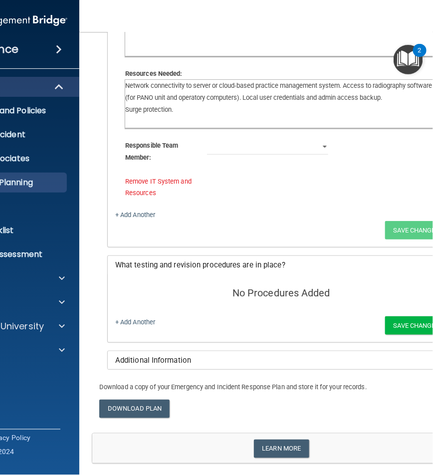
scroll to position [1251, 0]
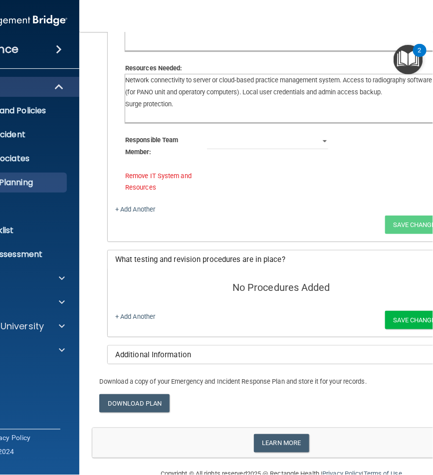
type textarea "Network connectivity to server or cloud-based practice management system. Acces…"
click at [321, 139] on select "[PERSON_NAME]" at bounding box center [267, 141] width 121 height 15
select select "0"
click at [207, 134] on select "[PERSON_NAME]" at bounding box center [267, 141] width 121 height 15
click at [391, 224] on button "Save Changes" at bounding box center [416, 224] width 62 height 18
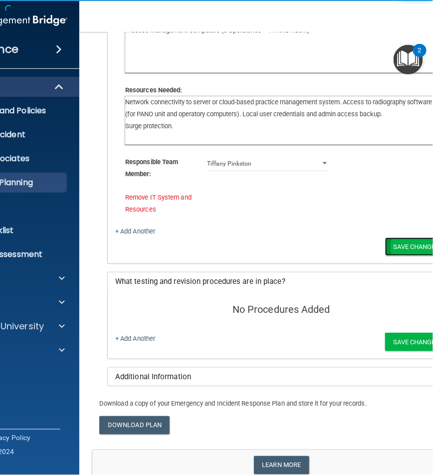
scroll to position [1316, 0]
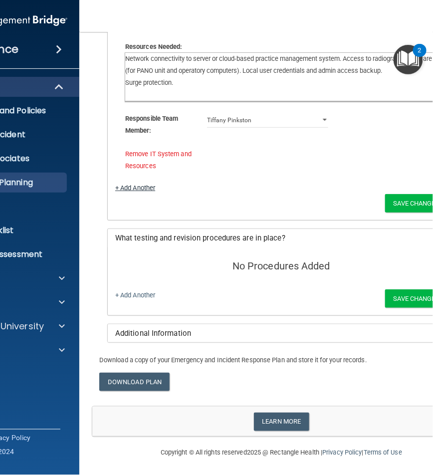
click at [141, 186] on link "+ Add Another" at bounding box center [135, 187] width 40 height 7
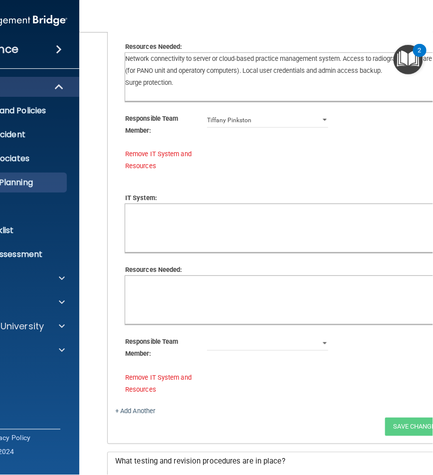
click at [158, 233] on textarea at bounding box center [281, 228] width 312 height 48
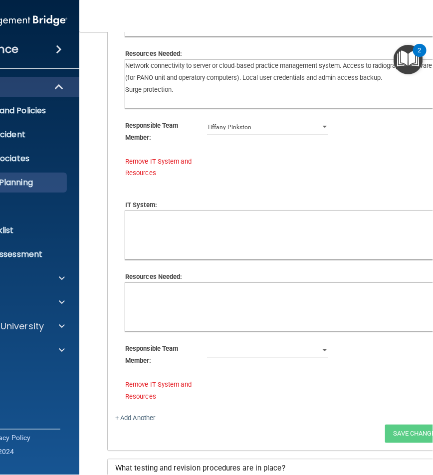
scroll to position [1267, 0]
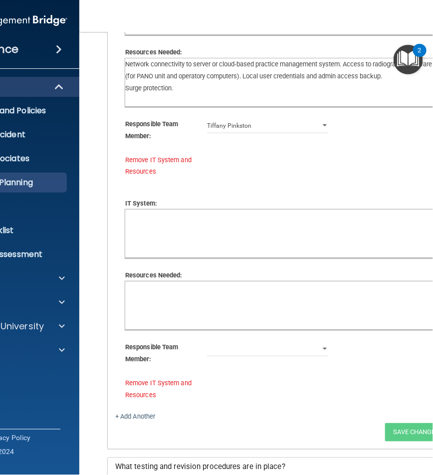
click at [311, 224] on textarea at bounding box center [281, 233] width 312 height 48
paste textarea "Laptops (2 General + 1 Intraoral [PERSON_NAME])"
type textarea "Laptops (2 General + 1 Intraoral [PERSON_NAME])"
click at [198, 302] on textarea at bounding box center [281, 305] width 312 height 48
paste textarea "Secure Wi-Fi connection (backup hotspot if main network fails). Battery backup …"
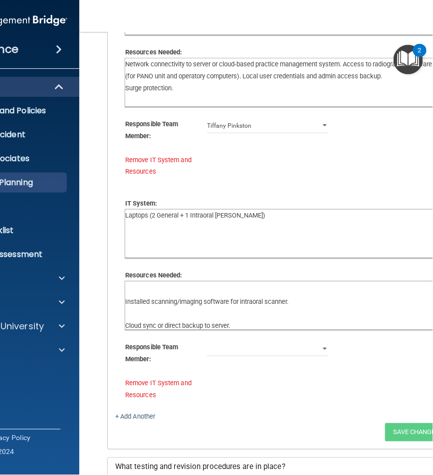
scroll to position [0, 0]
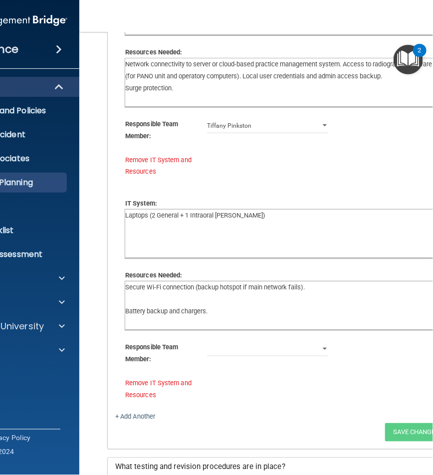
click at [316, 289] on textarea "Secure Wi-Fi connection (backup hotspot if main network fails). Battery backup …" at bounding box center [281, 305] width 312 height 48
click at [404, 291] on textarea "Secure Wi-Fi connection (backup hotspot if main network fails). Battery backup …" at bounding box center [281, 305] width 312 height 48
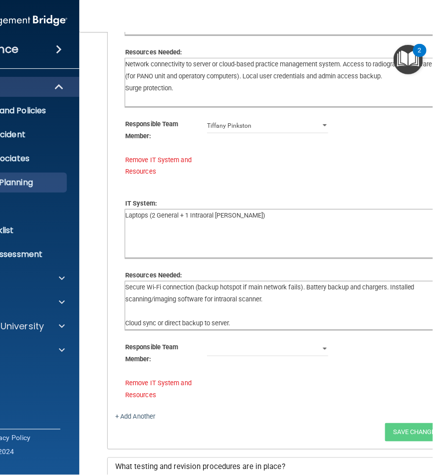
click at [341, 300] on textarea "Secure Wi-Fi connection (backup hotspot if main network fails). Battery backup …" at bounding box center [281, 305] width 312 height 48
type textarea "Secure Wi-Fi connection (backup hotspot if main network fails). Battery backup …"
click at [220, 350] on select "[PERSON_NAME]" at bounding box center [267, 348] width 121 height 15
select select "0"
click at [207, 341] on select "[PERSON_NAME]" at bounding box center [267, 348] width 121 height 15
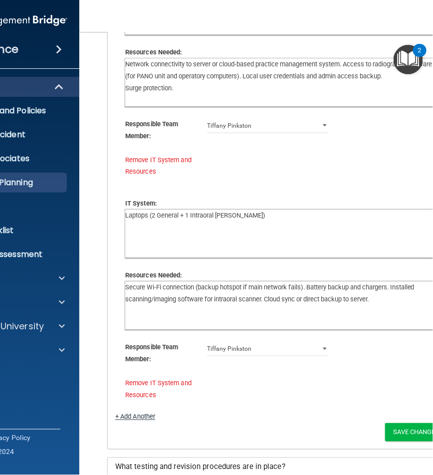
click at [139, 415] on link "+ Add Another" at bounding box center [135, 416] width 40 height 7
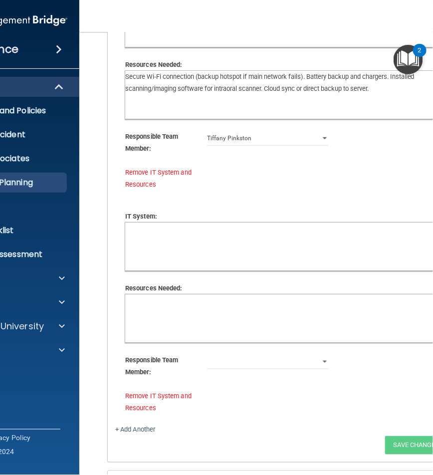
scroll to position [1479, 0]
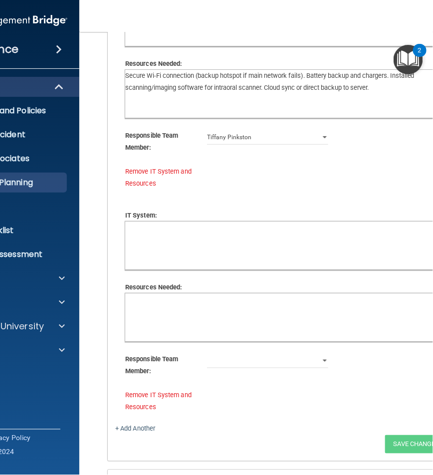
click at [312, 257] on textarea at bounding box center [281, 245] width 312 height 48
type textarea "{"
type textarea "Payment Terminal"
click at [297, 320] on textarea at bounding box center [281, 317] width 312 height 48
click at [259, 327] on textarea at bounding box center [281, 317] width 312 height 48
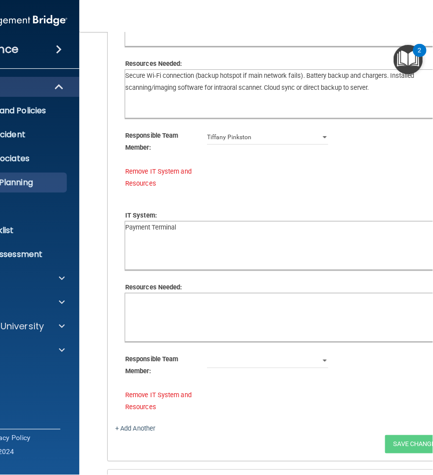
paste textarea "Power and reliable internet (wired preferred, cellular backup option if availab…"
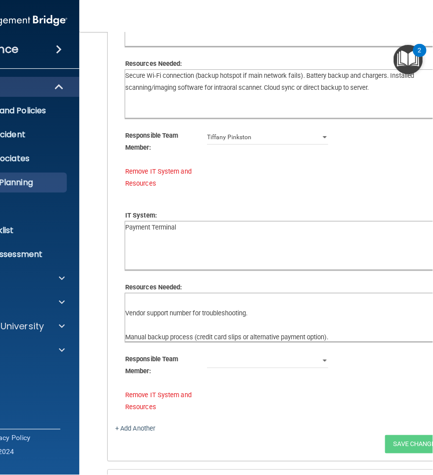
scroll to position [0, 0]
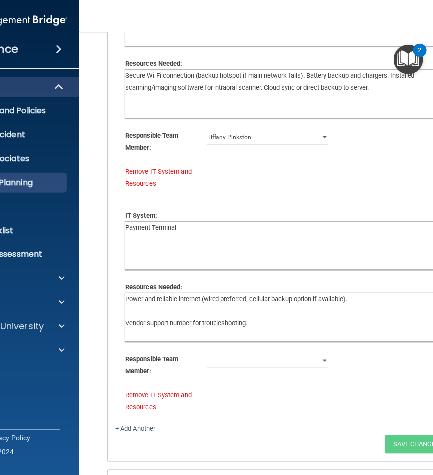
click at [365, 300] on textarea "Power and reliable internet (wired preferred, cellular backup option if availab…" at bounding box center [281, 317] width 312 height 48
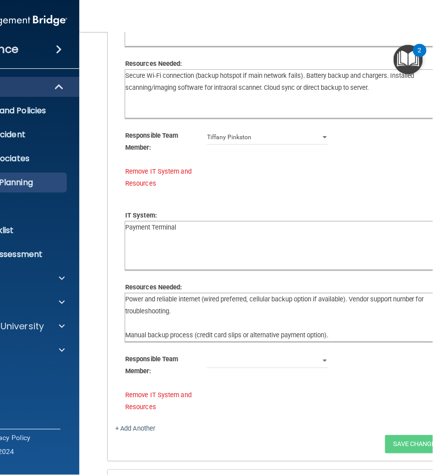
click at [218, 312] on textarea "Power and reliable internet (wired preferred, cellular backup option if availab…" at bounding box center [281, 317] width 312 height 48
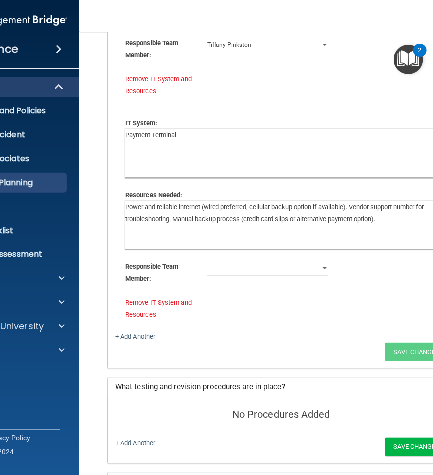
scroll to position [1572, 0]
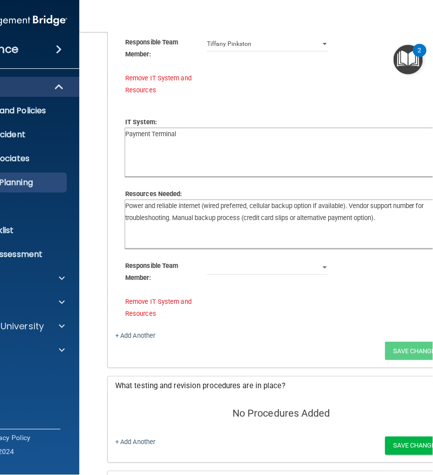
type textarea "Power and reliable internet (wired preferred, cellular backup option if availab…"
click at [271, 266] on select "[PERSON_NAME]" at bounding box center [267, 267] width 121 height 15
select select "0"
click at [207, 260] on select "[PERSON_NAME]" at bounding box center [267, 267] width 121 height 15
click at [392, 337] on div "+ Add Another" at bounding box center [281, 336] width 347 height 12
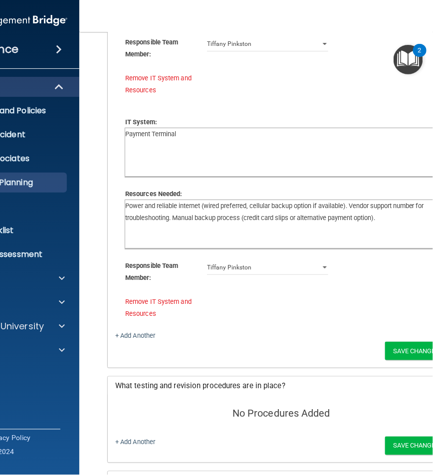
click at [392, 337] on div "+ Add Another" at bounding box center [281, 336] width 347 height 12
click at [413, 352] on button "Save Changes" at bounding box center [416, 350] width 62 height 18
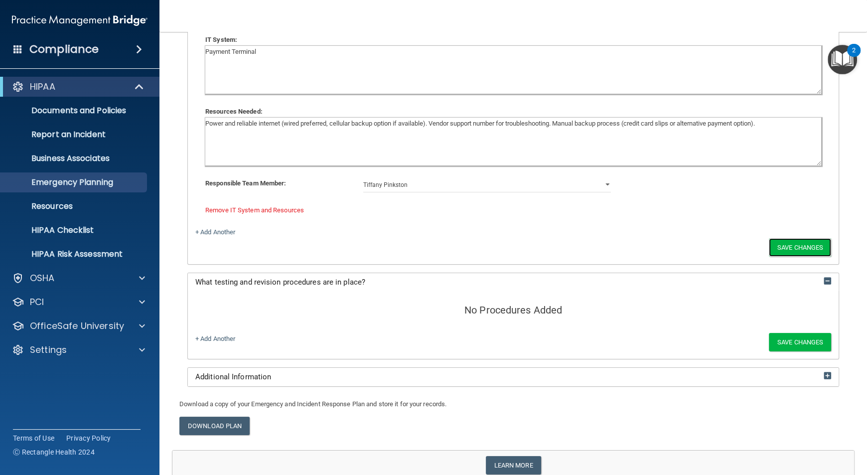
scroll to position [1566, 0]
click at [228, 335] on link "+ Add Another" at bounding box center [215, 337] width 40 height 7
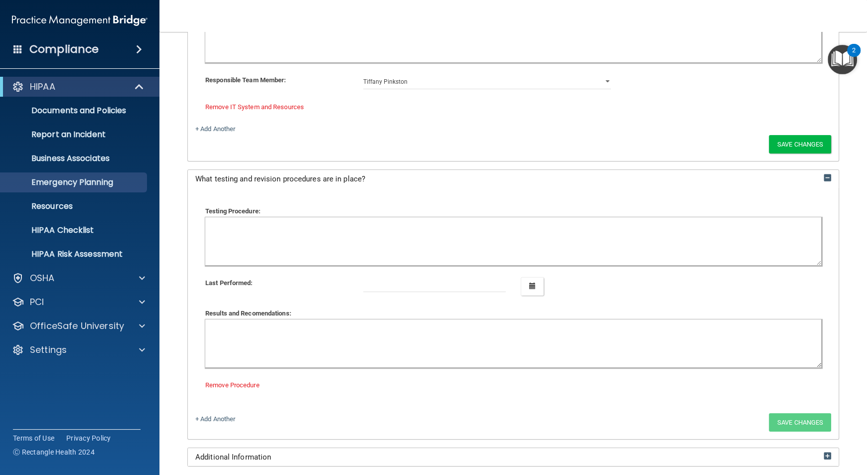
scroll to position [1667, 0]
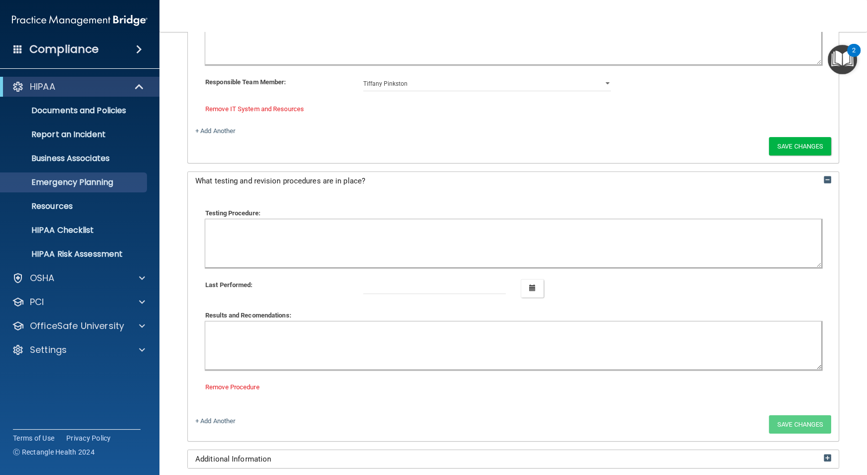
click at [286, 245] on textarea at bounding box center [513, 243] width 616 height 48
type textarea "HIPAA Risk Assessment"
click at [336, 344] on textarea at bounding box center [513, 346] width 616 height 48
click at [259, 346] on textarea at bounding box center [513, 346] width 616 height 48
click at [418, 281] on input at bounding box center [434, 286] width 143 height 15
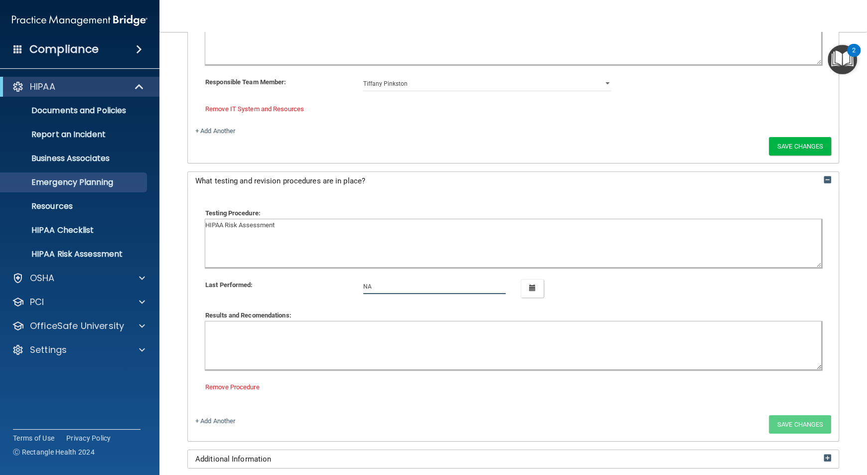
type input "NA"
drag, startPoint x: 455, startPoint y: 288, endPoint x: 384, endPoint y: 363, distance: 104.0
click at [384, 363] on textarea at bounding box center [513, 346] width 616 height 48
click at [791, 412] on div "No Procedures Added Testing Procedure: HIPAA Risk Assessment Last Performed: NA…" at bounding box center [513, 315] width 651 height 251
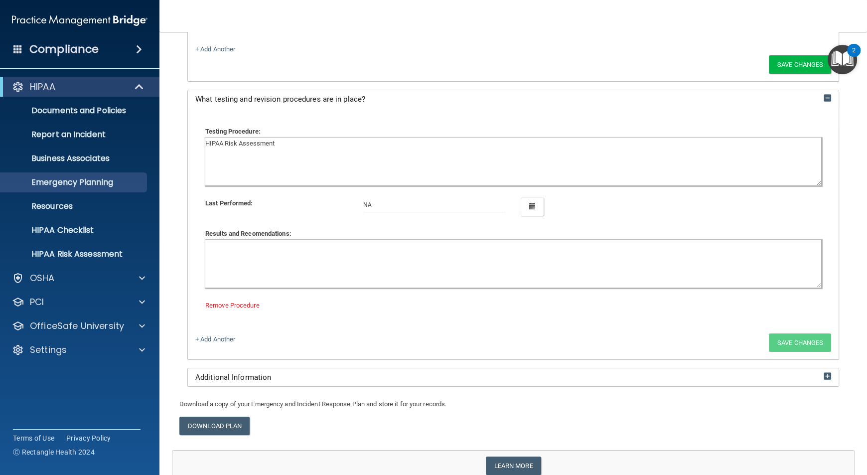
scroll to position [1792, 0]
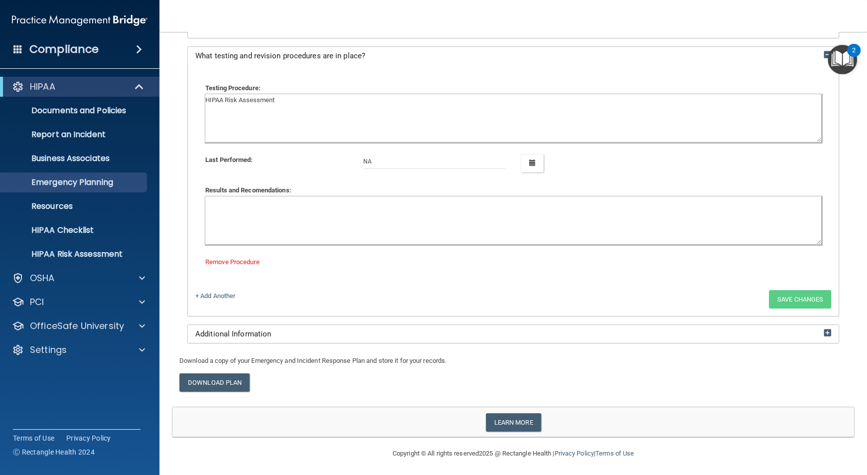
click at [334, 90] on div "Testing Procedure:" at bounding box center [513, 88] width 631 height 12
click at [292, 302] on div "+ Add Another Save Changes" at bounding box center [513, 299] width 651 height 18
click at [228, 294] on link "+ Add Another" at bounding box center [215, 295] width 40 height 7
click at [226, 260] on link "Remove Procedure" at bounding box center [232, 262] width 54 height 7
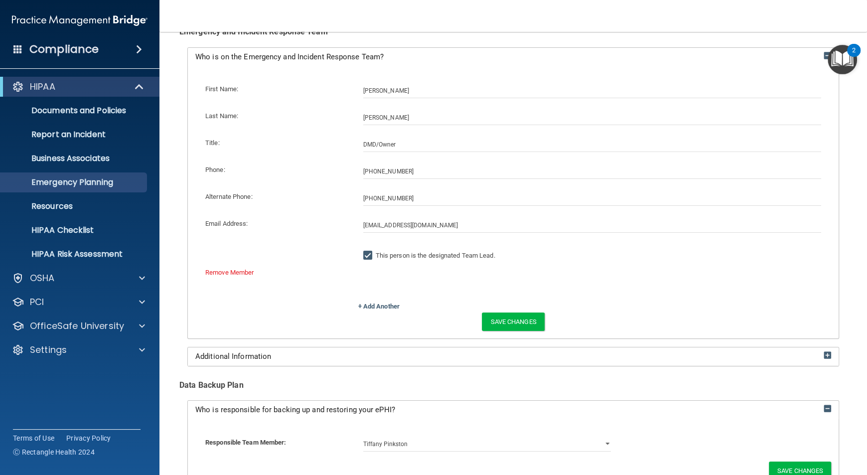
scroll to position [0, 0]
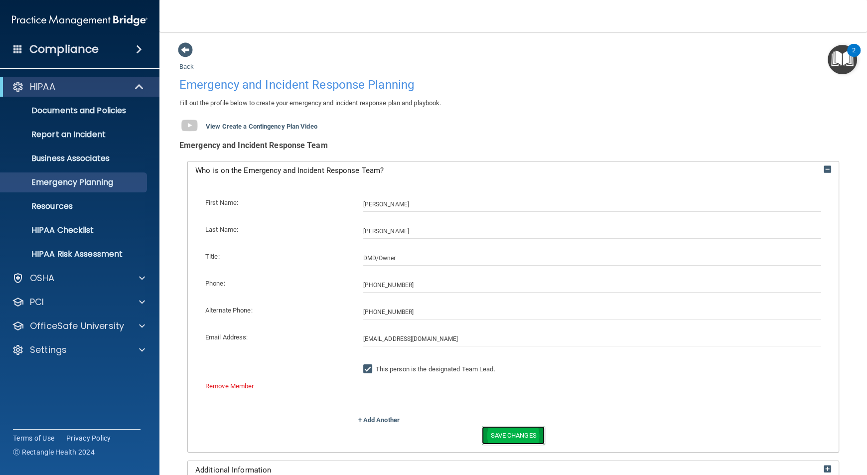
click at [523, 434] on button "Save Changes" at bounding box center [513, 435] width 62 height 18
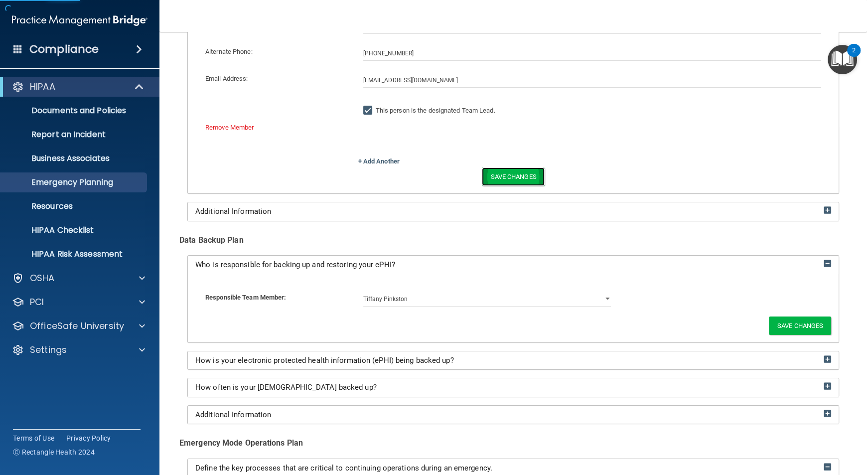
scroll to position [334, 0]
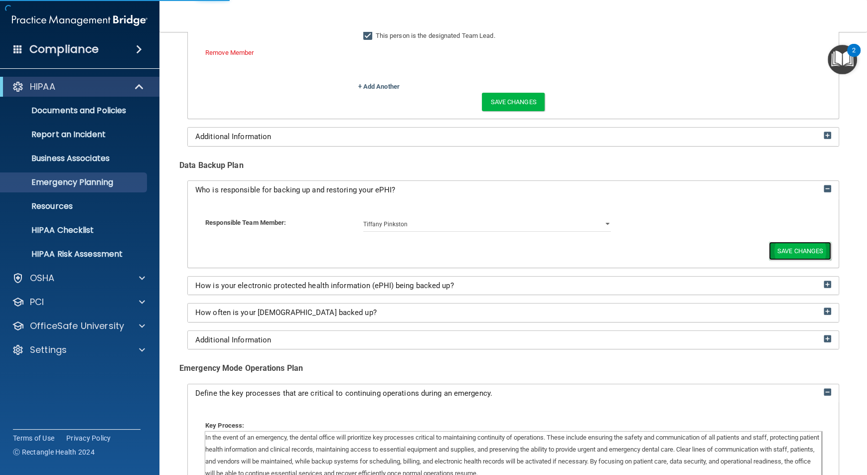
click at [780, 246] on button "Save Changes" at bounding box center [800, 251] width 62 height 18
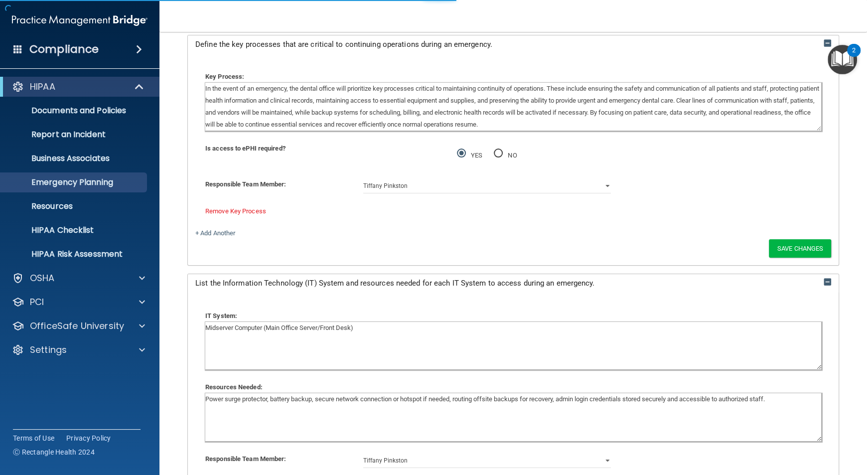
scroll to position [738, 0]
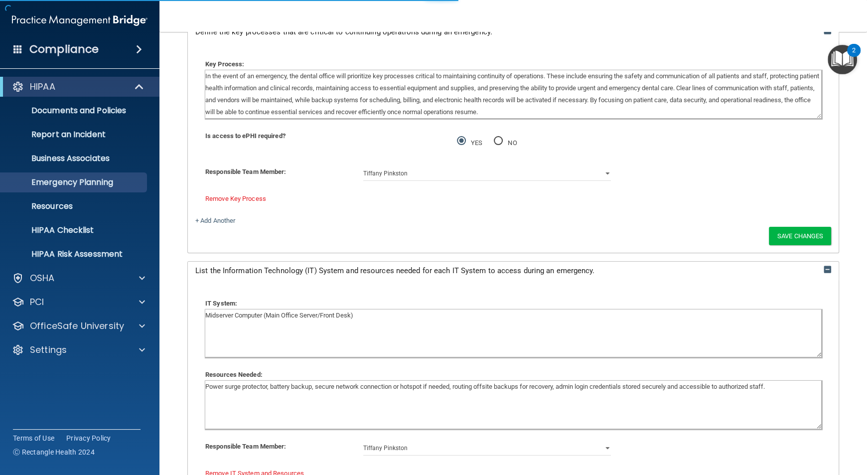
click at [780, 246] on div "No Key Processes Added Key Process: In the event of an emergency, the dental of…" at bounding box center [513, 147] width 651 height 212
click at [783, 228] on button "Save Changes" at bounding box center [800, 236] width 62 height 18
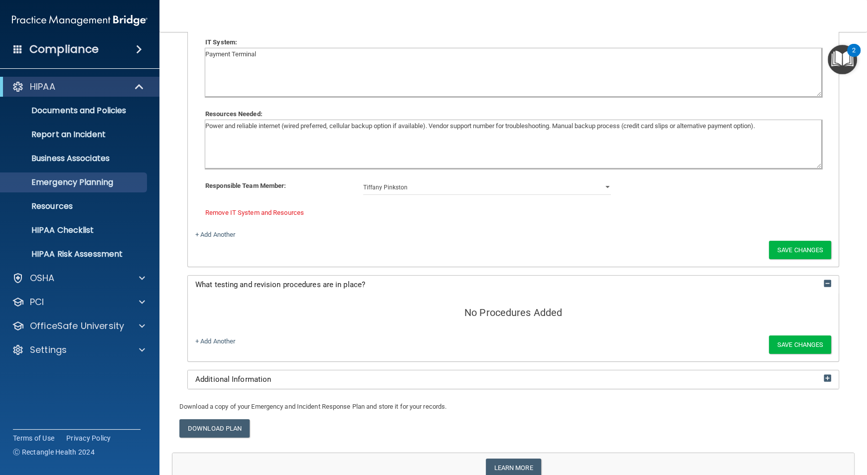
scroll to position [1617, 0]
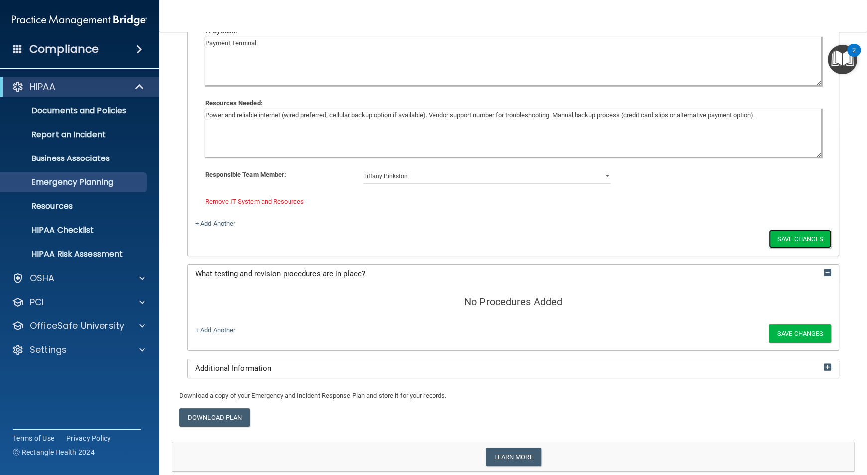
click at [783, 230] on button "Save Changes" at bounding box center [800, 239] width 62 height 18
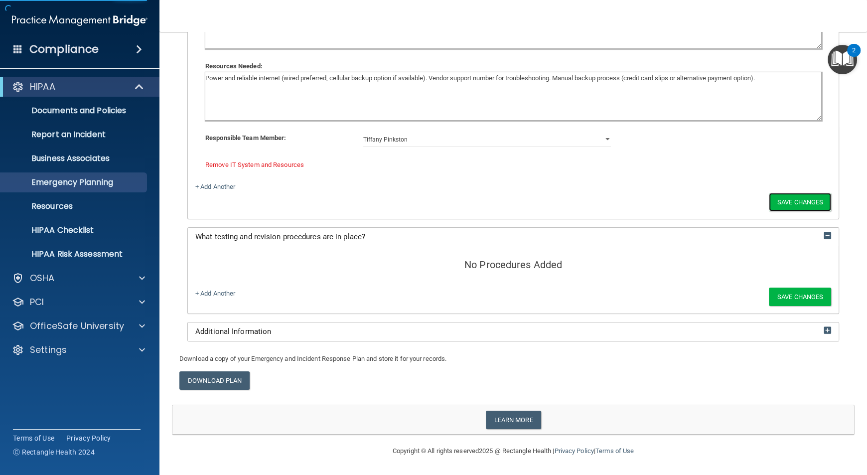
scroll to position [1608, 0]
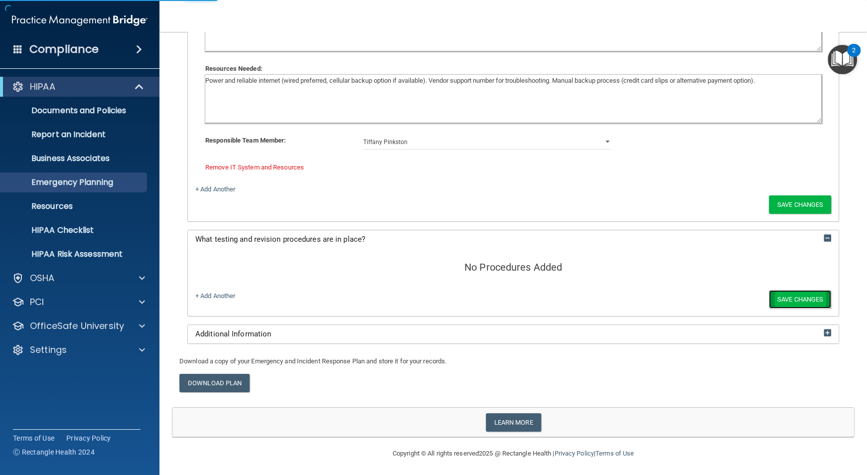
click at [803, 297] on button "Save Changes" at bounding box center [800, 299] width 62 height 18
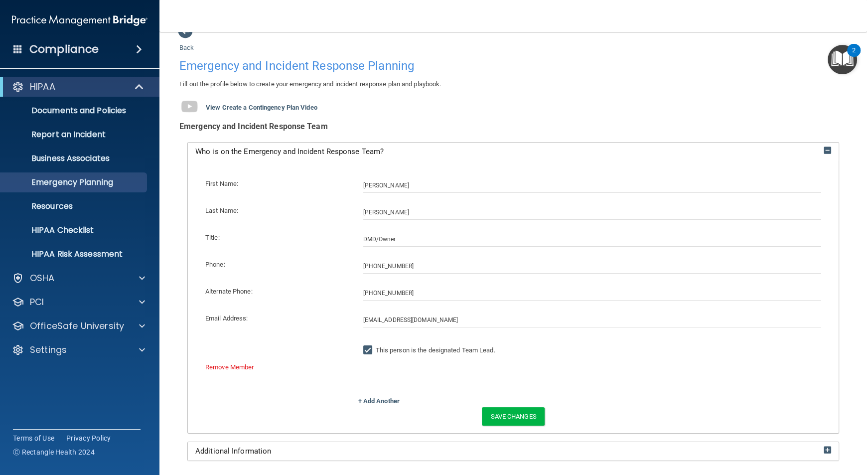
scroll to position [0, 0]
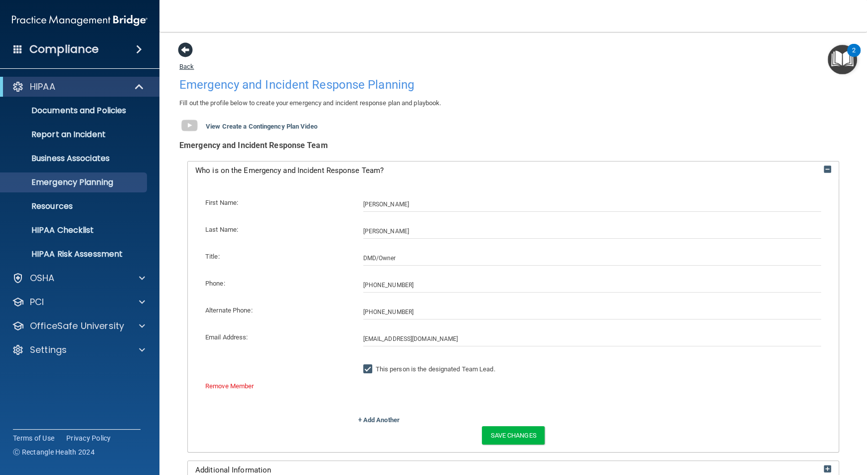
click at [186, 53] on span at bounding box center [185, 49] width 15 height 15
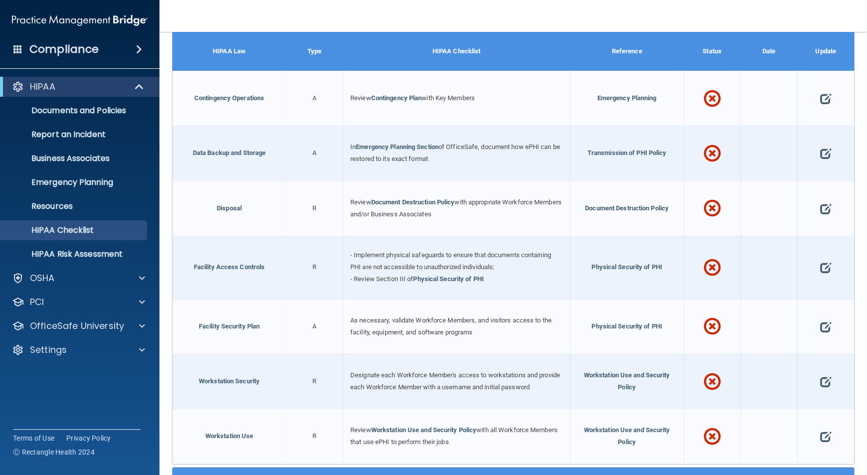
scroll to position [208, 0]
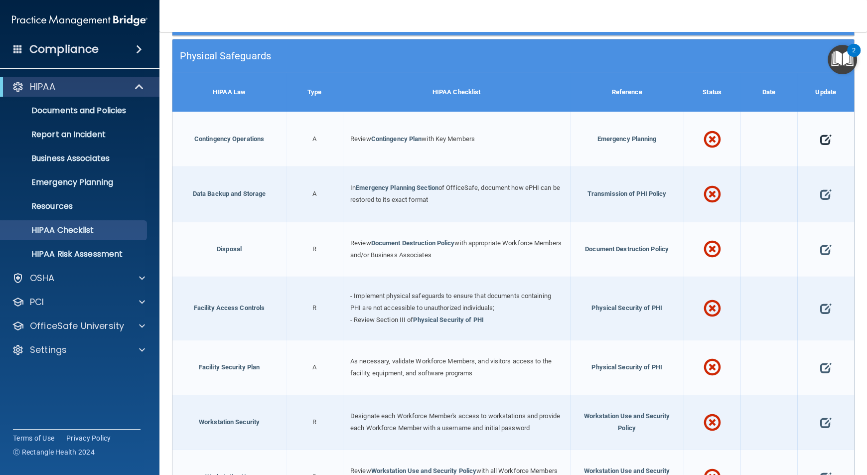
drag, startPoint x: 817, startPoint y: 132, endPoint x: 819, endPoint y: 141, distance: 9.1
click at [821, 141] on span at bounding box center [826, 140] width 11 height 28
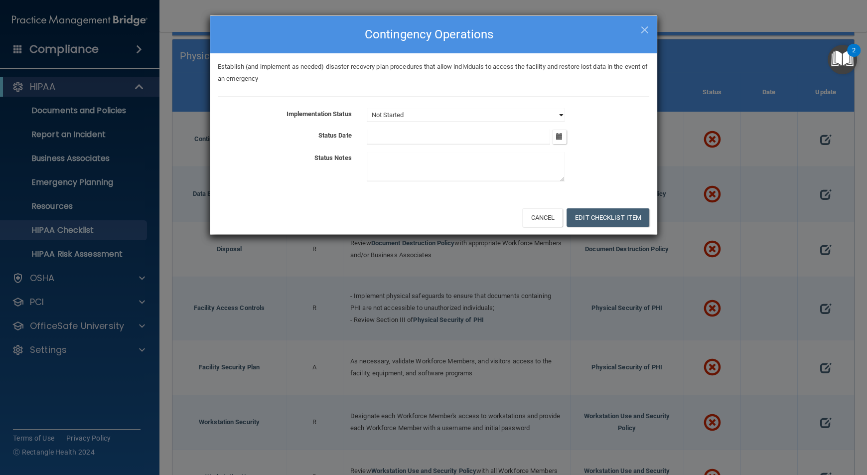
click at [542, 109] on select "Not Started In Progress Completed" at bounding box center [466, 115] width 198 height 14
select select "in_progress"
click at [367, 108] on select "Not Started In Progress Completed" at bounding box center [466, 115] width 198 height 14
click at [497, 157] on textarea at bounding box center [466, 166] width 198 height 29
type textarea "only need to complete HIPAA Risk Assessment"
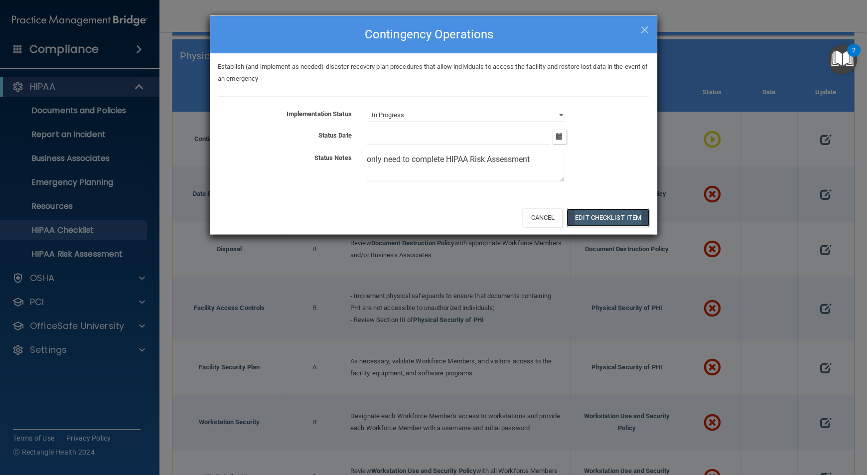
click at [613, 223] on button "Edit Checklist Item" at bounding box center [608, 217] width 83 height 18
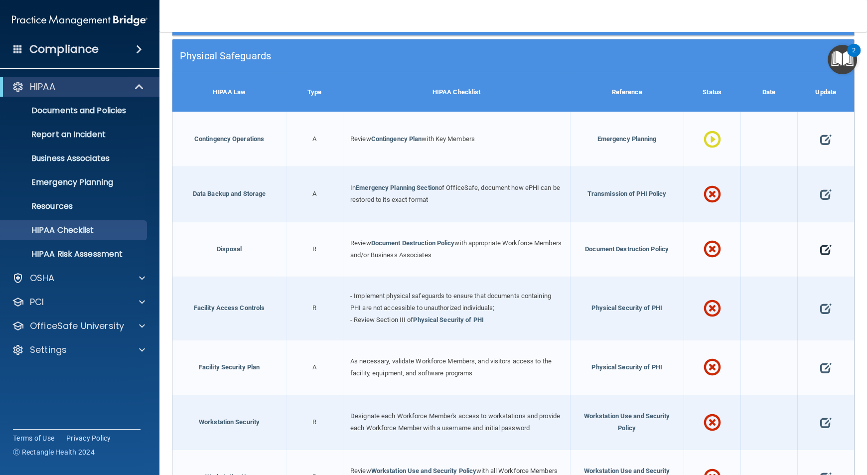
click at [821, 250] on span at bounding box center [826, 250] width 11 height 28
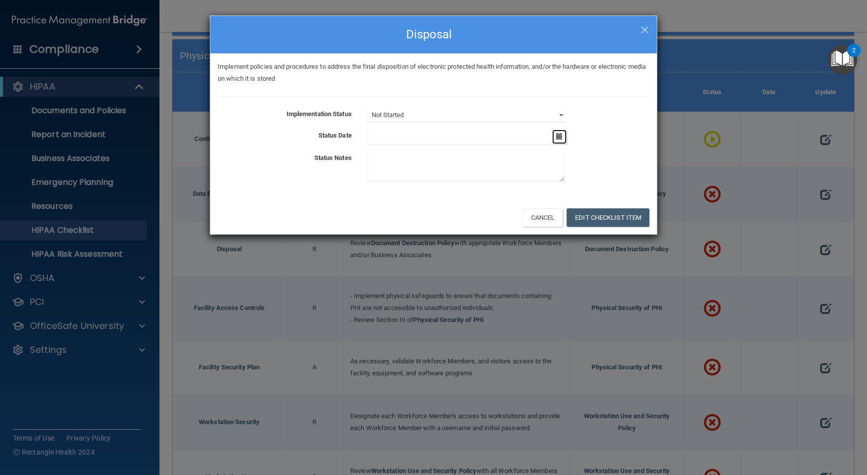
click at [561, 134] on icon "button" at bounding box center [559, 136] width 6 height 6
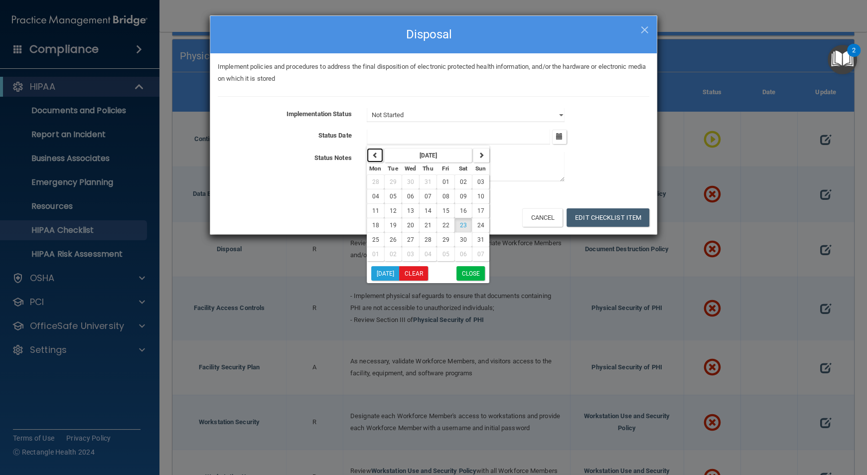
click at [378, 154] on button "button" at bounding box center [375, 155] width 16 height 14
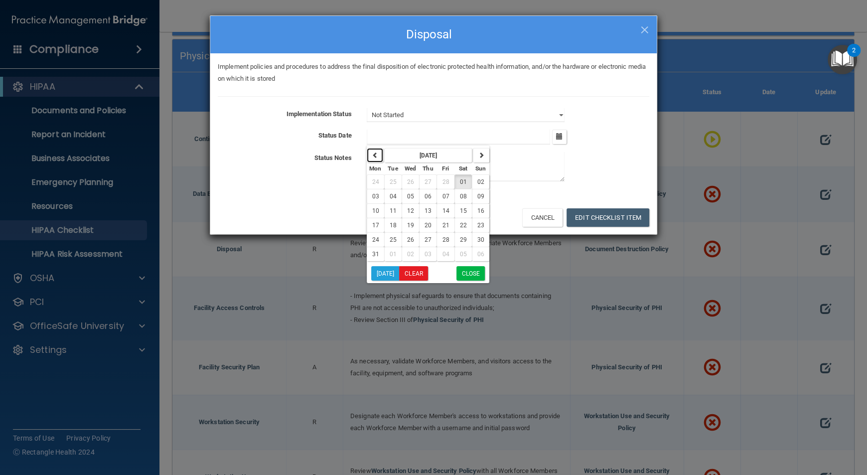
click at [378, 154] on button "button" at bounding box center [375, 155] width 16 height 14
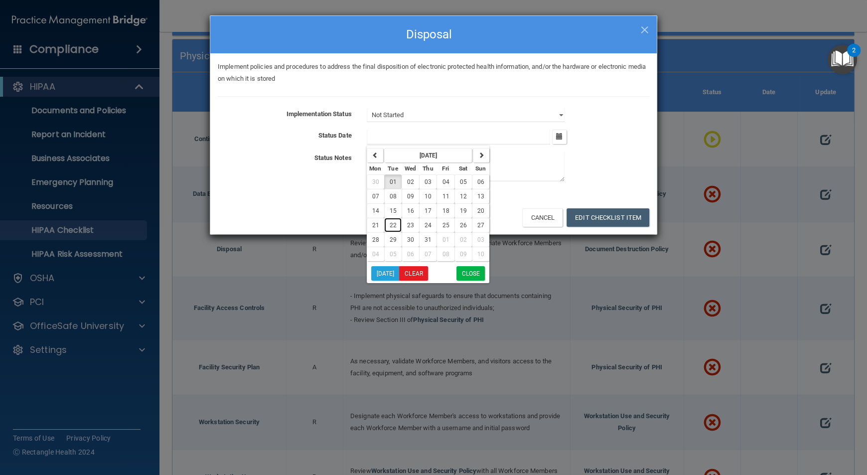
click at [395, 229] on button "22" at bounding box center [392, 225] width 17 height 14
type input "[DATE]"
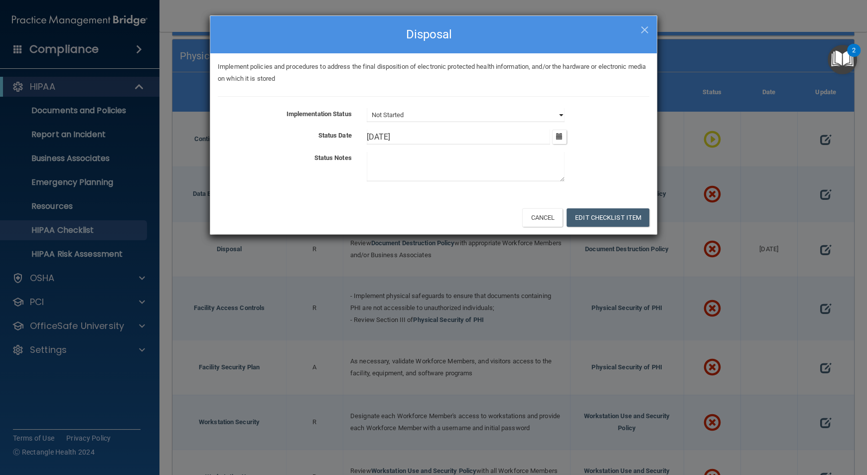
click at [555, 114] on select "Not Started In Progress Completed" at bounding box center [466, 115] width 198 height 14
select select "completed"
click at [367, 108] on select "Not Started In Progress Completed" at bounding box center [466, 115] width 198 height 14
click at [594, 213] on button "Edit Checklist Item" at bounding box center [608, 217] width 83 height 18
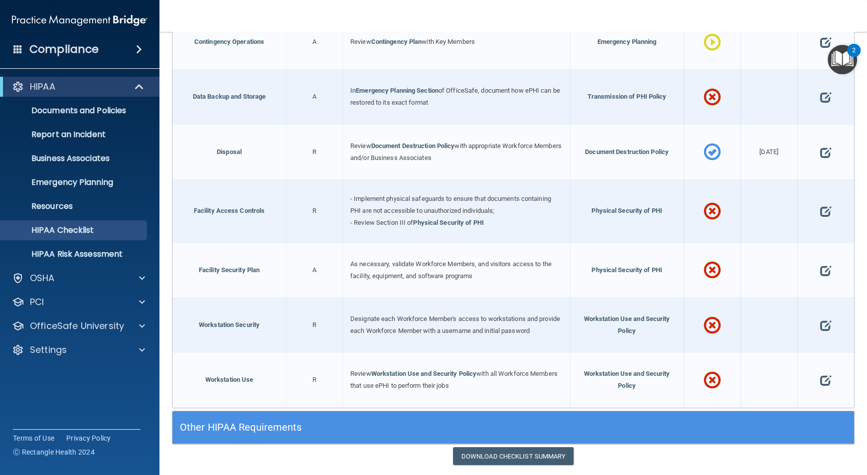
scroll to position [306, 0]
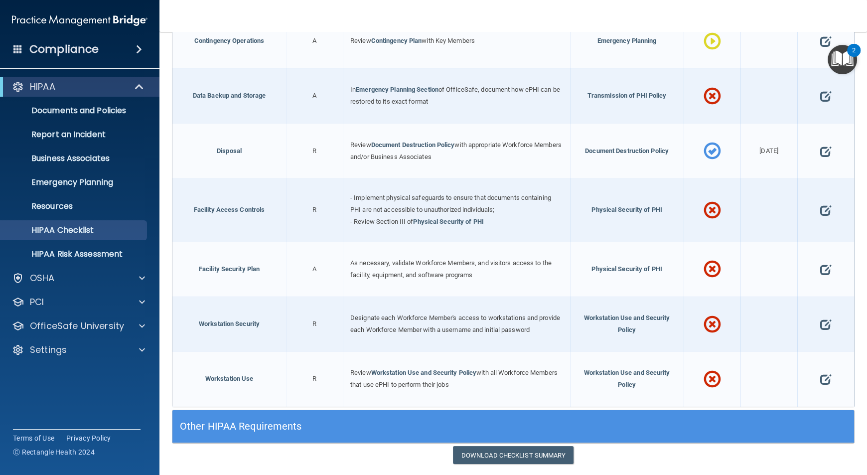
drag, startPoint x: 821, startPoint y: 203, endPoint x: 842, endPoint y: 206, distance: 21.2
click at [842, 206] on div at bounding box center [826, 209] width 57 height 63
click at [821, 210] on span at bounding box center [826, 210] width 11 height 28
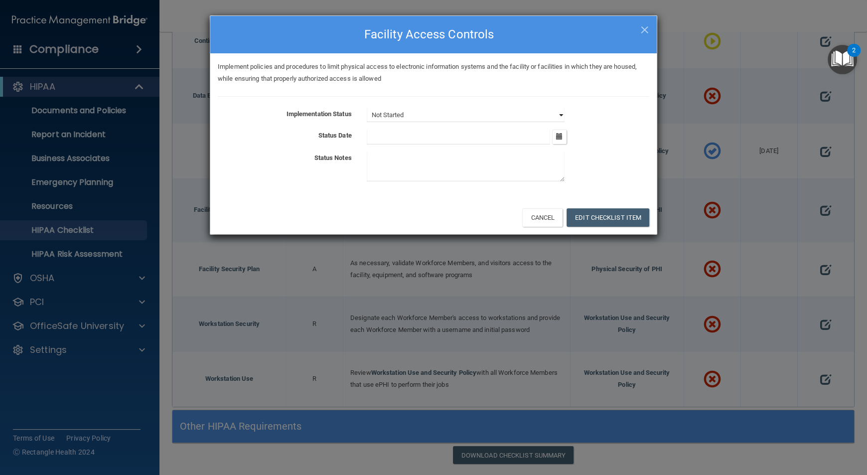
click at [563, 113] on select "Not Started In Progress Completed" at bounding box center [466, 115] width 198 height 14
click at [367, 108] on select "Not Started In Progress Completed" at bounding box center [466, 115] width 198 height 14
click at [551, 119] on select "Not Started In Progress Completed" at bounding box center [466, 115] width 198 height 14
select select "completed"
click at [367, 108] on select "Not Started In Progress Completed" at bounding box center [466, 115] width 198 height 14
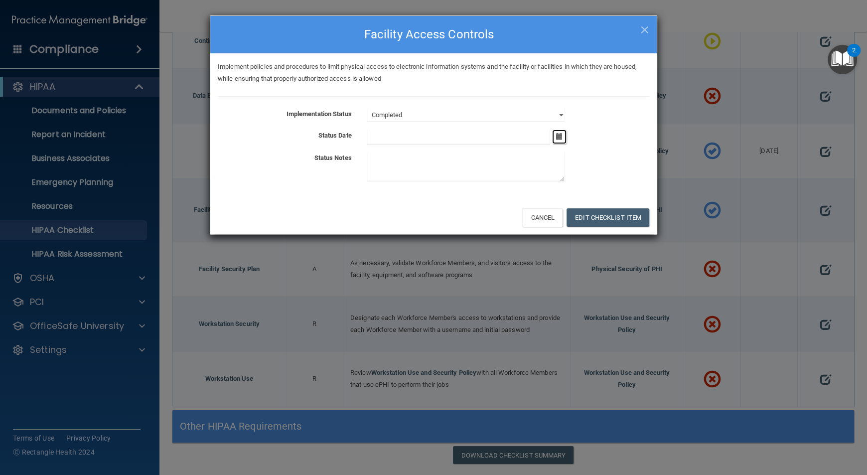
click at [559, 141] on button "button" at bounding box center [559, 137] width 14 height 14
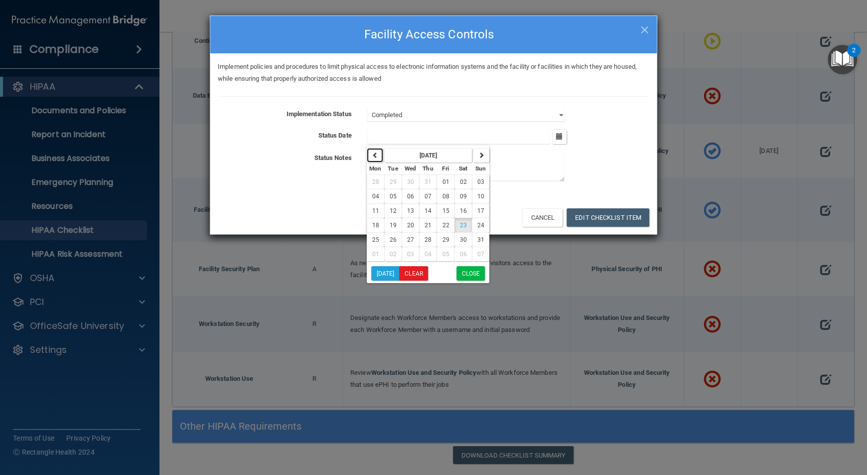
click at [380, 155] on button "button" at bounding box center [375, 155] width 16 height 14
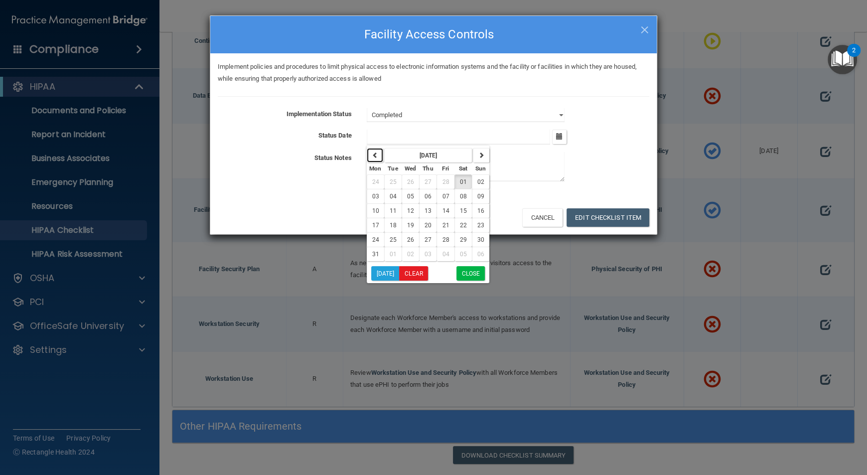
click at [380, 155] on button "button" at bounding box center [375, 155] width 16 height 14
click at [370, 159] on button "button" at bounding box center [375, 155] width 16 height 14
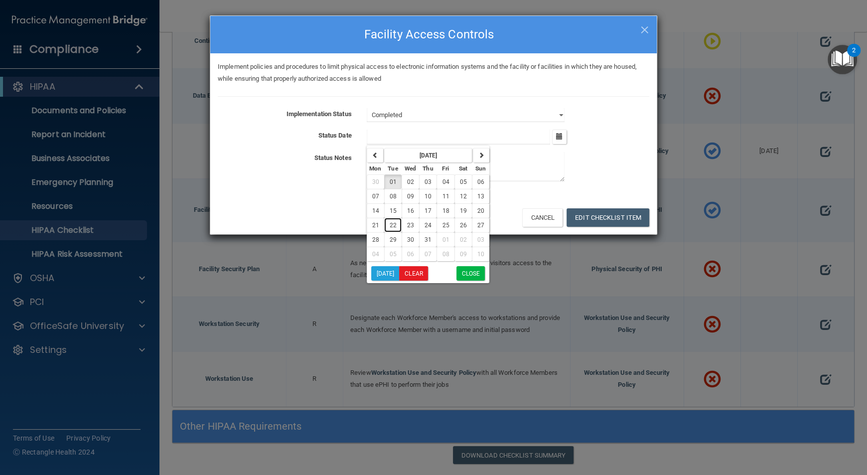
click at [395, 228] on span "22" at bounding box center [393, 225] width 7 height 7
type input "[DATE]"
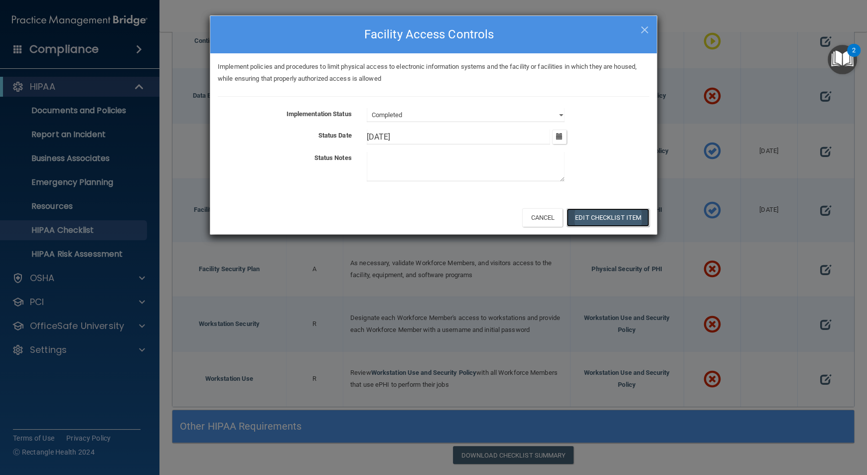
click at [618, 215] on button "Edit Checklist Item" at bounding box center [608, 217] width 83 height 18
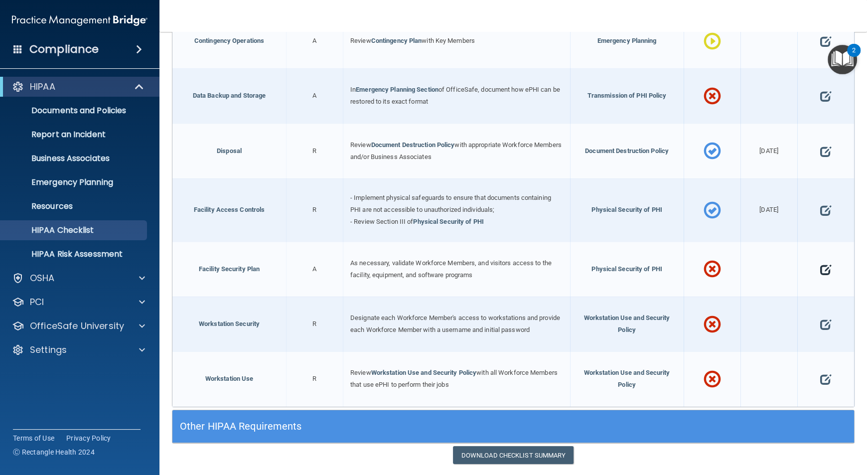
click at [821, 270] on span at bounding box center [826, 270] width 11 height 28
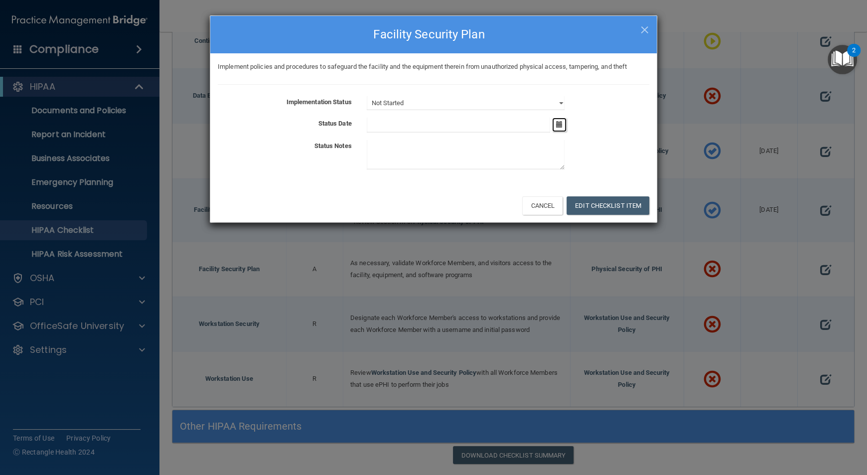
click at [563, 127] on button "button" at bounding box center [559, 125] width 14 height 14
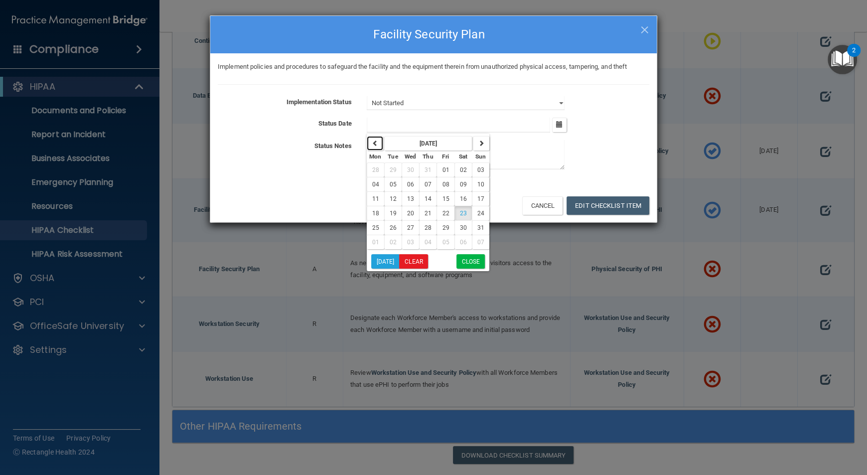
click at [376, 143] on icon "button" at bounding box center [375, 143] width 6 height 6
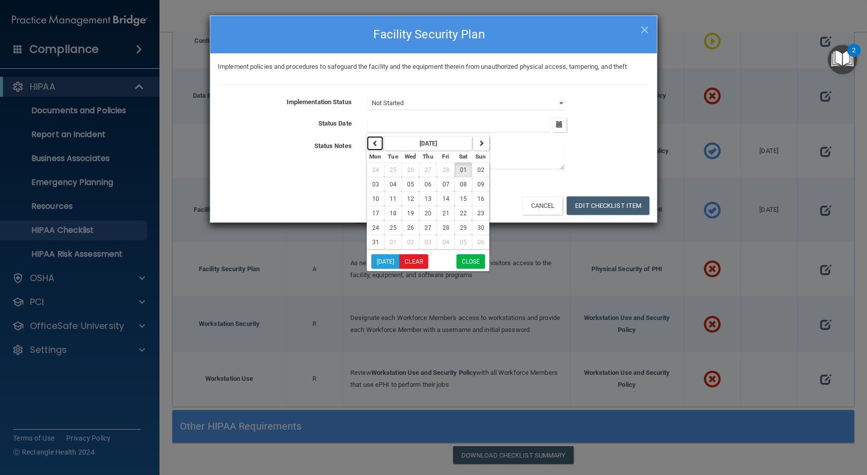
click at [376, 143] on icon "button" at bounding box center [375, 143] width 6 height 6
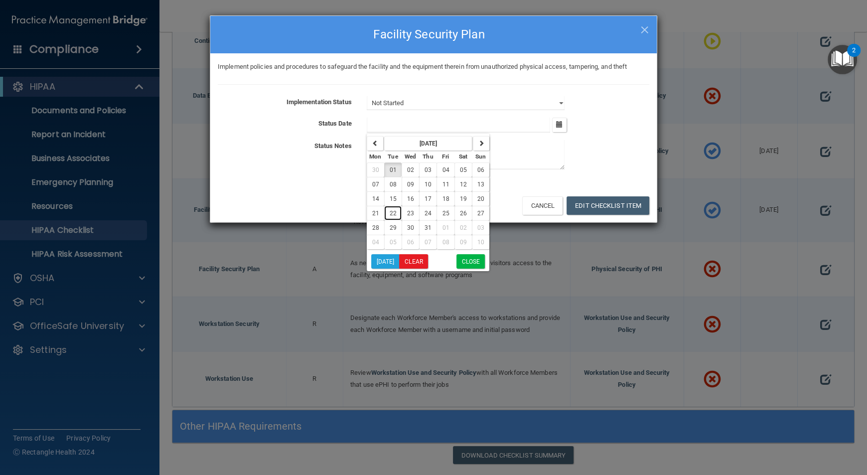
click at [396, 214] on button "22" at bounding box center [392, 213] width 17 height 14
type input "[DATE]"
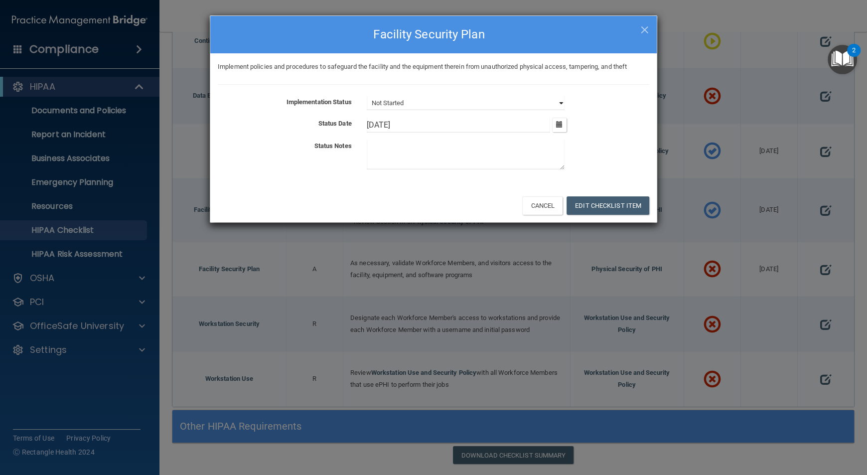
click at [559, 103] on select "Not Started In Progress Completed" at bounding box center [466, 103] width 198 height 14
select select "completed"
click at [367, 96] on select "Not Started In Progress Completed" at bounding box center [466, 103] width 198 height 14
click at [598, 204] on button "Edit Checklist Item" at bounding box center [608, 205] width 83 height 18
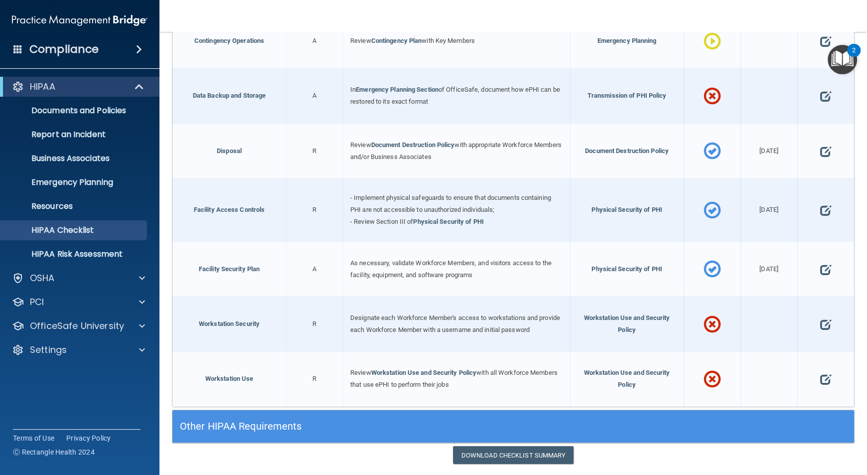
scroll to position [330, 0]
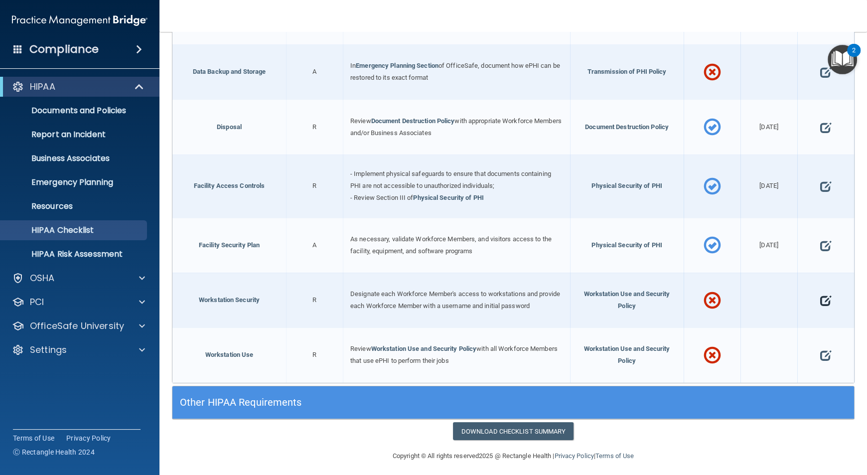
click at [821, 302] on span at bounding box center [826, 301] width 11 height 28
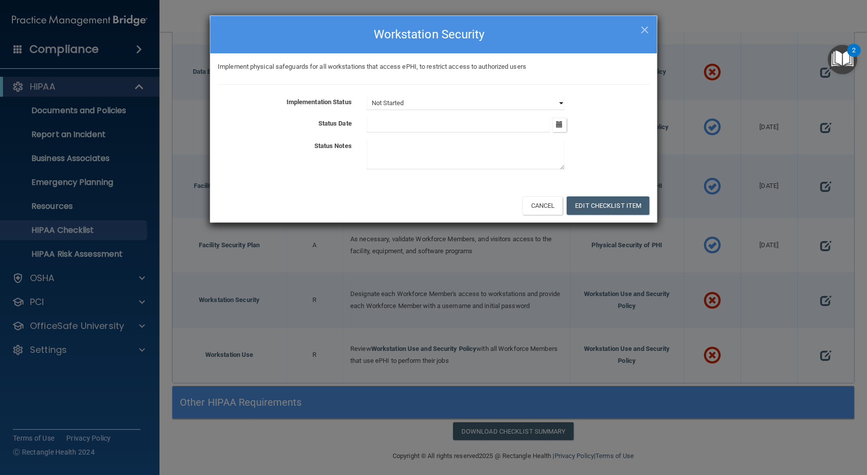
click at [555, 104] on select "Not Started In Progress Completed" at bounding box center [466, 103] width 198 height 14
select select "completed"
click at [367, 96] on select "Not Started In Progress Completed" at bounding box center [466, 103] width 198 height 14
click at [561, 126] on icon "button" at bounding box center [559, 124] width 6 height 6
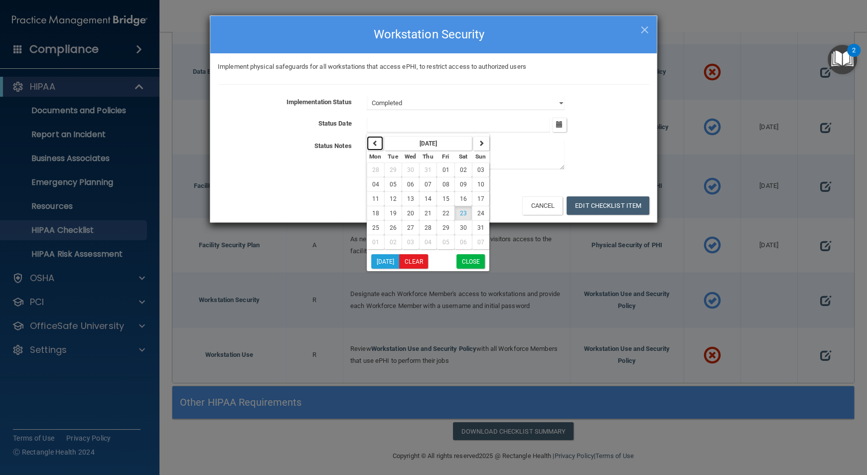
click at [376, 145] on icon "button" at bounding box center [375, 143] width 6 height 6
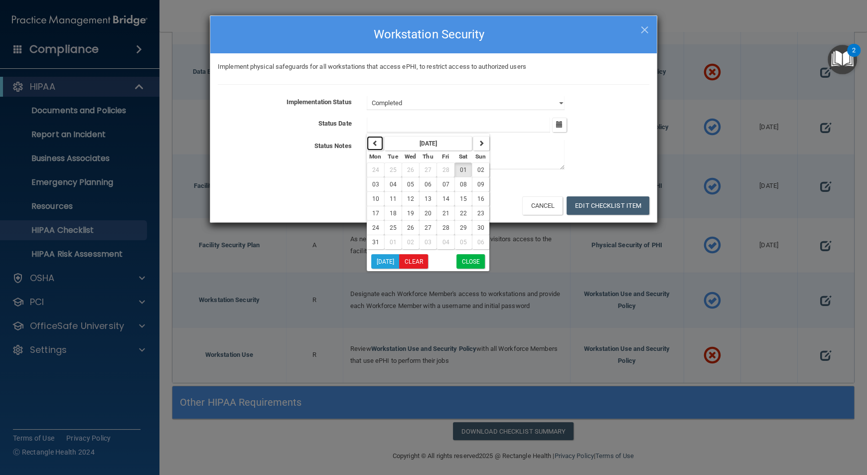
click at [376, 145] on icon "button" at bounding box center [375, 143] width 6 height 6
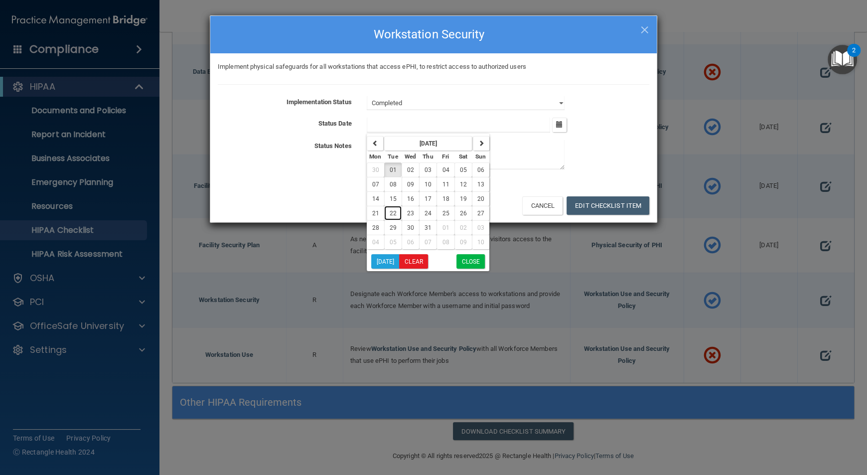
click at [388, 208] on button "22" at bounding box center [392, 213] width 17 height 14
type input "[DATE]"
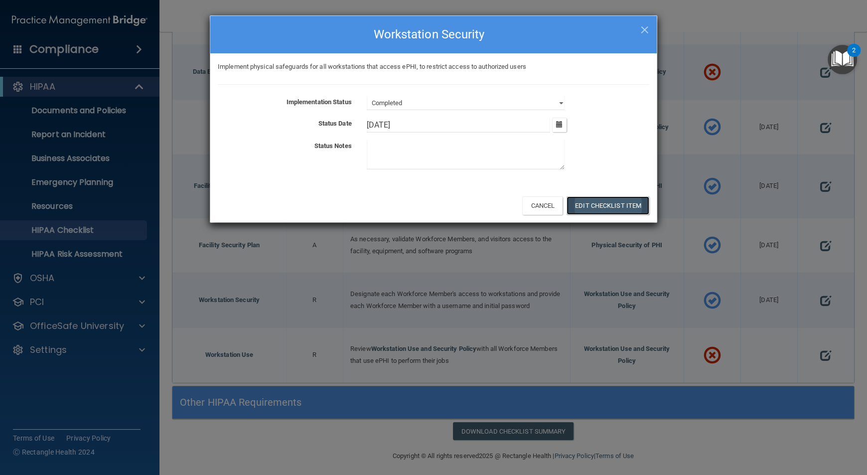
click at [617, 199] on button "Edit Checklist Item" at bounding box center [608, 205] width 83 height 18
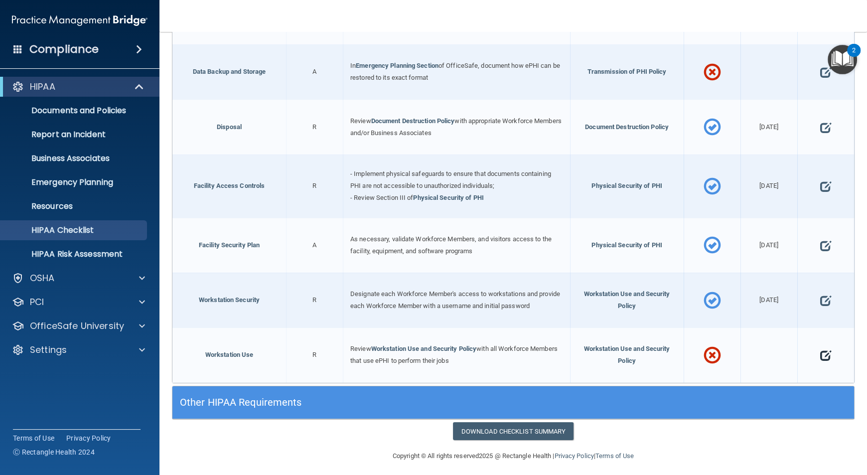
click at [823, 348] on span at bounding box center [826, 356] width 11 height 28
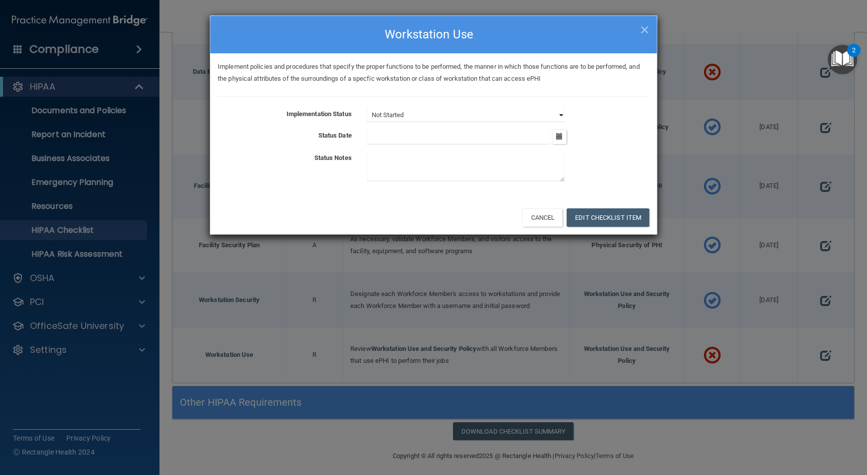
click at [559, 114] on select "Not Started In Progress Completed" at bounding box center [466, 115] width 198 height 14
select select "completed"
click at [367, 108] on select "Not Started In Progress Completed" at bounding box center [466, 115] width 198 height 14
click at [558, 139] on icon "button" at bounding box center [559, 136] width 6 height 6
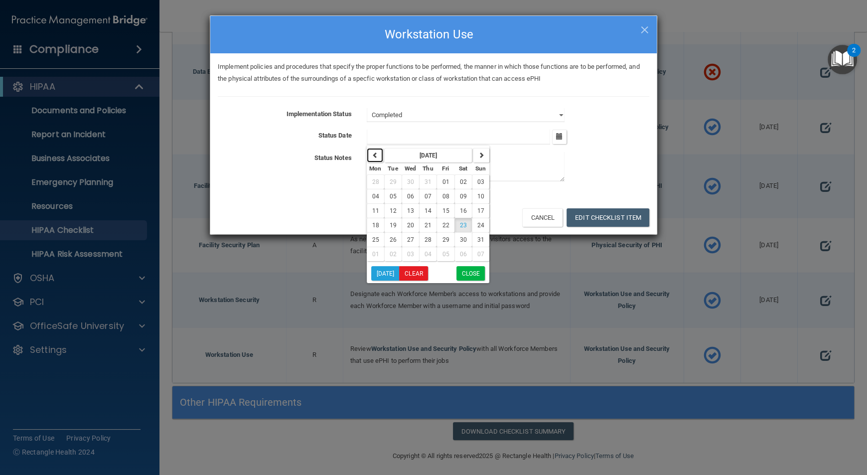
click at [376, 160] on button "button" at bounding box center [375, 155] width 16 height 14
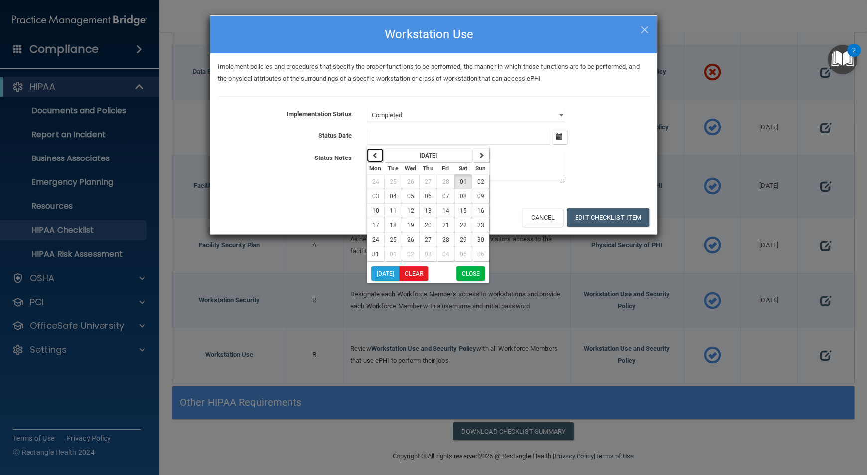
click at [376, 160] on button "button" at bounding box center [375, 155] width 16 height 14
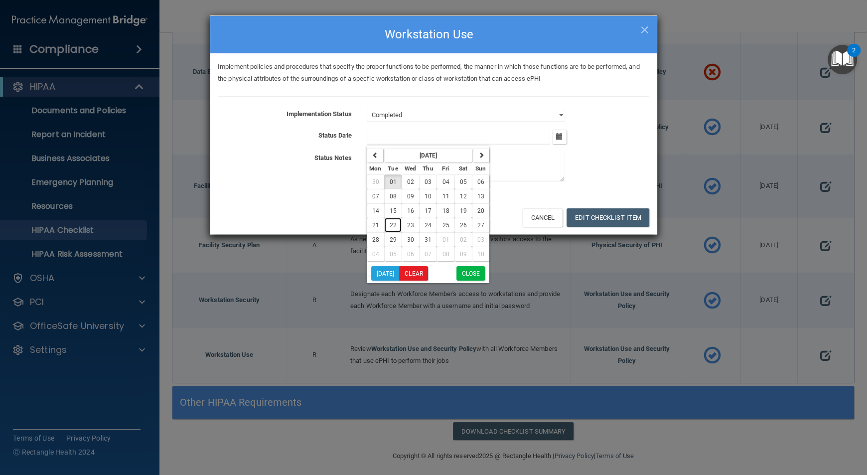
click at [396, 227] on span "22" at bounding box center [393, 225] width 7 height 7
type input "[DATE]"
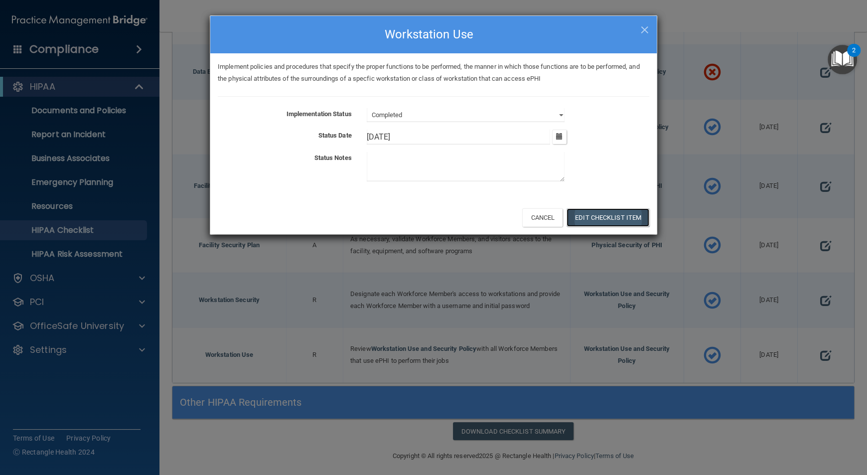
click at [598, 215] on button "Edit Checklist Item" at bounding box center [608, 217] width 83 height 18
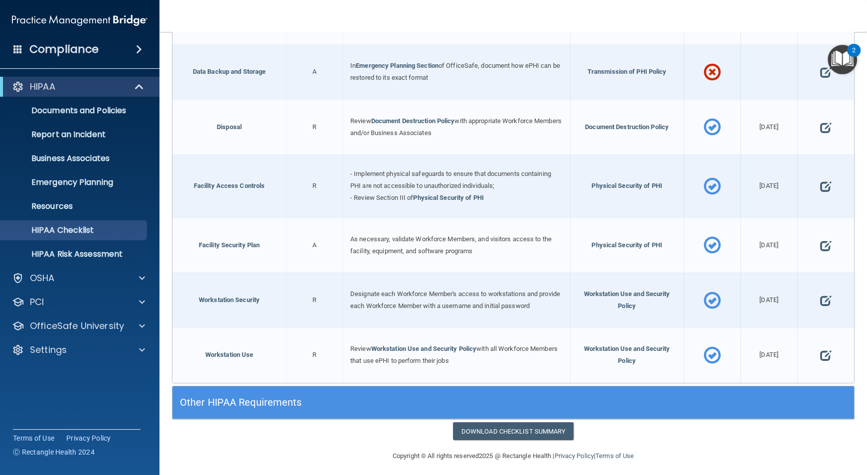
click at [533, 402] on h5 "Other HIPAA Requirements" at bounding box center [428, 402] width 497 height 11
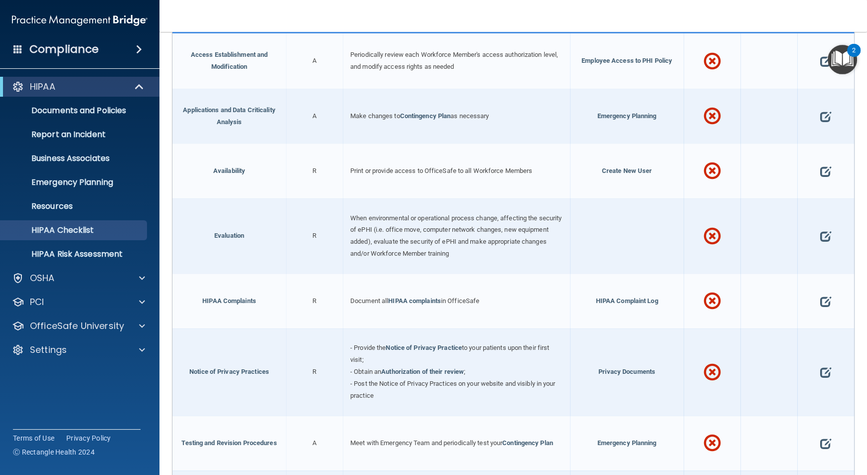
scroll to position [755, 0]
drag, startPoint x: 818, startPoint y: 56, endPoint x: 837, endPoint y: 60, distance: 19.8
click at [837, 60] on body "Compliance HIPAA Documents and Policies Report an Incident Business Associates …" at bounding box center [433, 237] width 867 height 475
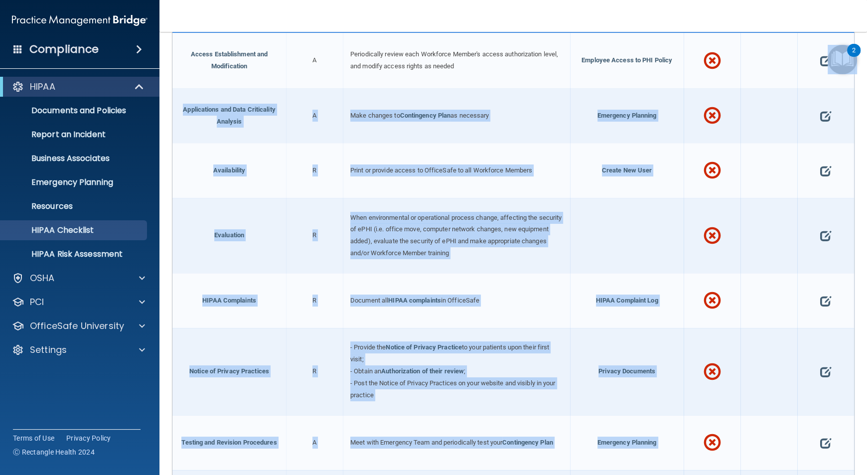
click at [812, 55] on div at bounding box center [826, 60] width 57 height 55
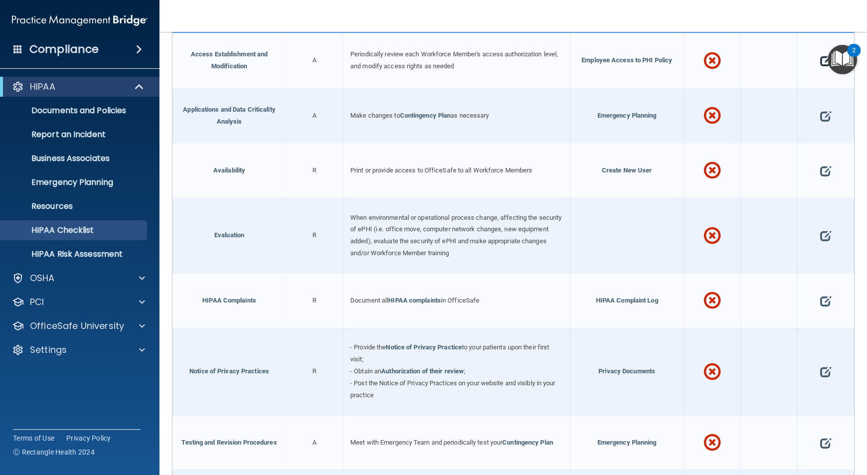
click at [822, 60] on span at bounding box center [826, 61] width 11 height 28
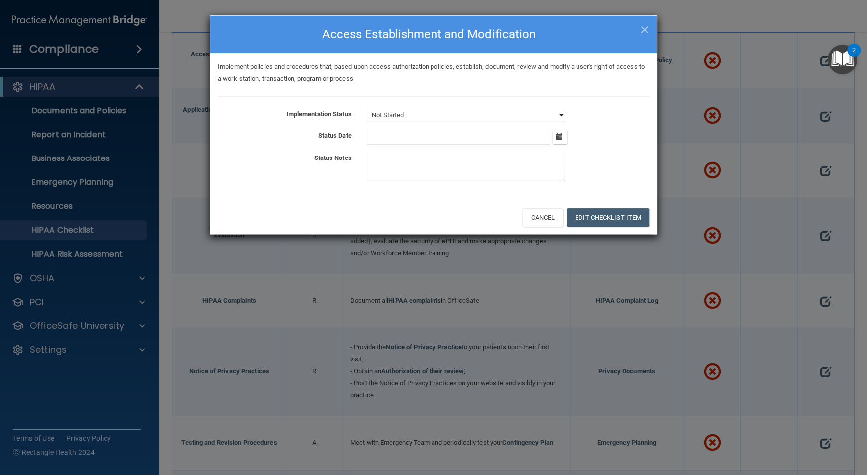
click at [559, 114] on select "Not Started In Progress Completed" at bounding box center [466, 115] width 198 height 14
select select "completed"
click at [367, 108] on select "Not Started In Progress Completed" at bounding box center [466, 115] width 198 height 14
click at [563, 140] on button "button" at bounding box center [559, 137] width 14 height 14
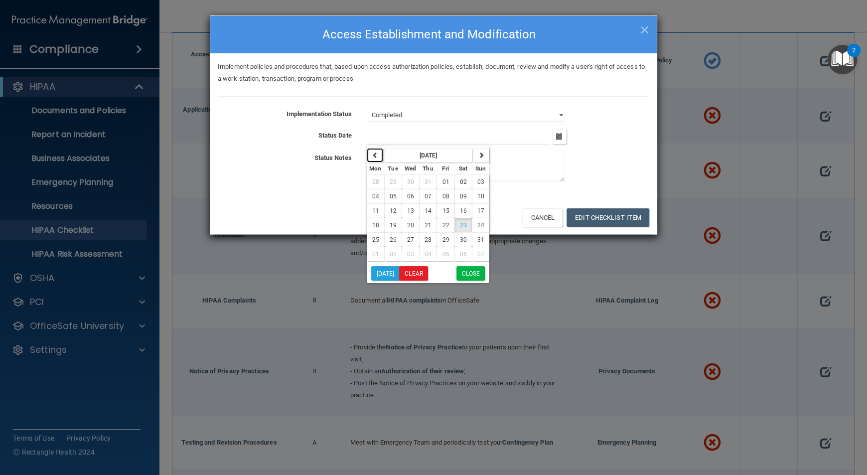
click at [368, 158] on button "button" at bounding box center [375, 155] width 16 height 14
click at [390, 200] on button "03" at bounding box center [392, 196] width 17 height 14
type input "[DATE]"
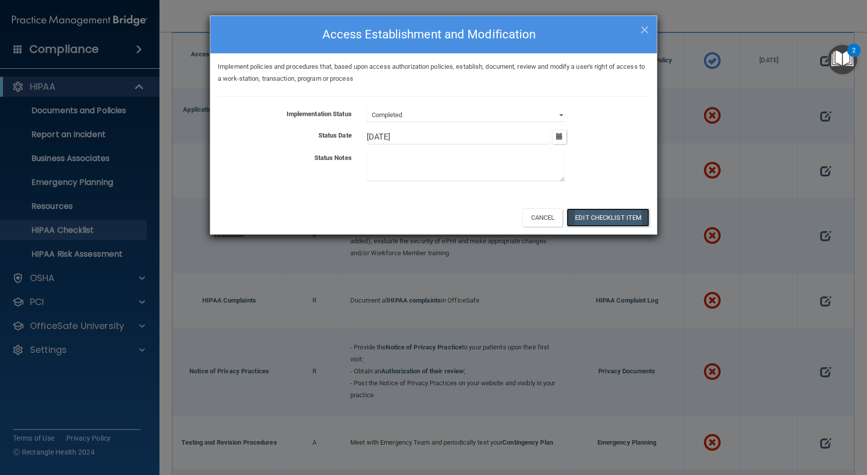
click at [591, 216] on button "Edit Checklist Item" at bounding box center [608, 217] width 83 height 18
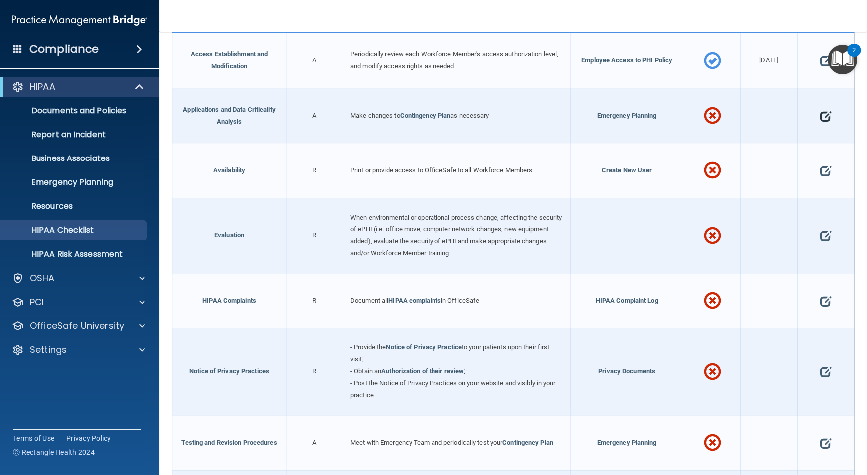
click at [821, 112] on span at bounding box center [826, 116] width 11 height 28
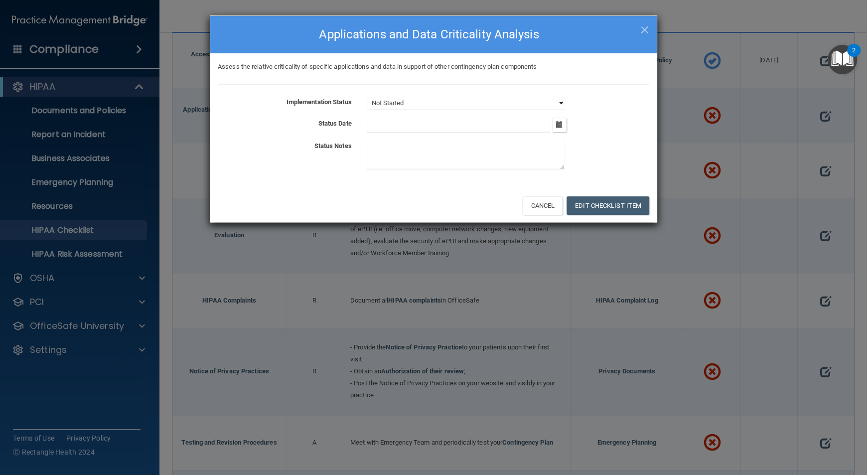
click at [555, 102] on select "Not Started In Progress Completed" at bounding box center [466, 103] width 198 height 14
select select "completed"
click at [367, 96] on select "Not Started In Progress Completed" at bounding box center [466, 103] width 198 height 14
click at [563, 129] on button "button" at bounding box center [559, 125] width 14 height 14
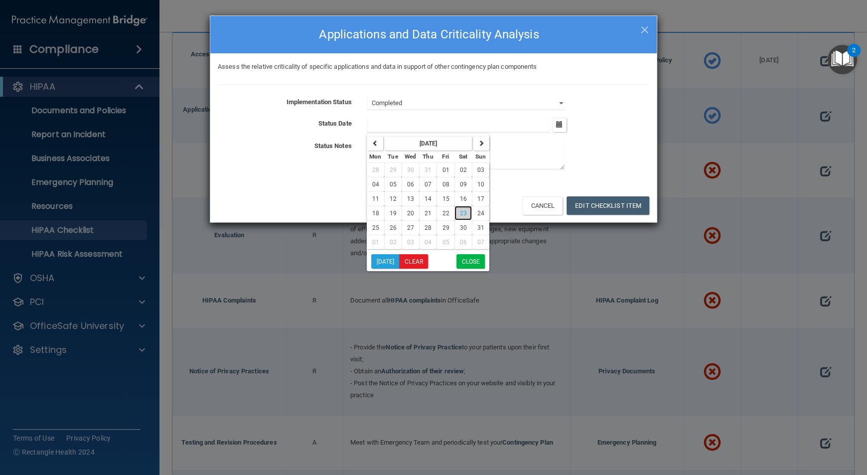
click at [465, 214] on button "23" at bounding box center [463, 213] width 17 height 14
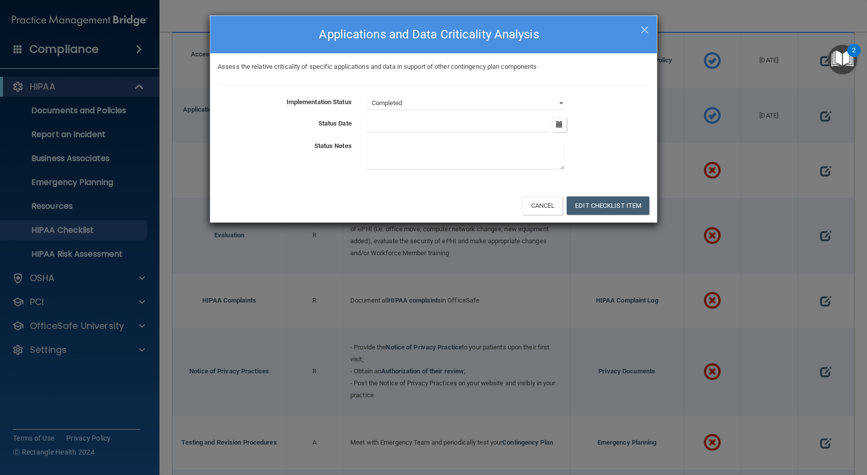
type input "[DATE]"
click at [615, 206] on button "Edit Checklist Item" at bounding box center [608, 205] width 83 height 18
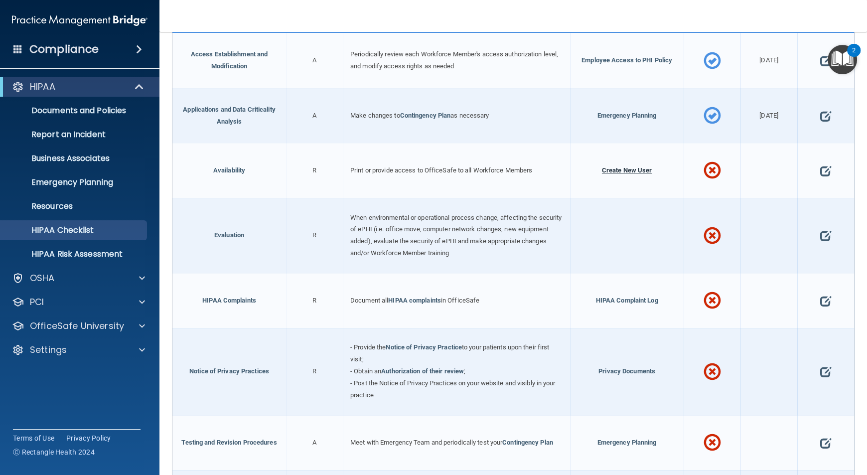
click at [628, 167] on span "Create New User" at bounding box center [627, 170] width 50 height 7
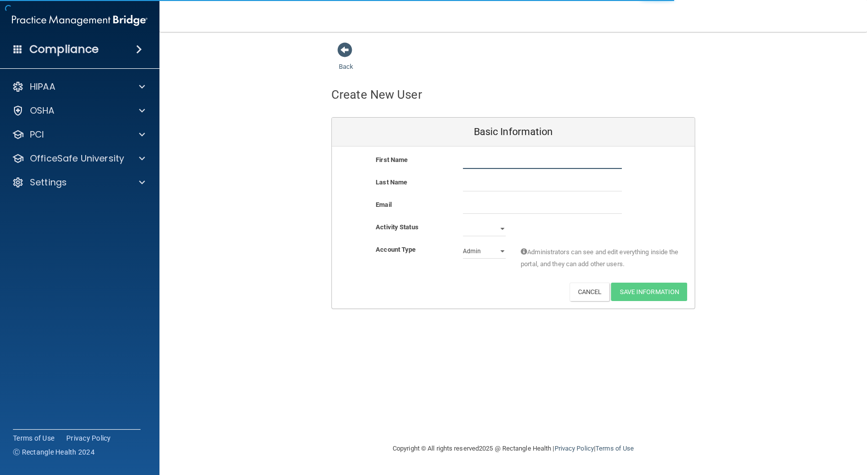
click at [499, 162] on input "text" at bounding box center [542, 161] width 159 height 15
type input "[PERSON_NAME]"
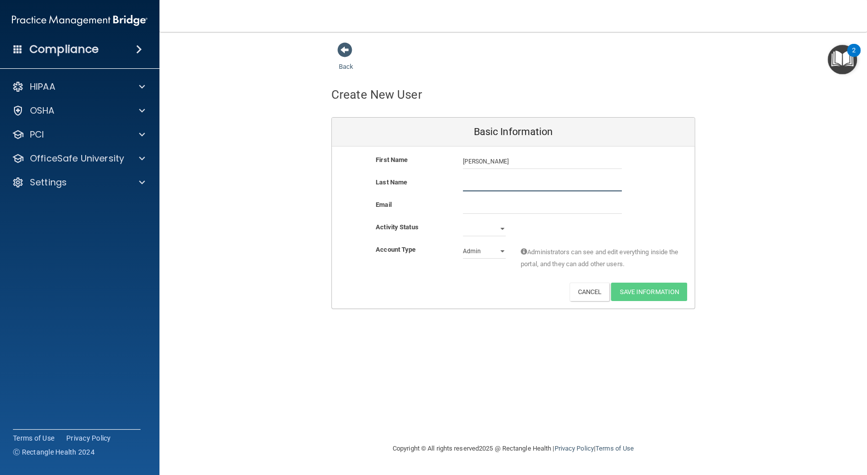
click at [486, 187] on input "text" at bounding box center [542, 183] width 159 height 15
type input "[PERSON_NAME]"
click at [501, 205] on input "email" at bounding box center [542, 206] width 159 height 15
type input "[EMAIL_ADDRESS][DOMAIN_NAME]"
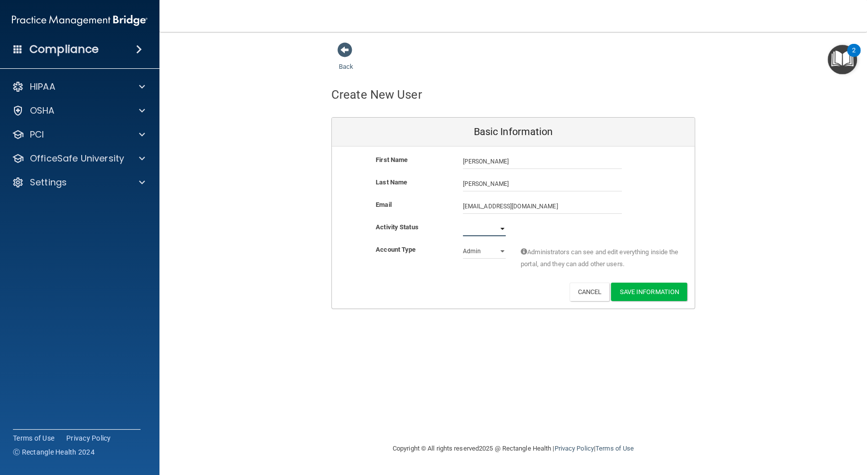
click at [488, 224] on select "Active Inactive" at bounding box center [484, 228] width 43 height 15
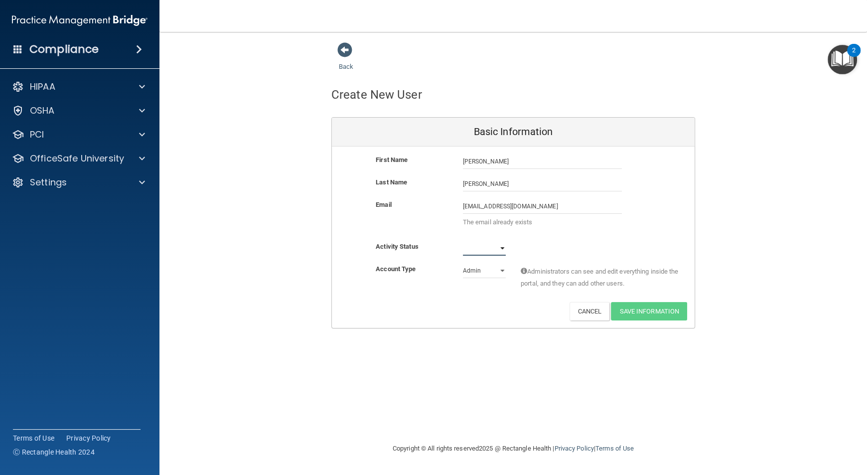
select select "active"
click at [463, 241] on select "Active Inactive" at bounding box center [484, 248] width 43 height 15
click at [502, 272] on select "Admin Member" at bounding box center [484, 270] width 43 height 15
click at [482, 304] on div "Deactivate Reset Password Edit Cancel Save Information" at bounding box center [513, 311] width 363 height 18
click at [630, 281] on span "Administrators can see and edit everything inside the portal, and they can add …" at bounding box center [600, 278] width 159 height 24
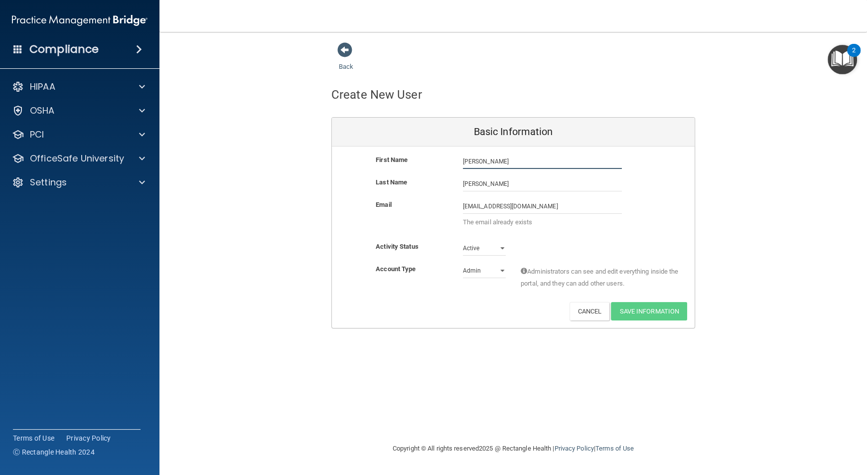
click at [515, 165] on input "[PERSON_NAME]" at bounding box center [542, 161] width 159 height 15
type input "[PERSON_NAME]"
click at [504, 186] on input "[PERSON_NAME]" at bounding box center [542, 183] width 159 height 15
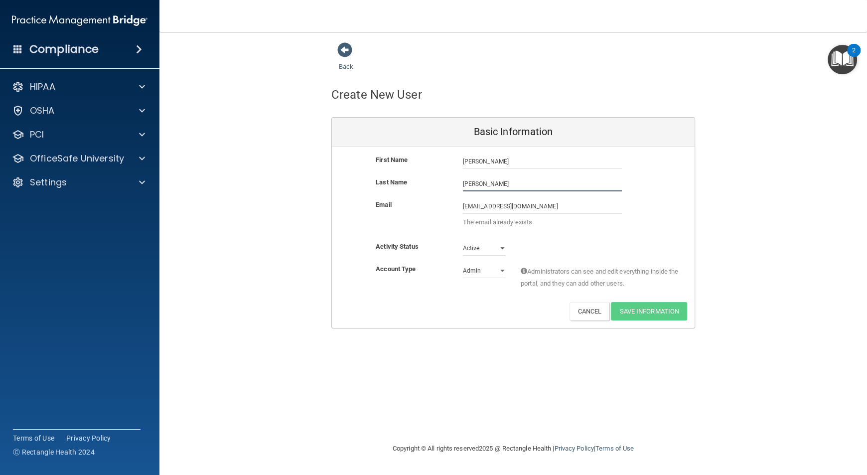
click at [504, 186] on input "[PERSON_NAME]" at bounding box center [542, 183] width 159 height 15
type input "St. Clair"
click at [530, 230] on div "[EMAIL_ADDRESS][DOMAIN_NAME] [EMAIL_ADDRESS][DOMAIN_NAME] The email already exi…" at bounding box center [543, 216] width 174 height 34
drag, startPoint x: 534, startPoint y: 205, endPoint x: 414, endPoint y: 205, distance: 119.6
click at [414, 205] on div "Email [EMAIL_ADDRESS][DOMAIN_NAME] [EMAIL_ADDRESS][DOMAIN_NAME] The email alrea…" at bounding box center [513, 216] width 363 height 34
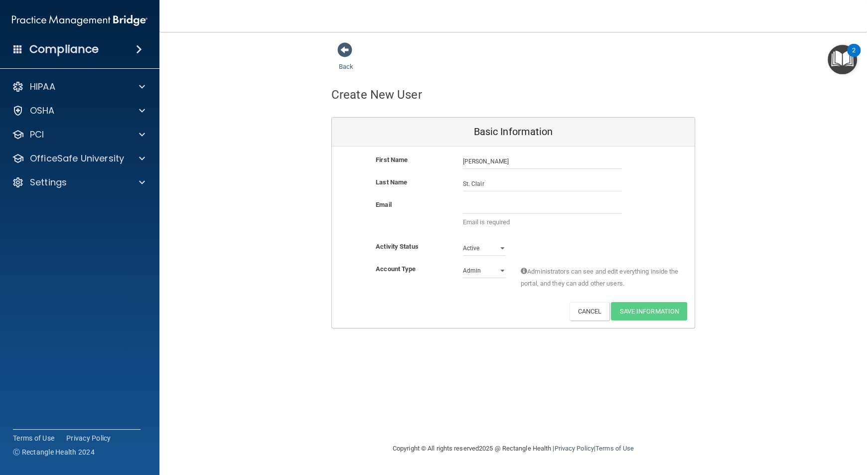
click at [544, 261] on div "Activity Status Active Active Inactive" at bounding box center [513, 252] width 363 height 22
click at [498, 272] on select "Admin Member" at bounding box center [484, 270] width 43 height 15
select select "practice_member"
click at [463, 263] on select "Admin Member" at bounding box center [484, 270] width 43 height 15
click at [344, 51] on span at bounding box center [345, 49] width 15 height 15
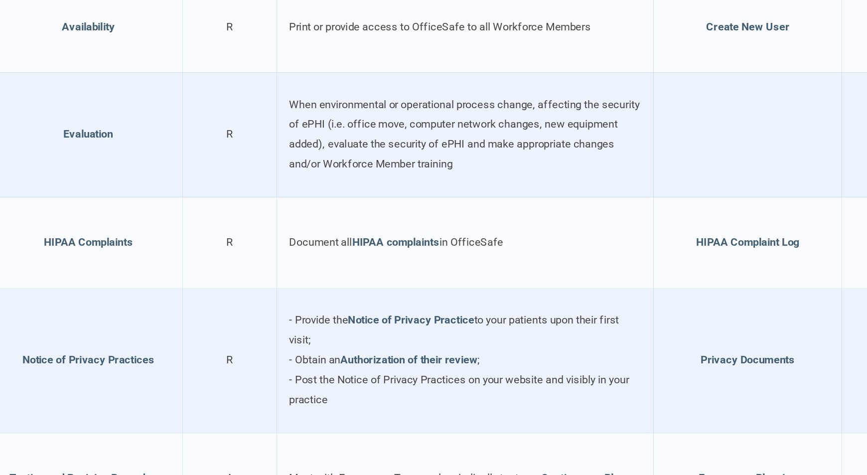
scroll to position [394, 0]
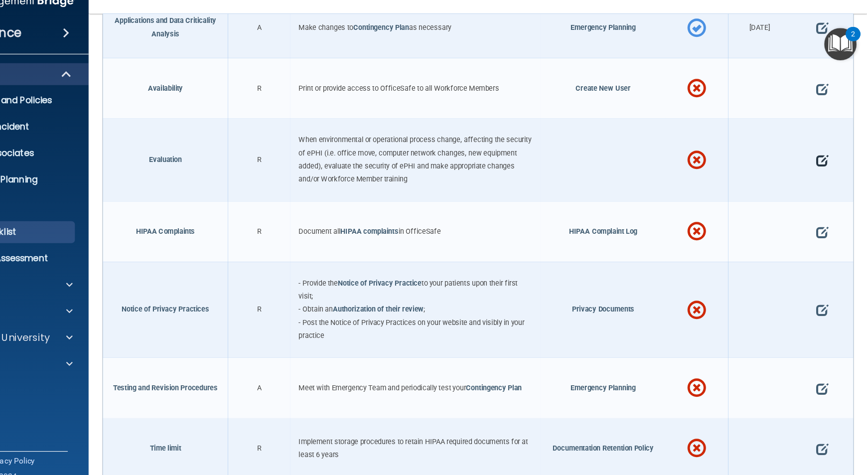
click at [821, 161] on span at bounding box center [826, 165] width 11 height 28
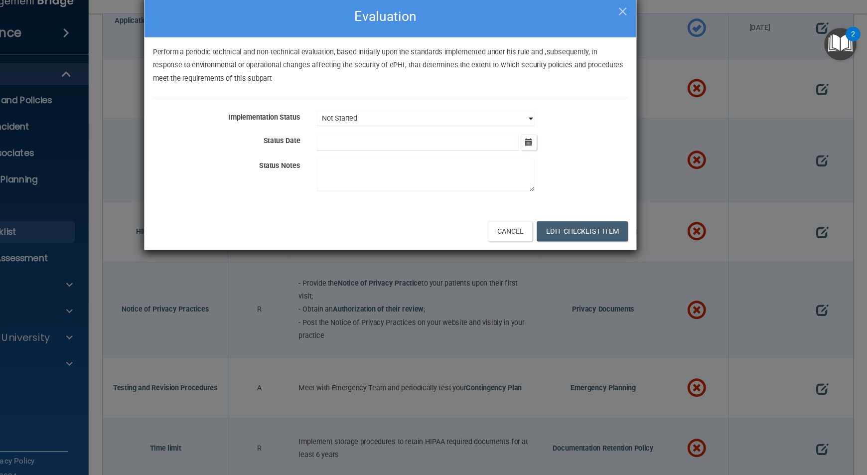
click at [557, 128] on select "Not Started In Progress Completed" at bounding box center [466, 127] width 198 height 14
select select "completed"
click at [367, 120] on select "Not Started In Progress Completed" at bounding box center [466, 127] width 198 height 14
click at [559, 152] on button "button" at bounding box center [559, 149] width 14 height 14
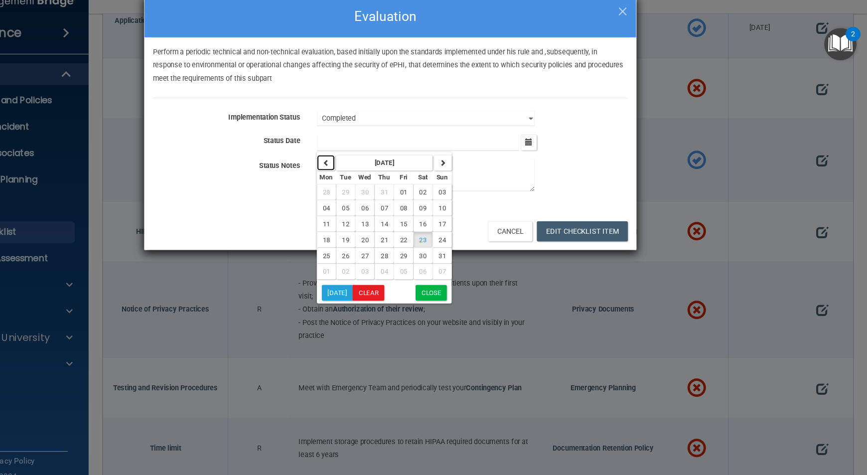
click at [381, 170] on button "button" at bounding box center [375, 167] width 16 height 14
click at [480, 168] on icon "button" at bounding box center [482, 167] width 6 height 6
click at [395, 205] on span "03" at bounding box center [393, 208] width 7 height 7
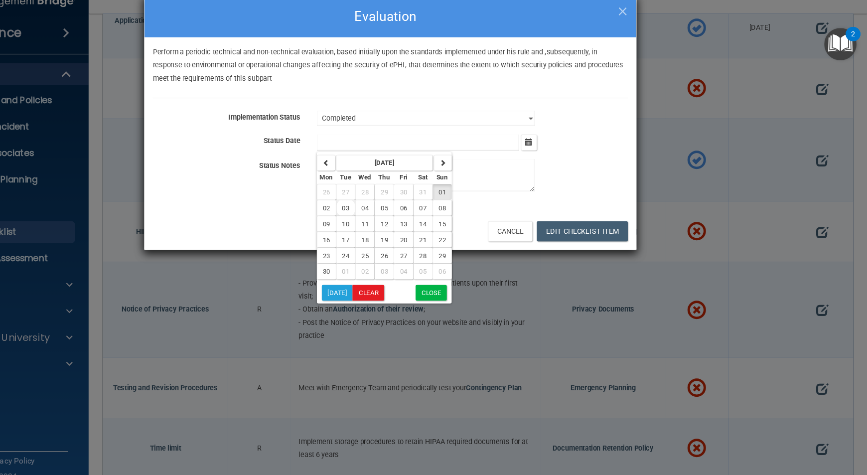
type input "[DATE]"
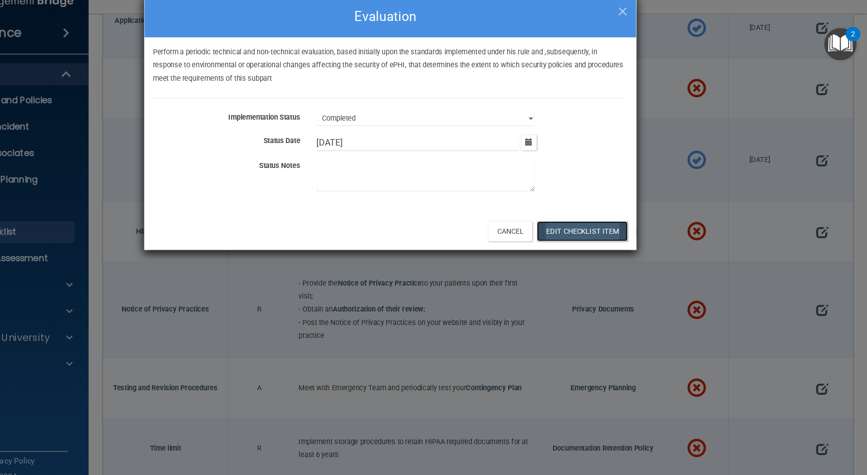
click at [608, 223] on button "Edit Checklist Item" at bounding box center [608, 229] width 83 height 18
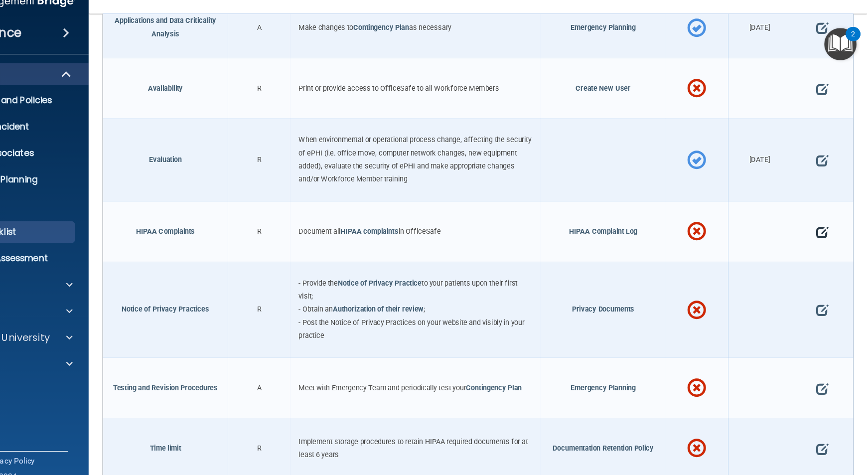
click at [821, 230] on span at bounding box center [826, 230] width 11 height 28
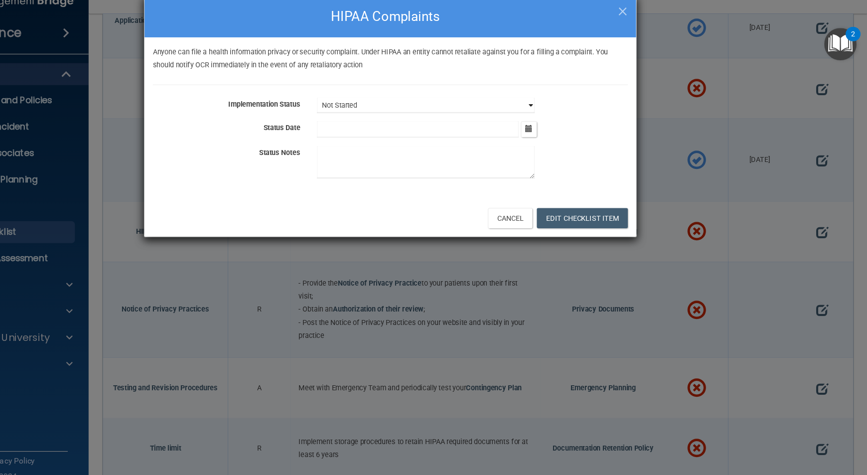
click at [562, 119] on select "Not Started In Progress Completed" at bounding box center [466, 115] width 198 height 14
click at [367, 108] on select "Not Started In Progress Completed" at bounding box center [466, 115] width 198 height 14
click at [551, 137] on div "[DATE] Mon Tue Wed Thu Fri Sat Sun 28 29 30 31 01 02 03 04 05 06 07 08 09 10 11…" at bounding box center [508, 137] width 298 height 15
click at [559, 120] on select "Not Started In Progress Completed" at bounding box center [466, 115] width 198 height 14
select select "in_progress"
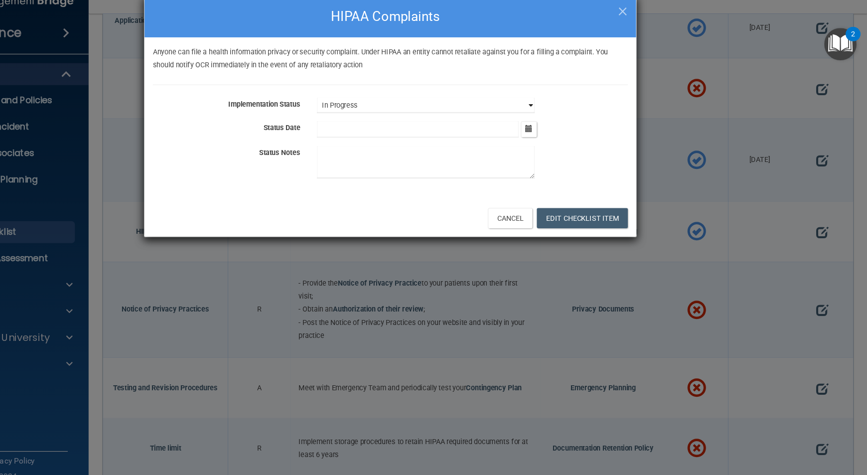
click at [367, 108] on select "Not Started In Progress Completed" at bounding box center [466, 115] width 198 height 14
click at [585, 218] on button "Edit Checklist Item" at bounding box center [608, 217] width 83 height 18
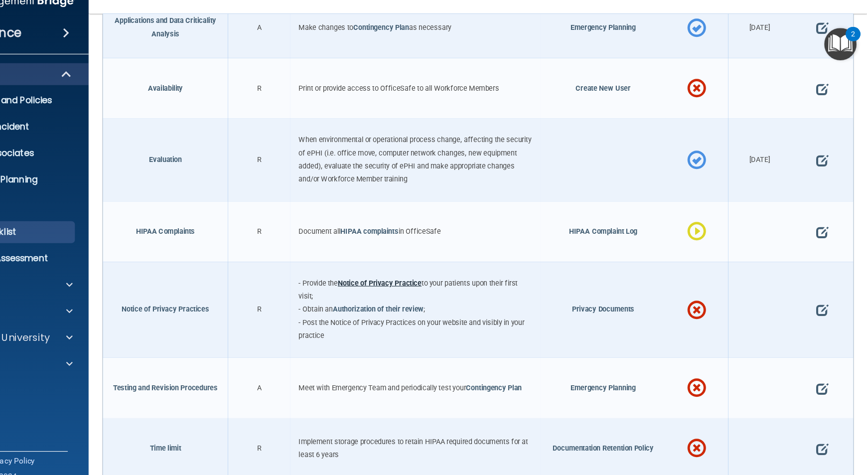
click at [447, 273] on link "Notice of Privacy Practice" at bounding box center [424, 276] width 76 height 7
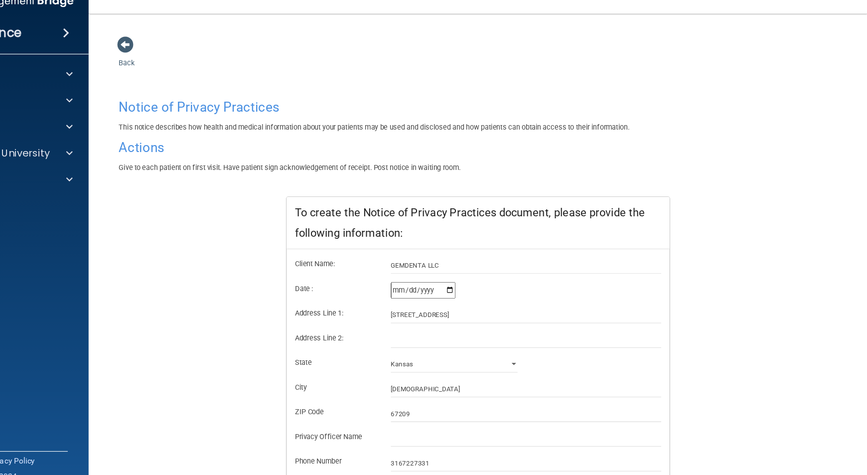
scroll to position [78, 0]
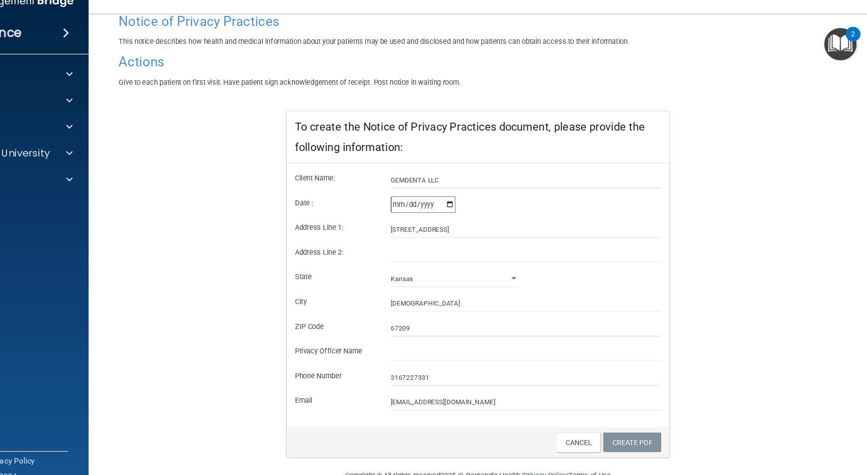
click at [486, 202] on input "[DATE]" at bounding box center [463, 205] width 59 height 15
type input "[DATE]"
drag, startPoint x: 457, startPoint y: 386, endPoint x: 395, endPoint y: 387, distance: 61.8
click at [395, 387] on div "Email [EMAIL_ADDRESS][DOMAIN_NAME]" at bounding box center [513, 384] width 348 height 15
click at [644, 380] on input "[EMAIL_ADDRESS][DOMAIN_NAME]" at bounding box center [557, 384] width 246 height 15
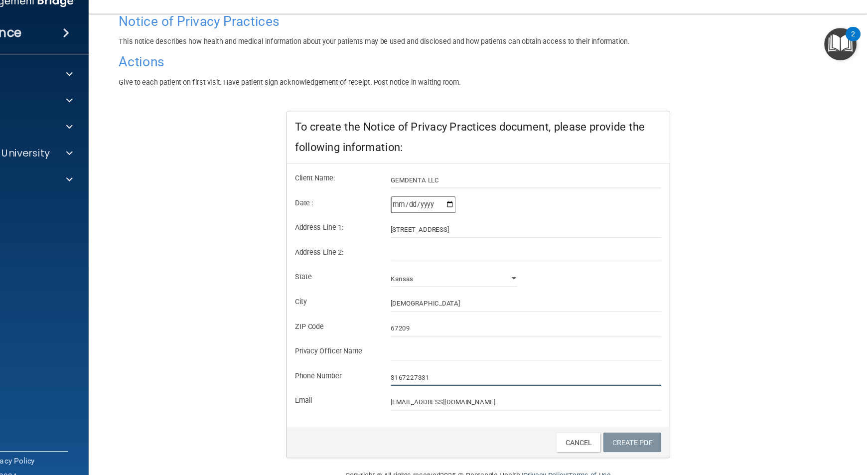
drag, startPoint x: 640, startPoint y: 358, endPoint x: 635, endPoint y: 359, distance: 5.0
click at [635, 359] on input "3167227331" at bounding box center [557, 362] width 246 height 15
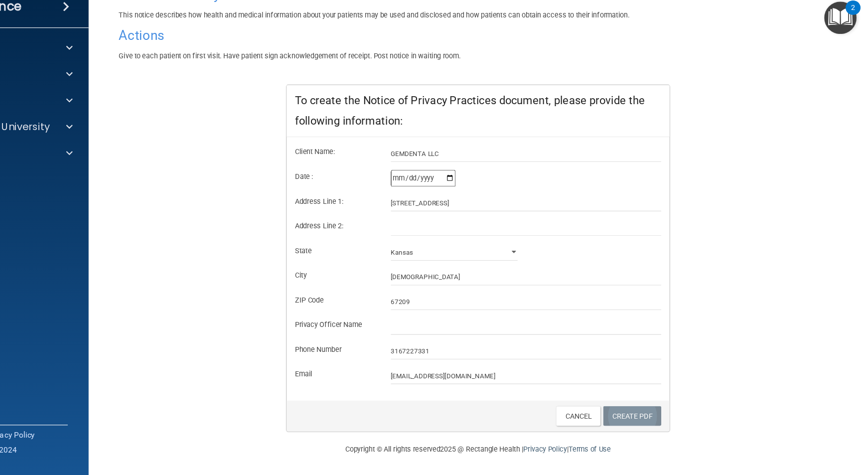
click at [649, 420] on link "Create PDF" at bounding box center [653, 421] width 53 height 18
click at [464, 404] on div "Client Name: GEMDENTA LLC Date : [DATE] Address Line 1: [STREET_ADDRESS] Addres…" at bounding box center [513, 287] width 348 height 239
drag, startPoint x: 512, startPoint y: 387, endPoint x: 347, endPoint y: 384, distance: 165.0
click at [347, 384] on div "Email [EMAIL_ADDRESS][DOMAIN_NAME]" at bounding box center [513, 384] width 348 height 15
click at [406, 372] on form "Client Name: GEMDENTA LLC Date : [DATE] Address Line 1: 8833 W Maple St Address…" at bounding box center [513, 283] width 333 height 217
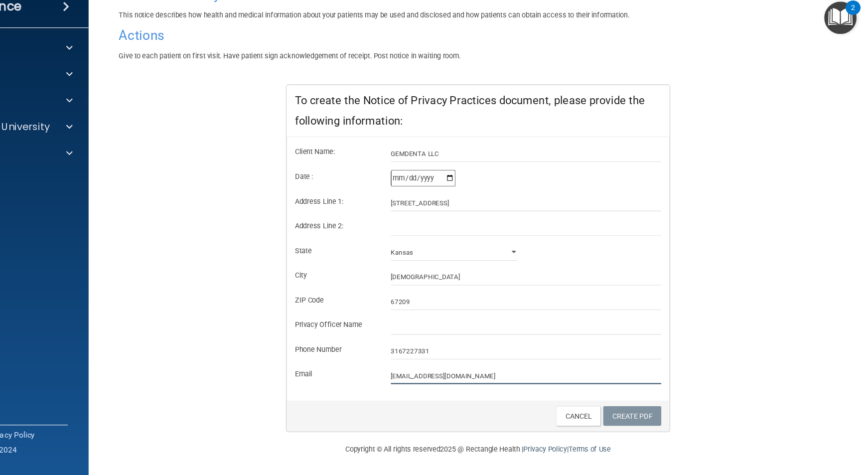
drag, startPoint x: 504, startPoint y: 380, endPoint x: 397, endPoint y: 380, distance: 107.2
click at [397, 380] on div "Email [EMAIL_ADDRESS][DOMAIN_NAME]" at bounding box center [513, 384] width 348 height 15
type input "[EMAIL_ADDRESS][DOMAIN_NAME]"
click at [478, 203] on input "[DATE]" at bounding box center [463, 205] width 59 height 15
click at [485, 203] on input "[DATE]" at bounding box center [463, 205] width 59 height 15
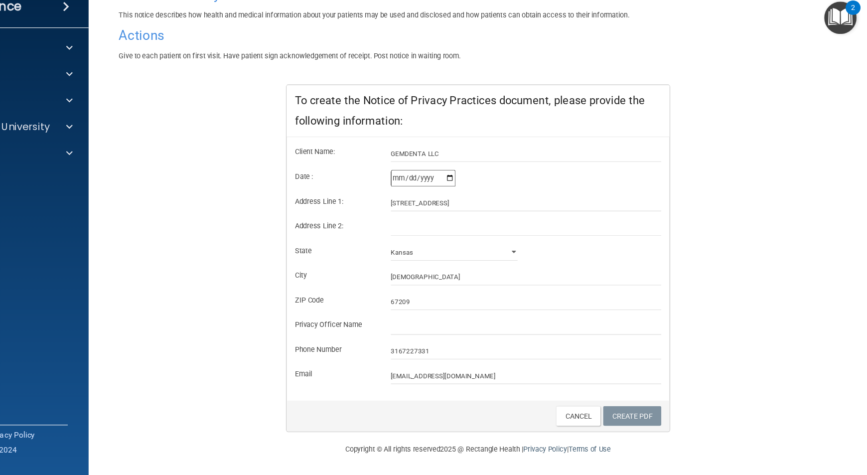
type input "[DATE]"
click at [704, 352] on div "Notice of Privacy Practices This notice describes how health and medical inform…" at bounding box center [513, 231] width 653 height 409
click at [658, 418] on link "Create PDF" at bounding box center [653, 421] width 53 height 18
click at [597, 419] on link "Cancel" at bounding box center [604, 421] width 40 height 18
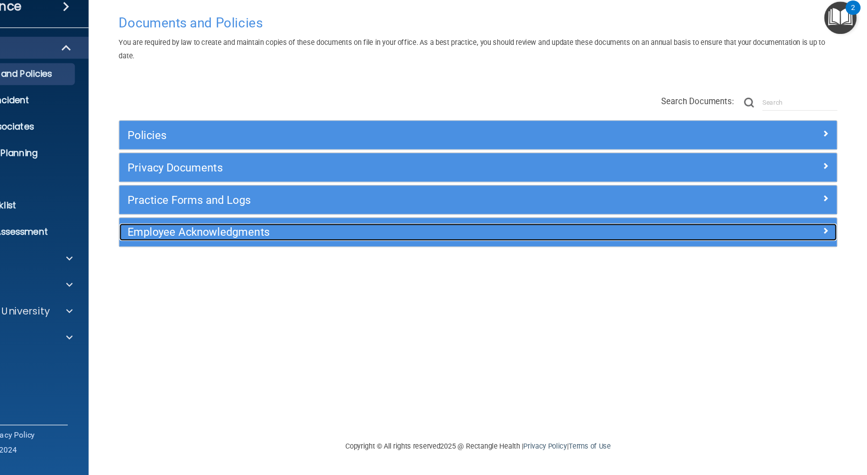
click at [562, 262] on div "Employee Acknowledgments" at bounding box center [431, 254] width 489 height 16
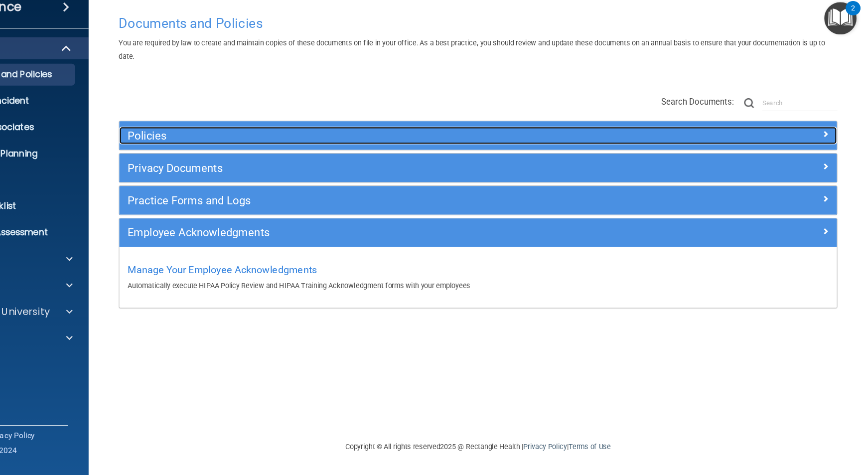
click at [563, 165] on h5 "Policies" at bounding box center [432, 166] width 474 height 11
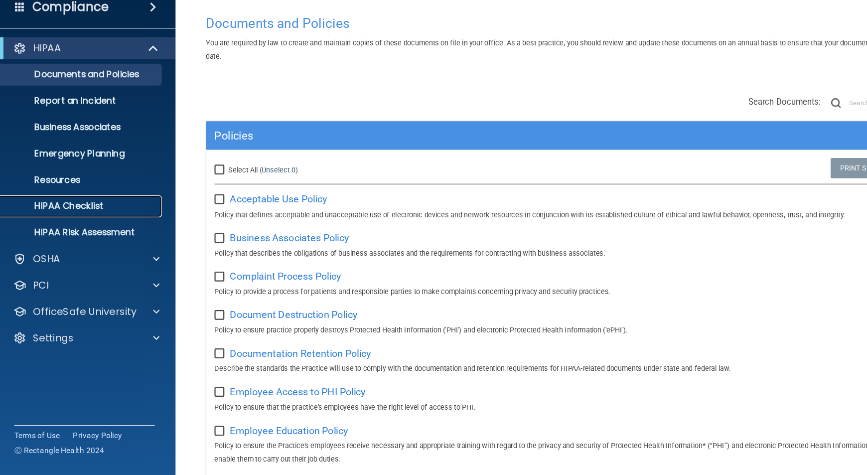
click at [87, 229] on p "HIPAA Checklist" at bounding box center [74, 230] width 136 height 10
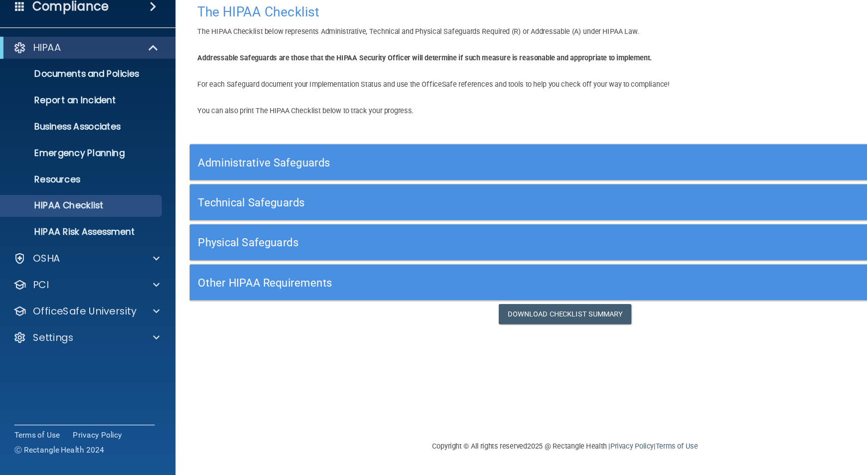
click at [386, 300] on h5 "Other HIPAA Requirements" at bounding box center [428, 300] width 497 height 11
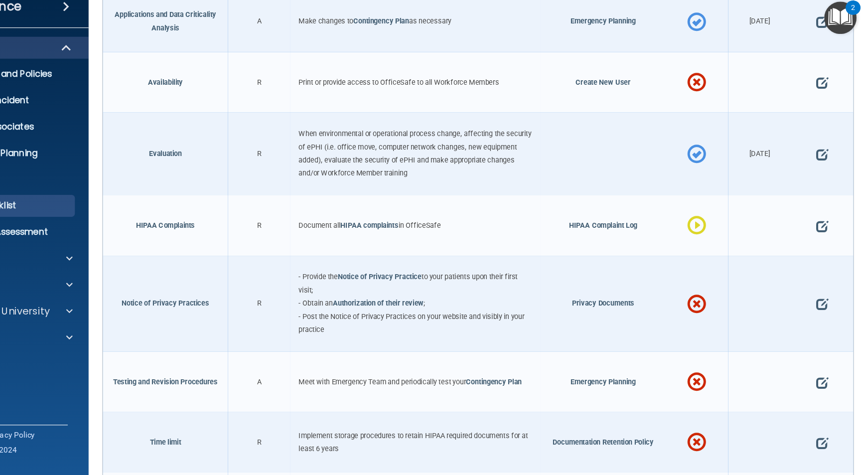
scroll to position [484, 0]
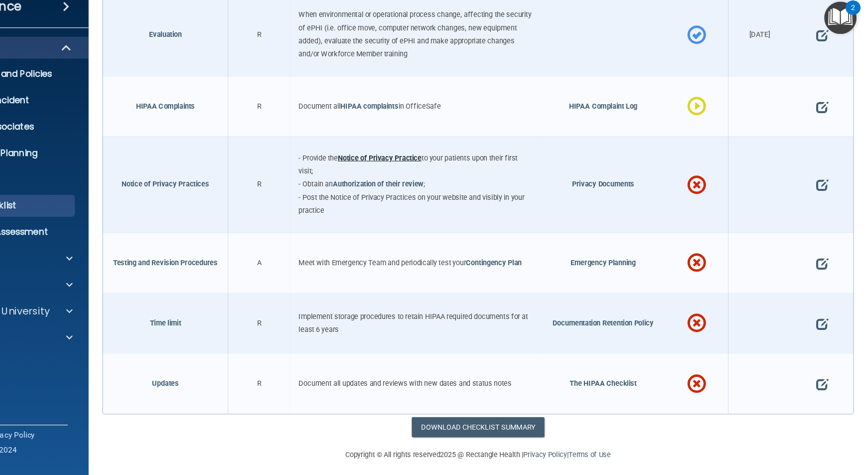
click at [422, 184] on link "Notice of Privacy Practice" at bounding box center [424, 186] width 76 height 7
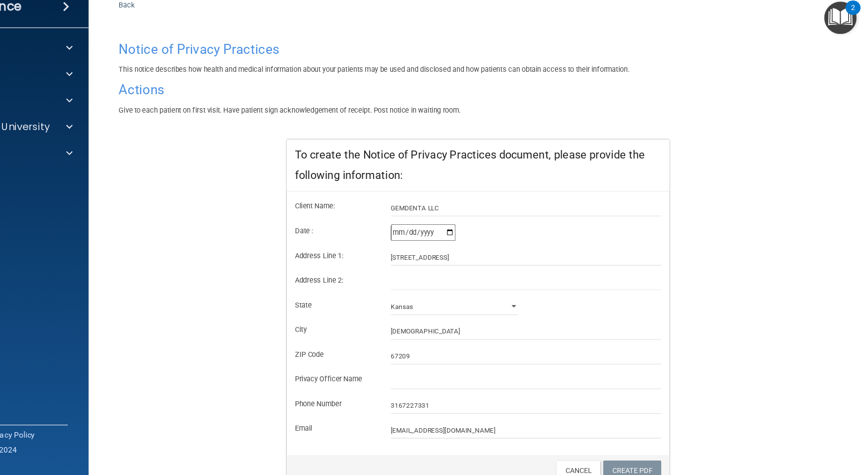
scroll to position [78, 0]
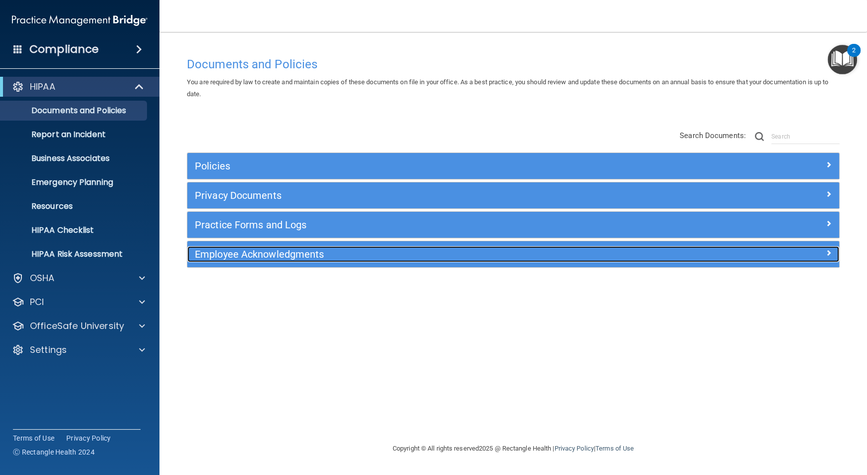
click at [550, 258] on h5 "Employee Acknowledgments" at bounding box center [432, 254] width 474 height 11
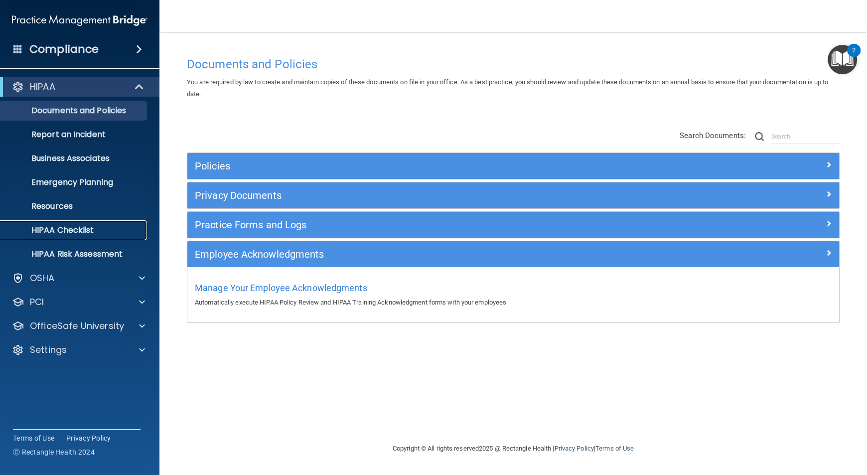
click at [81, 231] on p "HIPAA Checklist" at bounding box center [74, 230] width 136 height 10
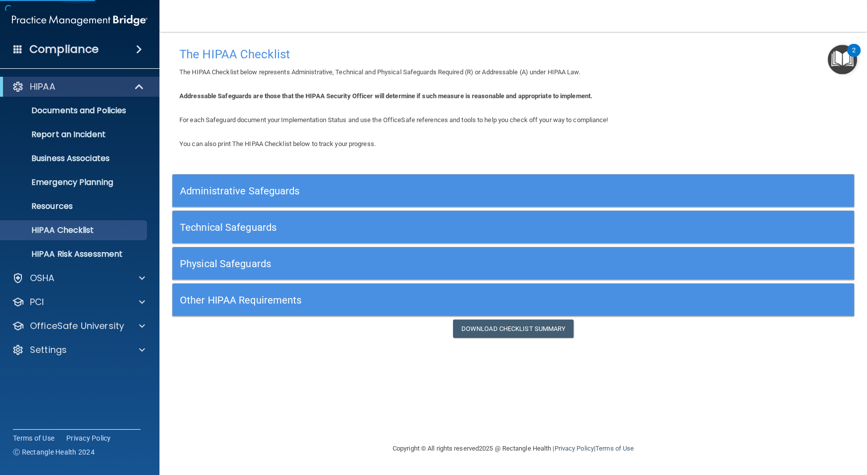
click at [307, 306] on div "Other HIPAA Requirements" at bounding box center [427, 300] width 511 height 22
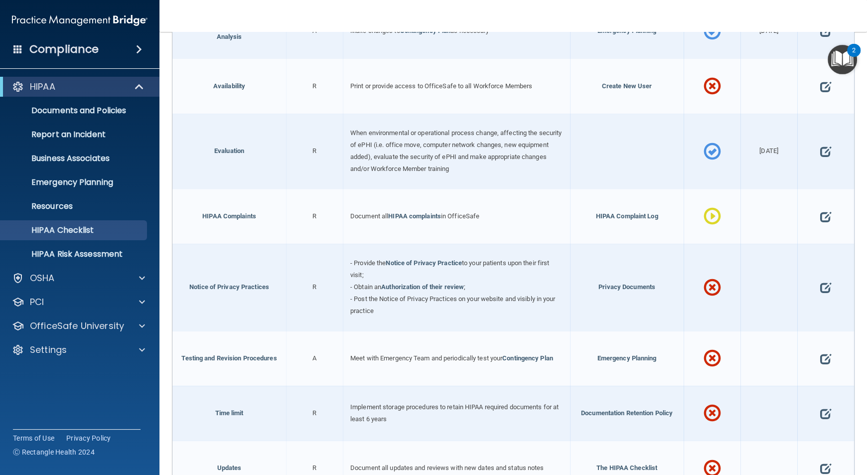
scroll to position [408, 0]
click at [821, 279] on span at bounding box center [826, 287] width 11 height 28
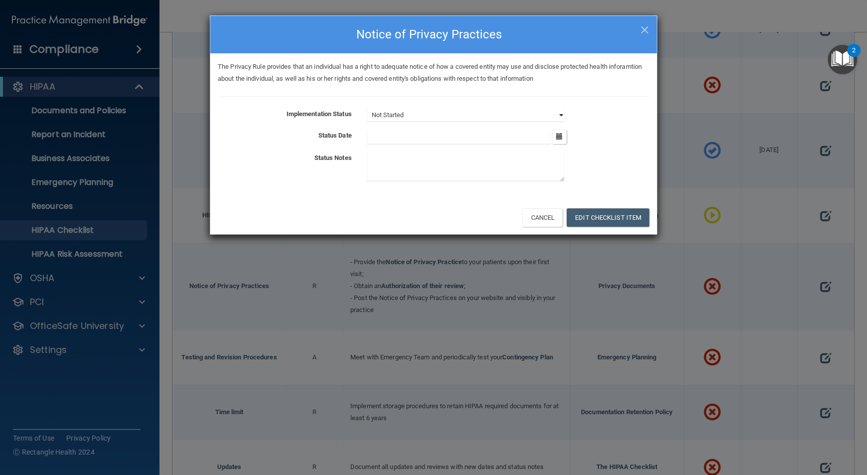
click at [553, 117] on select "Not Started In Progress Completed" at bounding box center [466, 115] width 198 height 14
select select "in_progress"
click at [367, 108] on select "Not Started In Progress Completed" at bounding box center [466, 115] width 198 height 14
click at [554, 131] on button "button" at bounding box center [559, 137] width 14 height 14
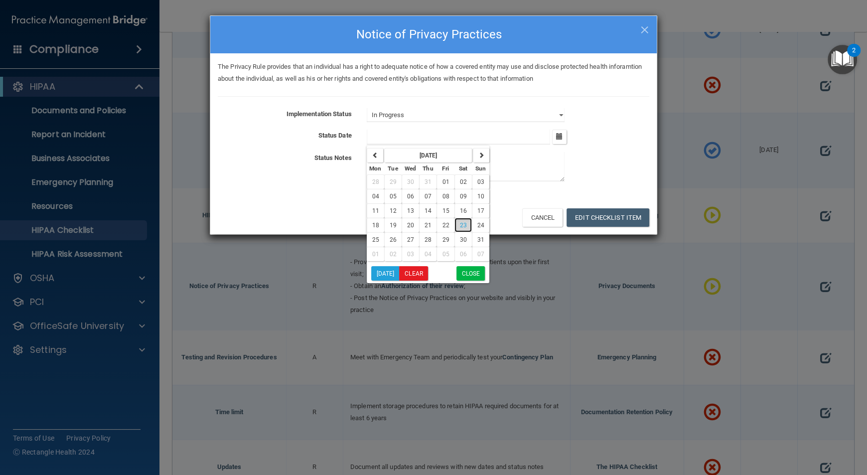
click at [460, 226] on span "23" at bounding box center [463, 225] width 7 height 7
type input "[DATE]"
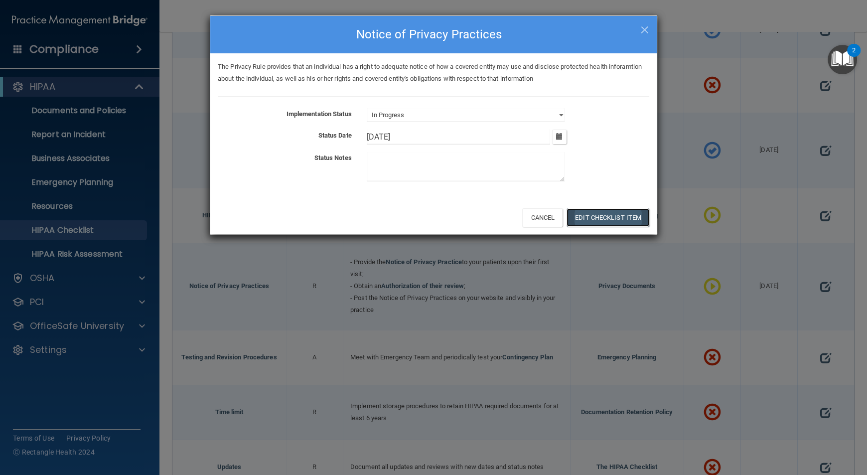
click at [603, 216] on button "Edit Checklist Item" at bounding box center [608, 217] width 83 height 18
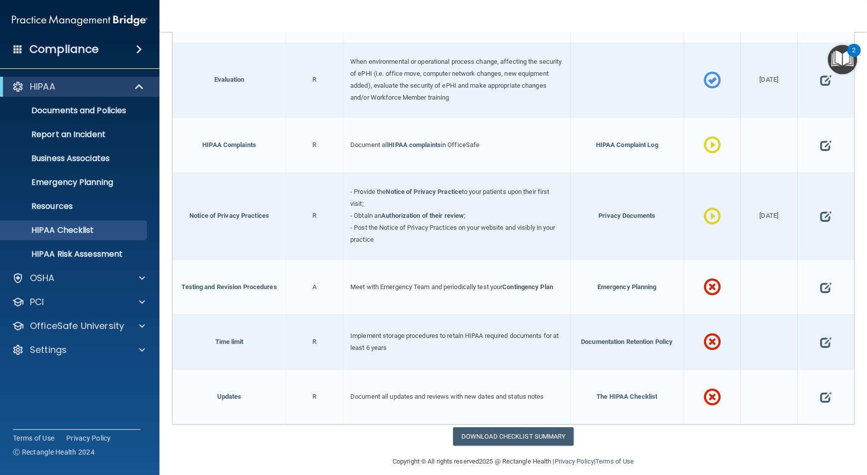
scroll to position [484, 0]
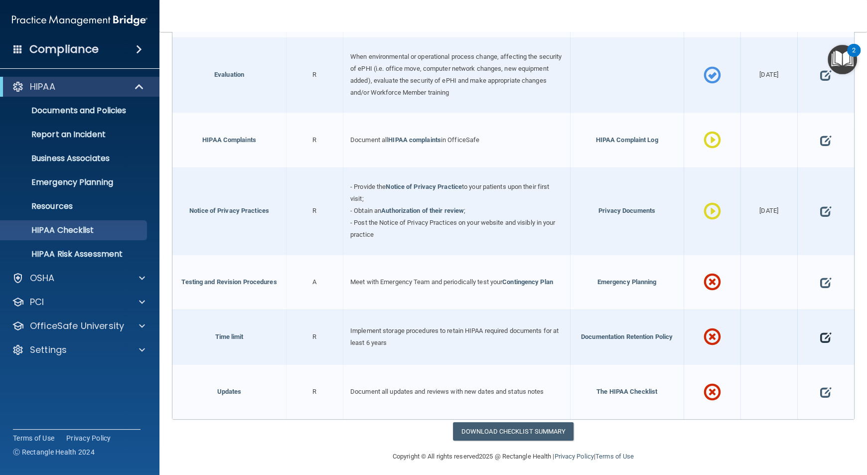
click at [821, 335] on span at bounding box center [826, 338] width 11 height 28
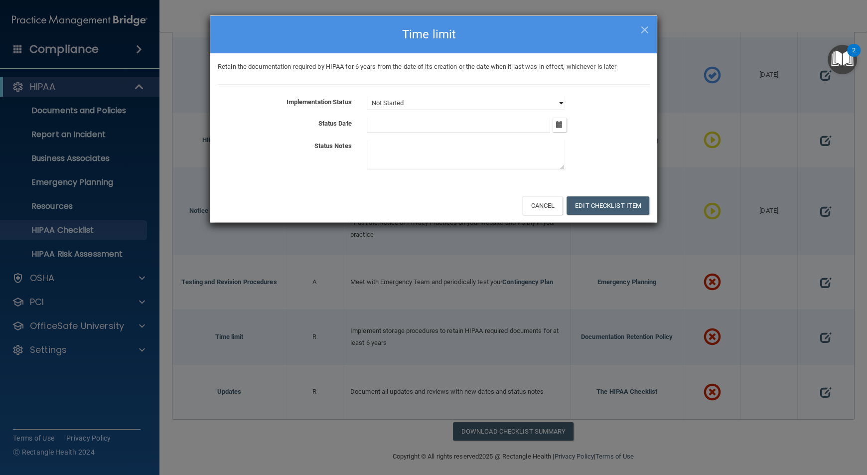
click at [560, 104] on select "Not Started In Progress Completed" at bounding box center [466, 103] width 198 height 14
select select "in_progress"
click at [367, 96] on select "Not Started In Progress Completed" at bounding box center [466, 103] width 198 height 14
click at [612, 208] on button "Edit Checklist Item" at bounding box center [608, 205] width 83 height 18
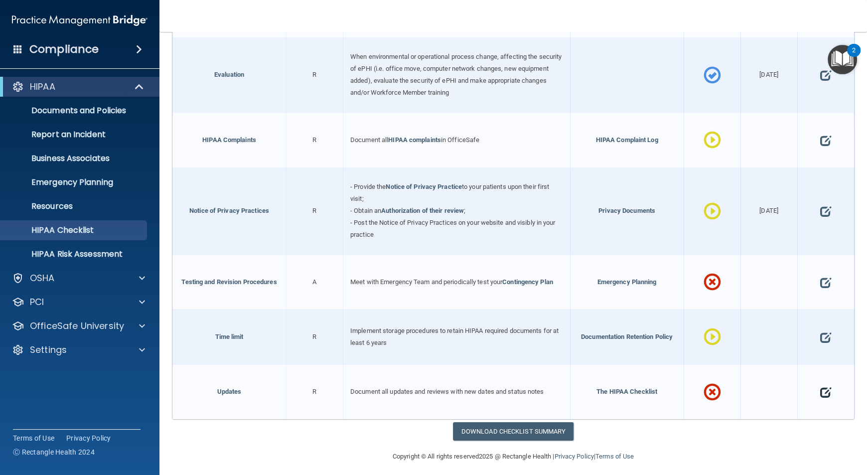
click at [821, 388] on span at bounding box center [826, 392] width 11 height 28
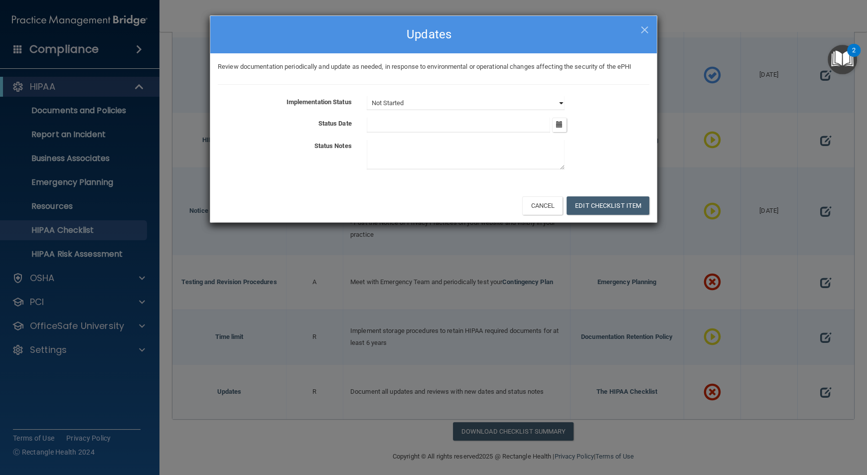
click at [559, 103] on select "Not Started In Progress Completed" at bounding box center [466, 103] width 198 height 14
select select "in_progress"
click at [367, 96] on select "Not Started In Progress Completed" at bounding box center [466, 103] width 198 height 14
click at [587, 196] on button "Edit Checklist Item" at bounding box center [608, 205] width 83 height 18
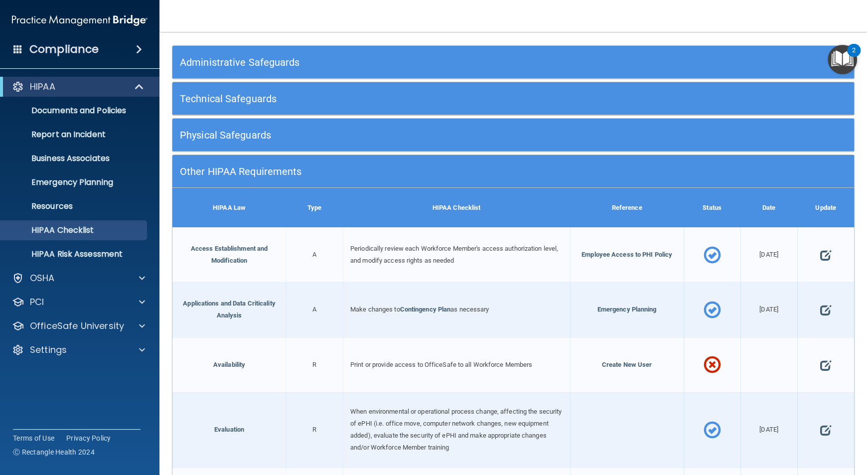
scroll to position [129, 0]
click at [305, 173] on h5 "Other HIPAA Requirements" at bounding box center [428, 171] width 497 height 11
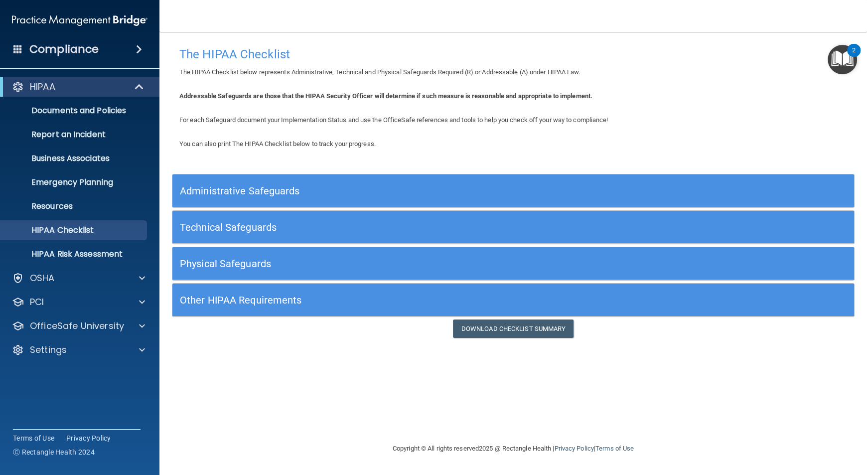
scroll to position [0, 0]
